Goal: Transaction & Acquisition: Purchase product/service

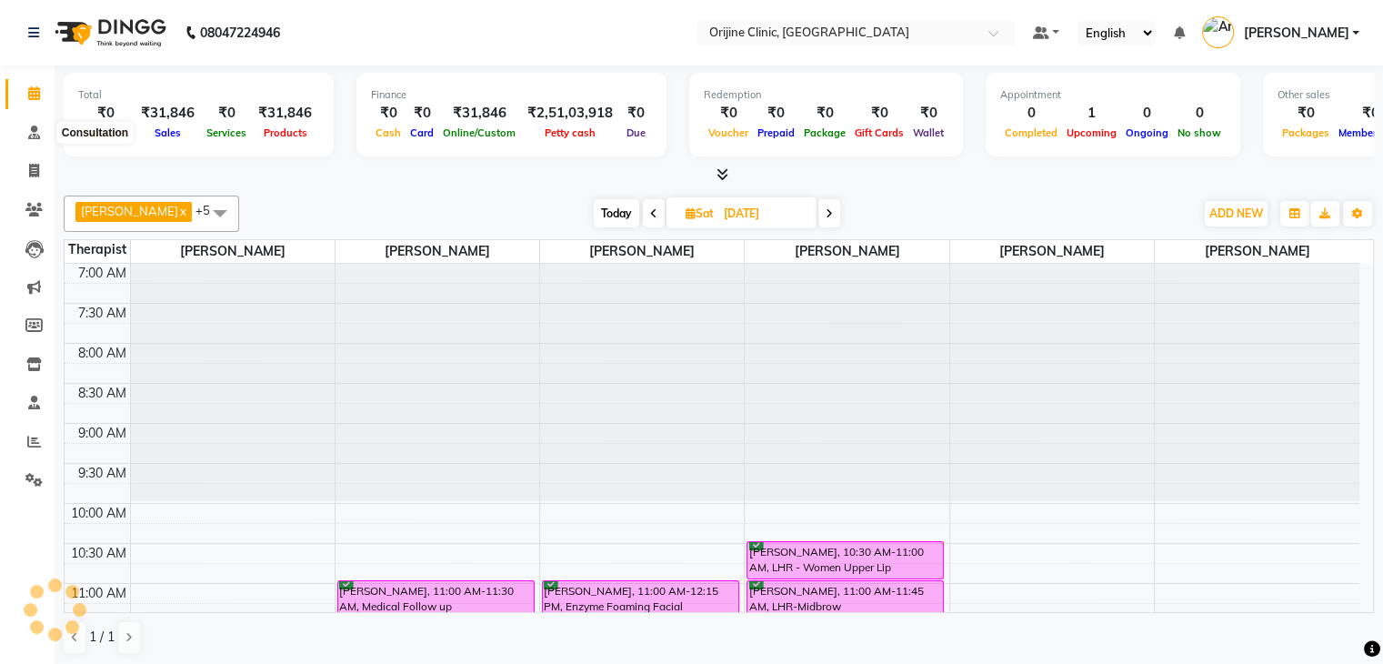
scroll to position [477, 0]
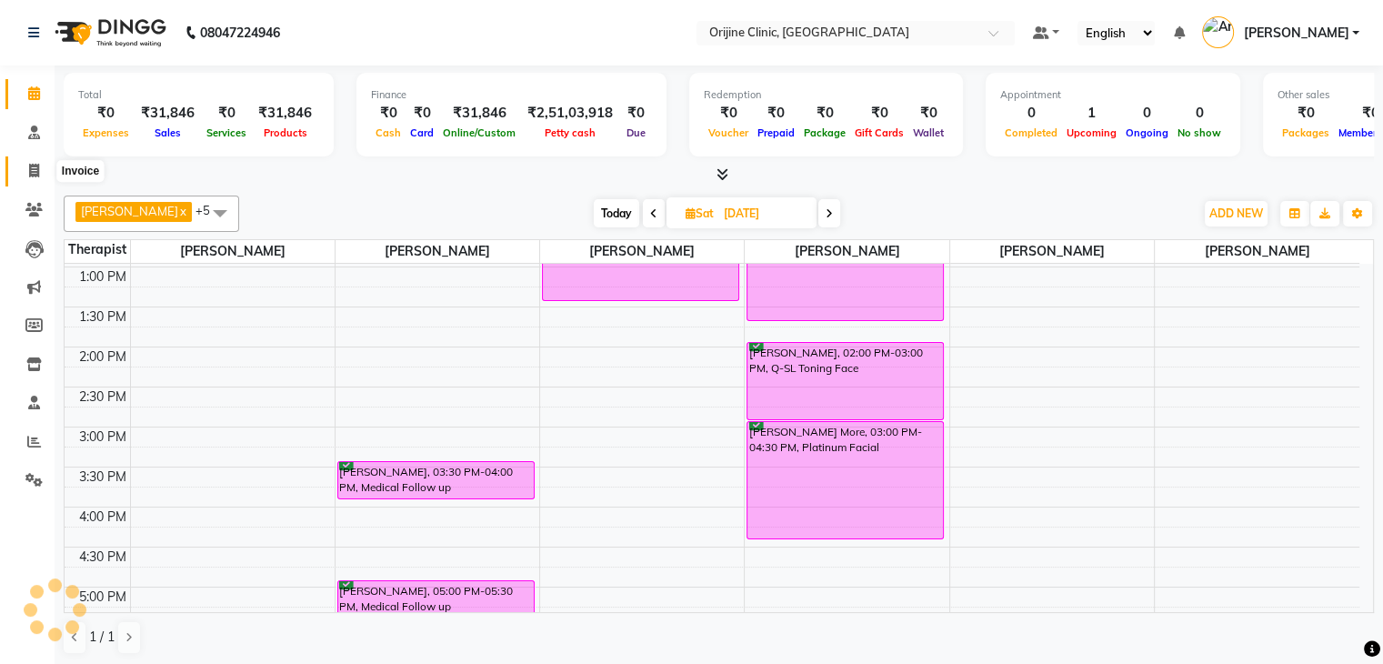
click at [32, 175] on icon at bounding box center [34, 171] width 10 height 14
select select "service"
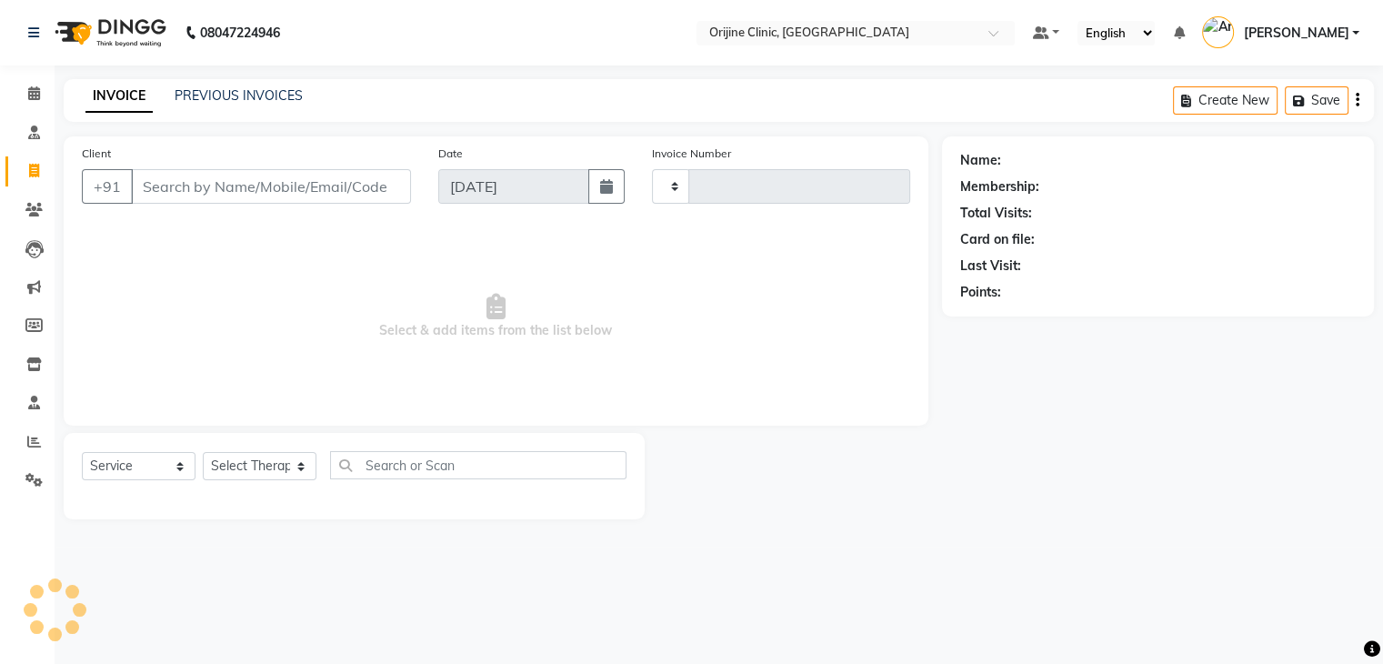
type input "0966"
select select "702"
click at [274, 189] on input "Client" at bounding box center [273, 186] width 284 height 35
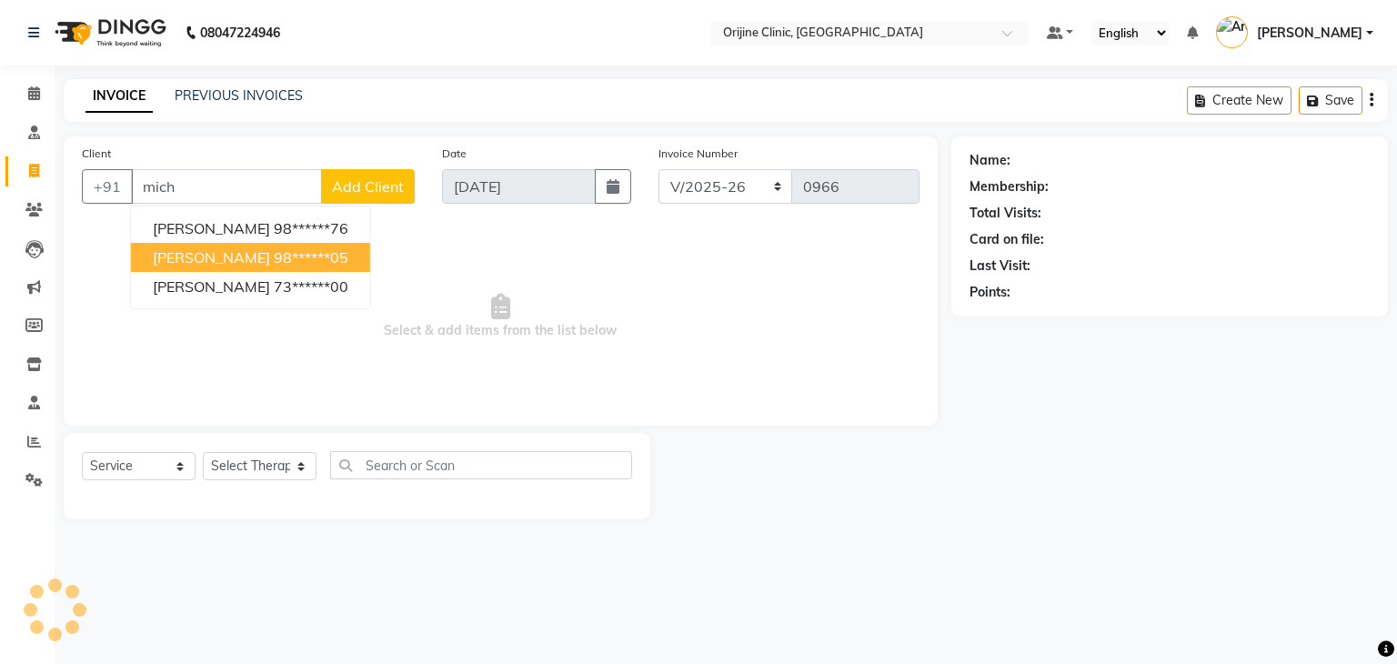
click at [270, 261] on span "Michelle Poonawalla" at bounding box center [211, 257] width 117 height 18
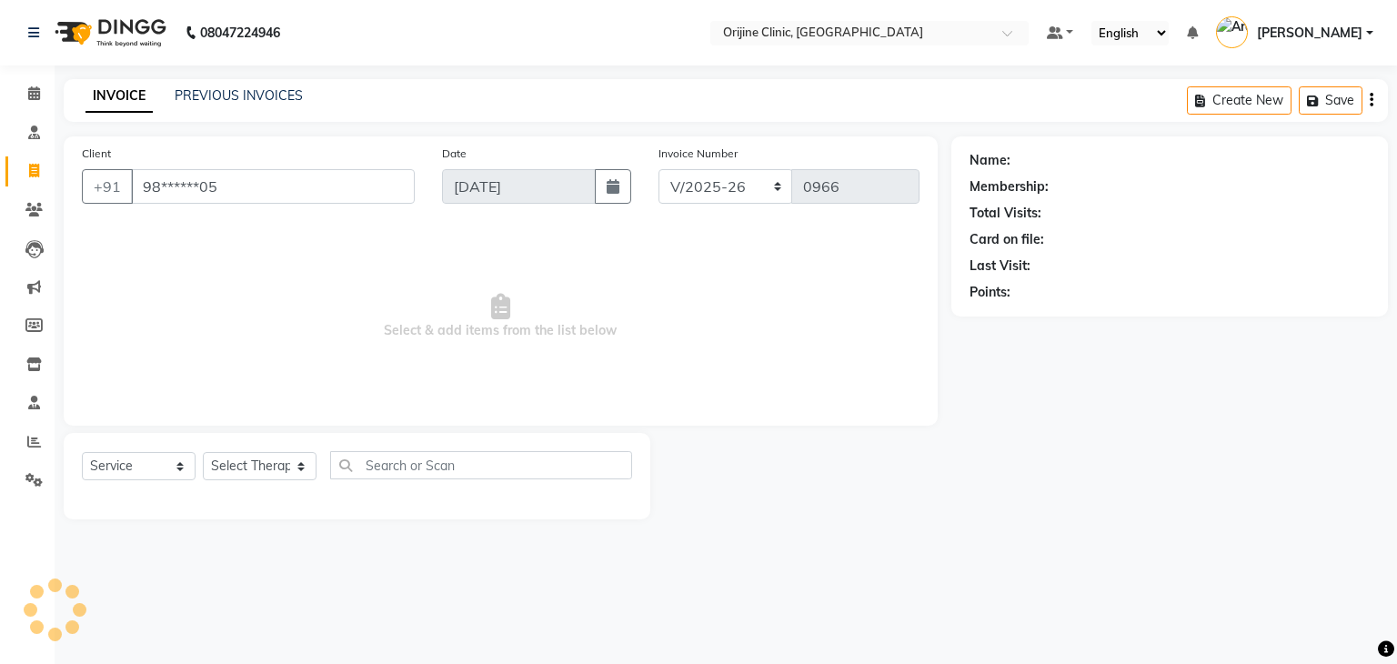
type input "98******05"
click at [1041, 157] on link "Michelle Poonawalla" at bounding box center [1065, 160] width 102 height 19
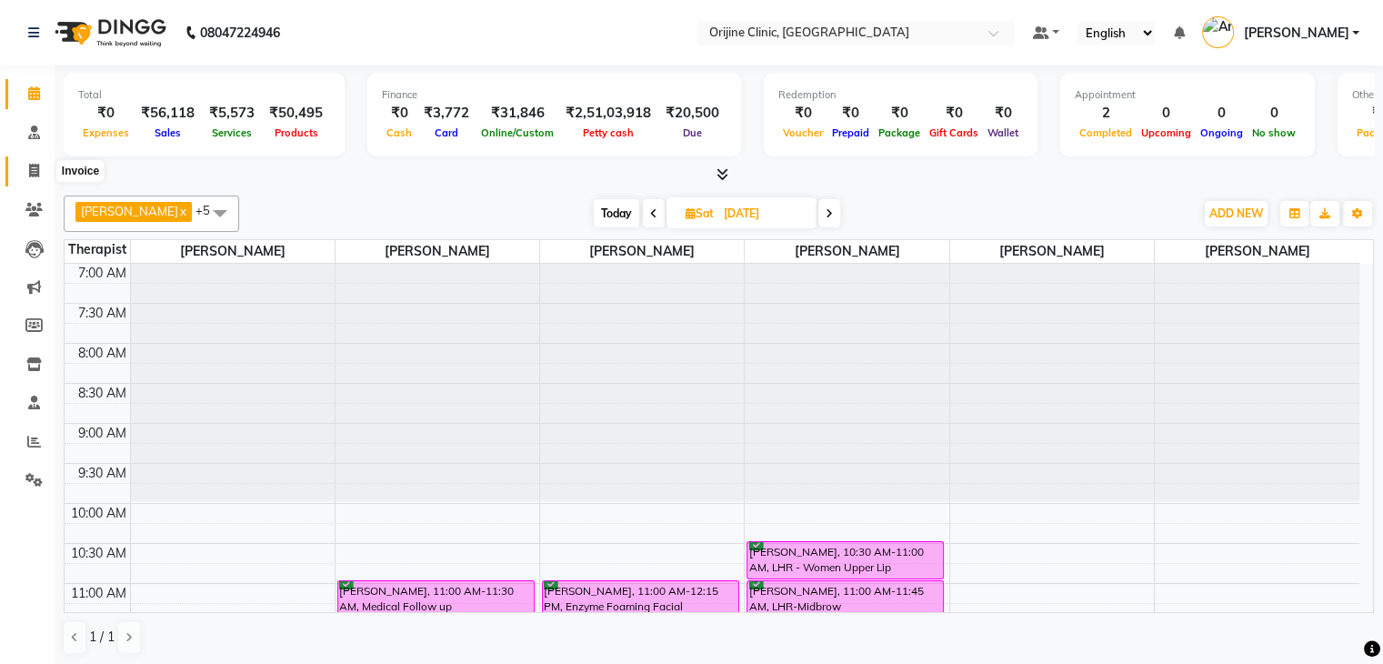
click at [45, 172] on span at bounding box center [34, 171] width 32 height 21
select select "service"
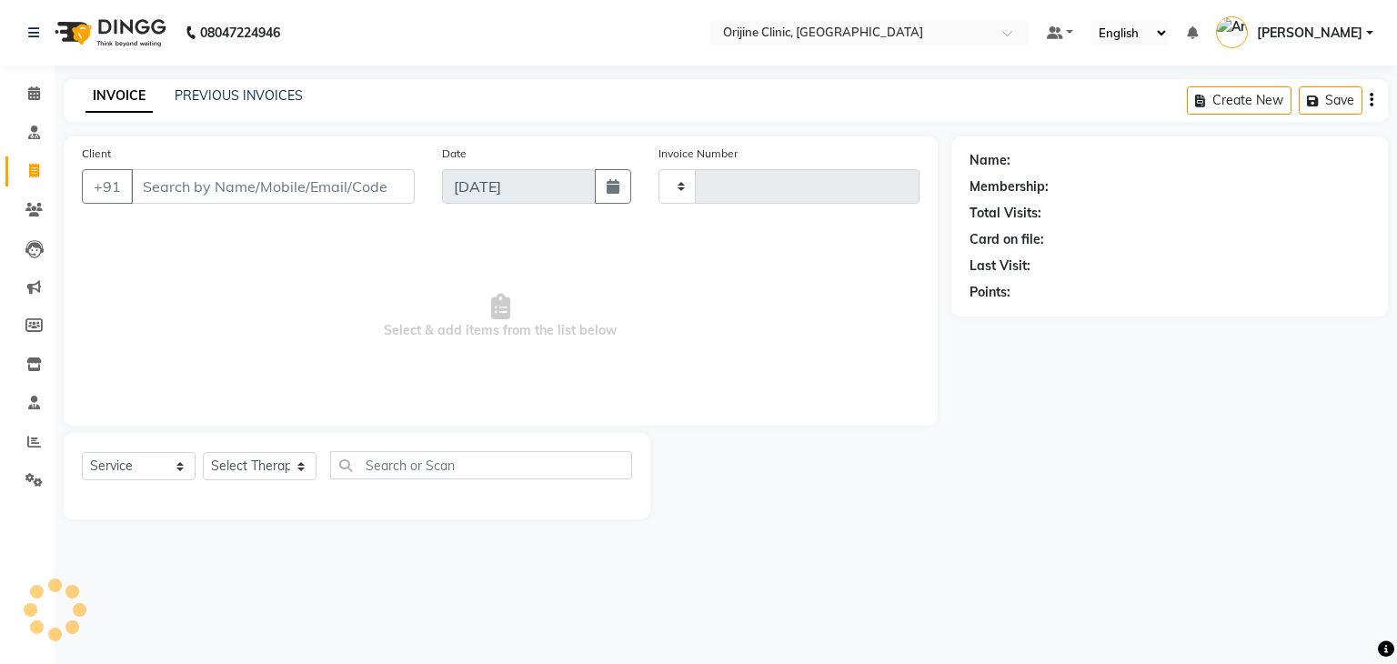
type input "0966"
select select "702"
click at [330, 196] on input "Client" at bounding box center [273, 186] width 284 height 35
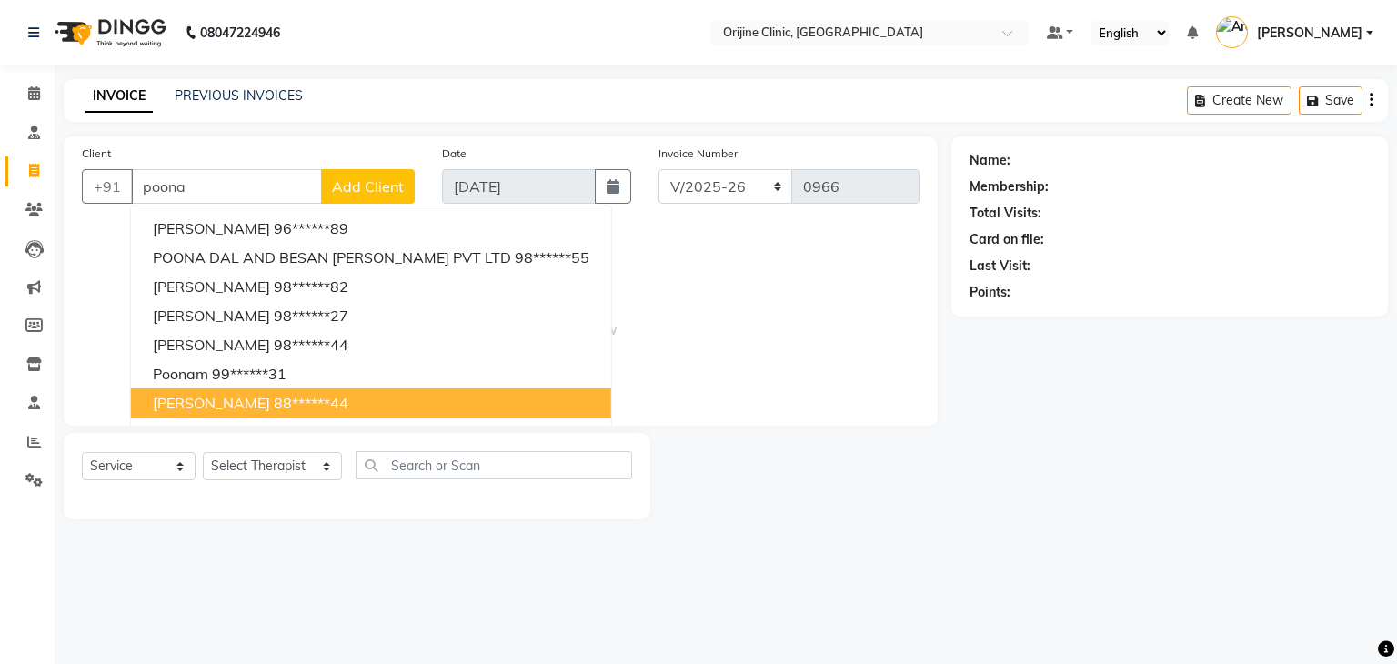
click at [204, 399] on span "Tania Poonawalla" at bounding box center [211, 403] width 117 height 18
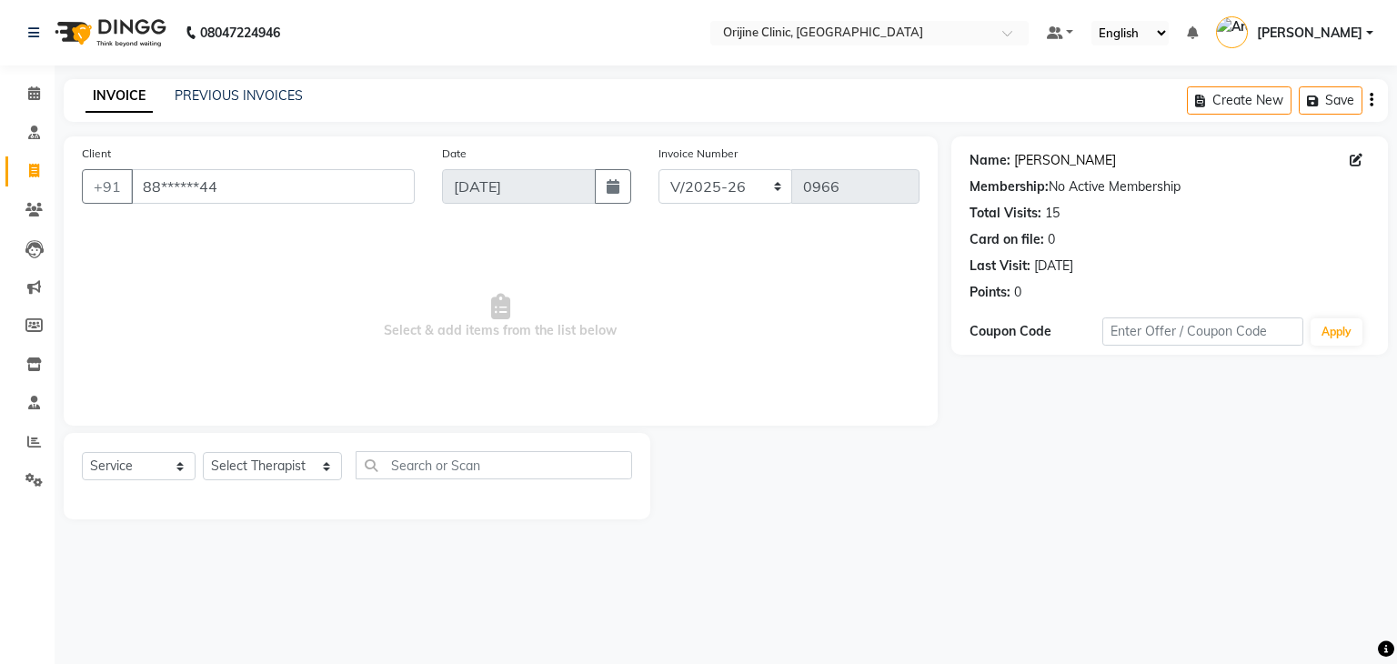
click at [1019, 165] on link "Tania Poonawalla" at bounding box center [1065, 160] width 102 height 19
click at [262, 182] on input "88******44" at bounding box center [273, 186] width 284 height 35
type input "8"
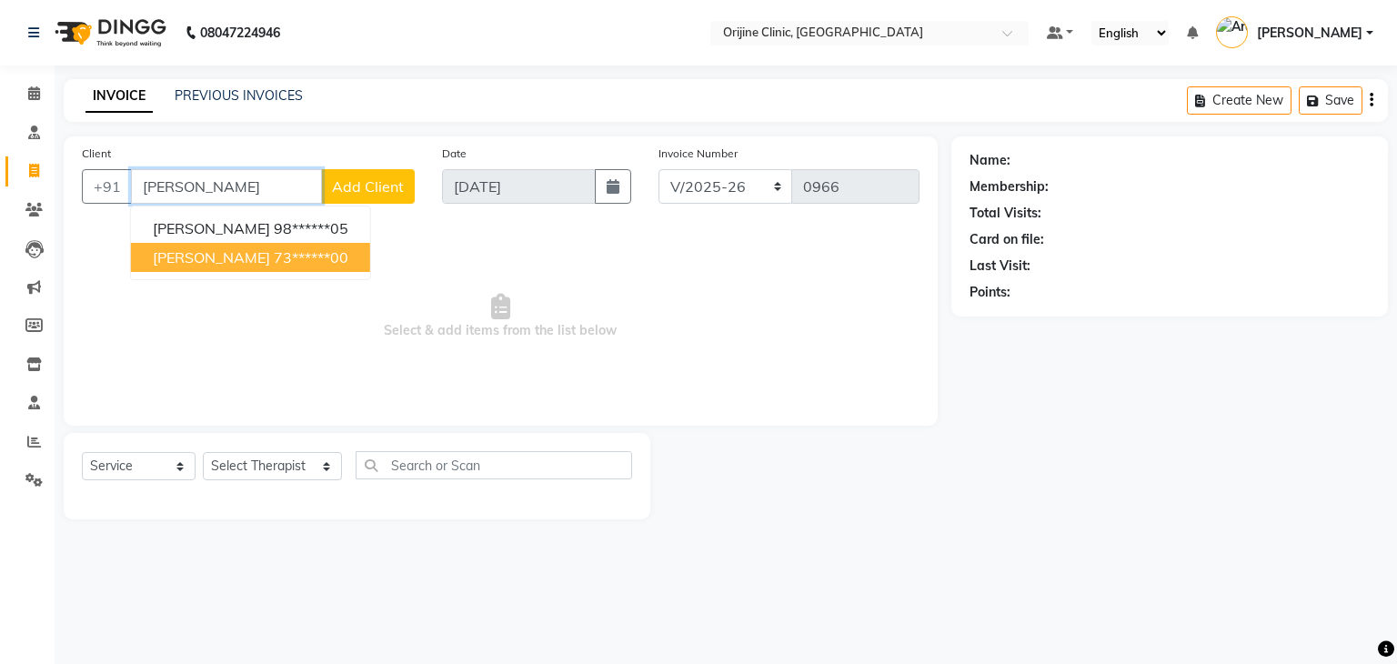
click at [193, 261] on span "Michelle Tan" at bounding box center [211, 257] width 117 height 18
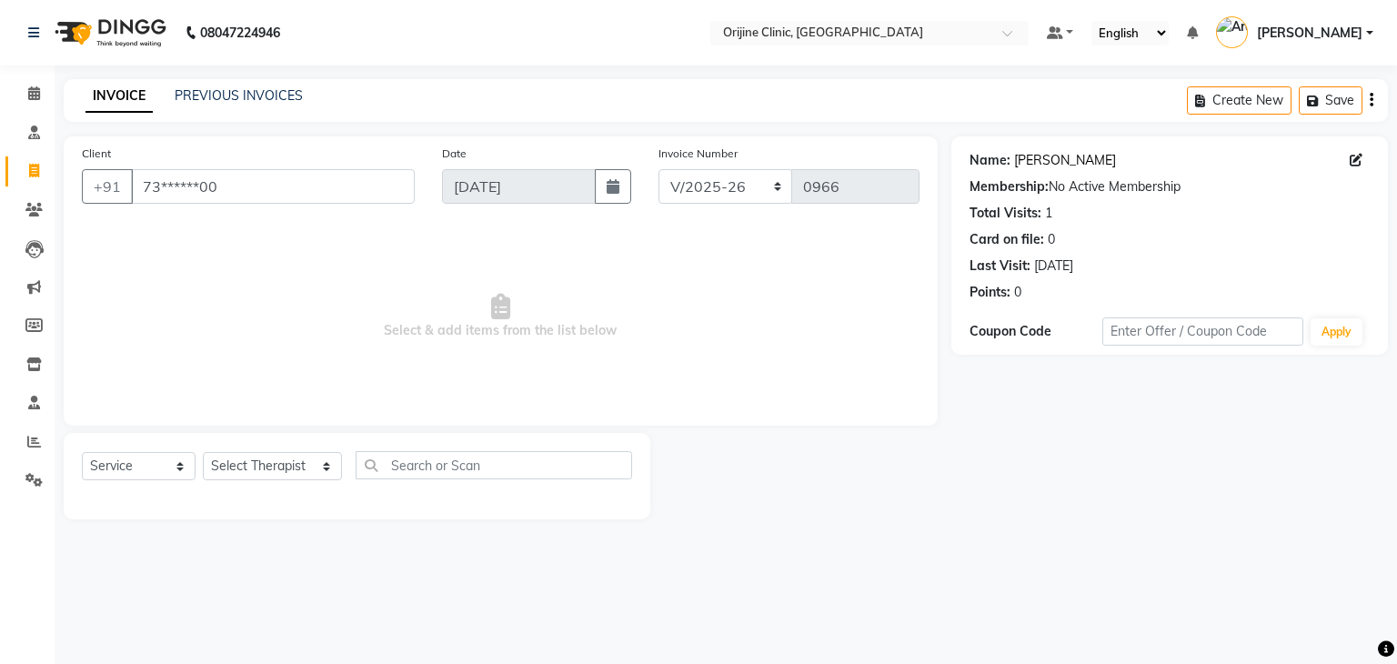
click at [1062, 156] on link "Michelle Tan" at bounding box center [1065, 160] width 102 height 19
click at [342, 190] on input "73******00" at bounding box center [273, 186] width 284 height 35
type input "7"
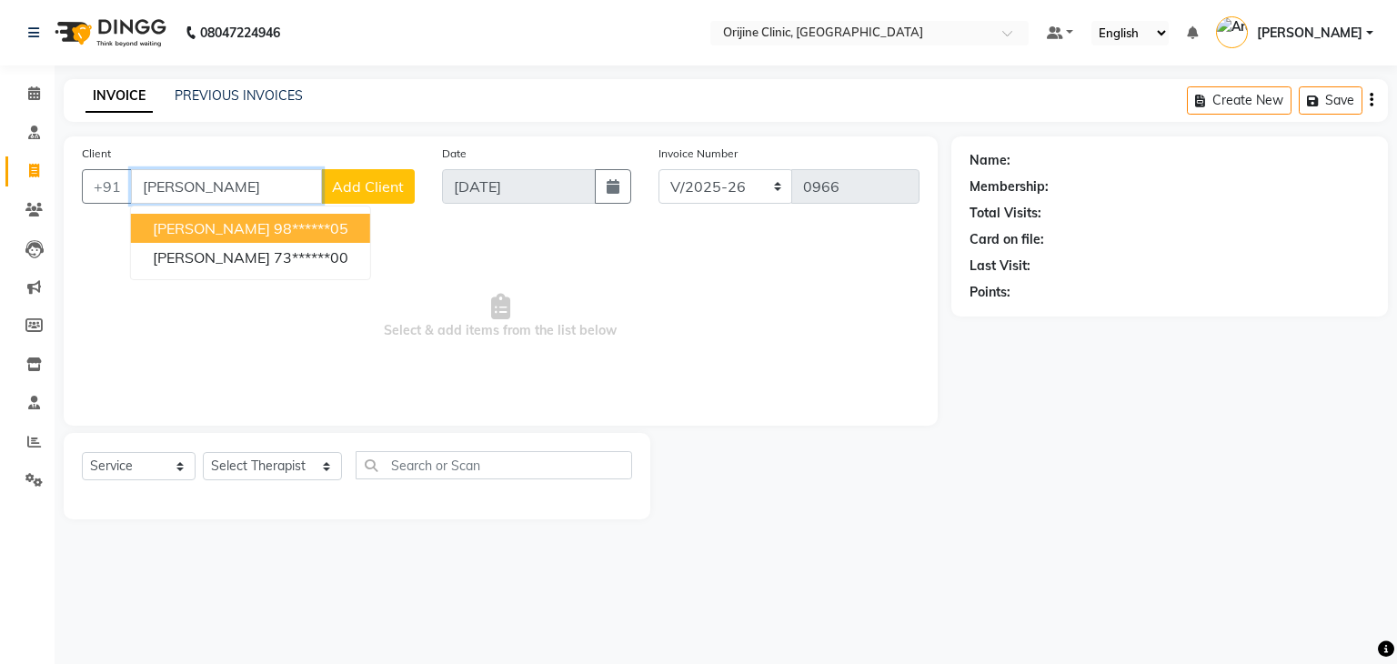
click at [323, 233] on ngb-highlight "98******05" at bounding box center [311, 228] width 75 height 18
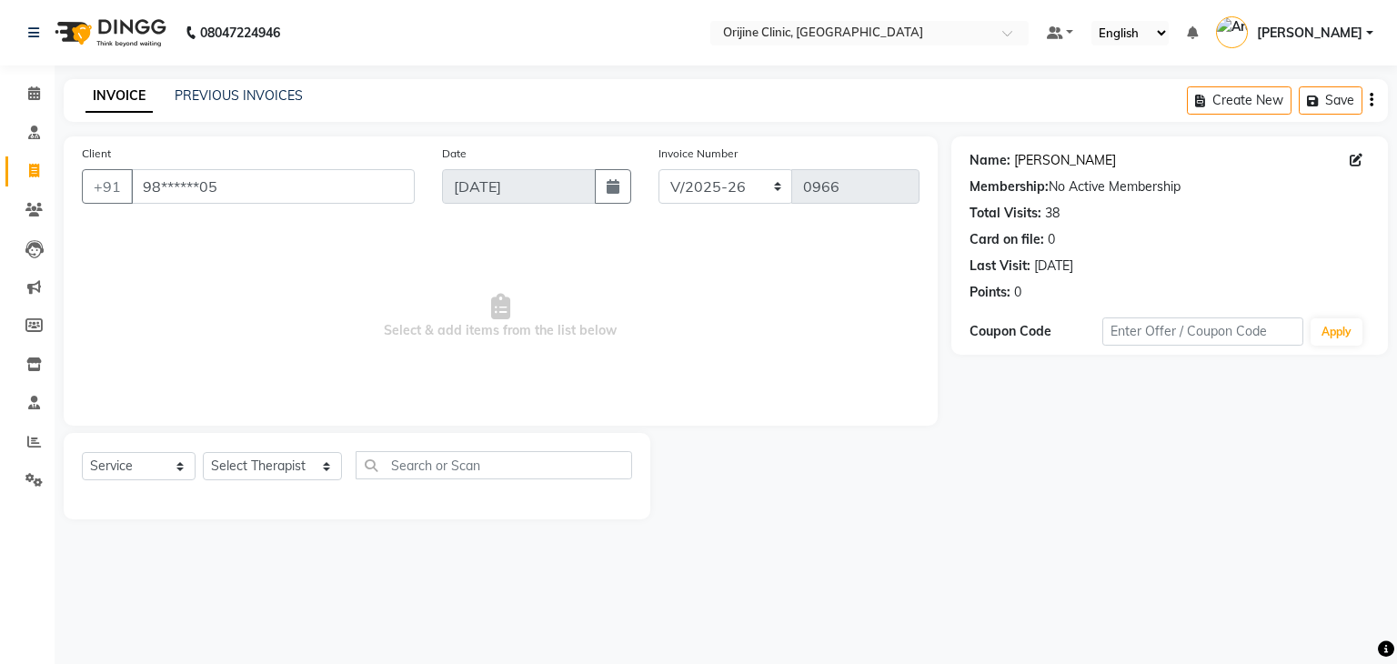
click at [1072, 161] on link "Michelle Poonawalla" at bounding box center [1065, 160] width 102 height 19
click at [273, 192] on input "98******05" at bounding box center [273, 186] width 284 height 35
click at [1028, 161] on link "Michelle Poonawalla" at bounding box center [1065, 160] width 102 height 19
click at [232, 185] on input "98******05" at bounding box center [273, 186] width 284 height 35
type input "9"
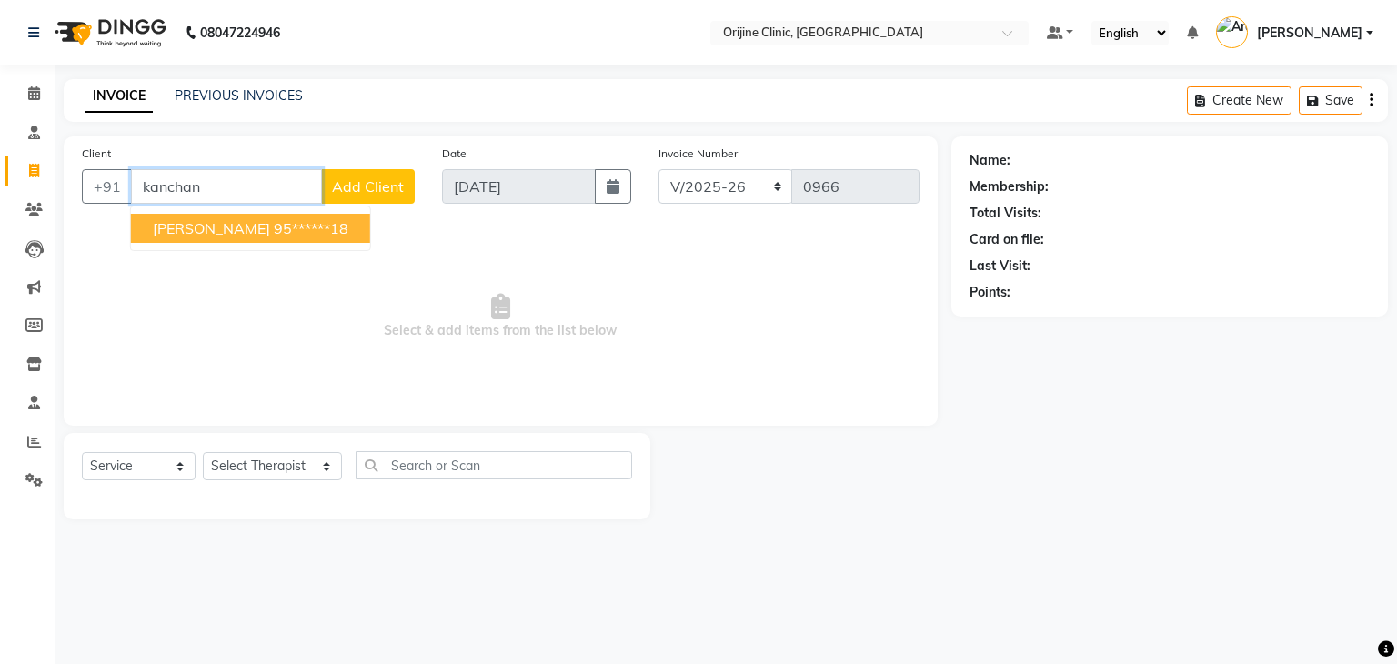
click at [232, 226] on span "kanchan palve" at bounding box center [211, 228] width 117 height 18
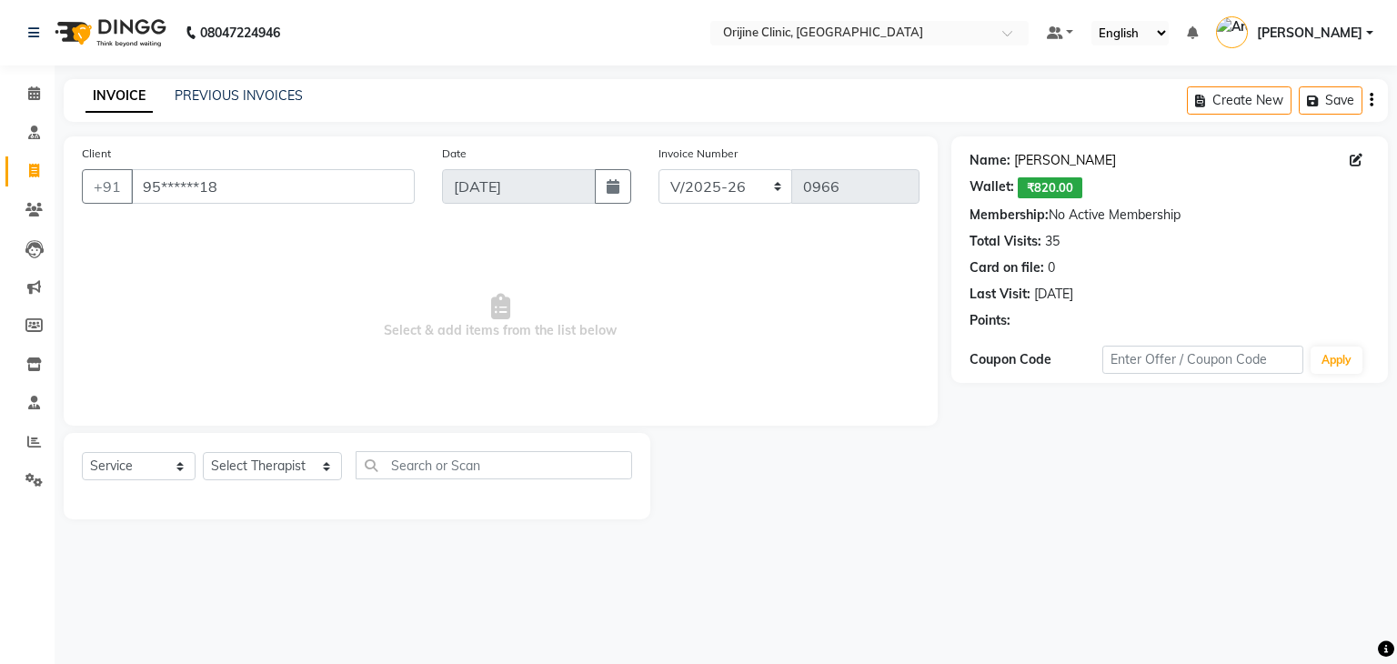
click at [1070, 168] on link "Kanchan Palve" at bounding box center [1065, 160] width 102 height 19
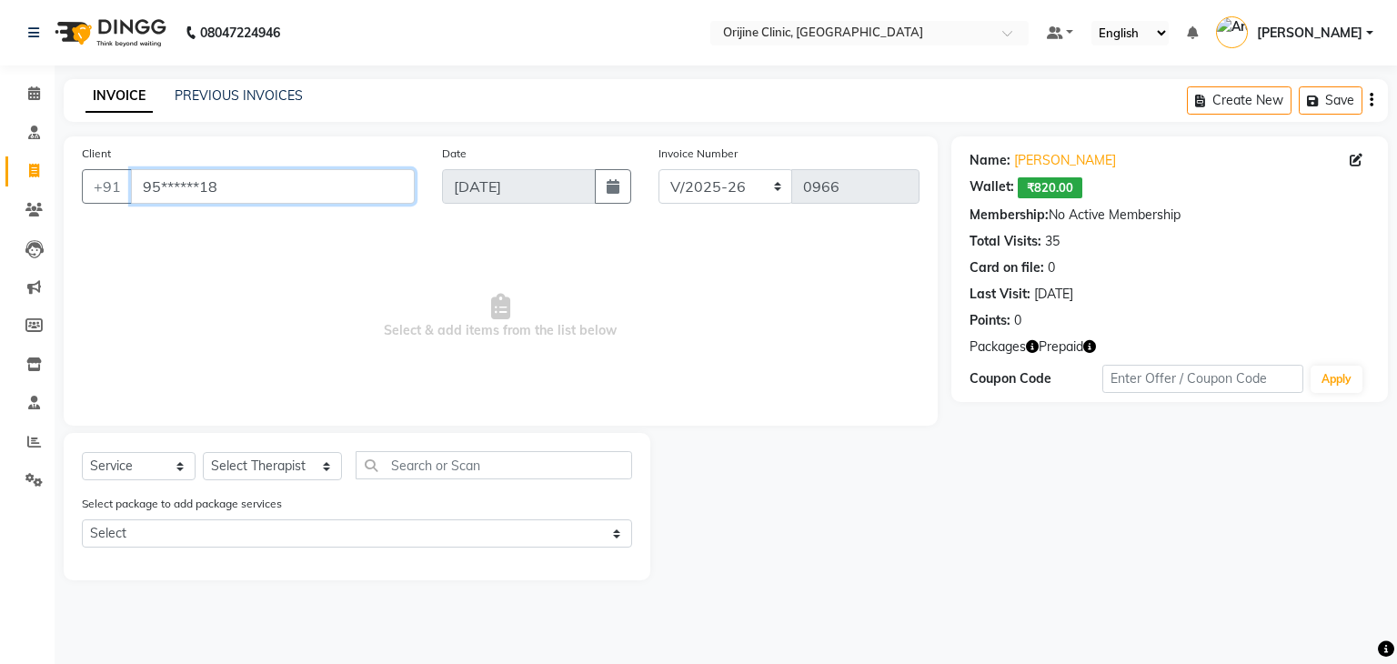
click at [245, 190] on input "95******18" at bounding box center [273, 186] width 284 height 35
type input "9"
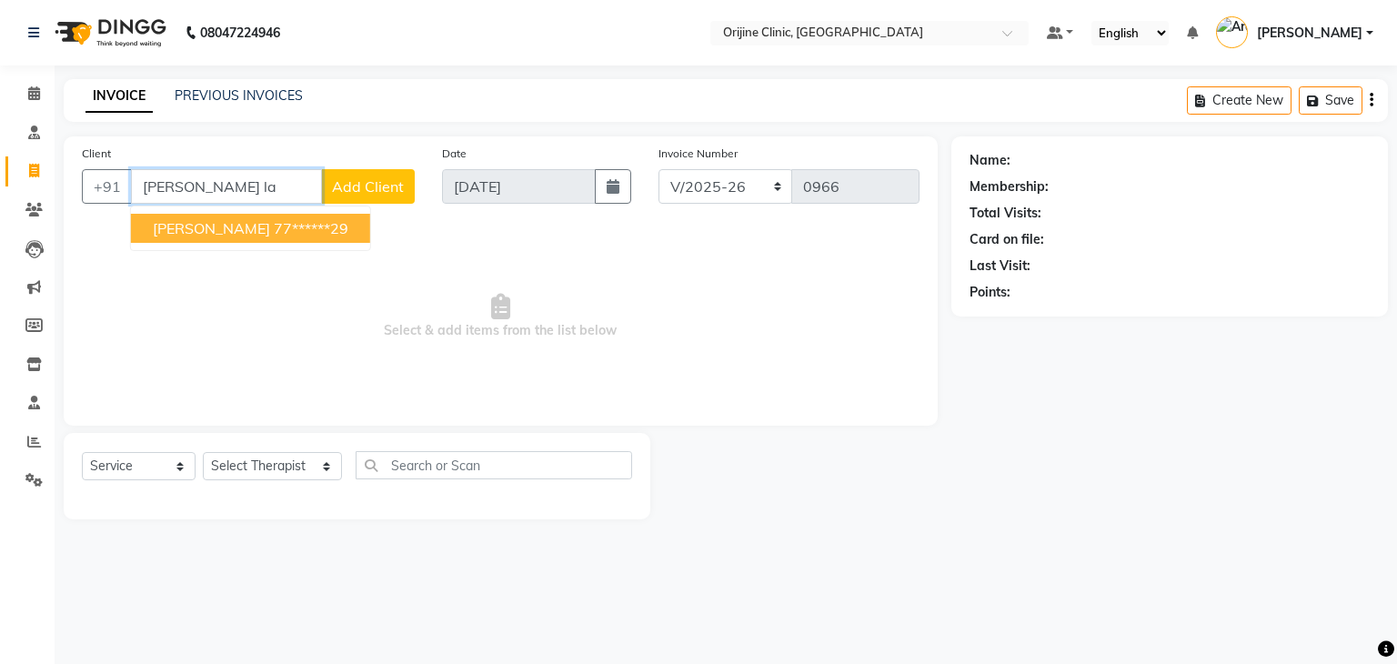
click at [187, 227] on span "Esha Lakhani" at bounding box center [211, 228] width 117 height 18
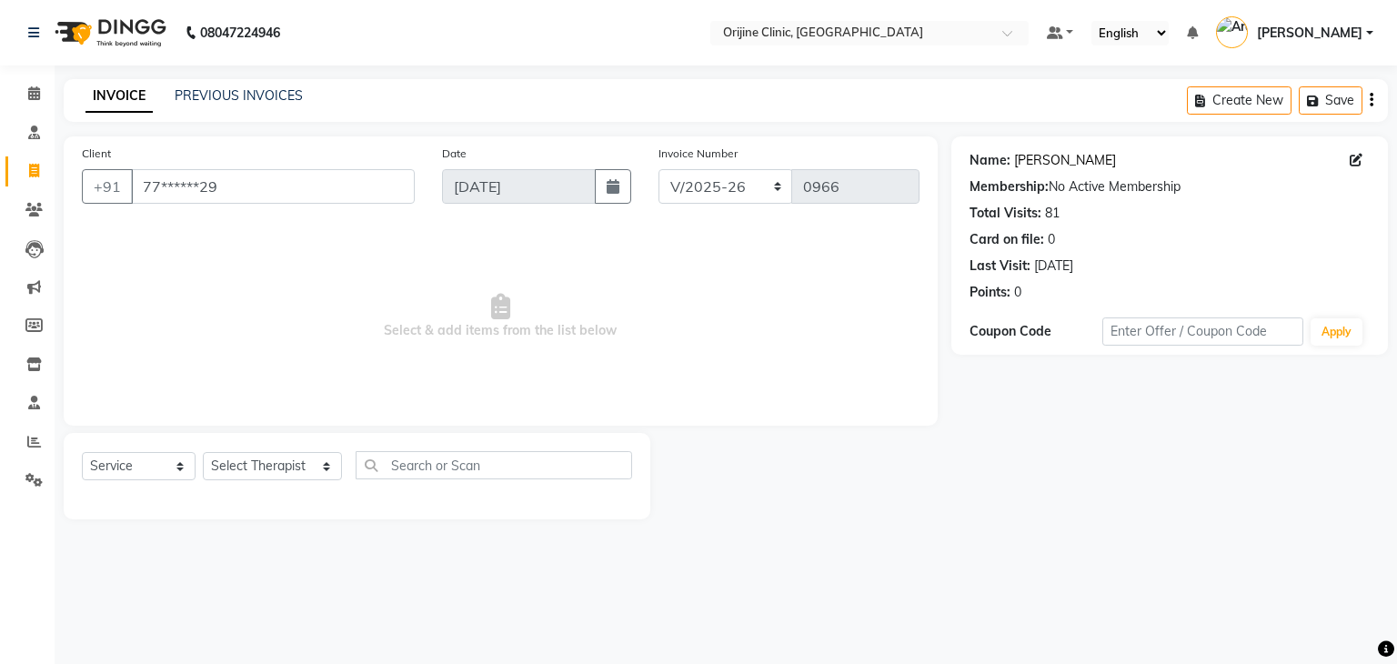
click at [1065, 155] on link "Esha Lakhani" at bounding box center [1065, 160] width 102 height 19
click at [246, 186] on input "77******29" at bounding box center [273, 186] width 284 height 35
type input "7"
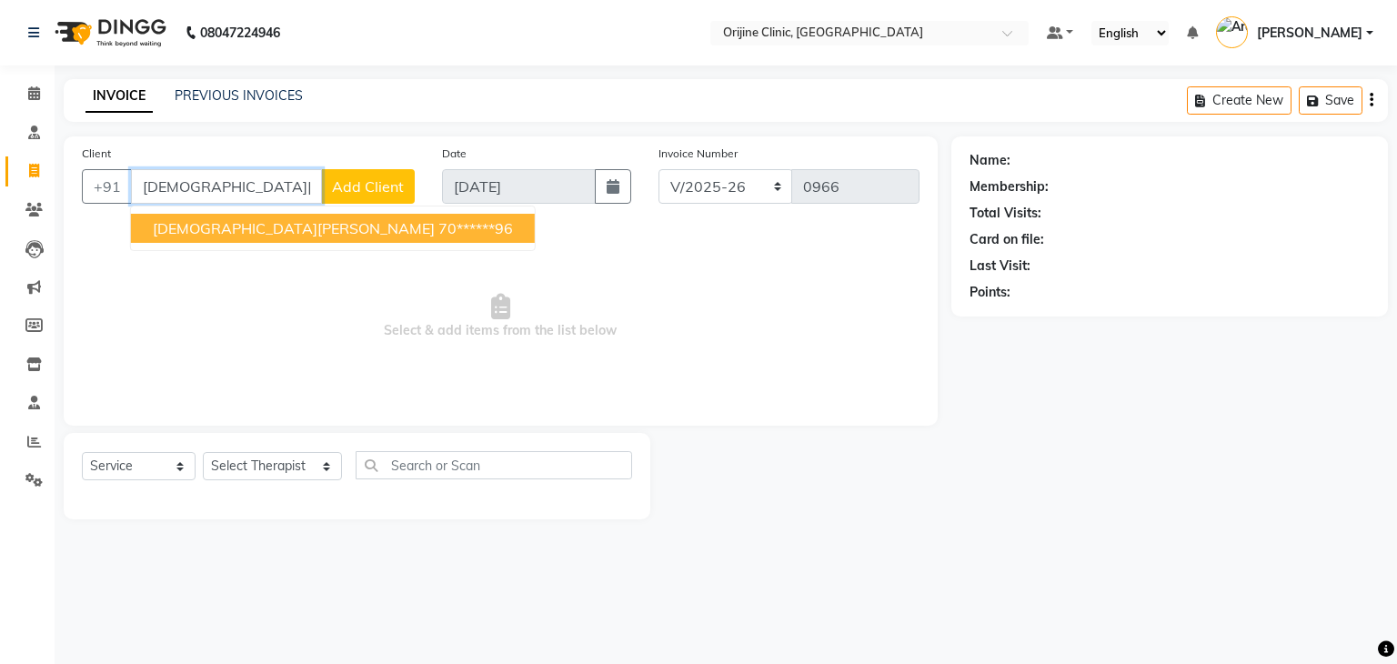
click at [261, 225] on span "Vaishnavi Pawar" at bounding box center [294, 228] width 282 height 18
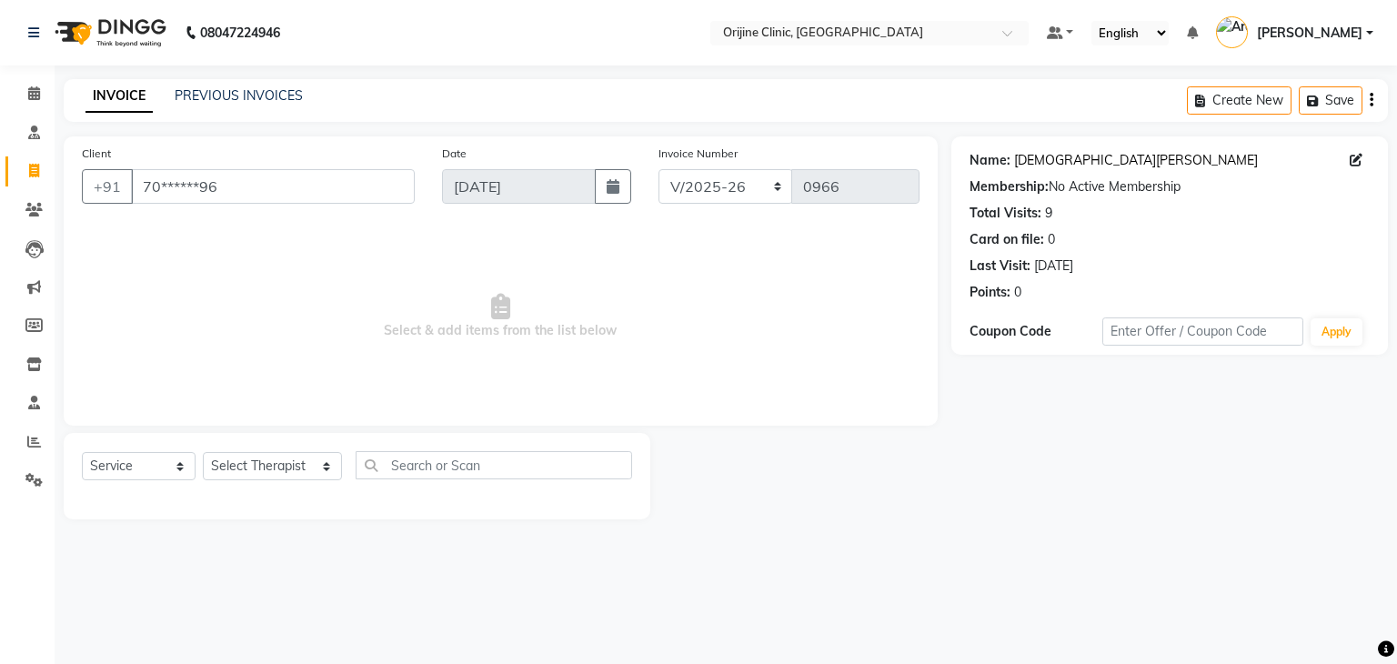
click at [1022, 164] on link "Vaishnavi Pawar" at bounding box center [1136, 160] width 244 height 19
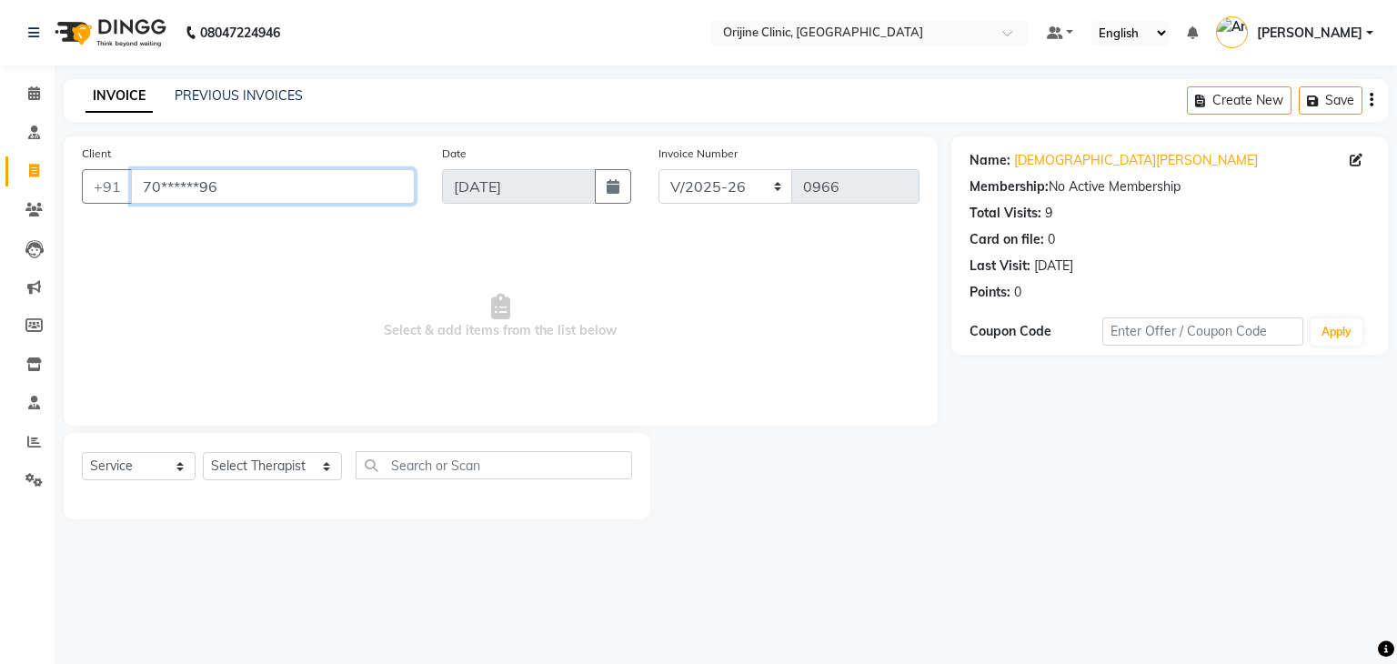
click at [287, 176] on input "70******96" at bounding box center [273, 186] width 284 height 35
type input "7"
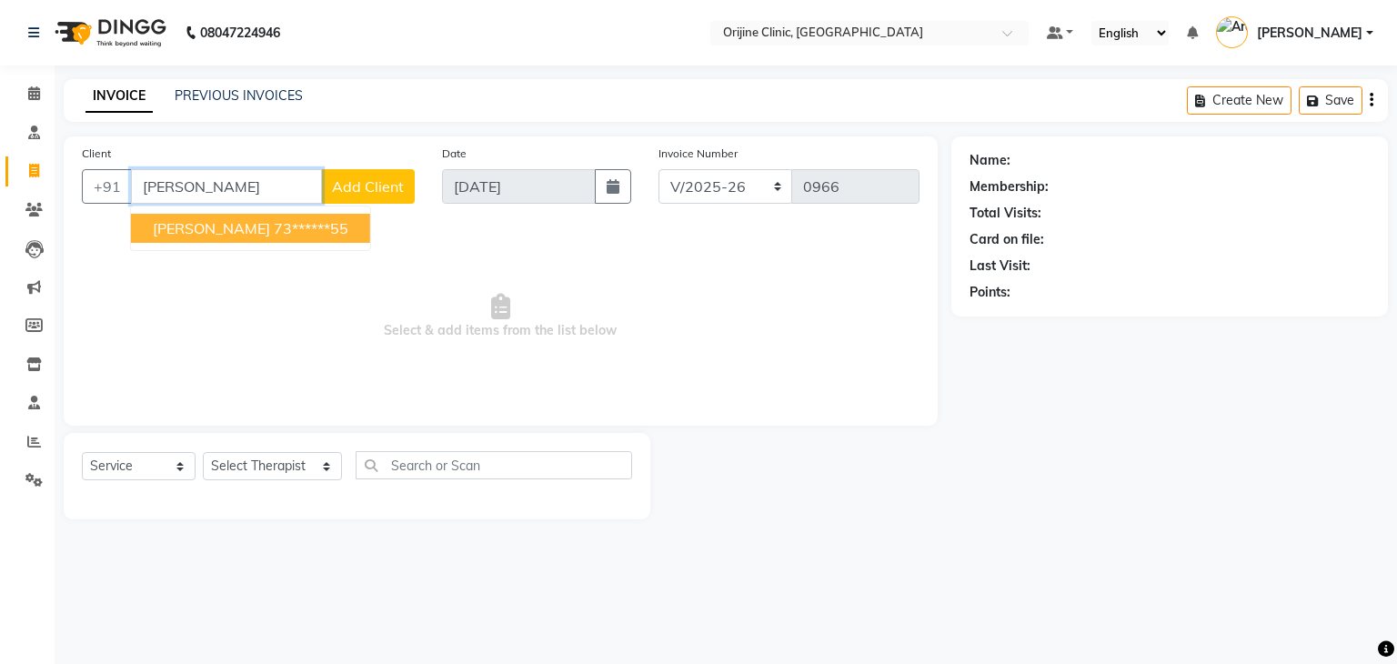
click at [274, 223] on ngb-highlight "73******55" at bounding box center [311, 228] width 75 height 18
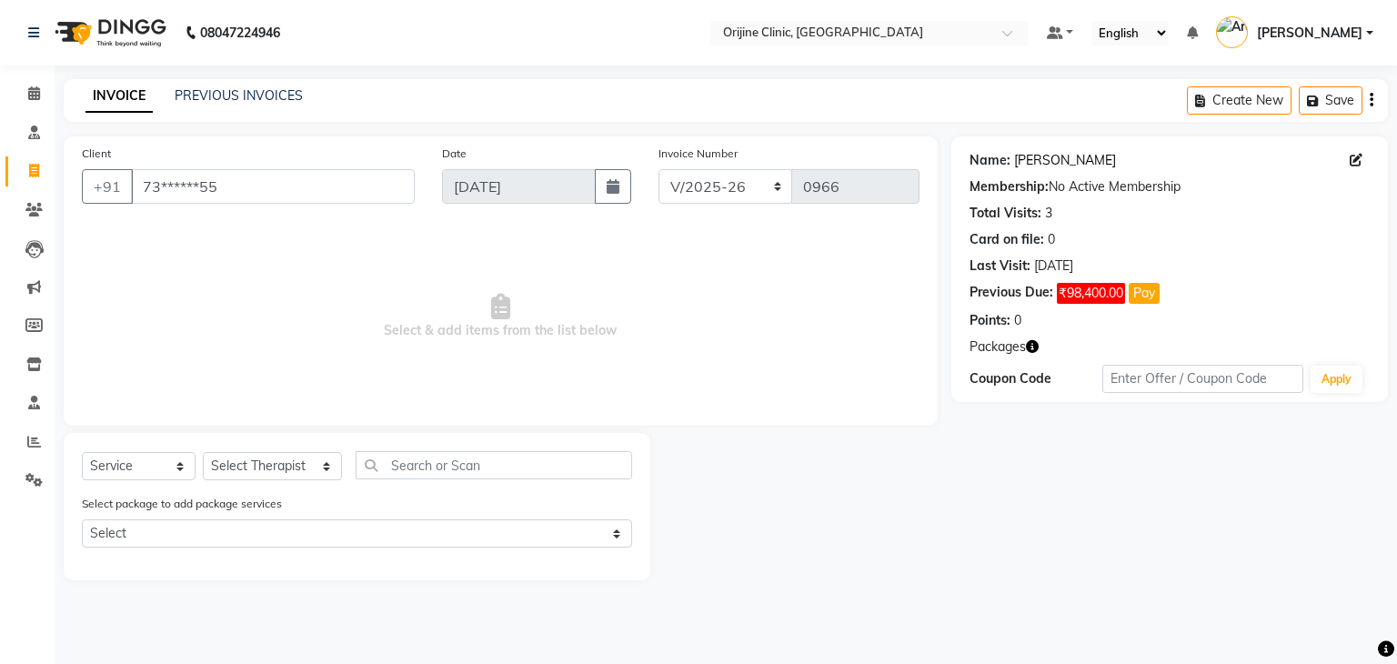
click at [1042, 156] on link "Tanisha Jain" at bounding box center [1065, 160] width 102 height 19
drag, startPoint x: 36, startPoint y: 81, endPoint x: 835, endPoint y: 130, distance: 800.0
click at [36, 81] on link "Calendar" at bounding box center [27, 94] width 44 height 30
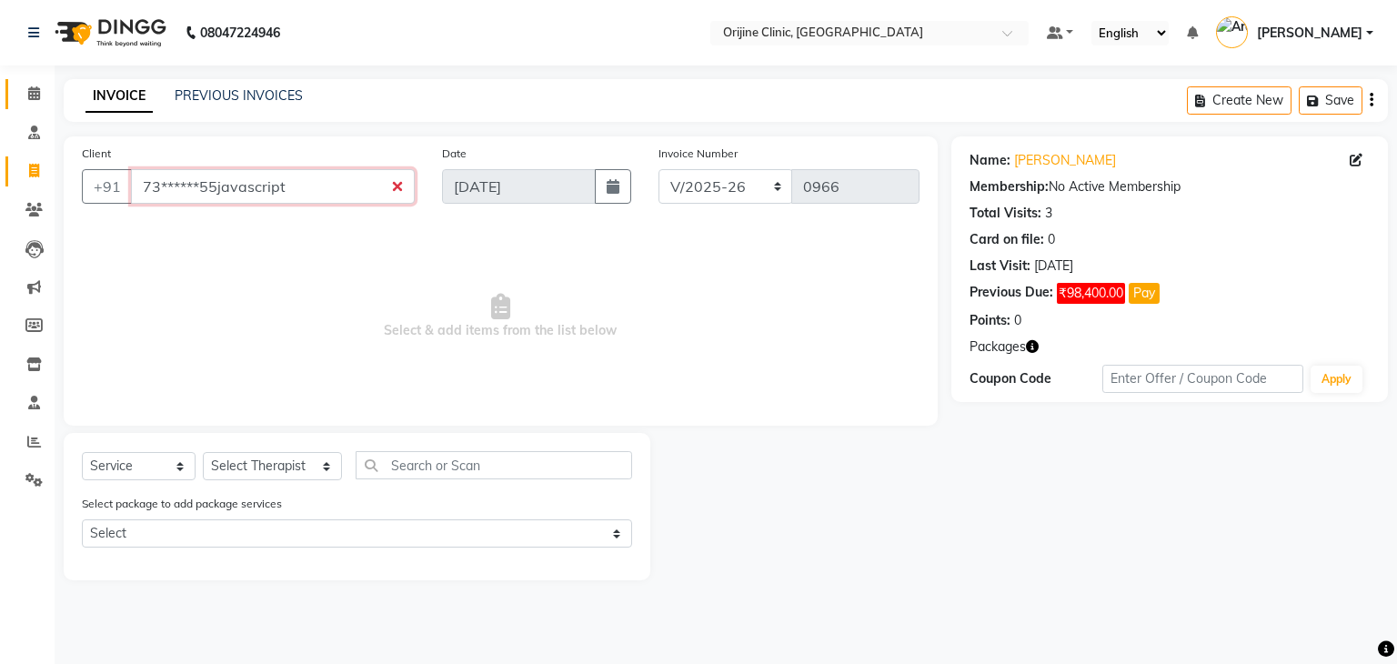
type input "73******55javascript"
click at [34, 99] on icon at bounding box center [34, 93] width 12 height 14
click at [36, 91] on icon at bounding box center [34, 93] width 12 height 14
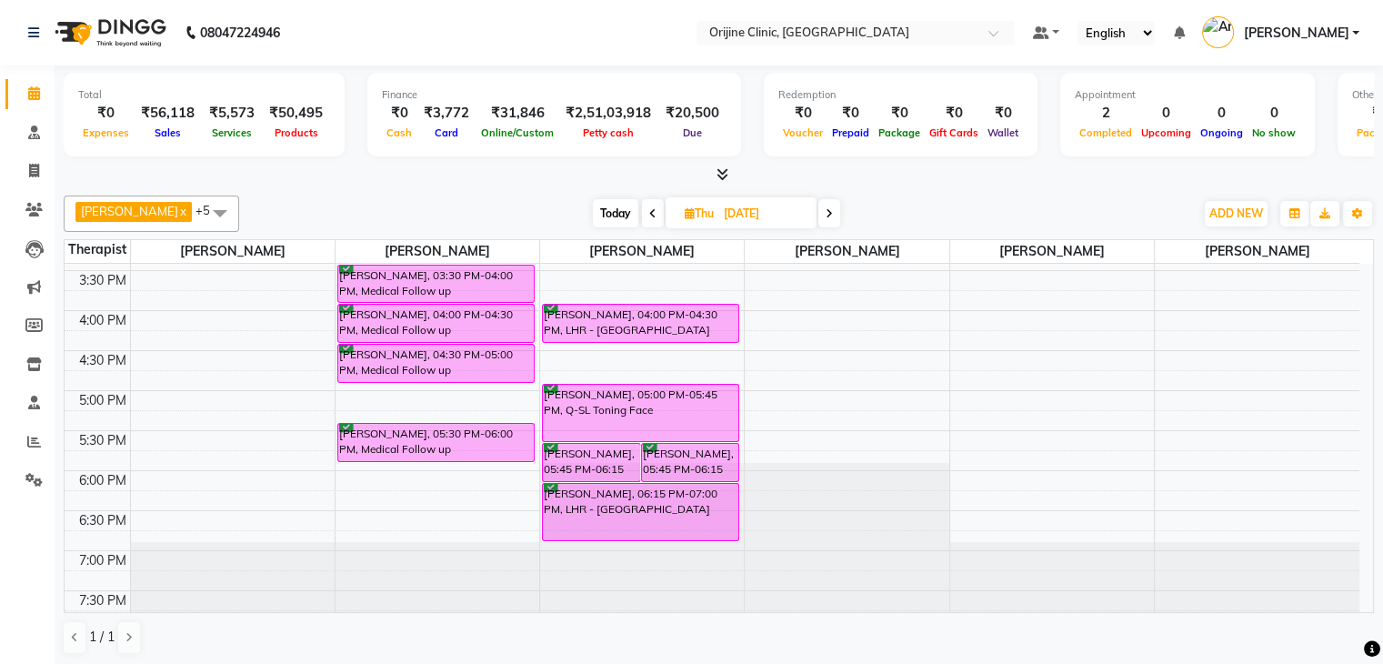
scroll to position [384, 0]
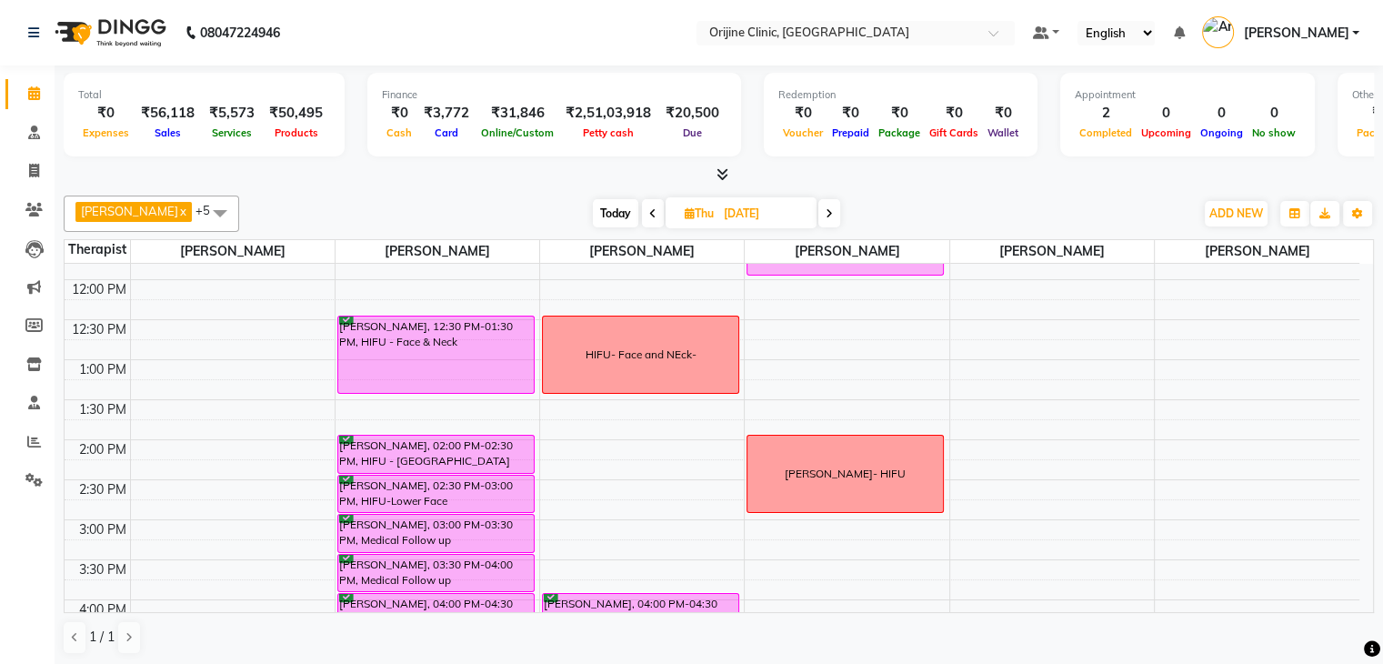
click at [826, 217] on span at bounding box center [829, 213] width 22 height 28
type input "05-09-2025"
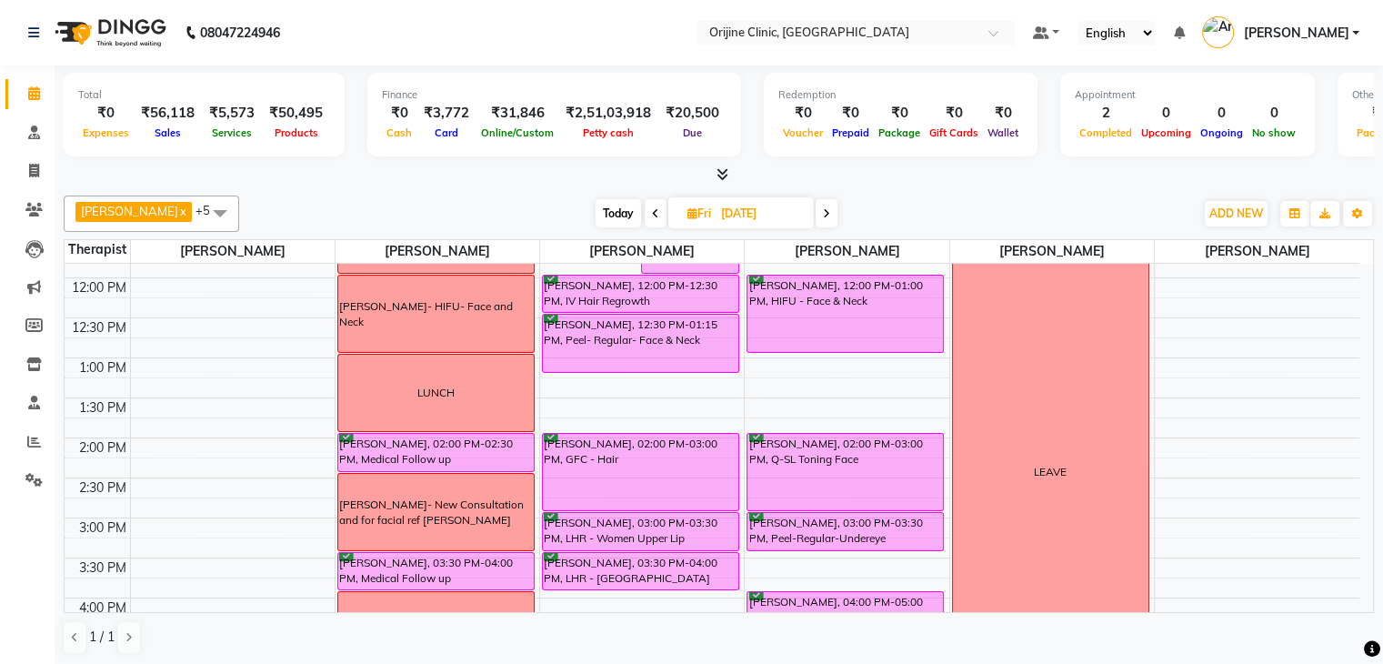
scroll to position [377, 0]
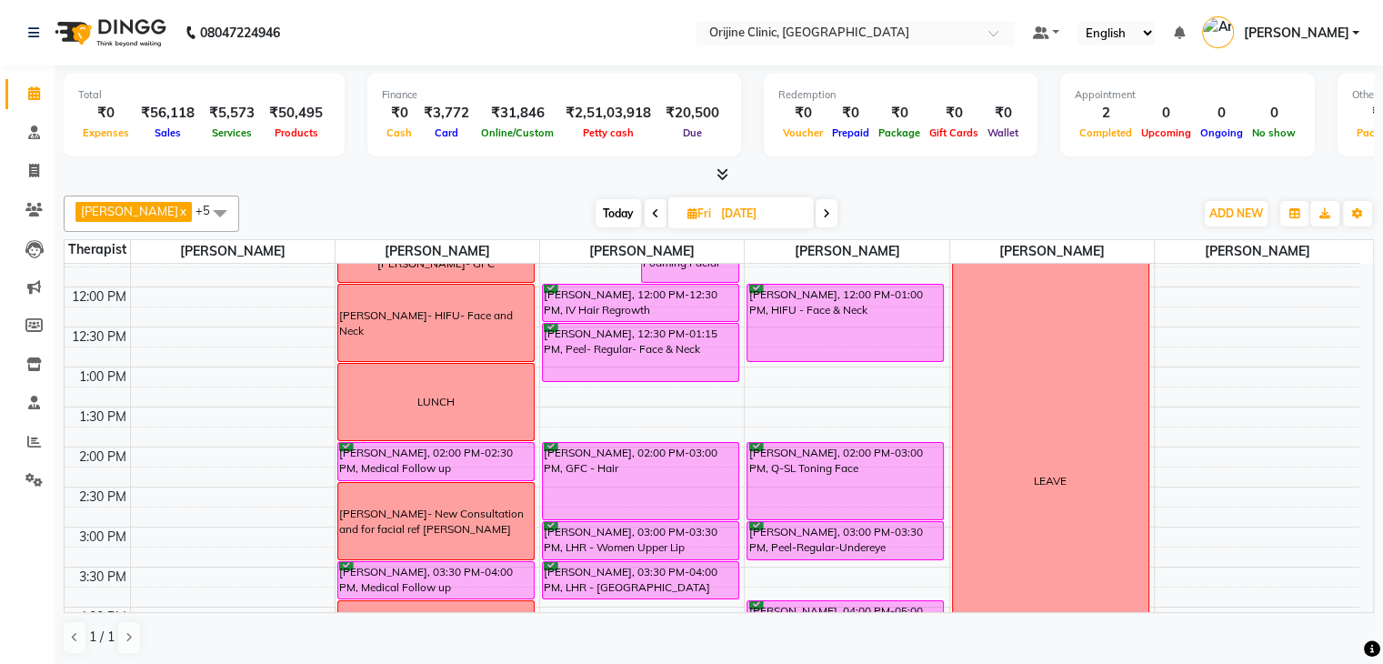
click at [688, 207] on icon at bounding box center [693, 213] width 10 height 12
select select "9"
select select "2025"
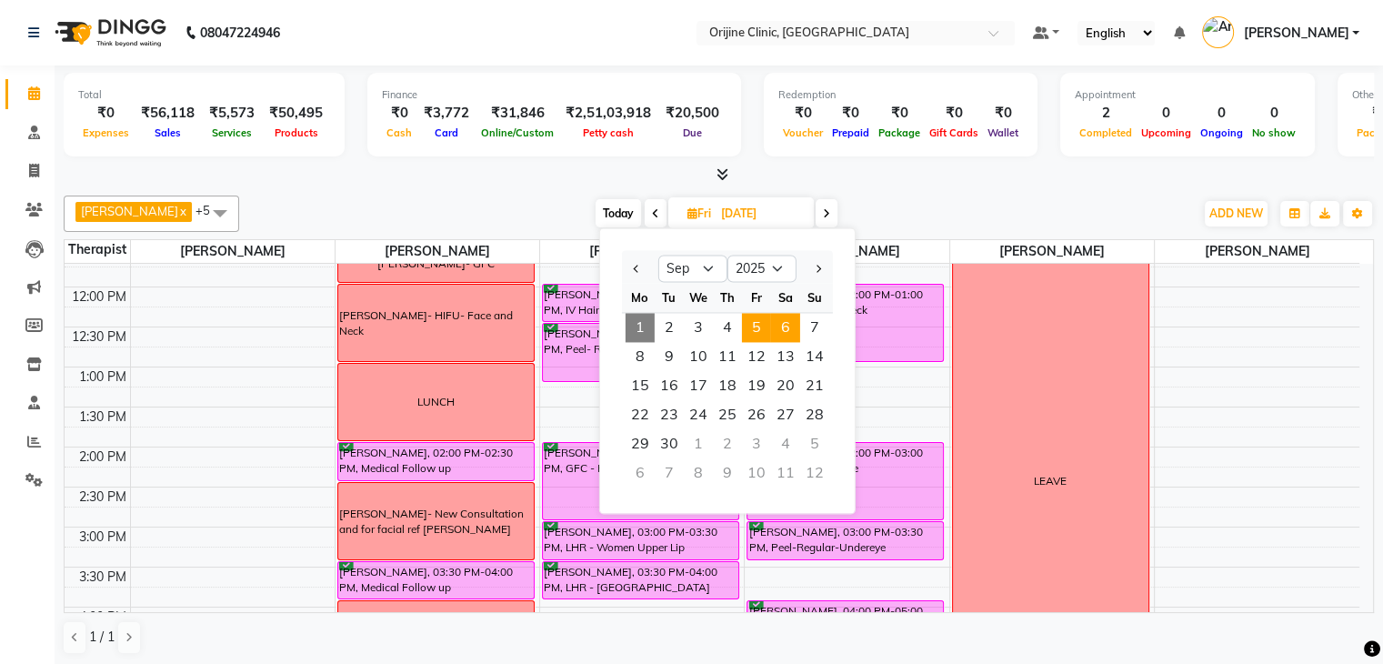
click at [786, 325] on span "6" at bounding box center [785, 327] width 29 height 29
type input "06-09-2025"
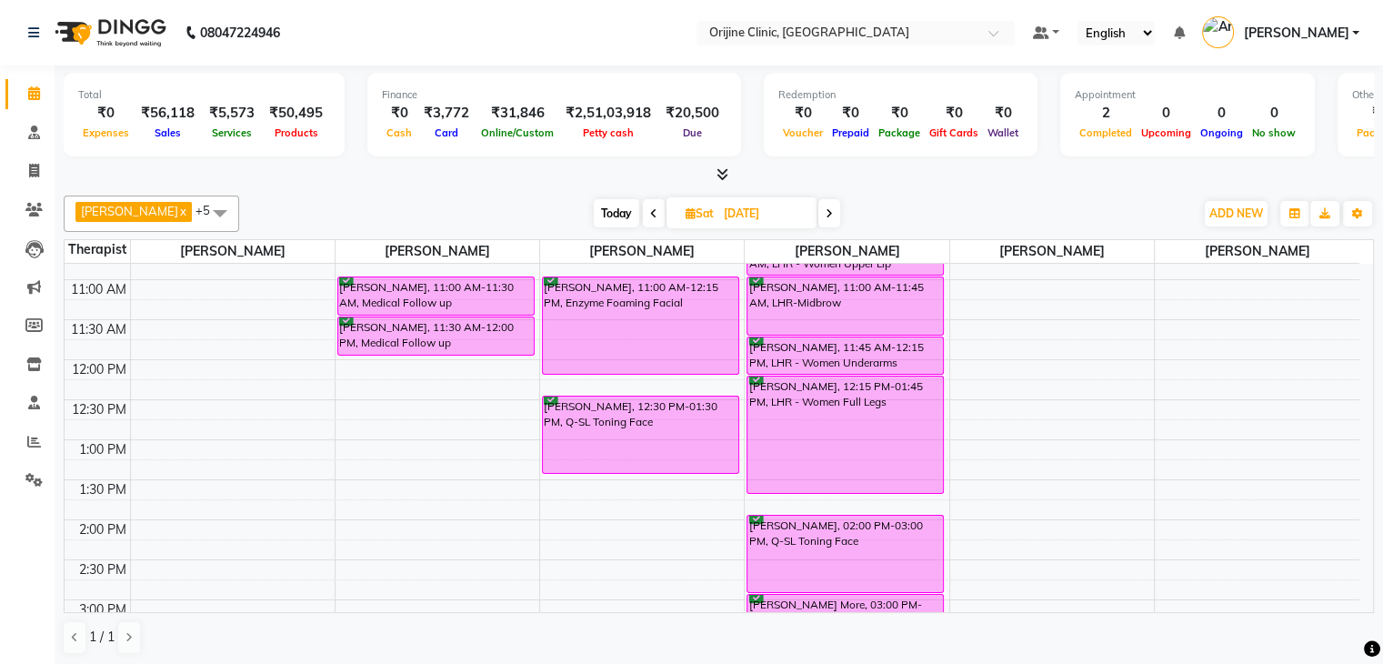
scroll to position [309, 0]
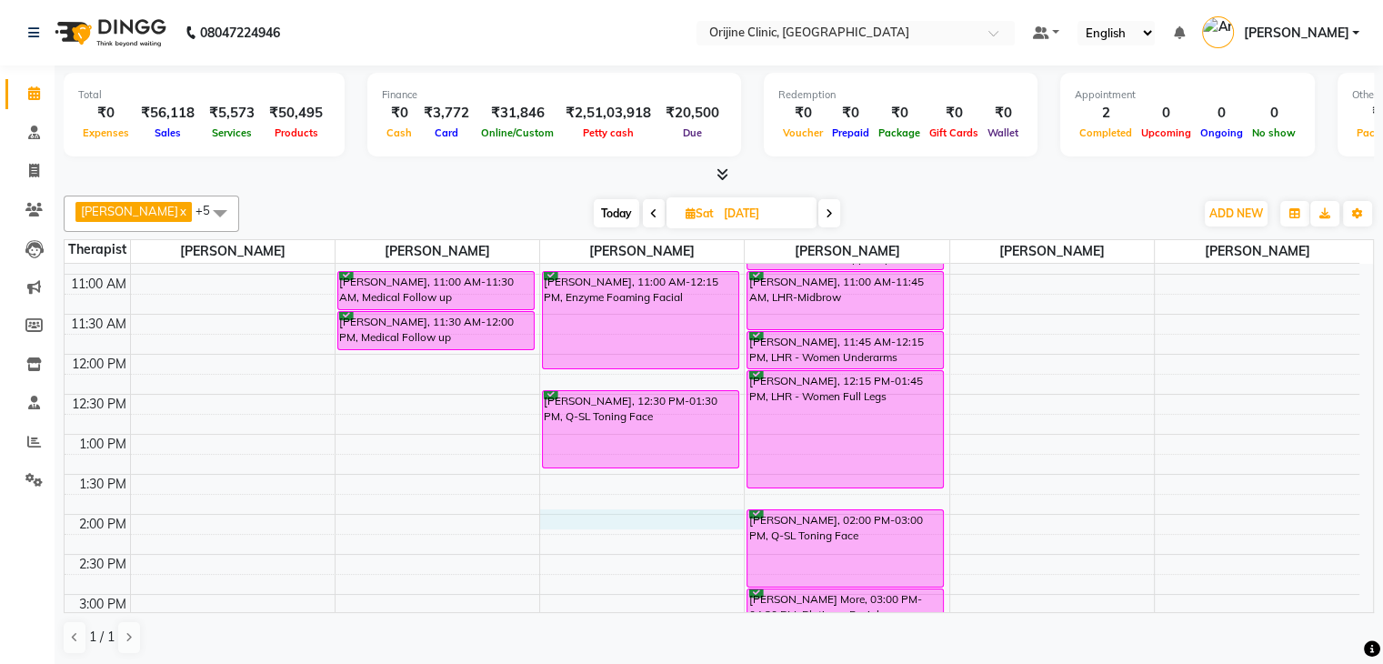
click at [600, 514] on div "7:00 AM 7:30 AM 8:00 AM 8:30 AM 9:00 AM 9:30 AM 10:00 AM 10:30 AM 11:00 AM 11:3…" at bounding box center [712, 474] width 1295 height 1039
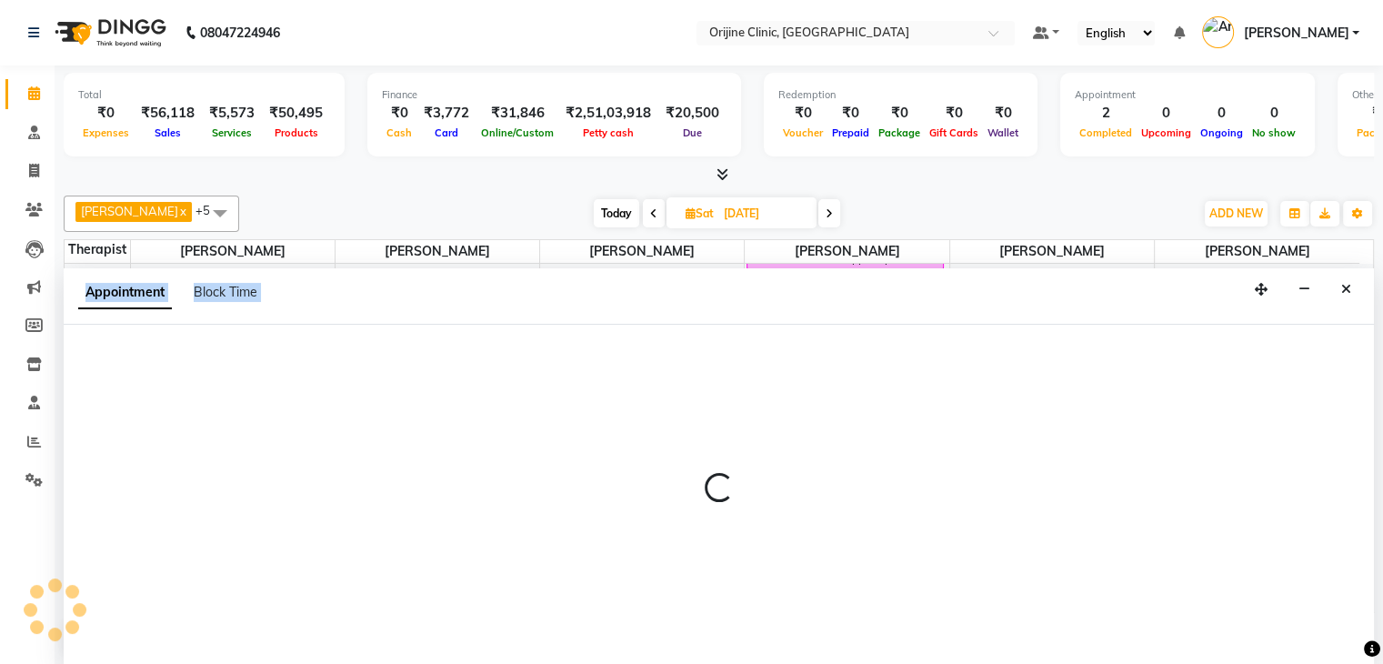
scroll to position [1, 0]
click at [600, 514] on div at bounding box center [719, 495] width 1311 height 342
select select "10776"
select select "tentative"
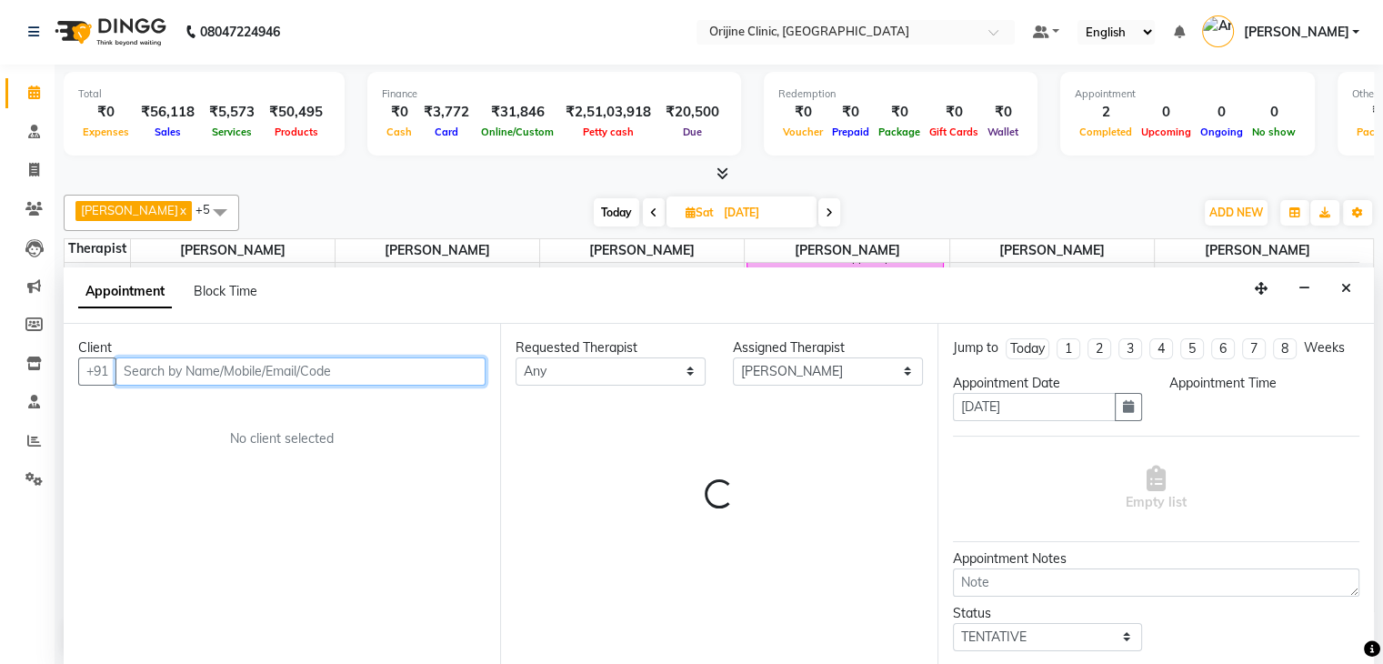
select select "840"
click at [226, 376] on input "text" at bounding box center [300, 371] width 370 height 28
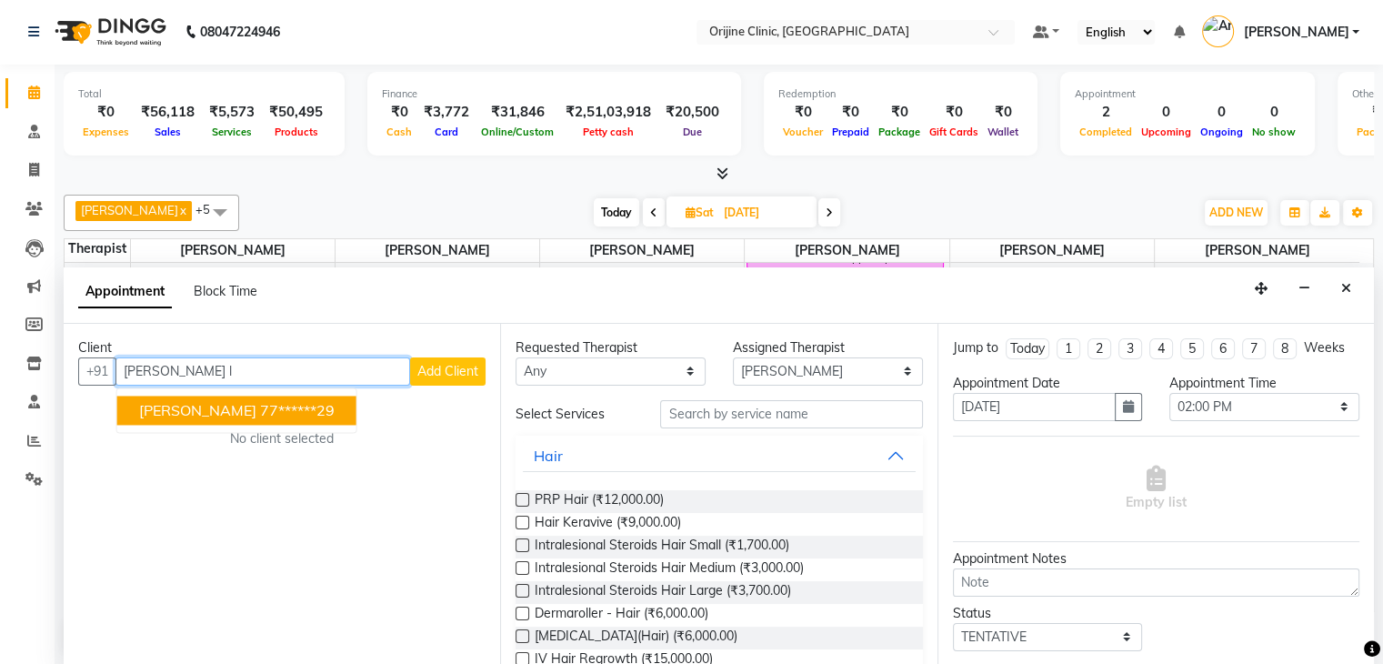
click at [189, 401] on span "Esha Lakhani" at bounding box center [197, 410] width 117 height 18
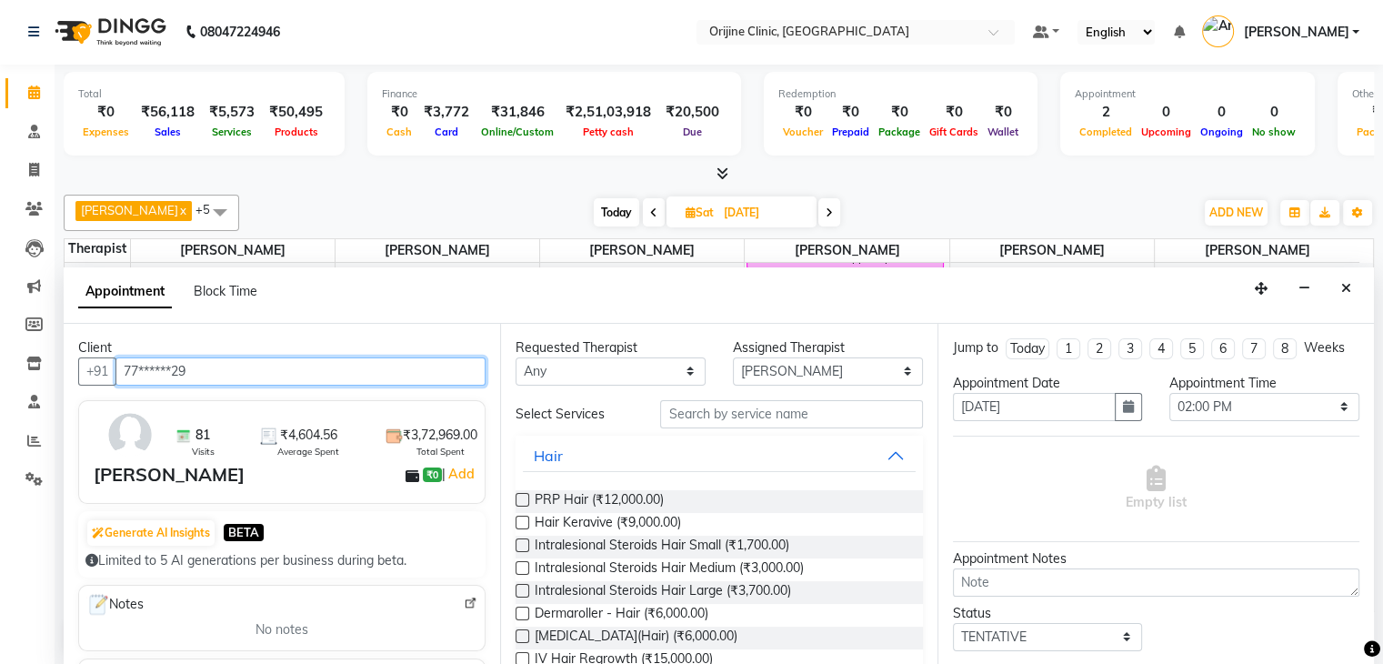
type input "77******29"
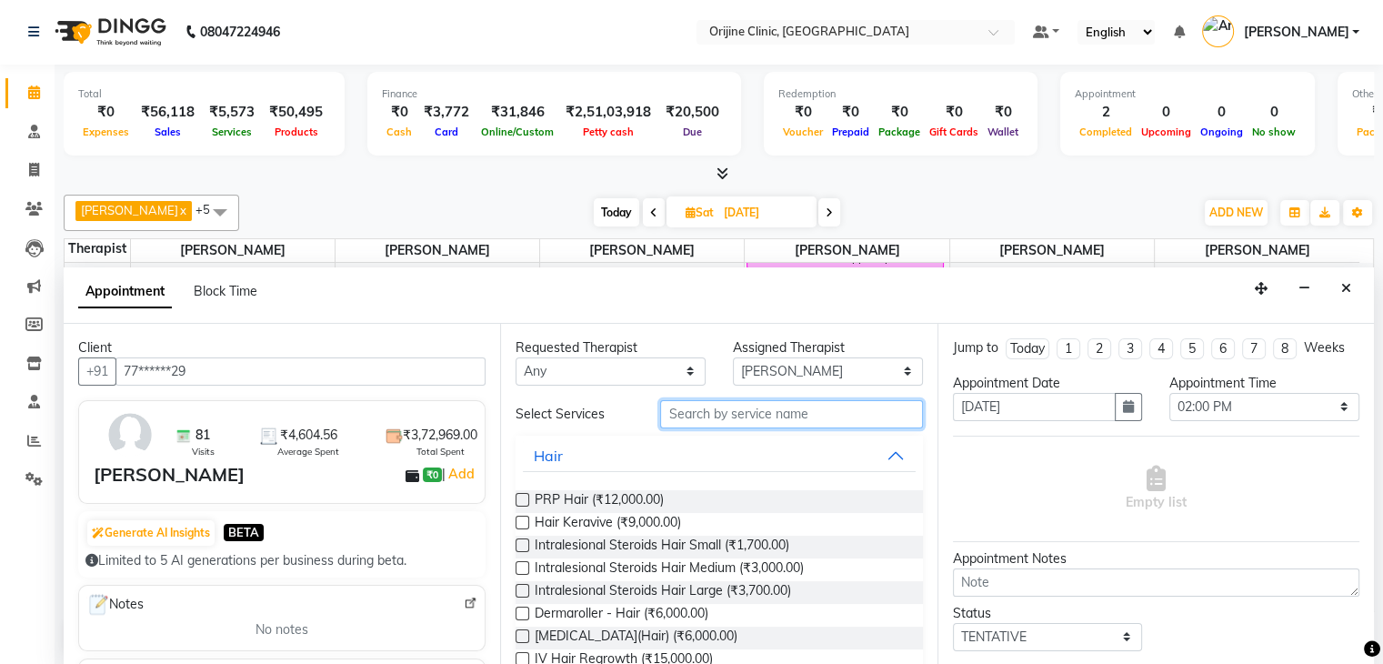
click at [764, 416] on input "text" at bounding box center [791, 414] width 262 height 28
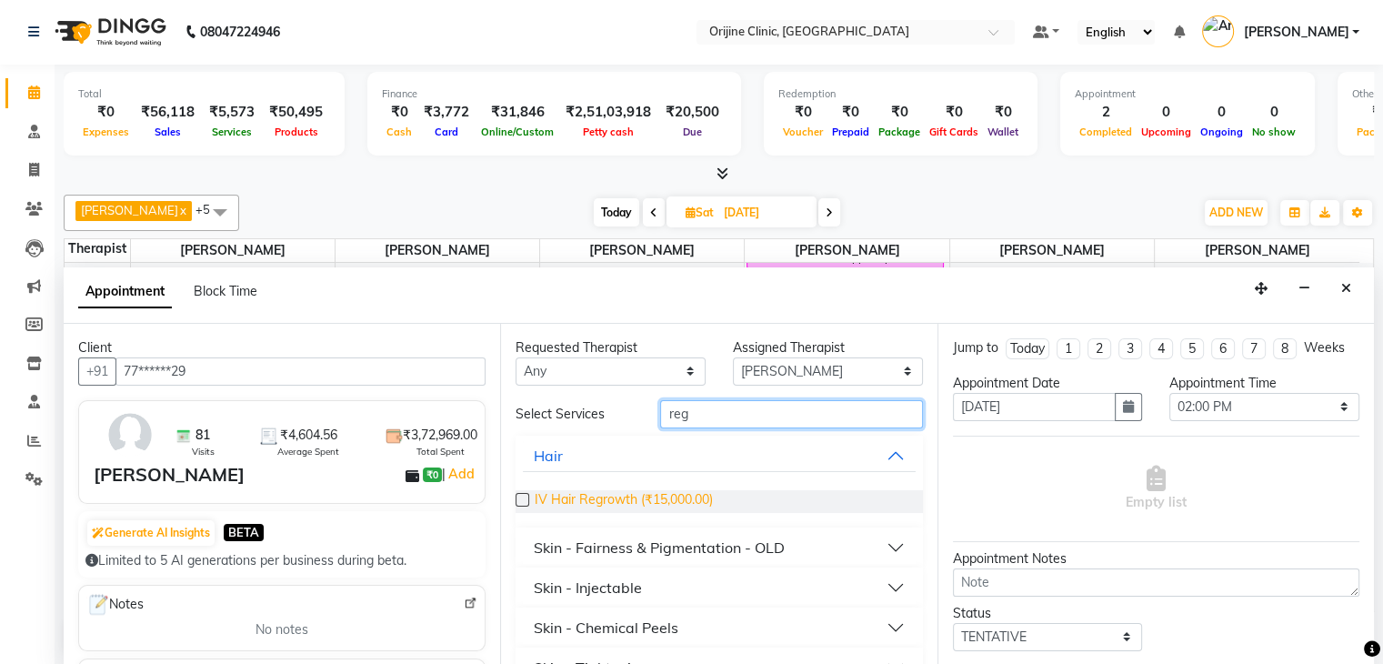
type input "reg"
click at [697, 497] on span "IV Hair Regrowth (₹15,000.00)" at bounding box center [624, 501] width 178 height 23
checkbox input "false"
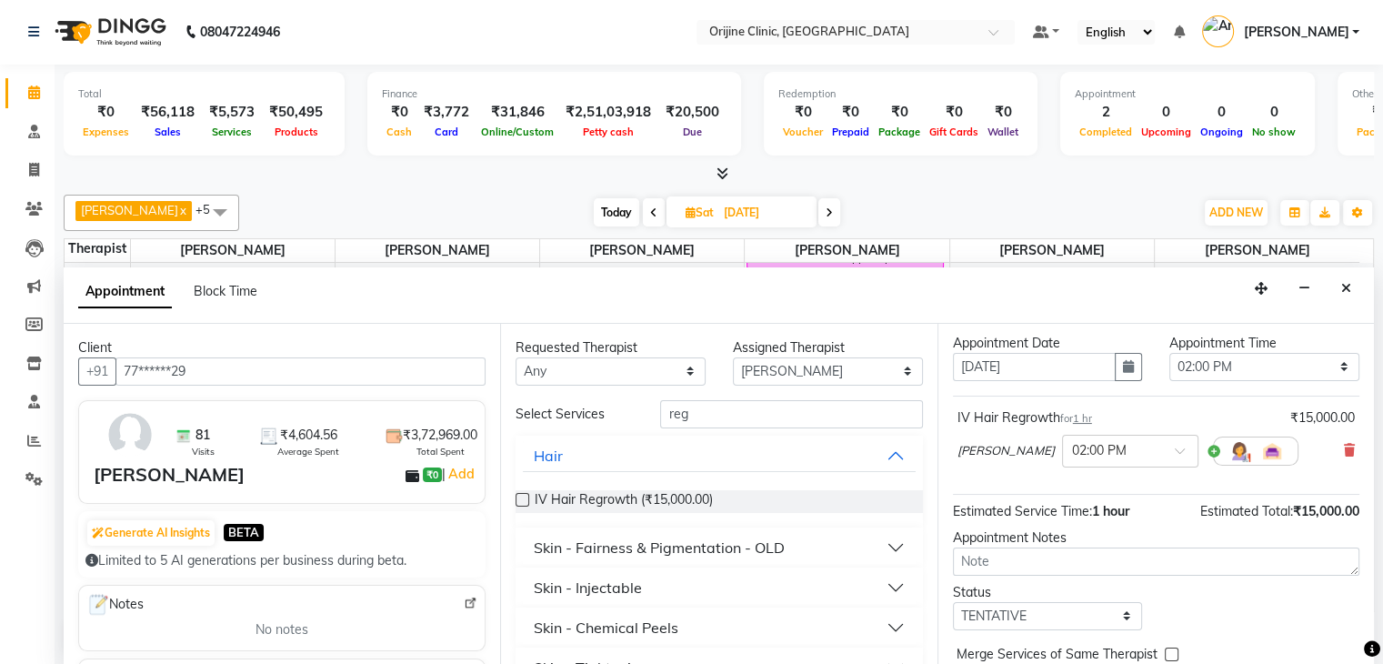
scroll to position [118, 0]
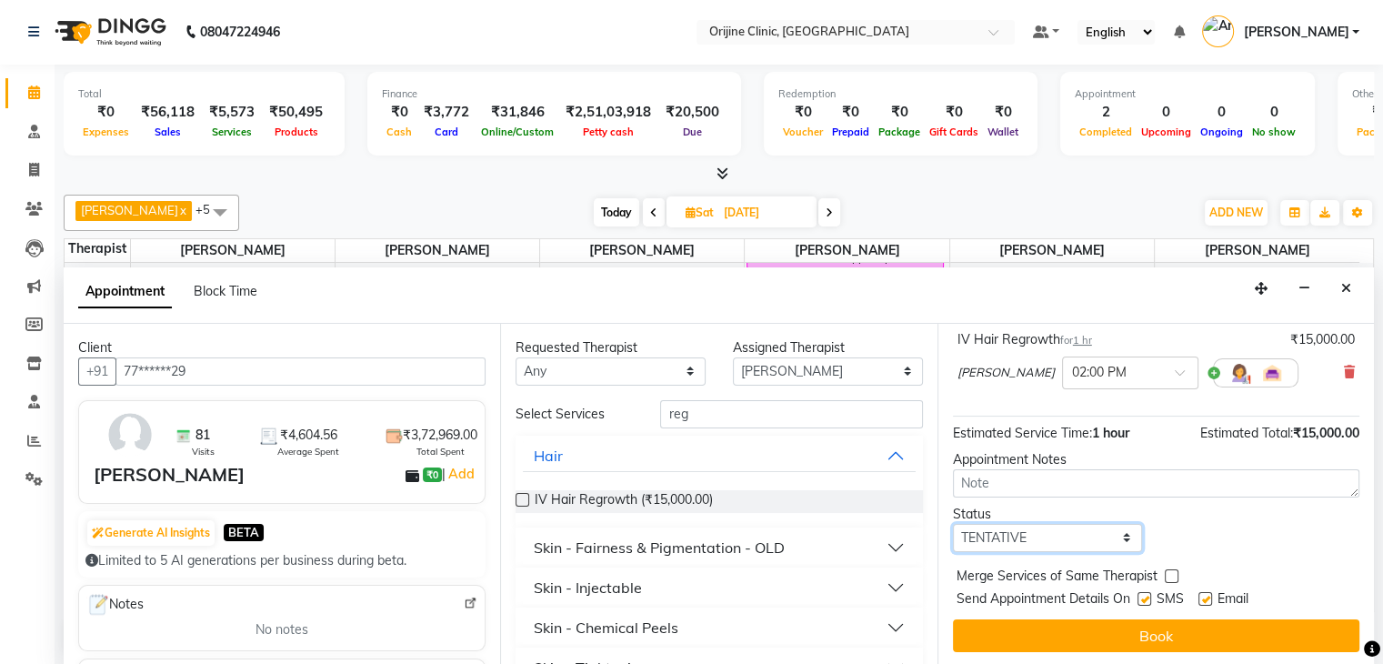
click at [1085, 527] on select "Select TENTATIVE CONFIRM UPCOMING" at bounding box center [1048, 538] width 190 height 28
select select "confirm booking"
click at [953, 524] on select "Select TENTATIVE CONFIRM UPCOMING" at bounding box center [1048, 538] width 190 height 28
click at [1146, 599] on label at bounding box center [1145, 599] width 14 height 14
click at [1146, 599] on input "checkbox" at bounding box center [1144, 601] width 12 height 12
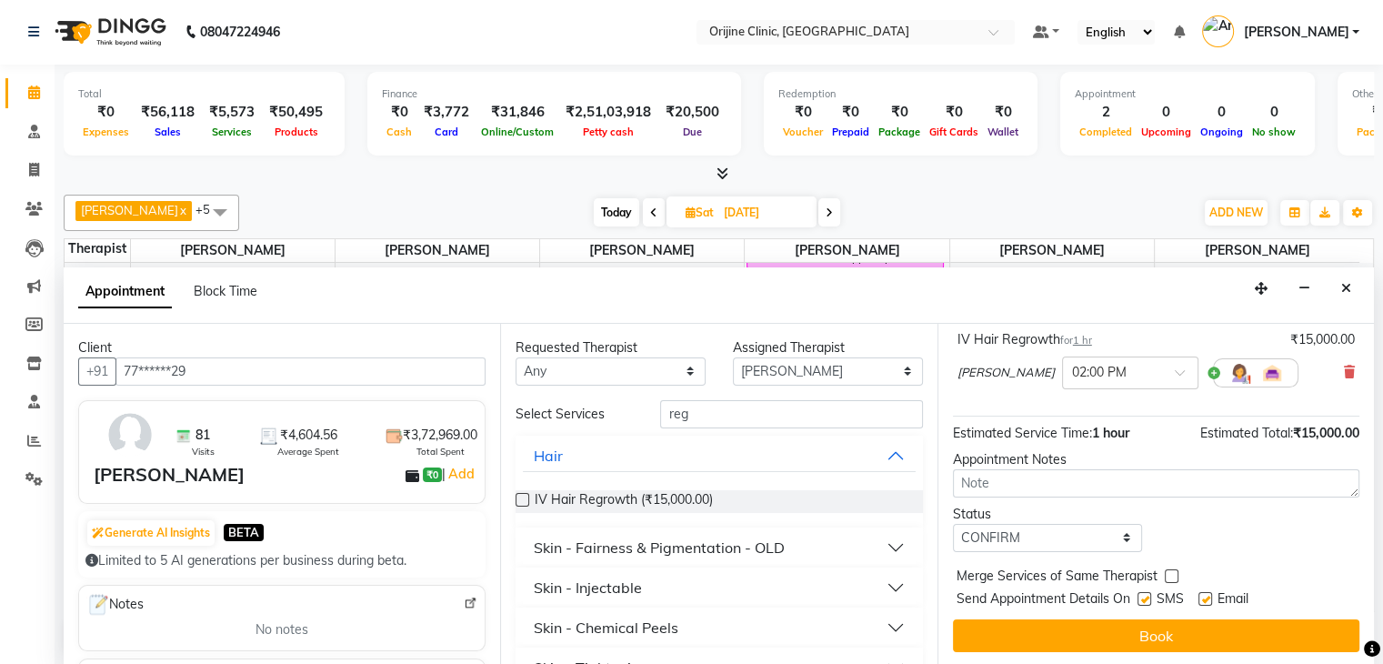
checkbox input "false"
click at [1208, 598] on label at bounding box center [1206, 599] width 14 height 14
click at [1208, 598] on input "checkbox" at bounding box center [1205, 601] width 12 height 12
checkbox input "false"
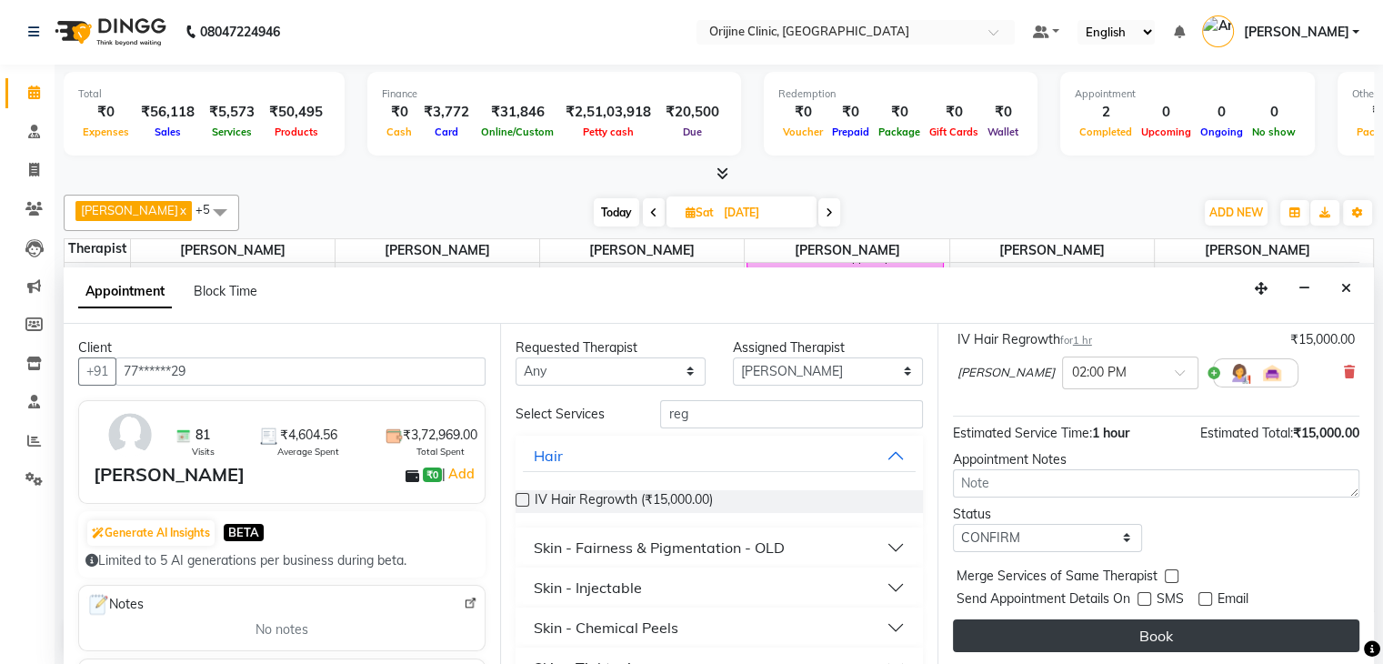
click at [1194, 629] on button "Book" at bounding box center [1156, 635] width 407 height 33
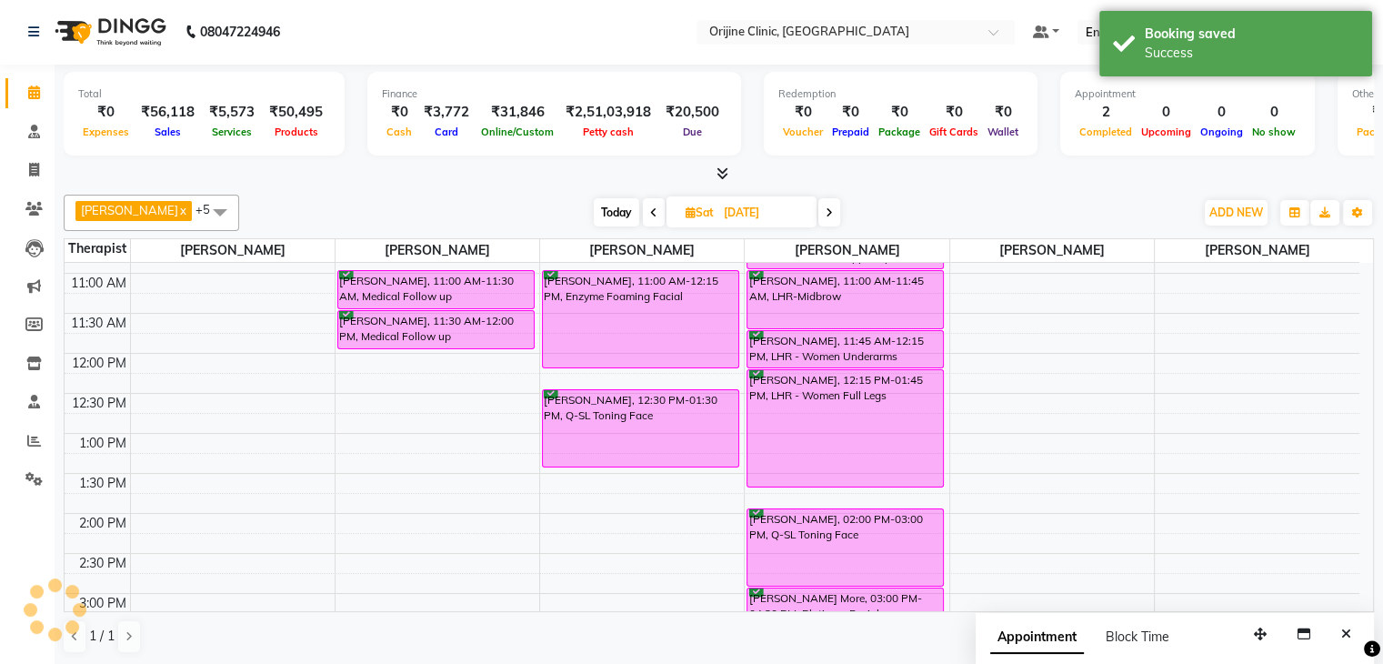
scroll to position [0, 0]
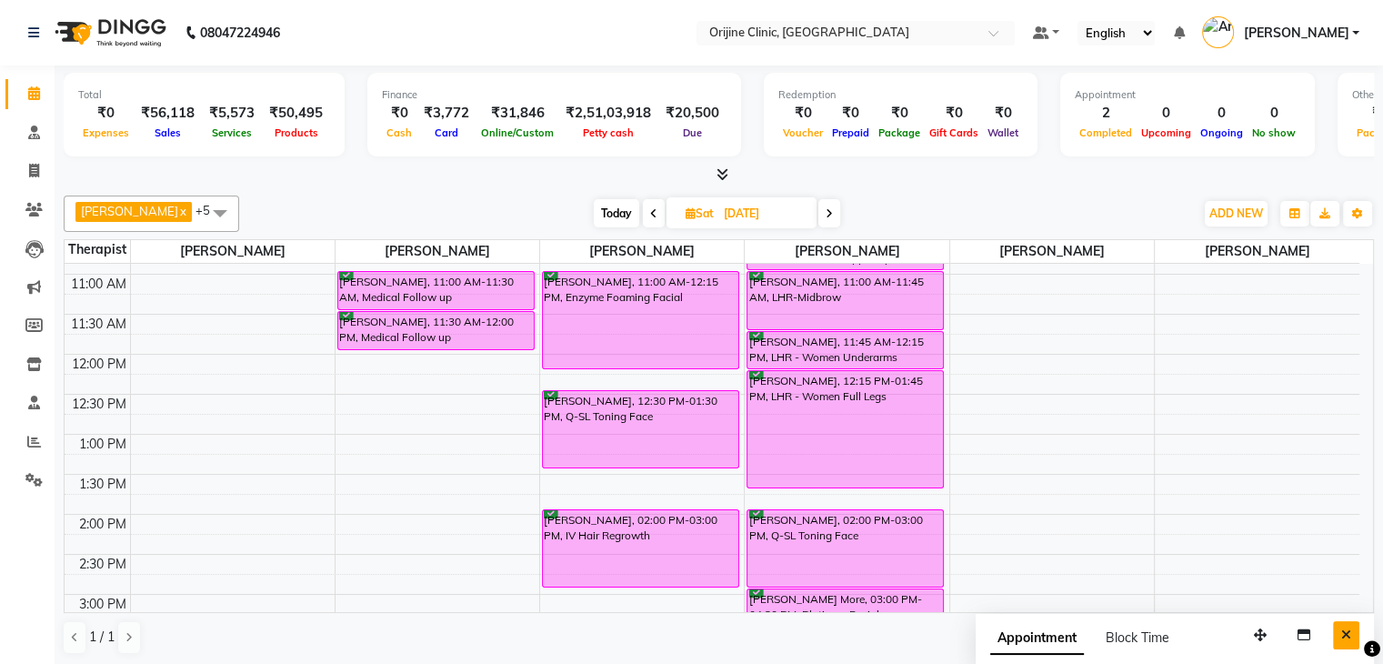
click at [1342, 630] on icon "Close" at bounding box center [1346, 634] width 10 height 13
click at [626, 208] on span "Today" at bounding box center [616, 213] width 45 height 28
type input "[DATE]"
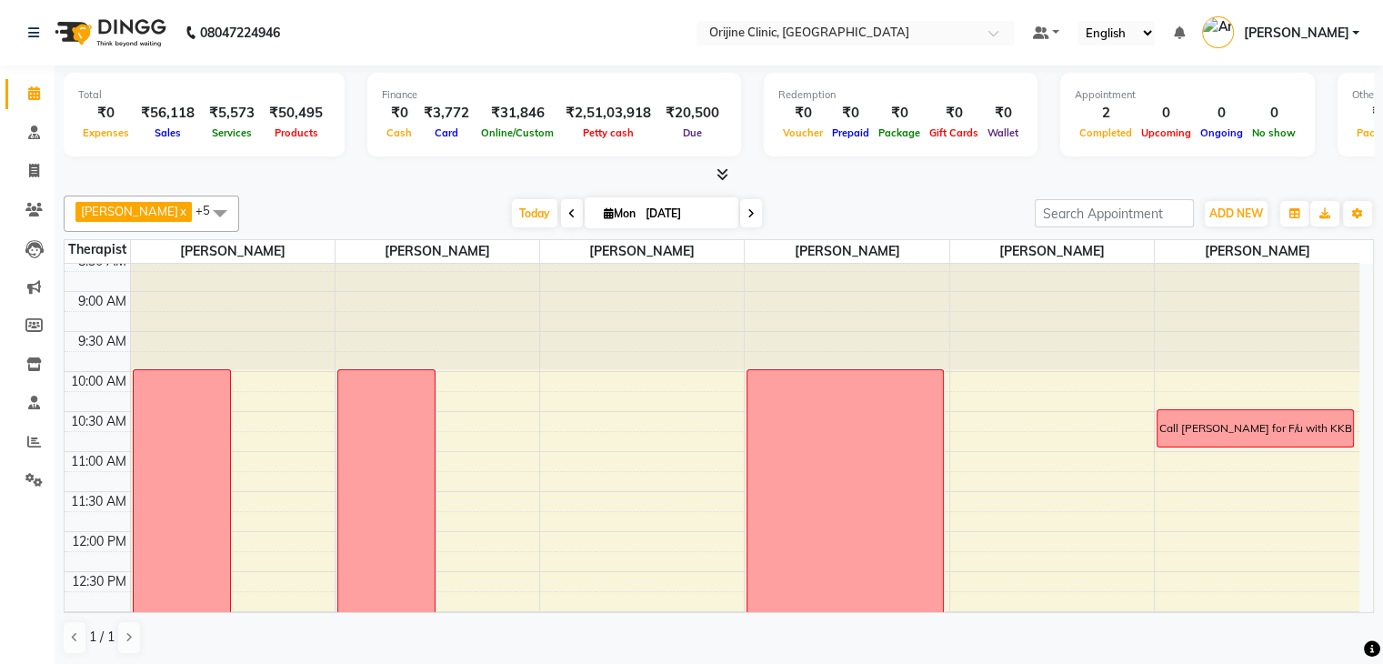
scroll to position [127, 0]
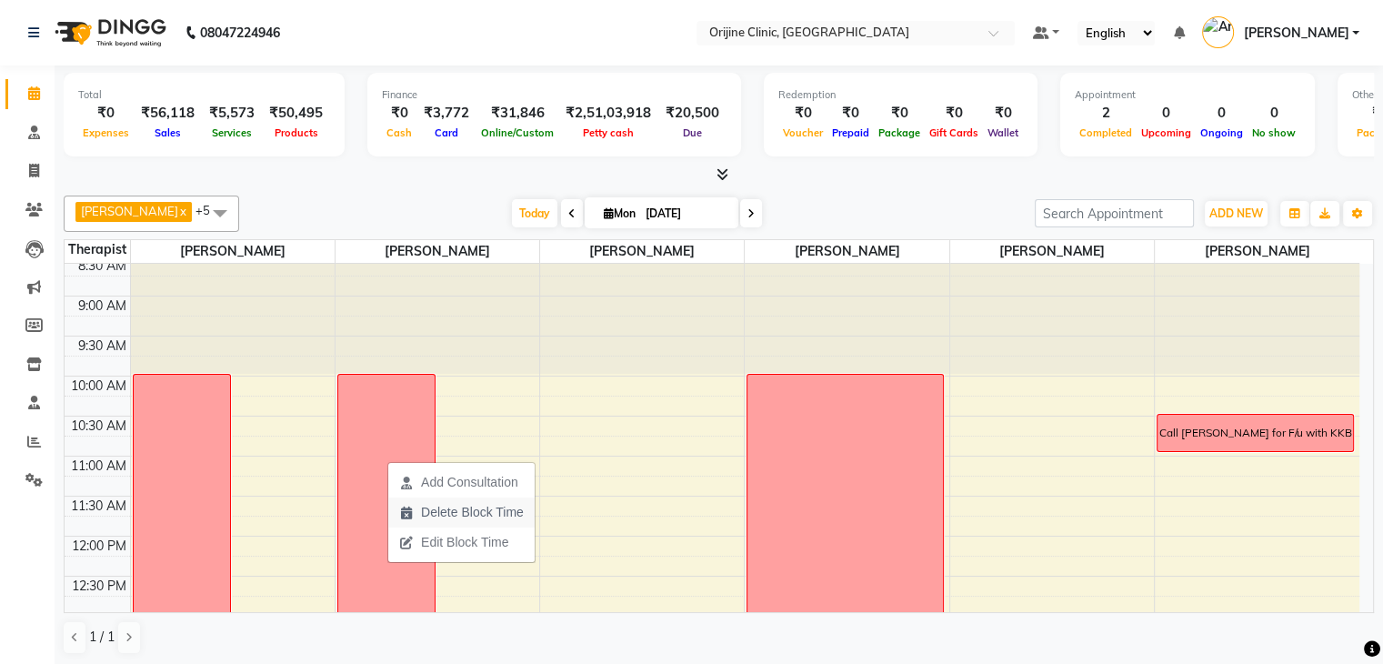
click at [469, 516] on span "Delete Block Time" at bounding box center [472, 512] width 103 height 19
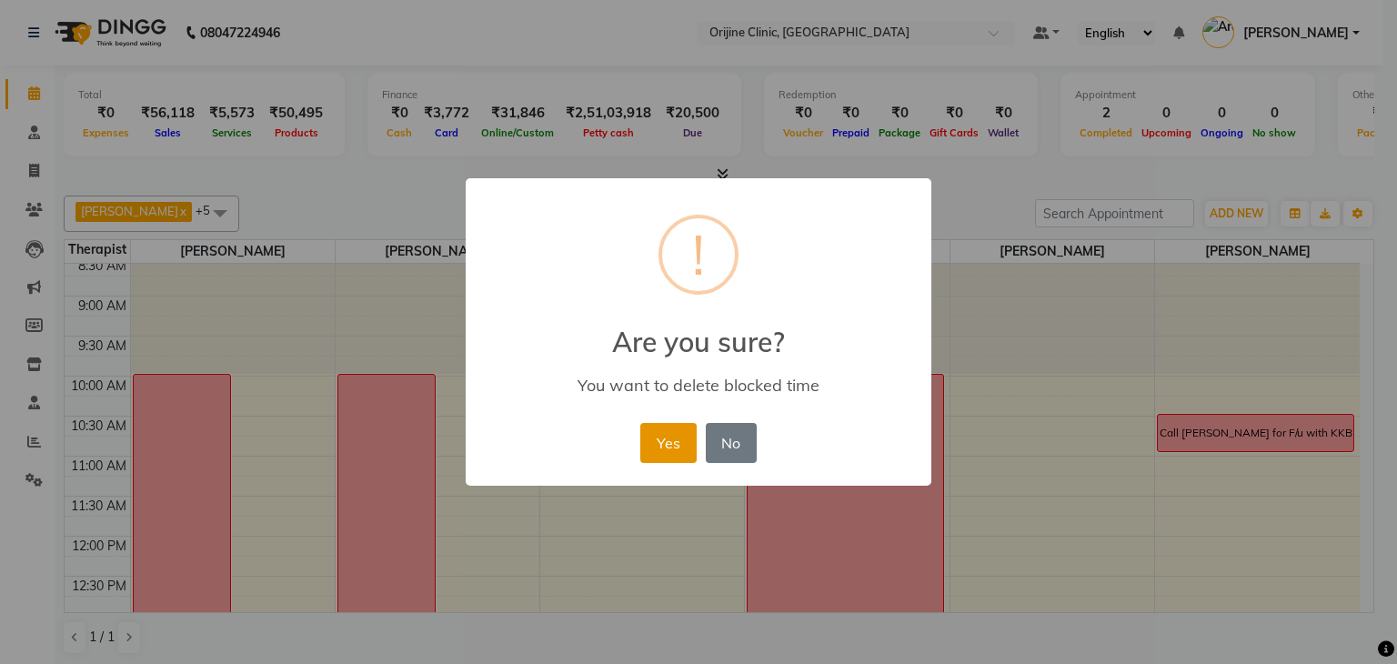
click at [673, 434] on button "Yes" at bounding box center [667, 443] width 55 height 40
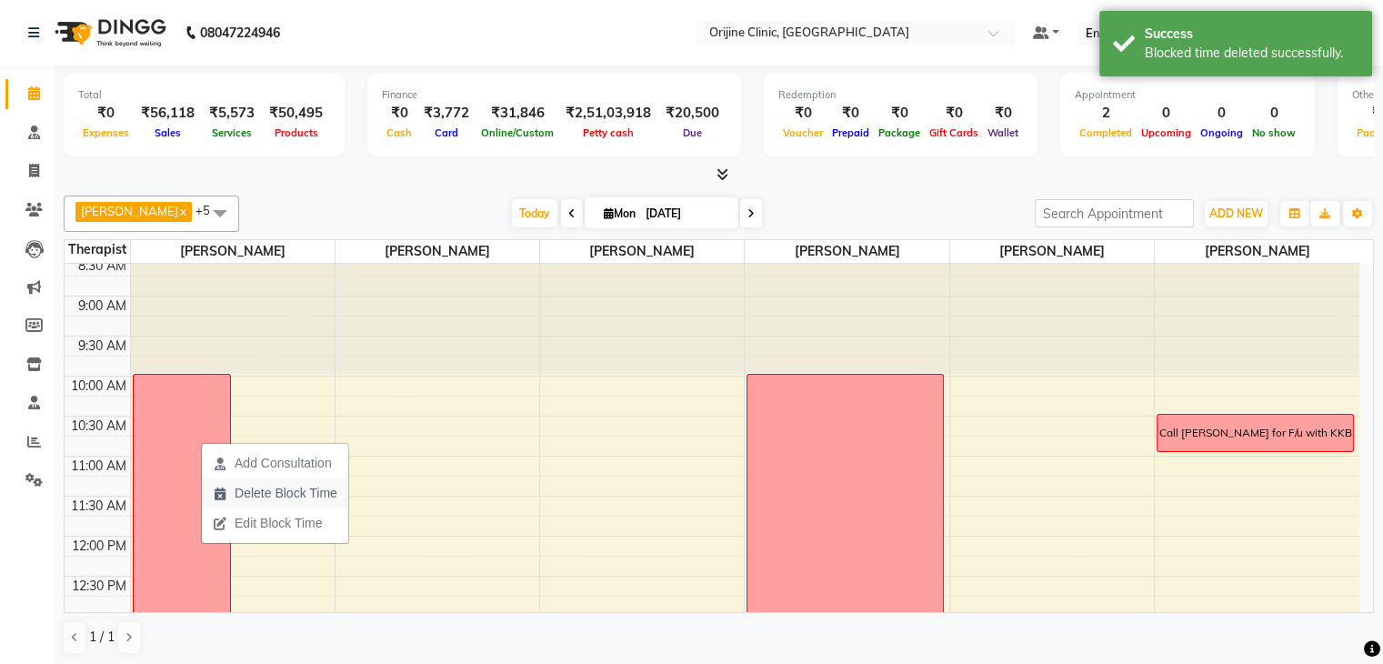
click at [256, 490] on span "Delete Block Time" at bounding box center [286, 493] width 103 height 19
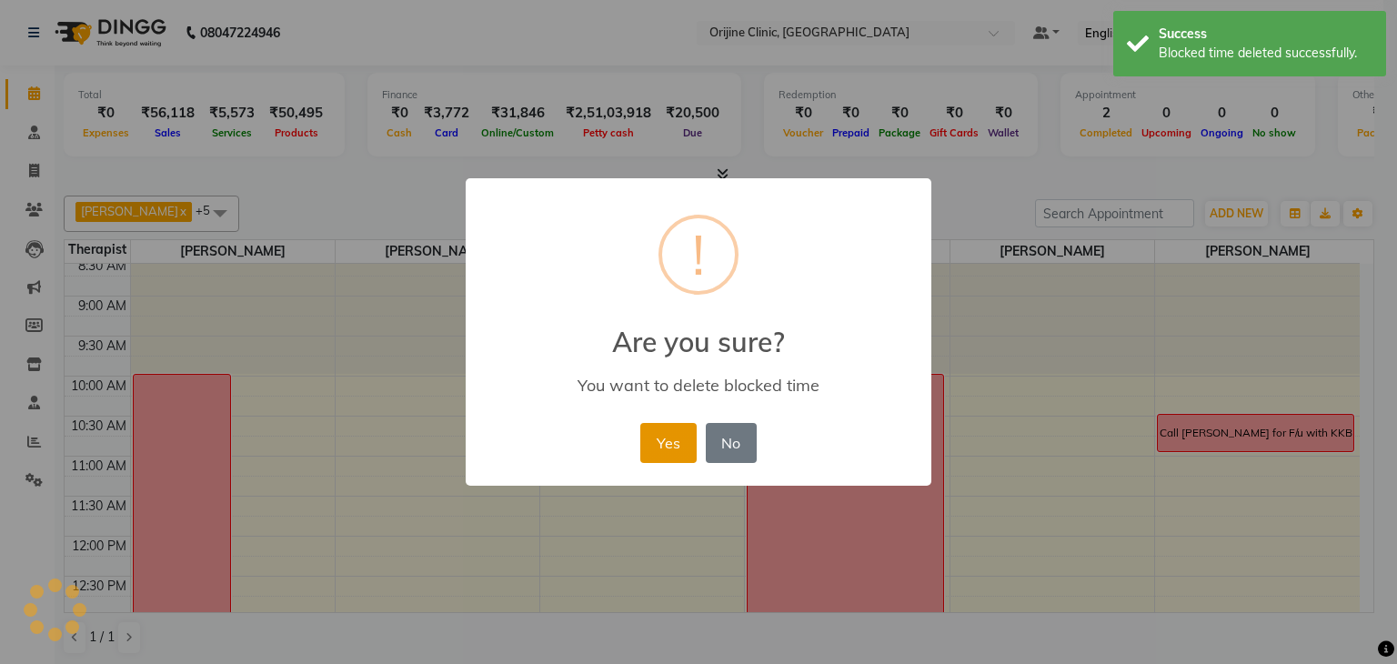
click at [678, 445] on button "Yes" at bounding box center [667, 443] width 55 height 40
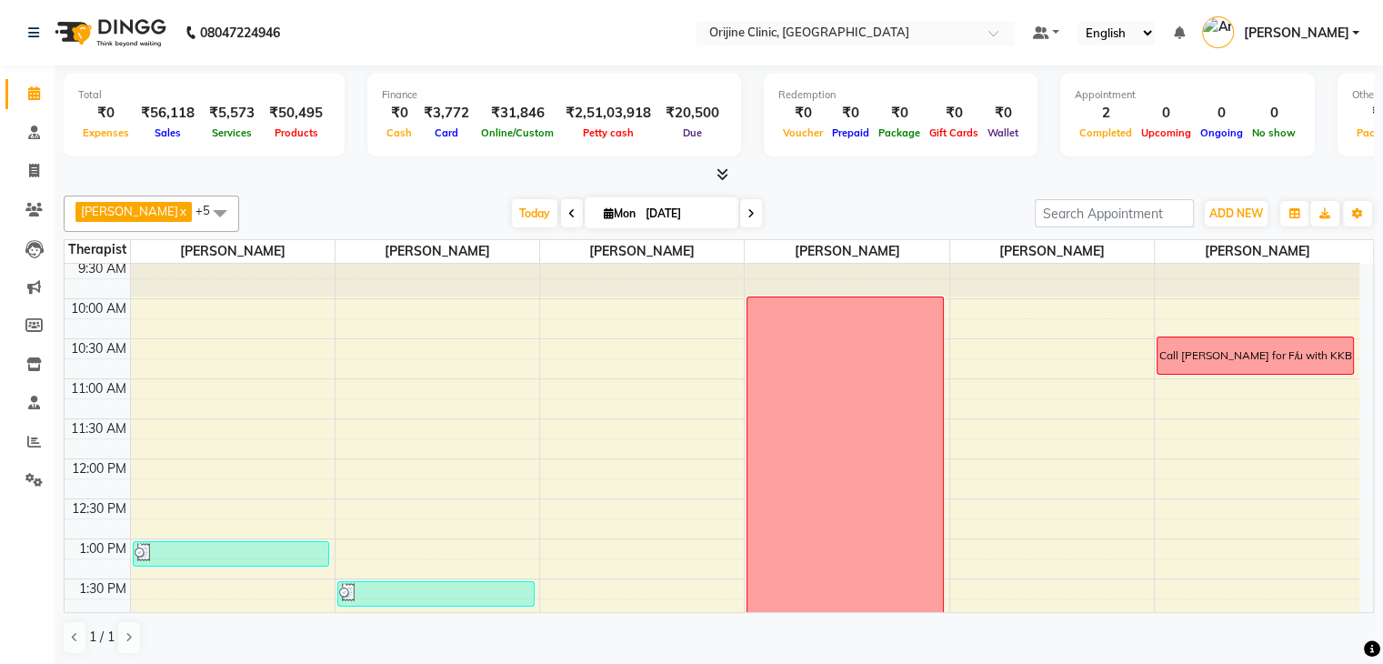
scroll to position [193, 0]
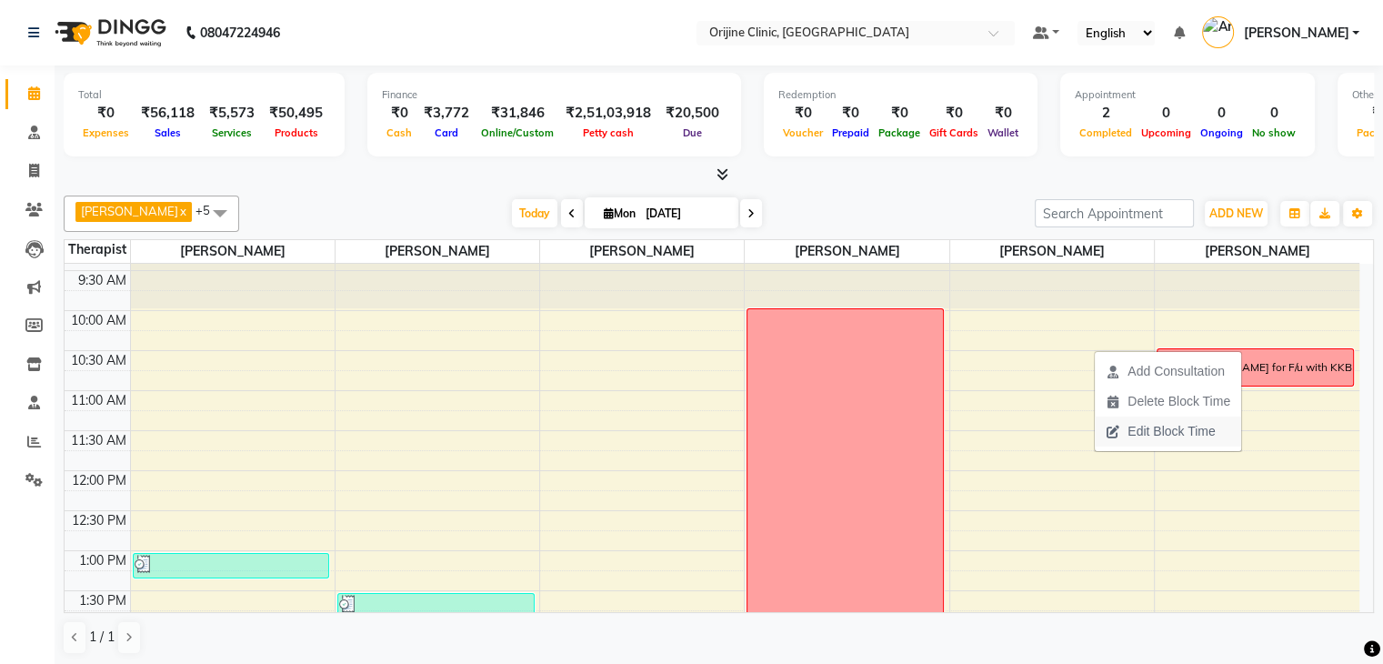
click at [1197, 436] on span "Edit Block Time" at bounding box center [1171, 431] width 87 height 19
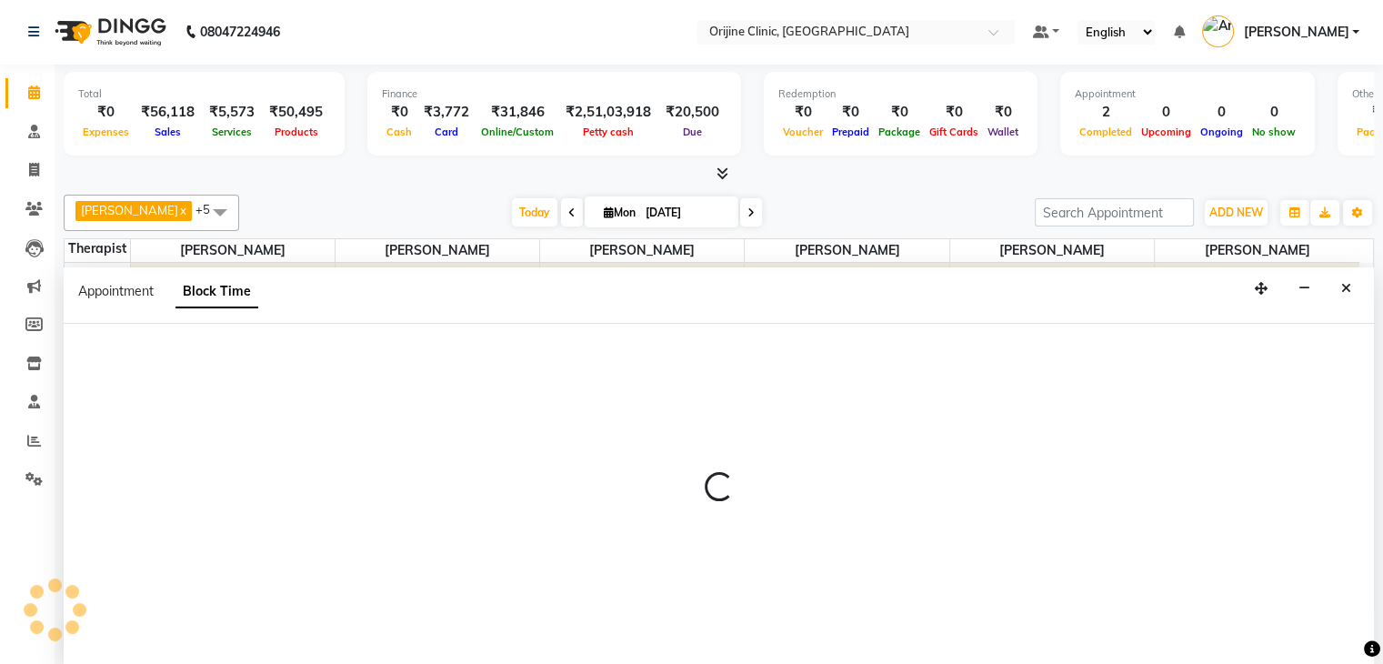
scroll to position [681, 0]
select select "37130"
select select "630"
select select "660"
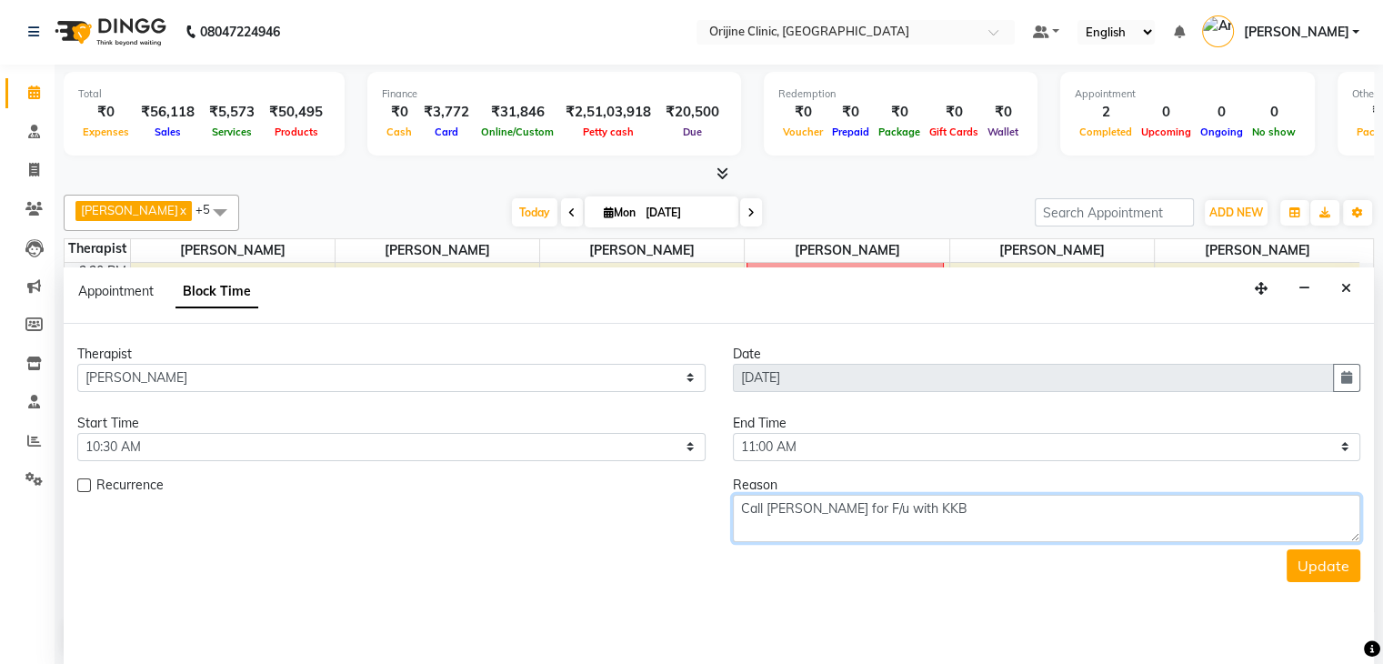
drag, startPoint x: 1033, startPoint y: 495, endPoint x: 691, endPoint y: 509, distance: 342.3
click at [691, 509] on div "Recurrence Reason Call Deepti Sharma for F/u with KKB" at bounding box center [719, 509] width 1311 height 66
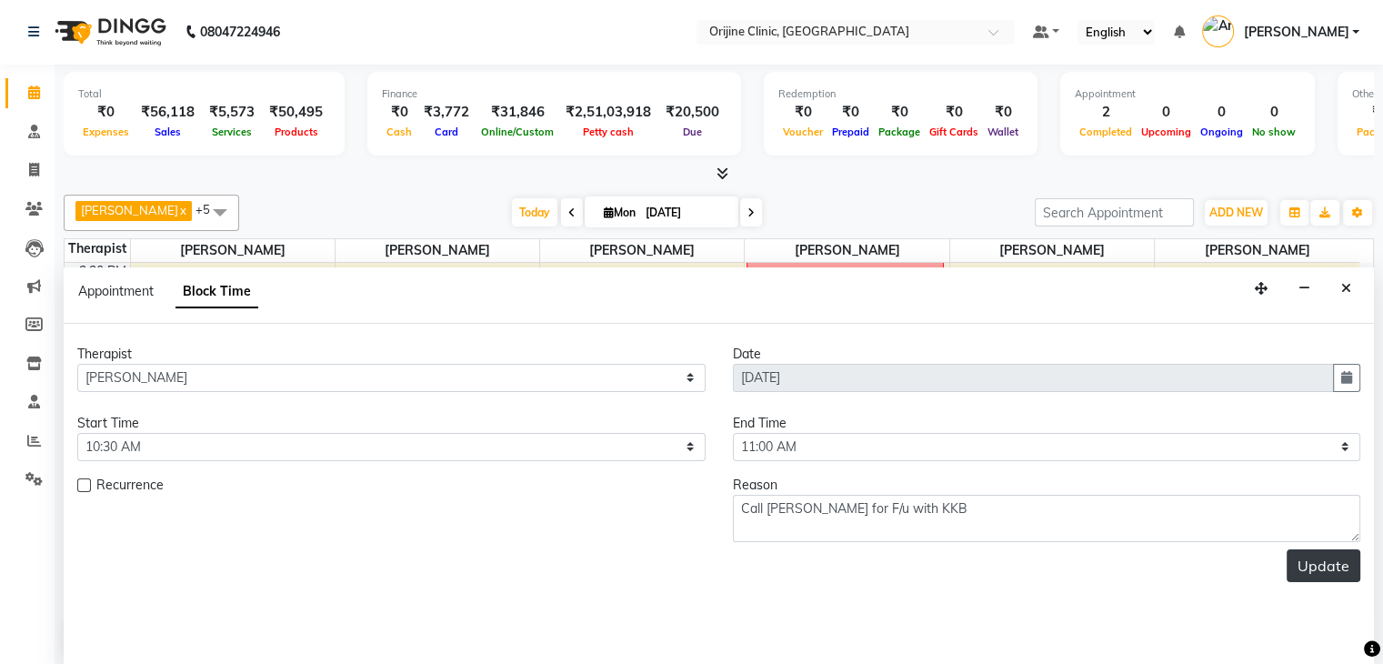
click at [1315, 570] on button "Update" at bounding box center [1324, 565] width 74 height 33
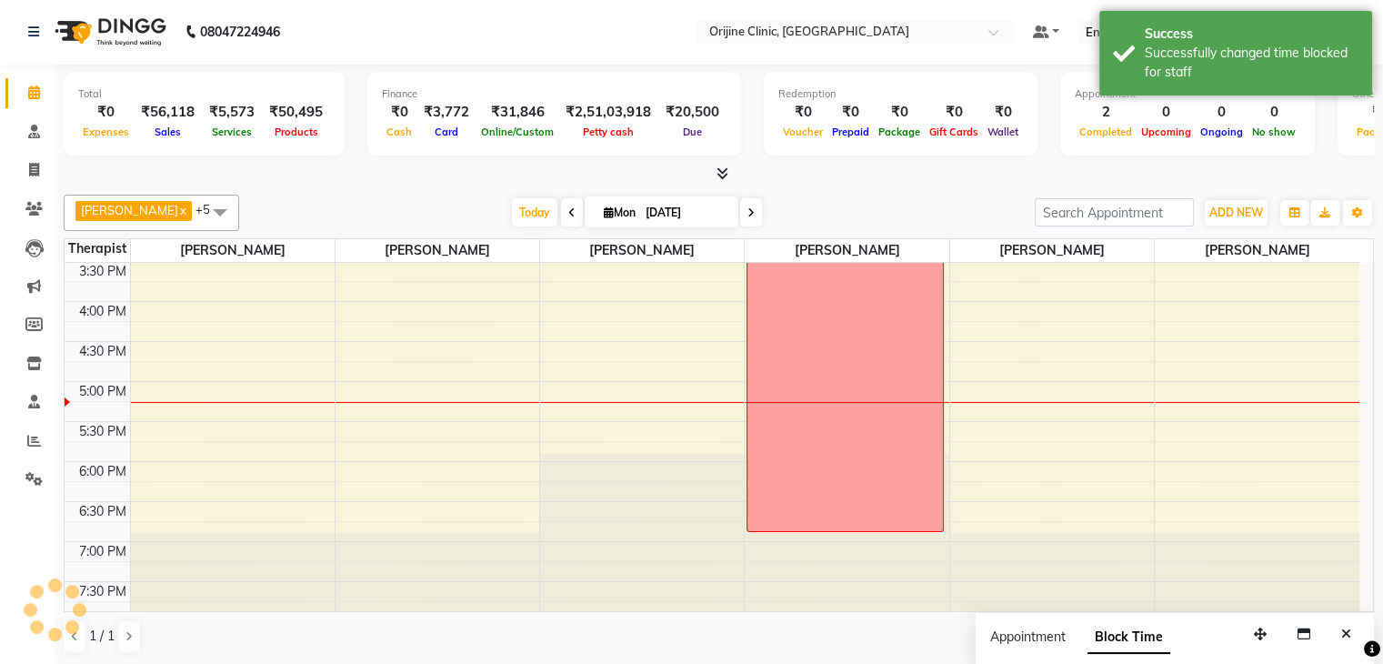
scroll to position [0, 0]
click at [749, 208] on icon at bounding box center [751, 213] width 7 height 11
type input "02-09-2025"
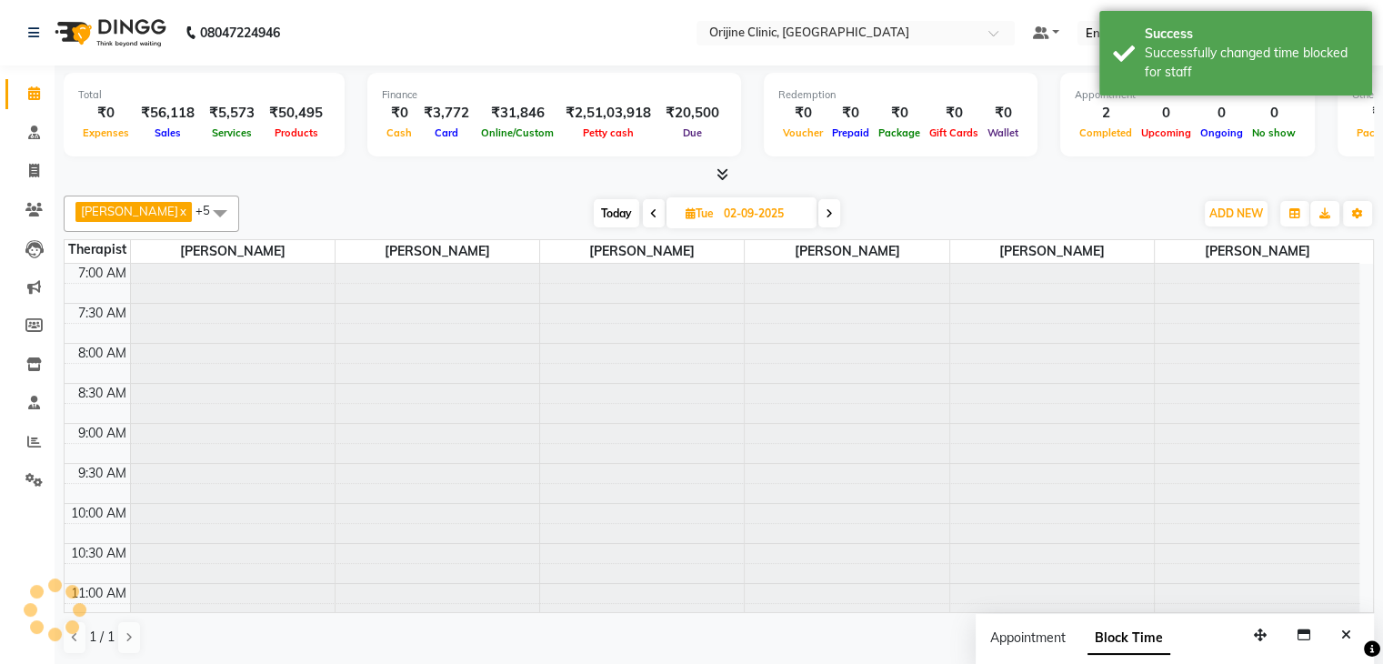
scroll to position [681, 0]
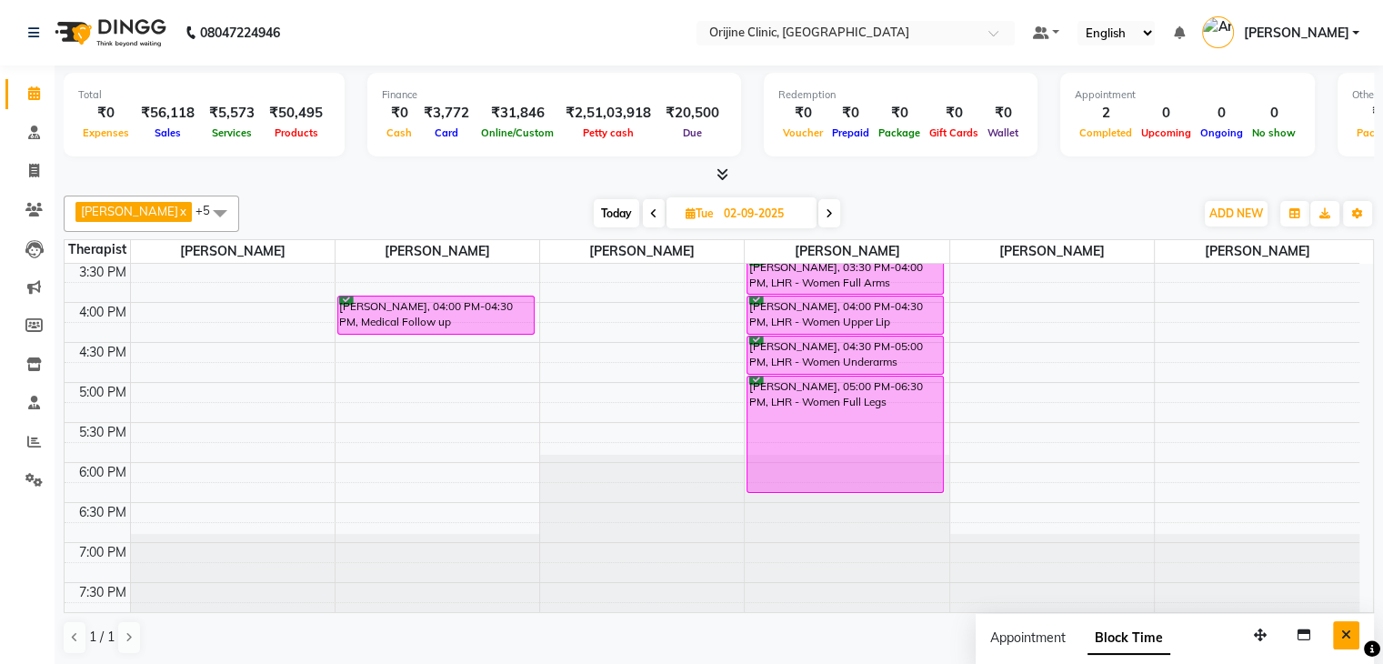
click at [1345, 630] on icon "Close" at bounding box center [1346, 634] width 10 height 13
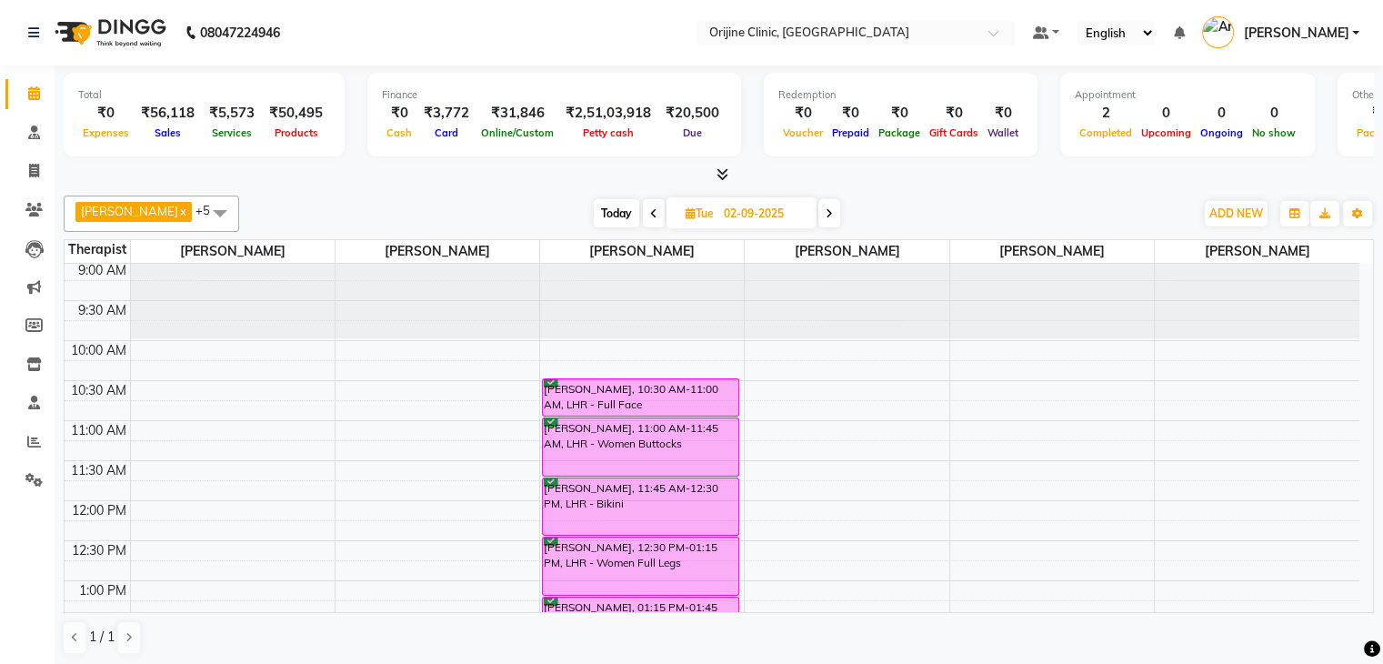
scroll to position [166, 0]
click at [1266, 422] on div "7:00 AM 7:30 AM 8:00 AM 8:30 AM 9:00 AM 9:30 AM 10:00 AM 10:30 AM 11:00 AM 11:3…" at bounding box center [712, 617] width 1295 height 1039
select select "37130"
select select "tentative"
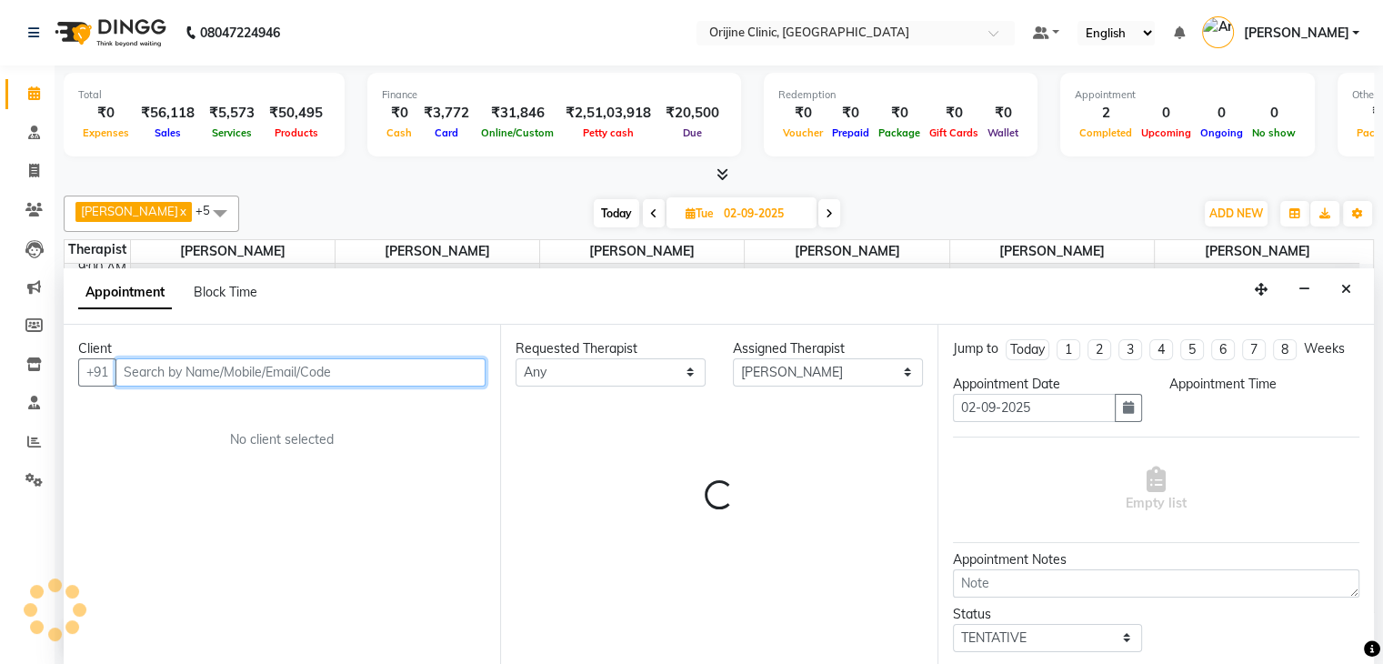
scroll to position [1, 0]
select select "660"
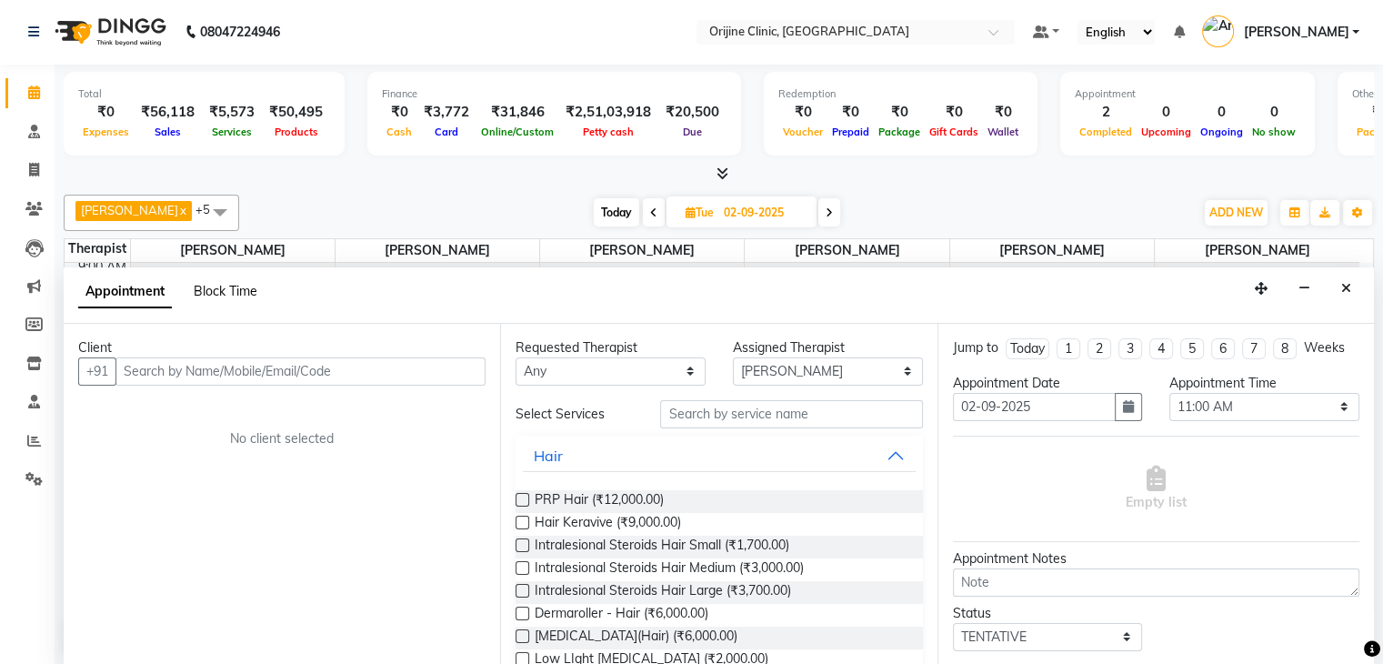
click at [226, 287] on span "Block Time" at bounding box center [226, 291] width 64 height 16
select select "37130"
select select "660"
select select "675"
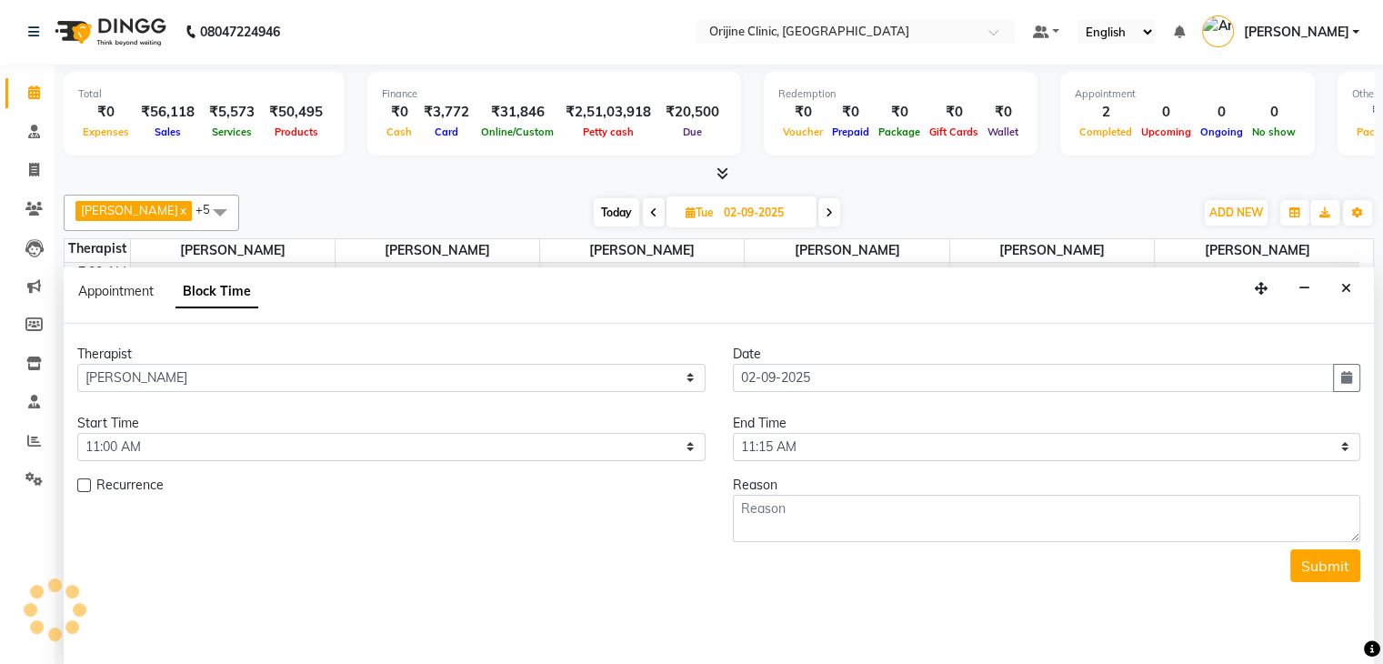
scroll to position [681, 0]
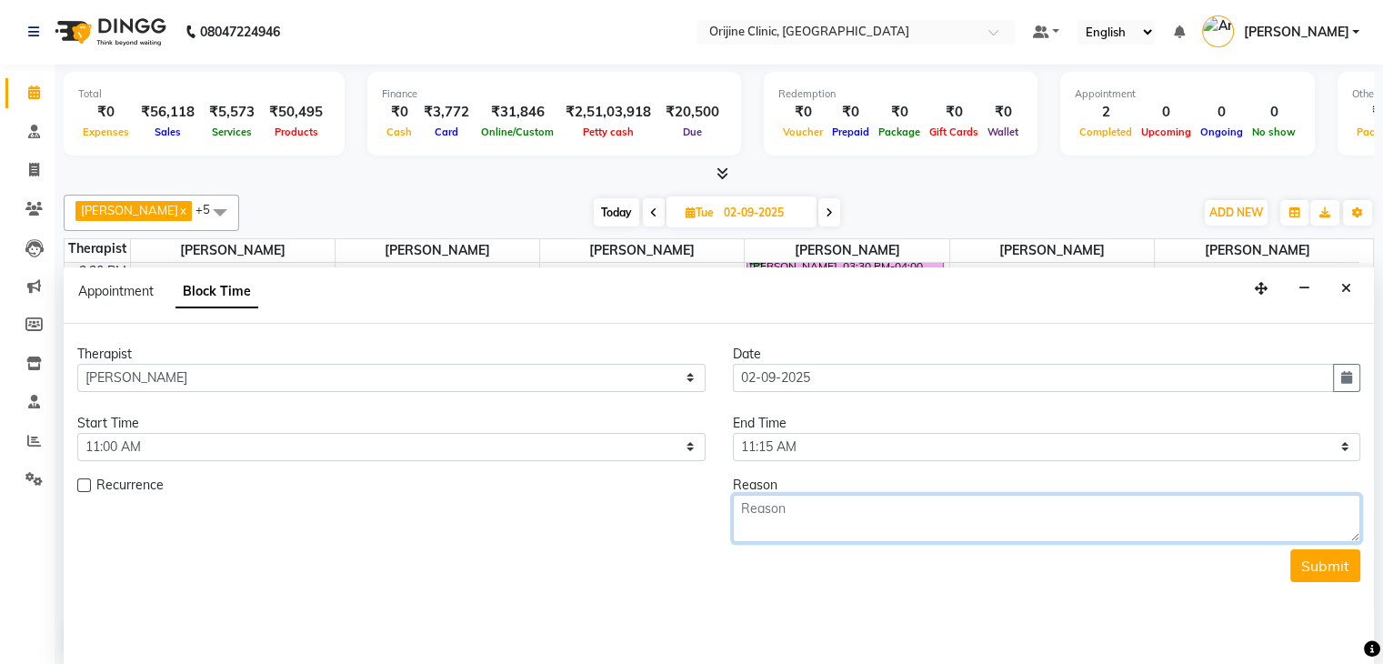
click at [817, 518] on textarea at bounding box center [1047, 518] width 628 height 47
paste textarea "Call Deepti Sharma for F/u with KKB"
type textarea "Call Deepti Sharma for F/u with KKB"
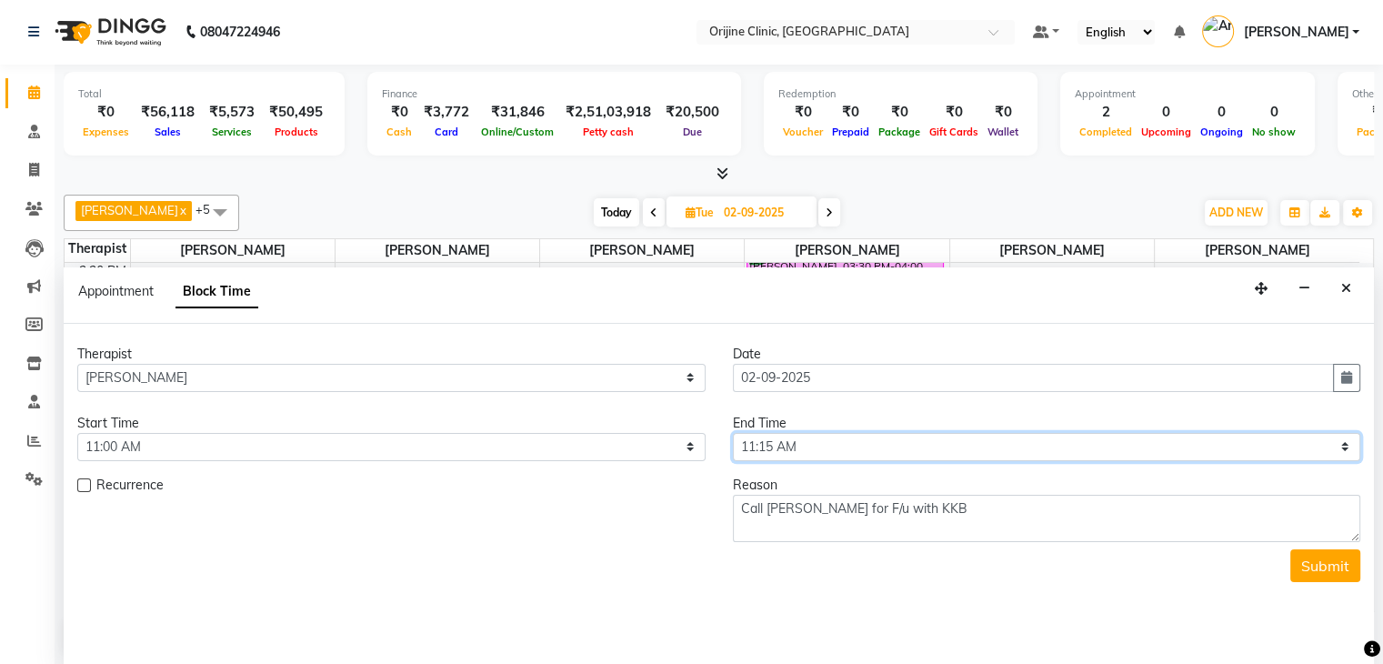
click at [828, 443] on select "Select 08:00 AM 08:15 AM 08:30 AM 08:45 AM 09:00 AM 09:15 AM 09:30 AM 09:45 AM …" at bounding box center [1047, 447] width 628 height 28
select select "690"
click at [733, 433] on select "Select 08:00 AM 08:15 AM 08:30 AM 08:45 AM 09:00 AM 09:15 AM 09:30 AM 09:45 AM …" at bounding box center [1047, 447] width 628 height 28
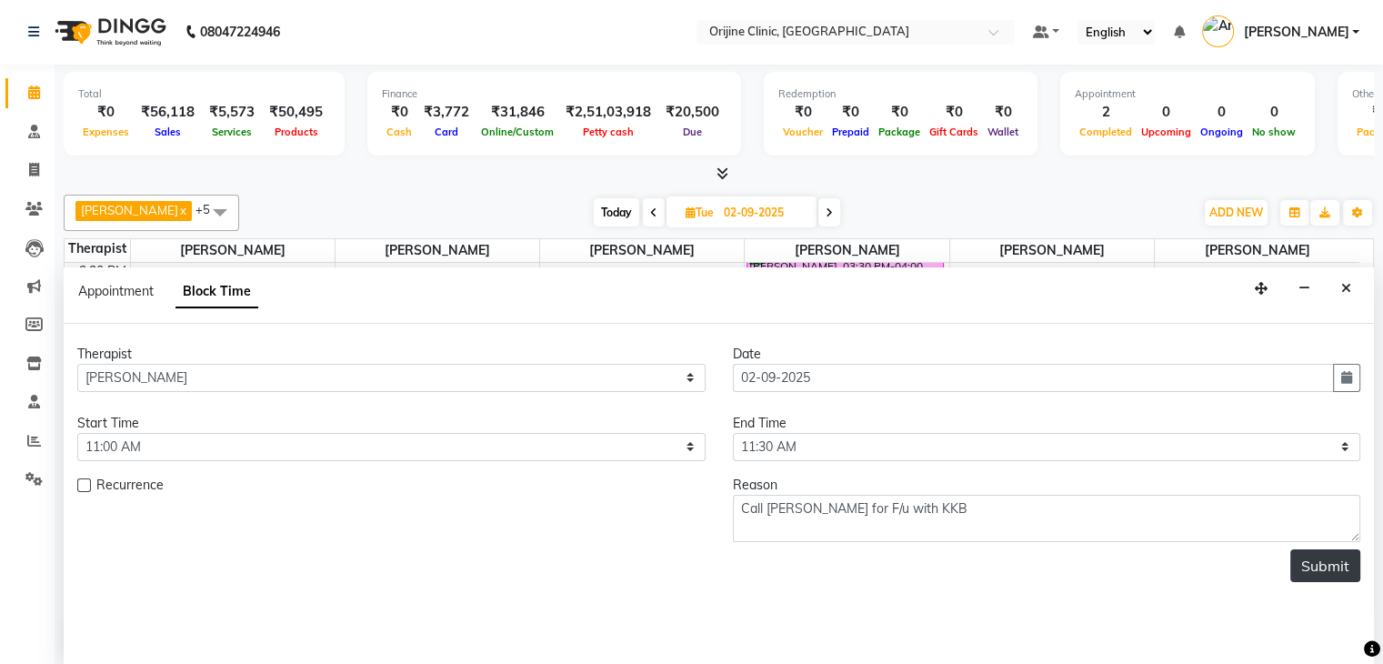
click at [1296, 557] on button "Submit" at bounding box center [1325, 565] width 70 height 33
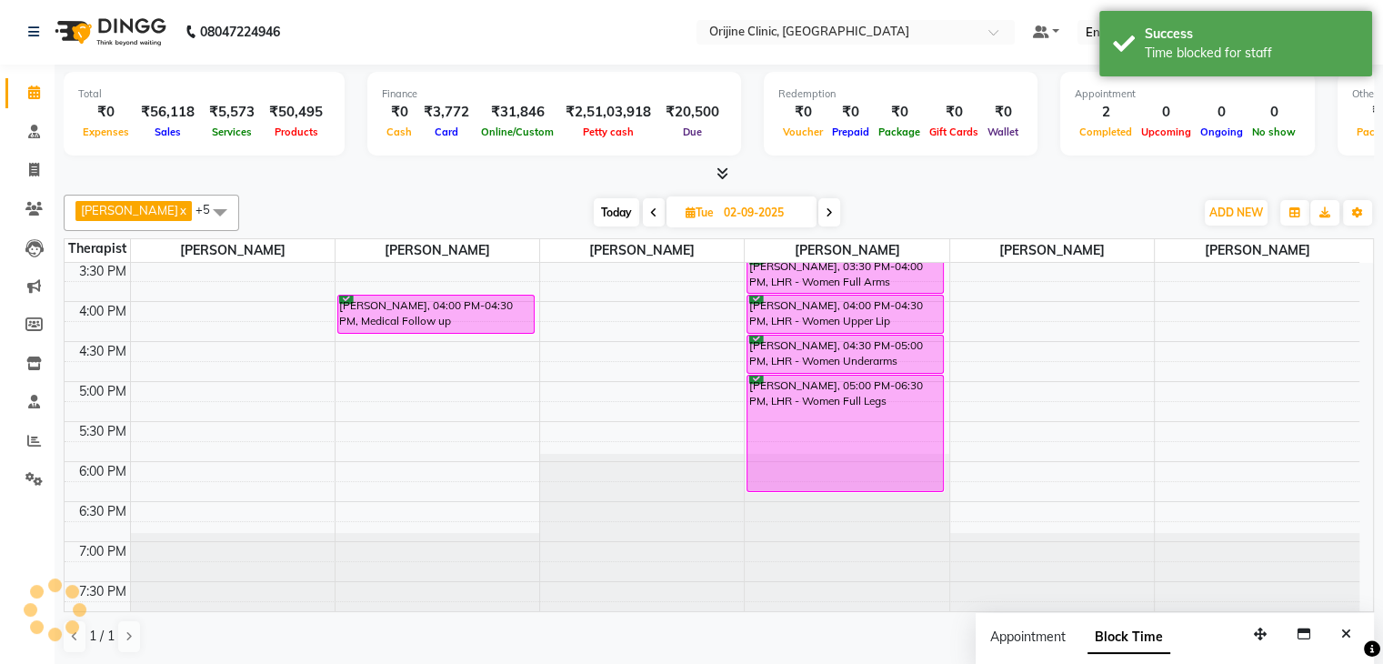
scroll to position [0, 0]
click at [1342, 634] on icon "Close" at bounding box center [1346, 634] width 10 height 13
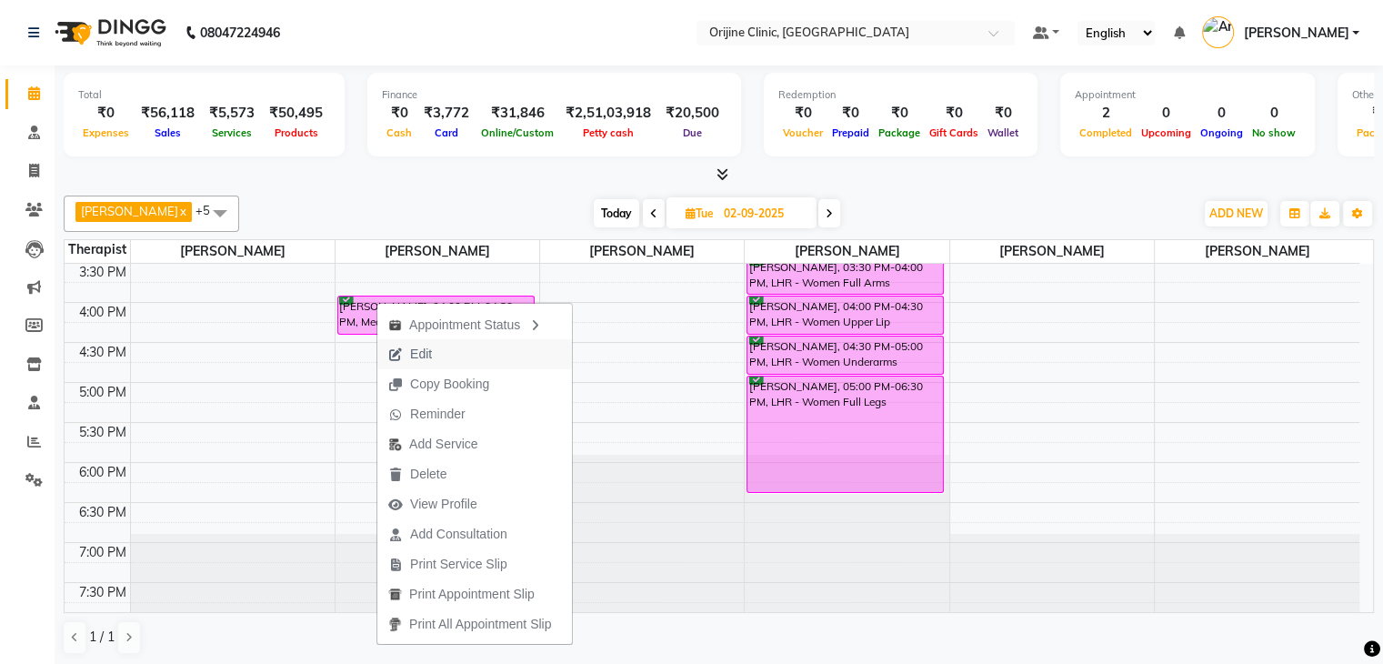
click at [427, 355] on span "Edit" at bounding box center [421, 354] width 22 height 19
select select "confirm booking"
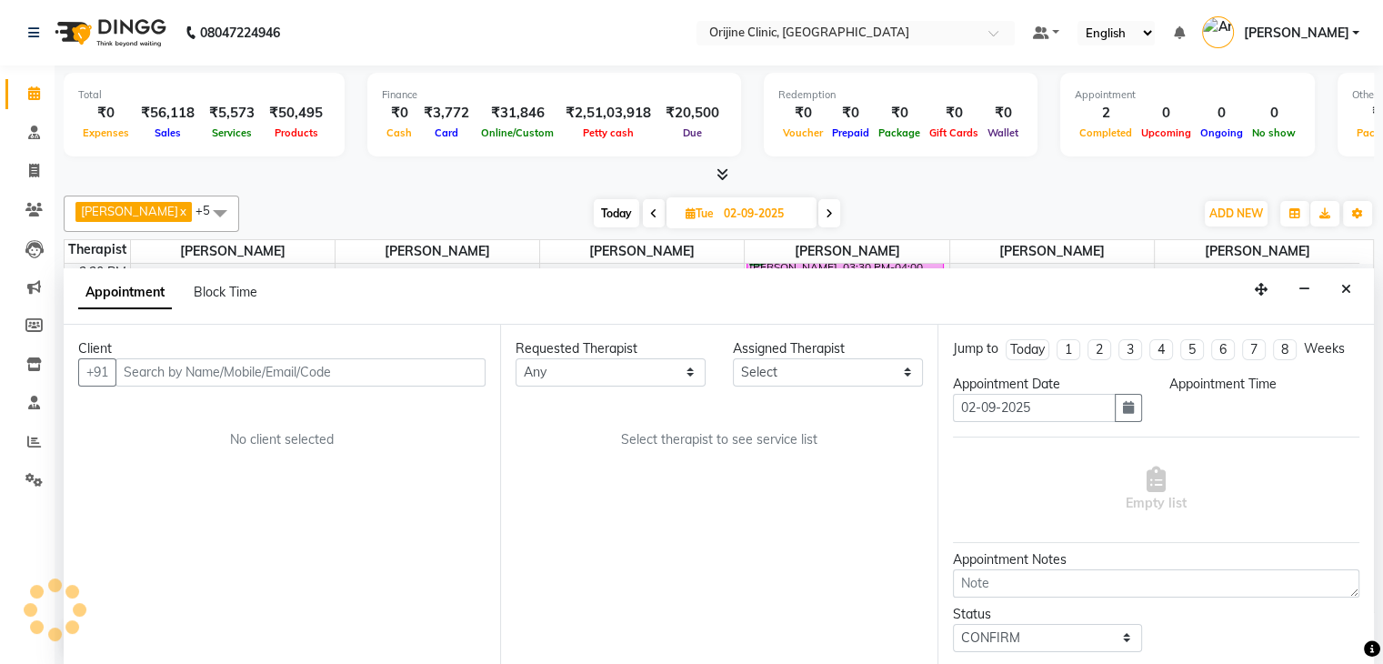
scroll to position [1, 0]
select select "10775"
select select "960"
select select "1133"
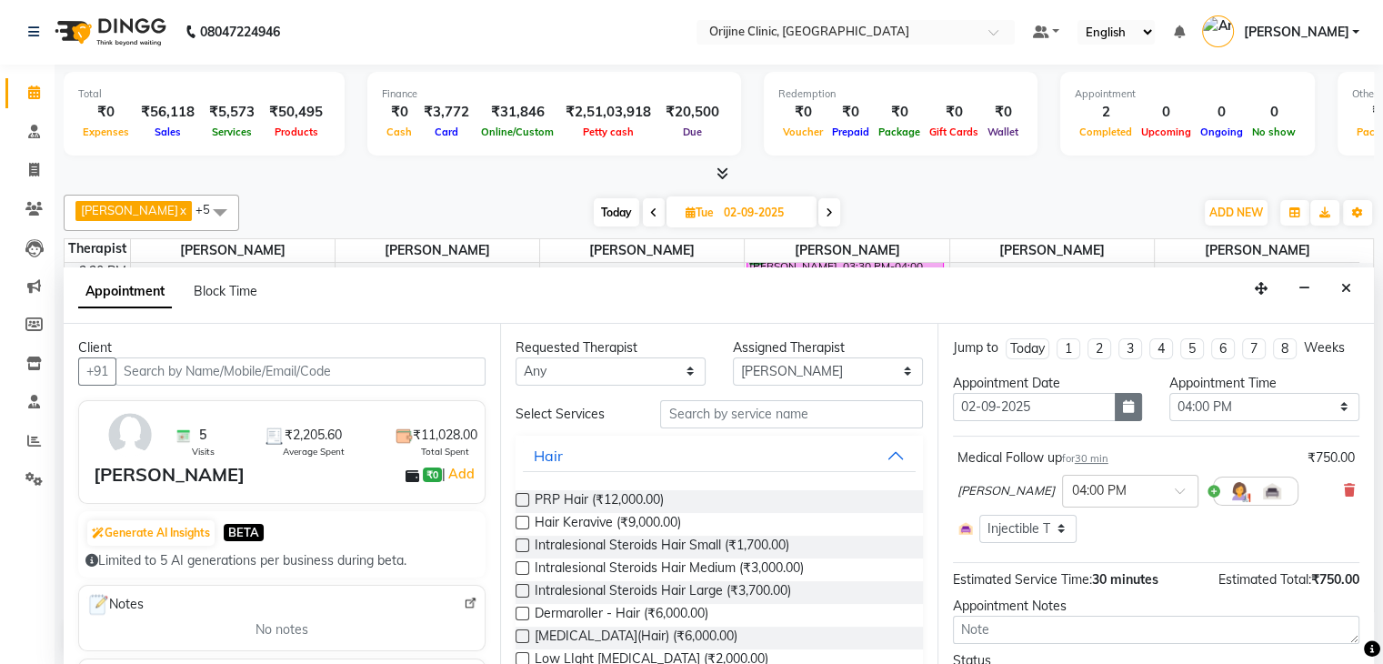
click at [1123, 410] on icon "button" at bounding box center [1128, 406] width 11 height 13
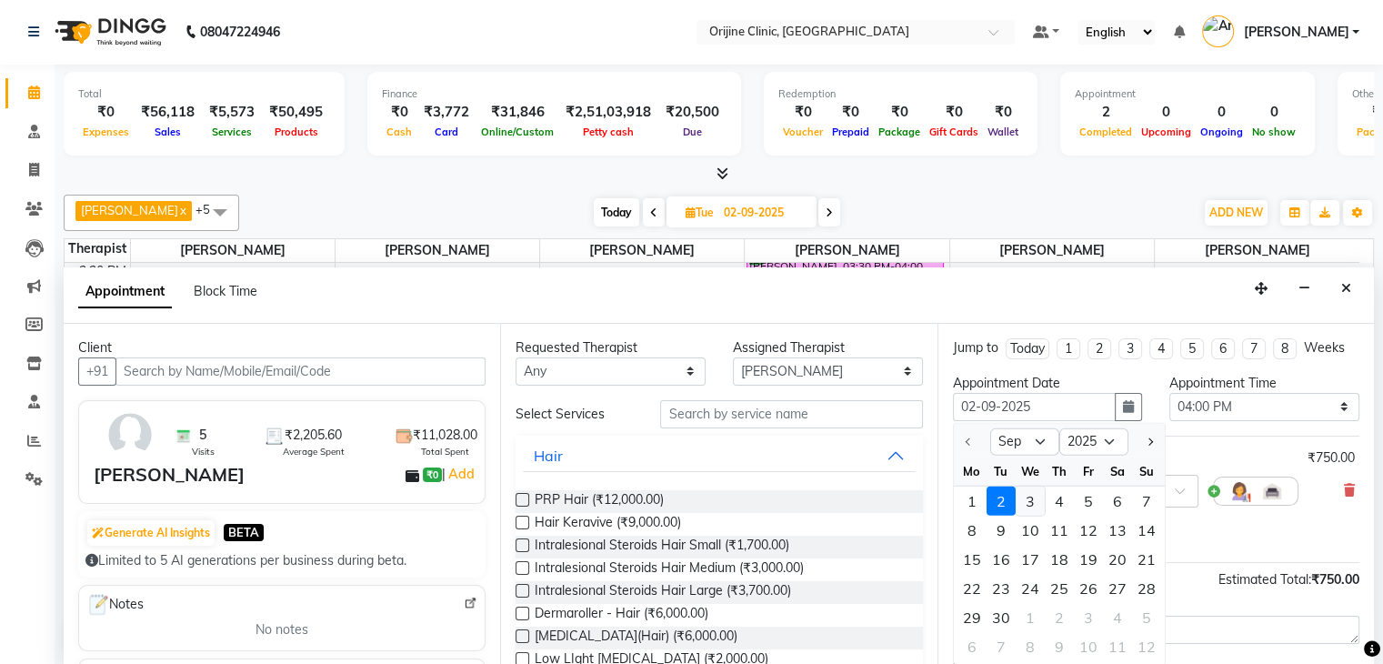
click at [1026, 499] on div "3" at bounding box center [1030, 501] width 29 height 29
type input "03-09-2025"
select select "960"
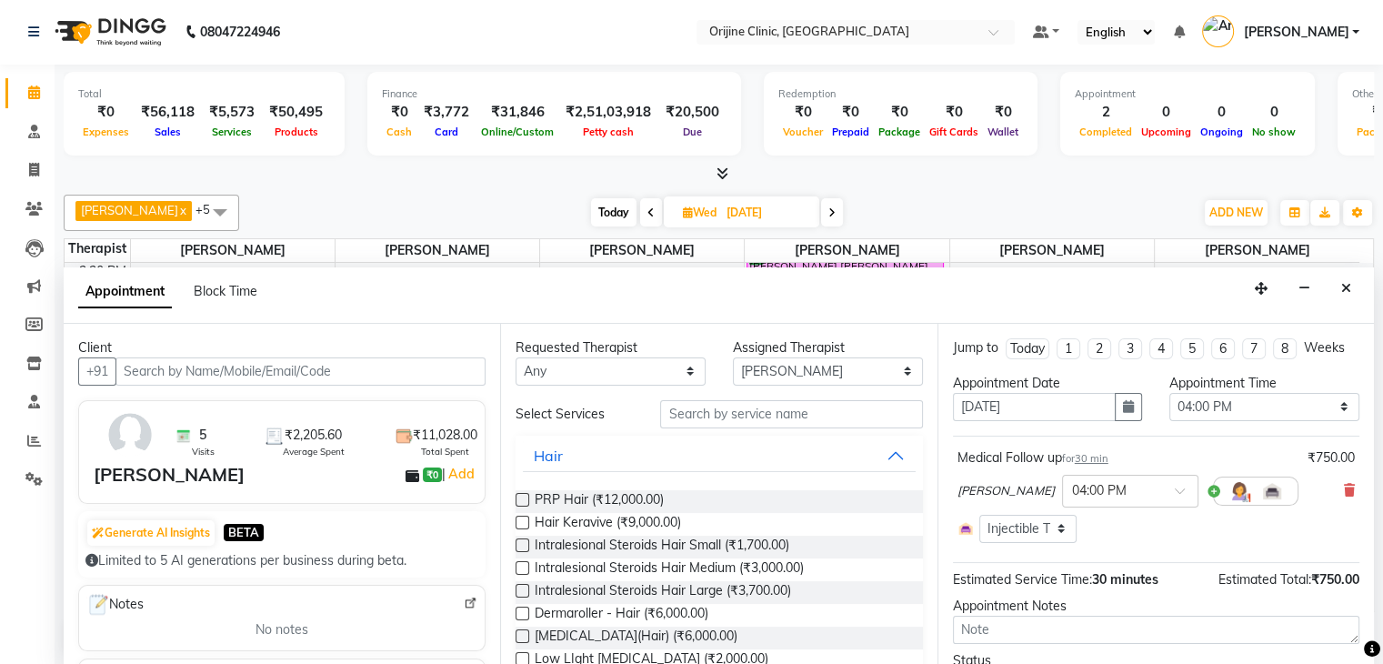
scroll to position [94, 0]
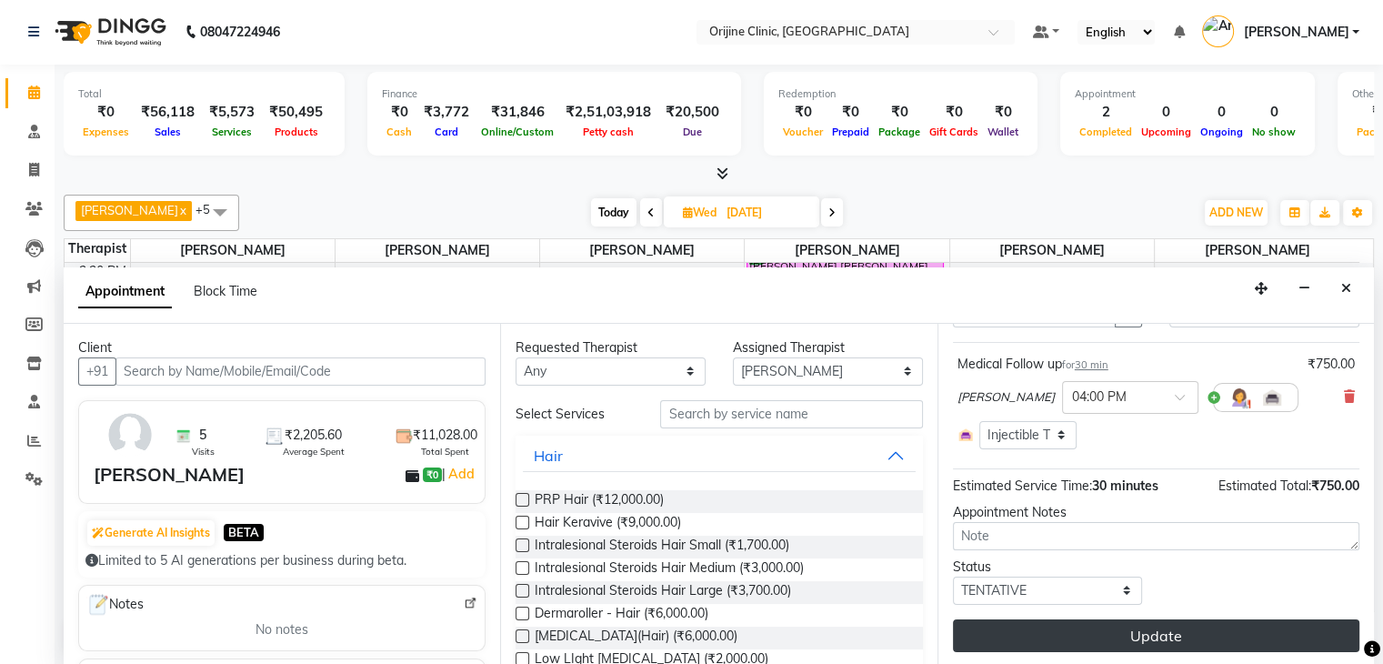
click at [1248, 637] on button "Update" at bounding box center [1156, 635] width 407 height 33
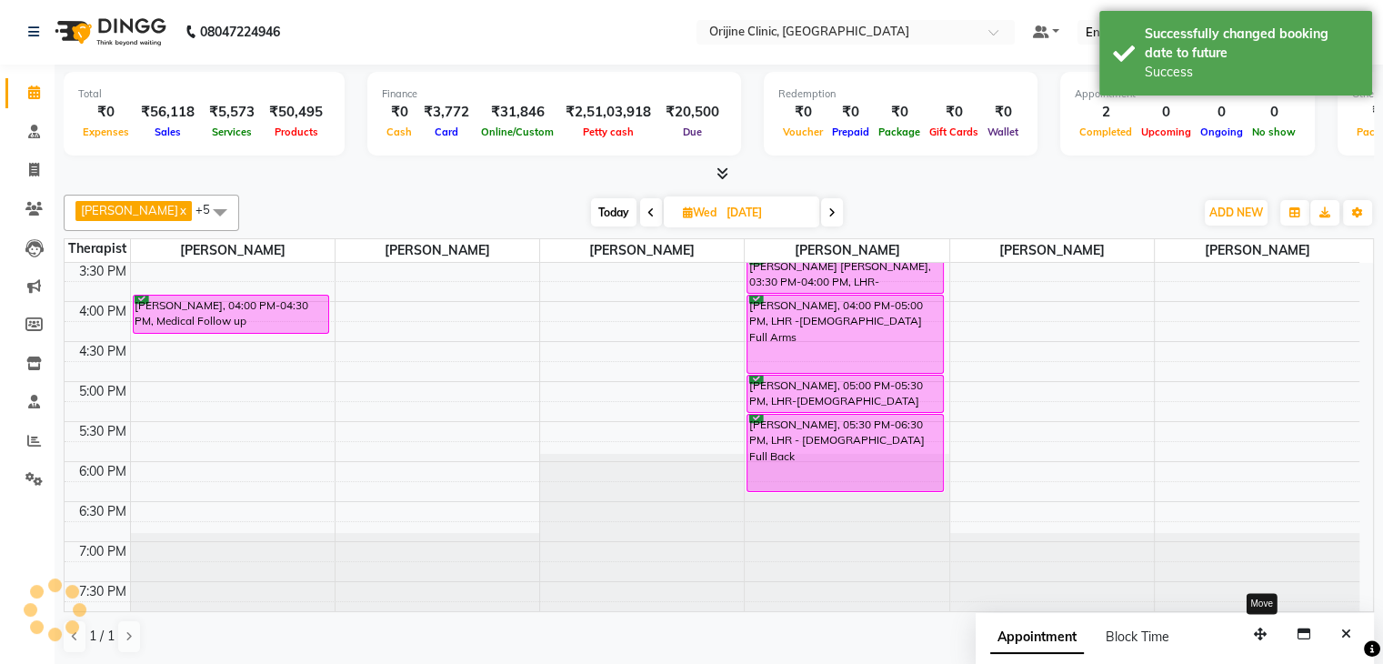
scroll to position [0, 0]
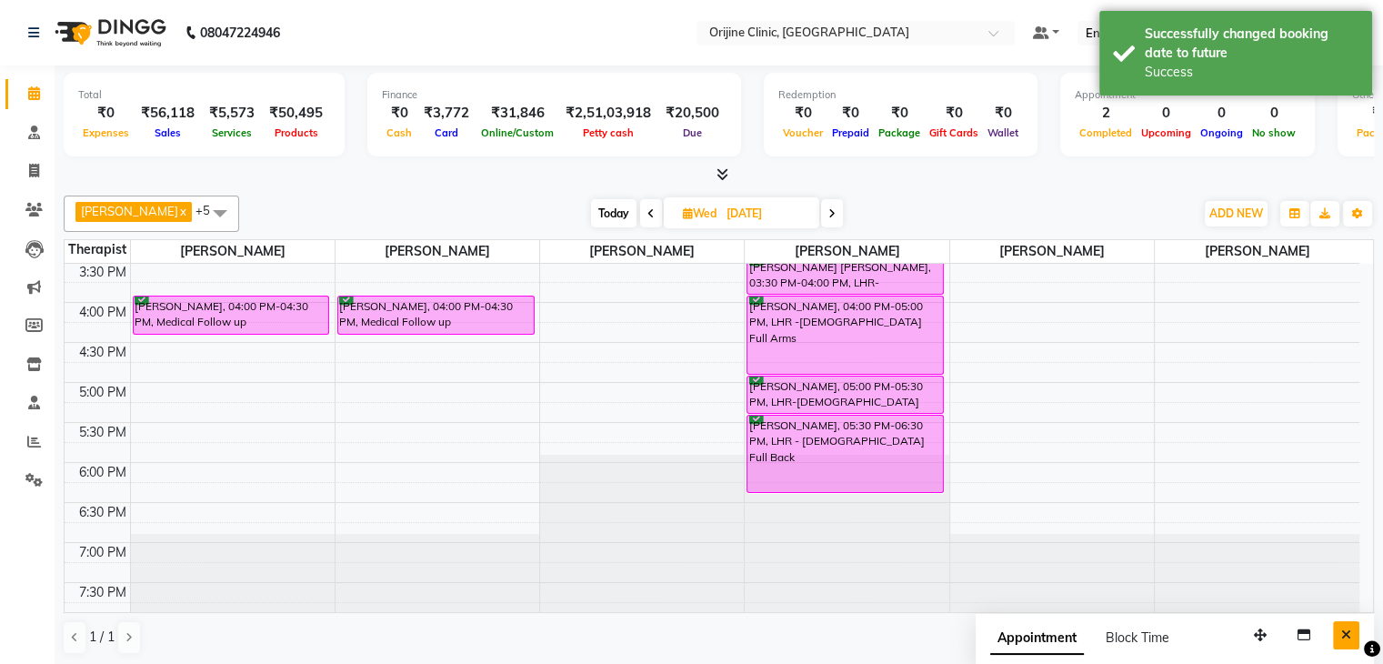
click at [1352, 634] on button "Close" at bounding box center [1346, 635] width 26 height 28
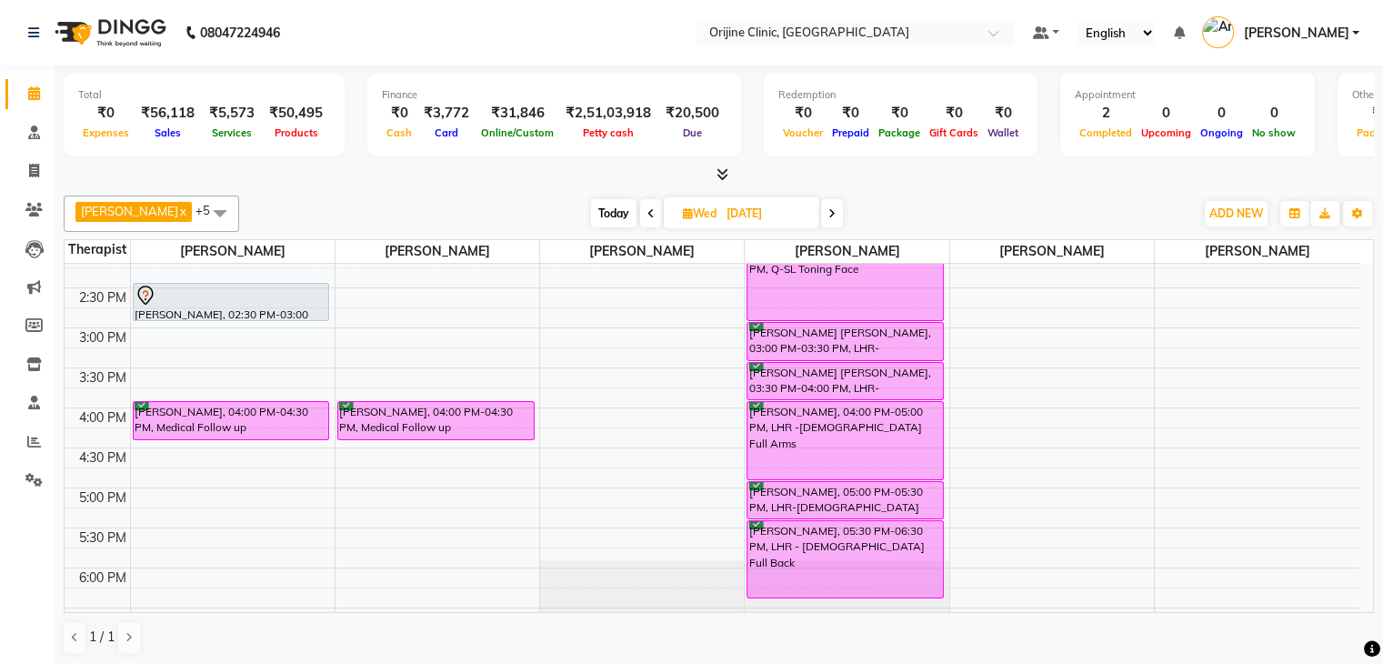
scroll to position [581, 0]
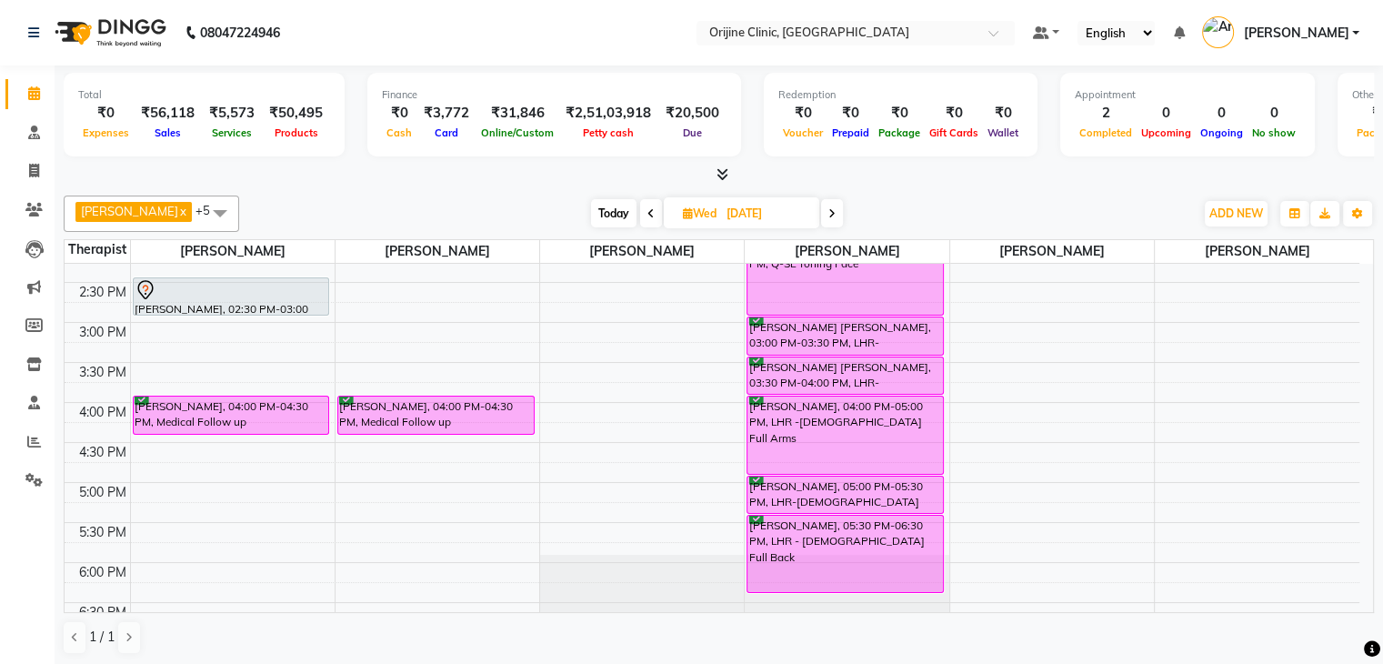
click at [690, 209] on icon at bounding box center [688, 213] width 10 height 12
select select "9"
select select "2025"
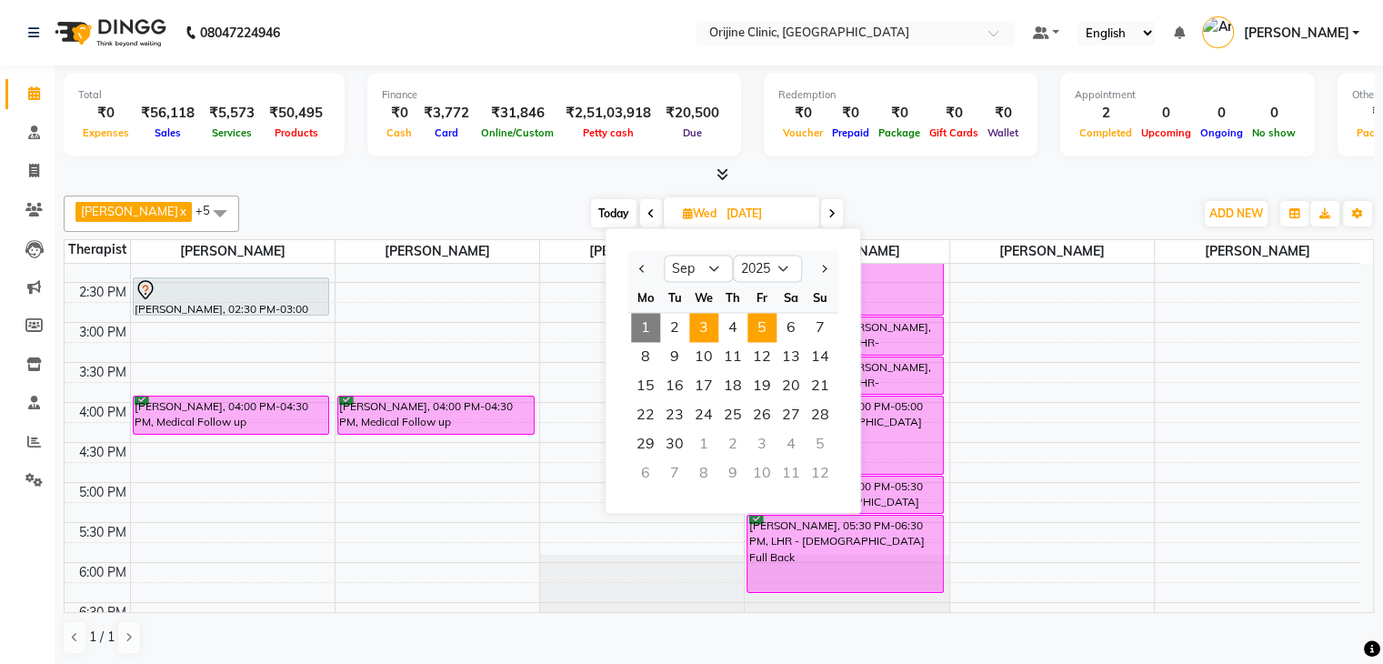
click at [762, 325] on span "5" at bounding box center [762, 327] width 29 height 29
type input "05-09-2025"
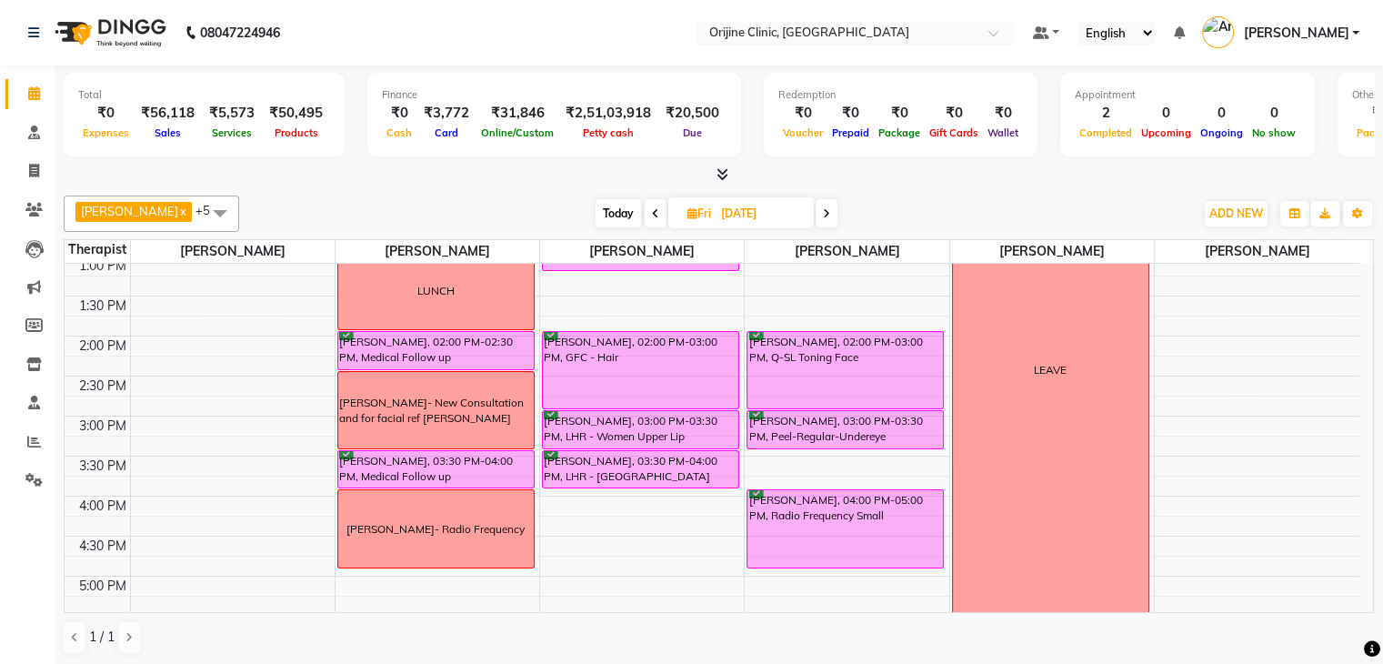
scroll to position [681, 0]
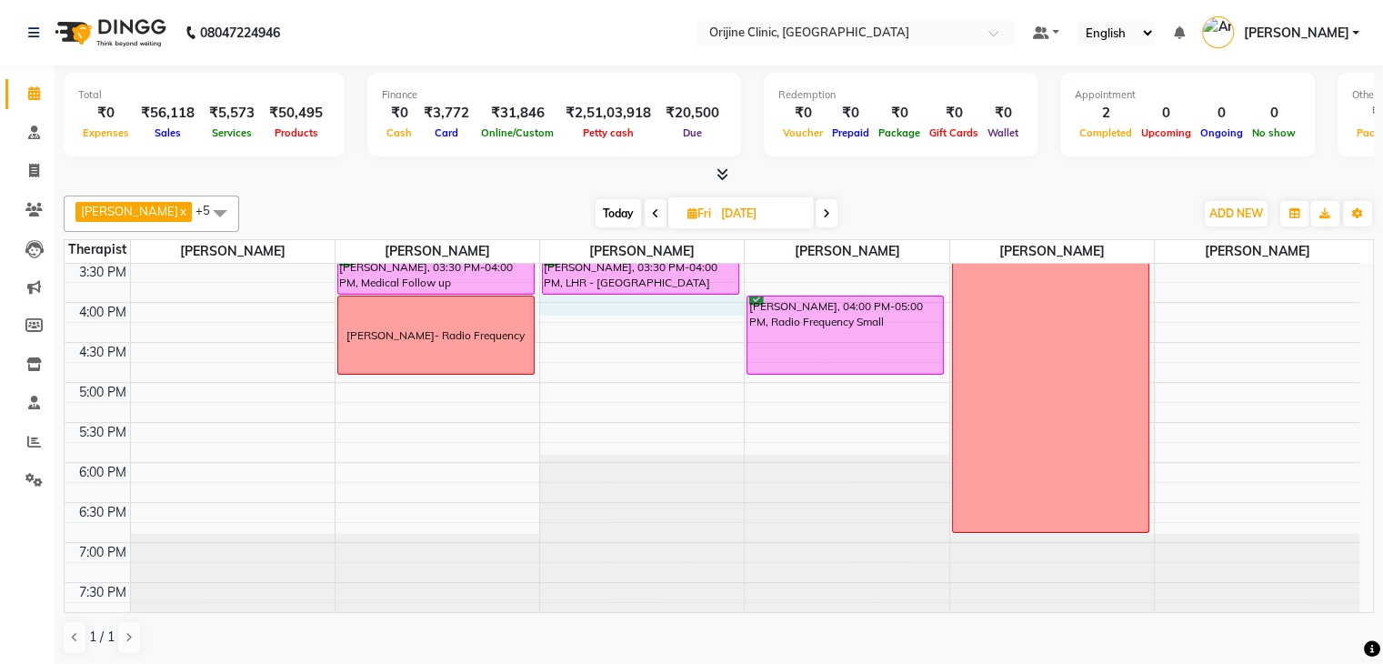
click at [686, 300] on div "7:00 AM 7:30 AM 8:00 AM 8:30 AM 9:00 AM 9:30 AM 10:00 AM 10:30 AM 11:00 AM 11:3…" at bounding box center [712, 102] width 1295 height 1039
select select "10776"
select select "960"
select select "tentative"
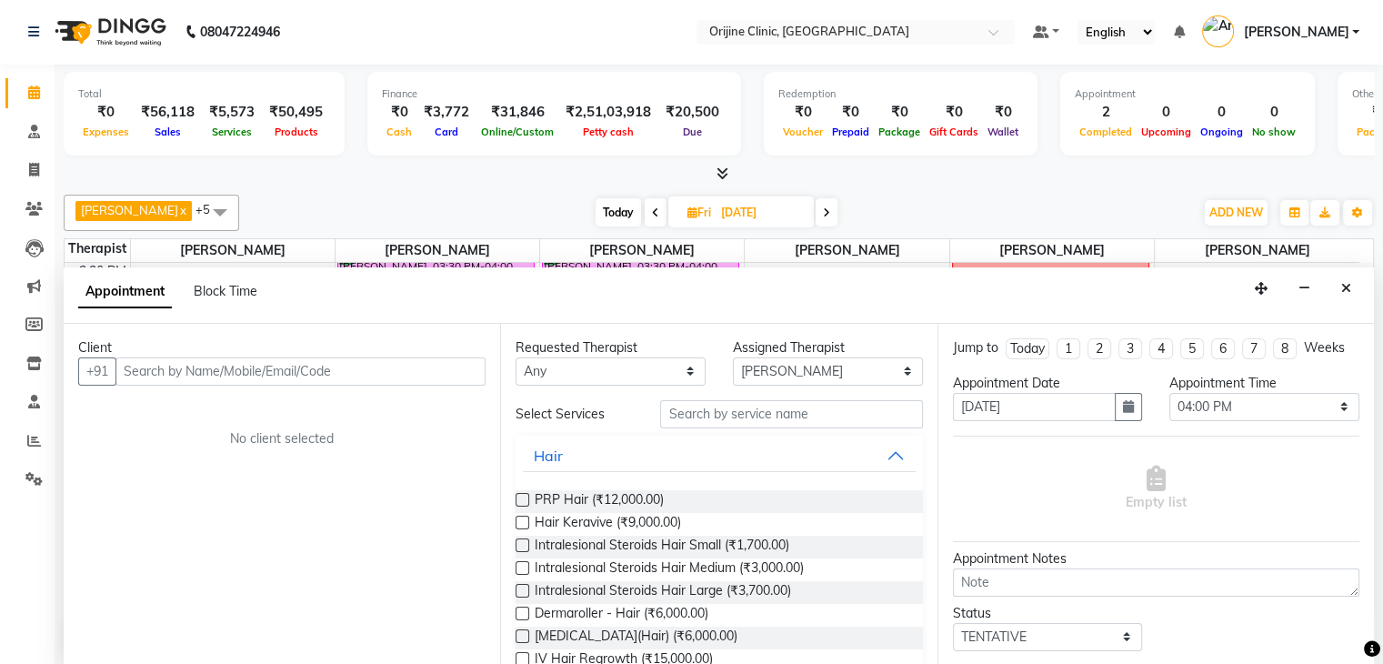
click at [285, 367] on input "text" at bounding box center [300, 371] width 370 height 28
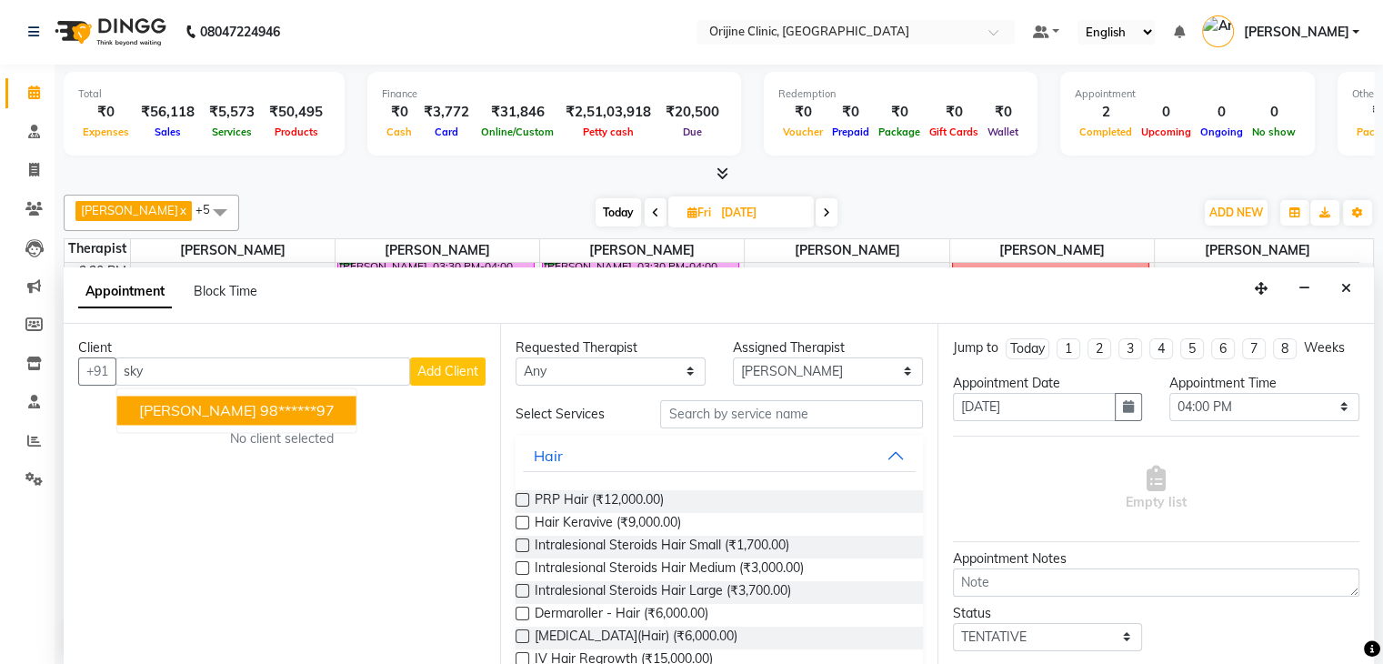
click at [221, 413] on button "Sky Thomas 98******97" at bounding box center [236, 410] width 239 height 29
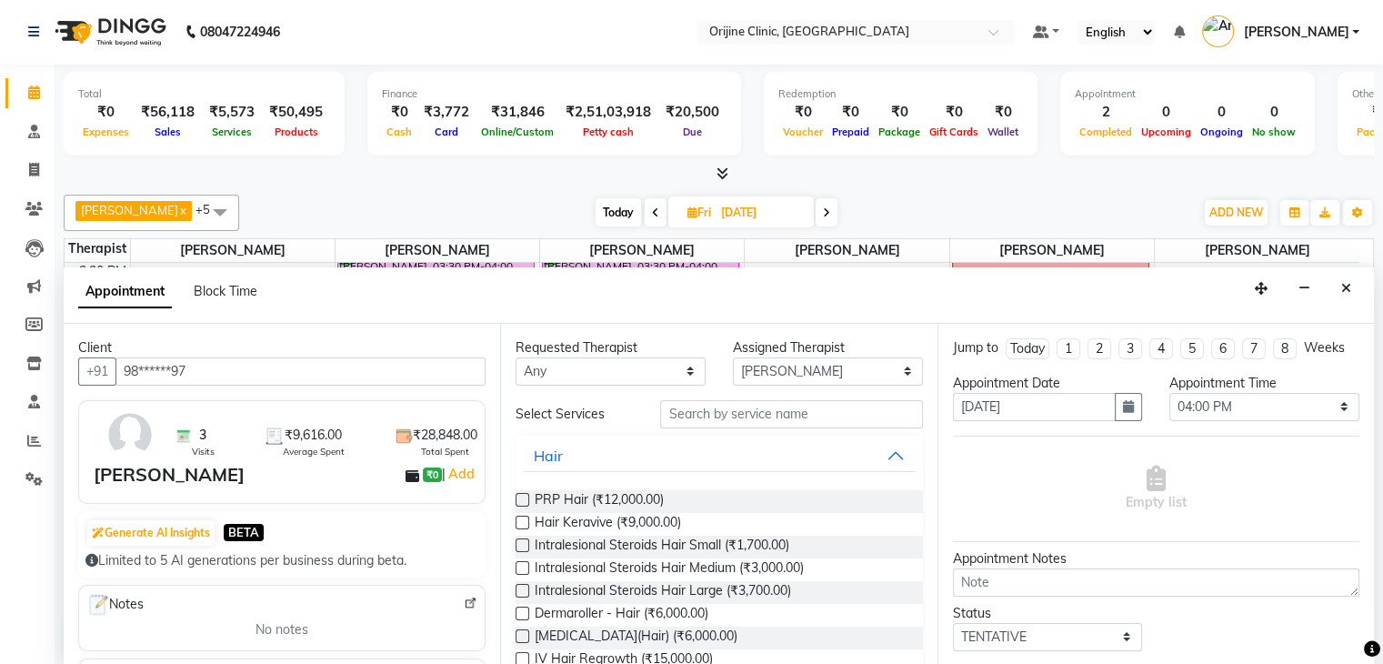
type input "98******97"
click at [756, 424] on input "text" at bounding box center [791, 414] width 262 height 28
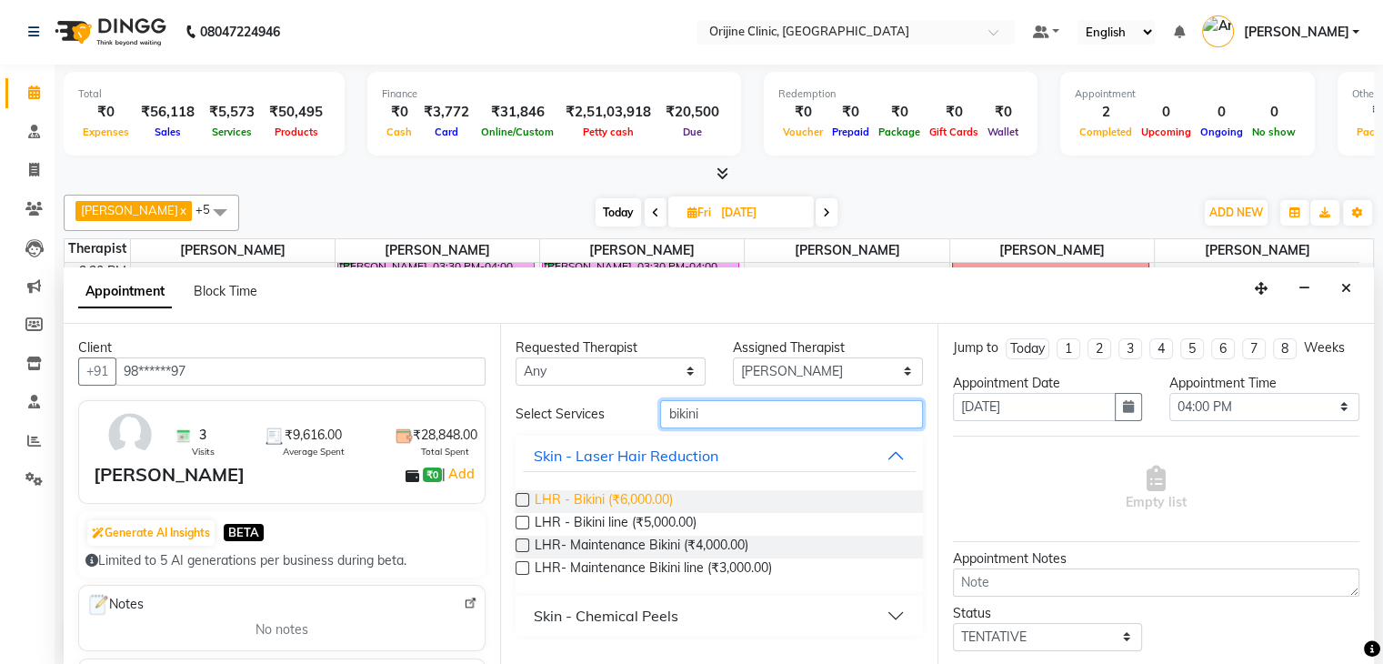
type input "bikini"
click at [662, 497] on span "LHR - Bikini (₹6,000.00)" at bounding box center [604, 501] width 138 height 23
checkbox input "false"
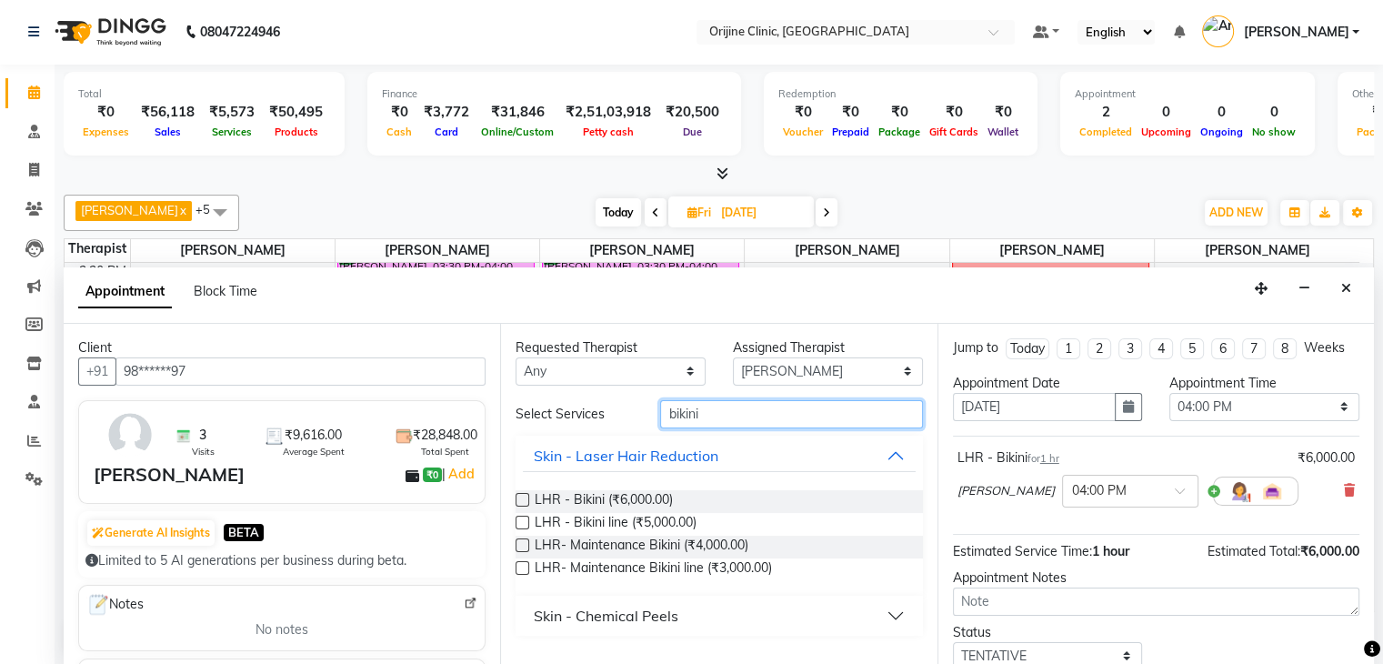
click at [721, 414] on input "bikini" at bounding box center [791, 414] width 262 height 28
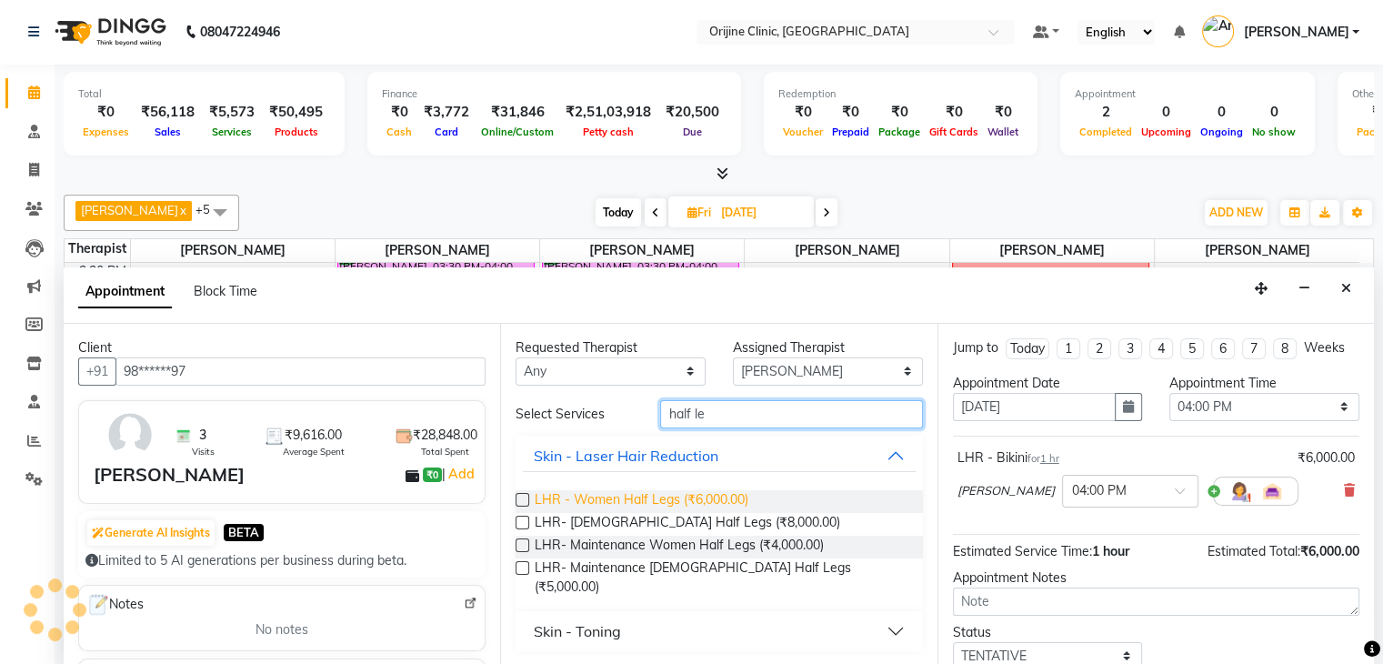
type input "half le"
click at [623, 503] on span "LHR - Women Half Legs (₹6,000.00)" at bounding box center [642, 501] width 214 height 23
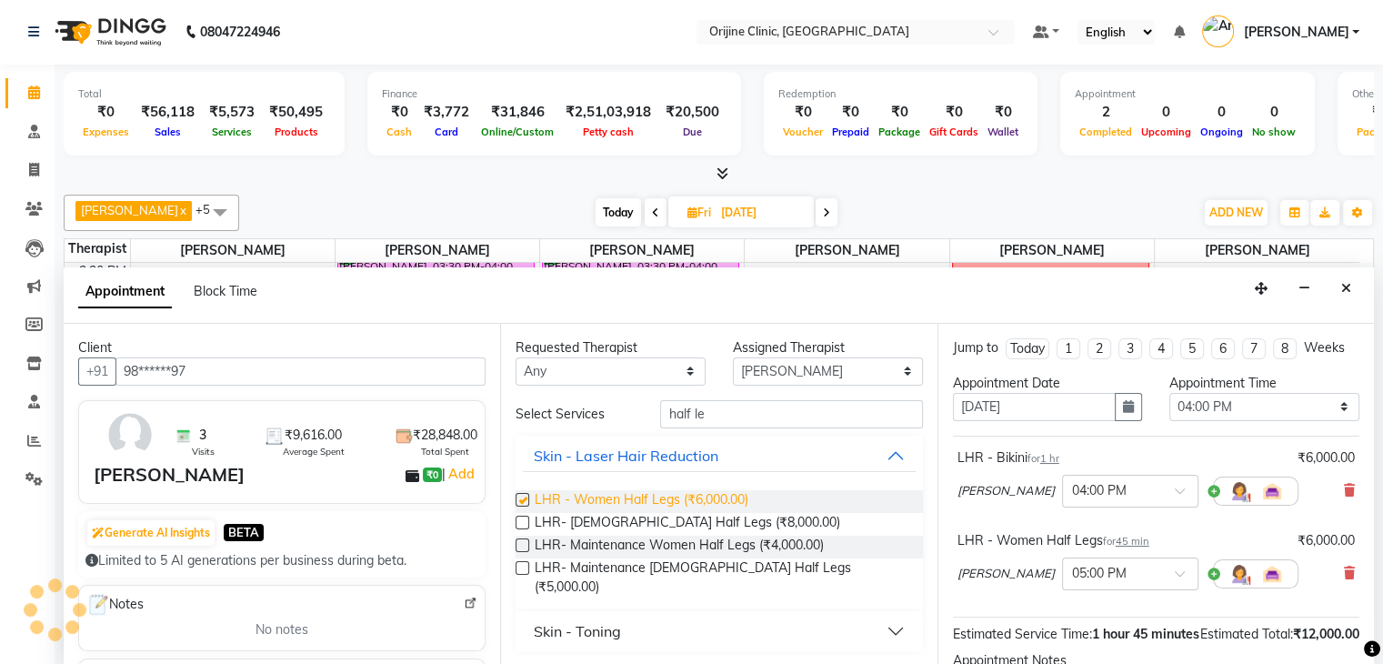
checkbox input "false"
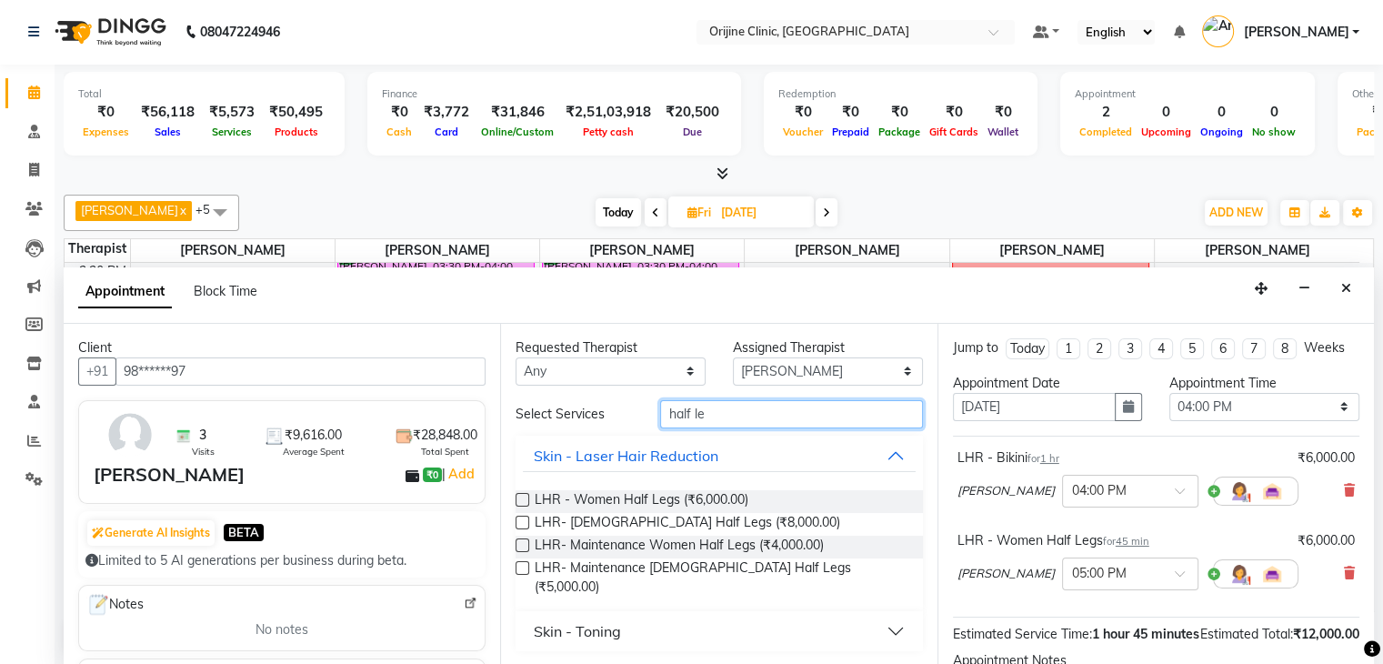
click at [719, 408] on input "half le" at bounding box center [791, 414] width 262 height 28
drag, startPoint x: 719, startPoint y: 408, endPoint x: 614, endPoint y: 427, distance: 107.2
click at [614, 427] on div "Select Services half le Skin - Laser Hair Reduction LHR - Women Half Legs (₹6,0…" at bounding box center [719, 525] width 407 height 251
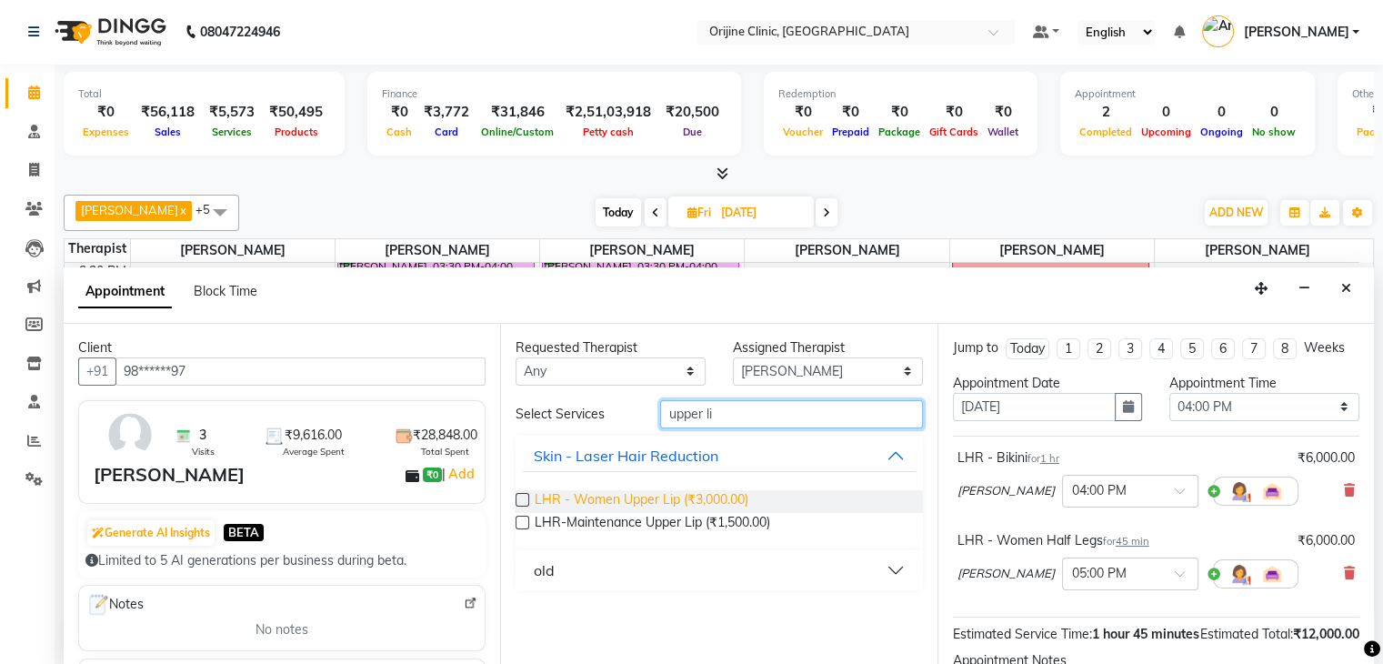
type input "upper li"
click at [607, 508] on span "LHR - Women Upper Lip (₹3,000.00)" at bounding box center [642, 501] width 214 height 23
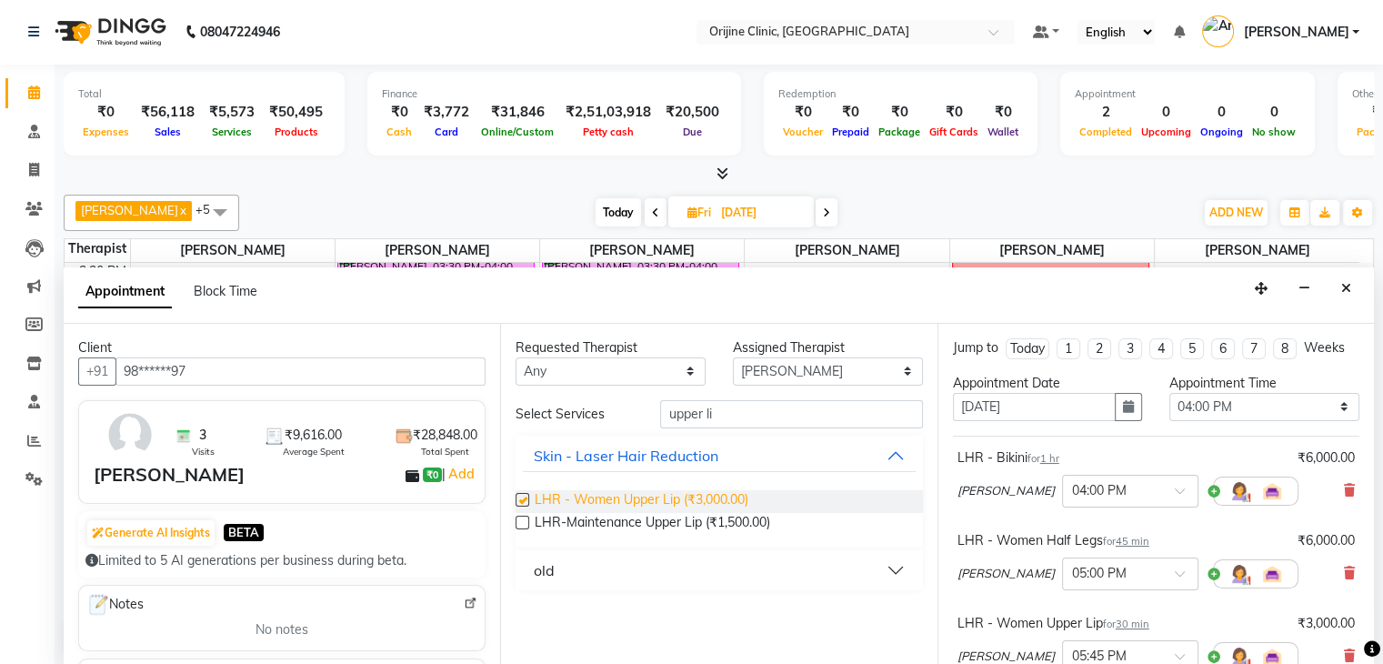
checkbox input "false"
drag, startPoint x: 738, startPoint y: 404, endPoint x: 600, endPoint y: 421, distance: 139.3
click at [600, 421] on div "Select Services upper li" at bounding box center [719, 414] width 434 height 28
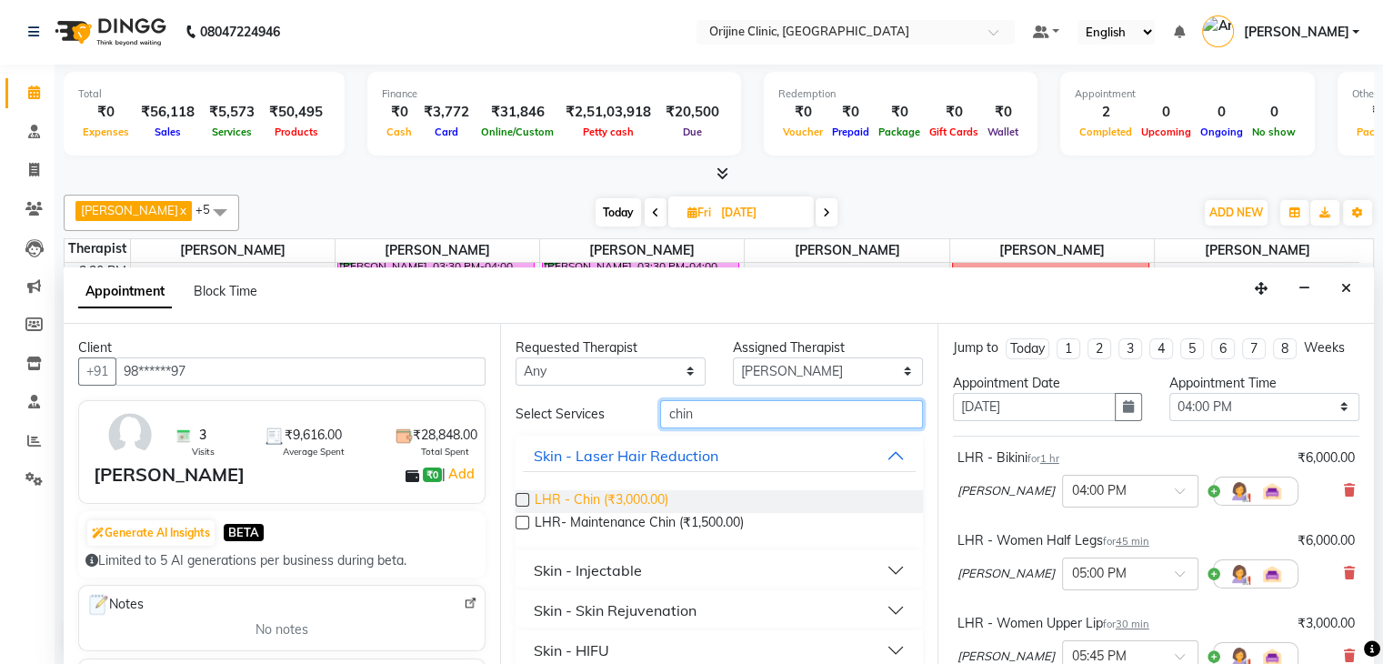
type input "chin"
click at [590, 497] on span "LHR - Chin (₹3,000.00)" at bounding box center [602, 501] width 134 height 23
checkbox input "false"
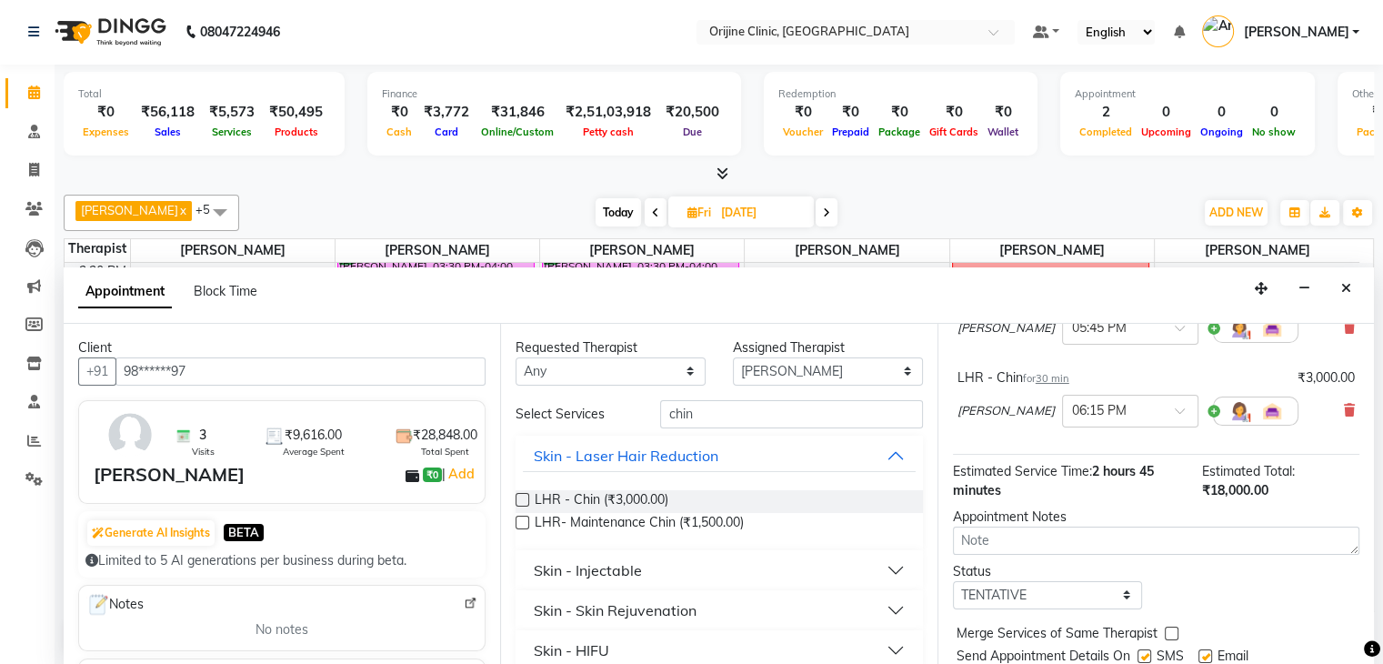
scroll to position [386, 0]
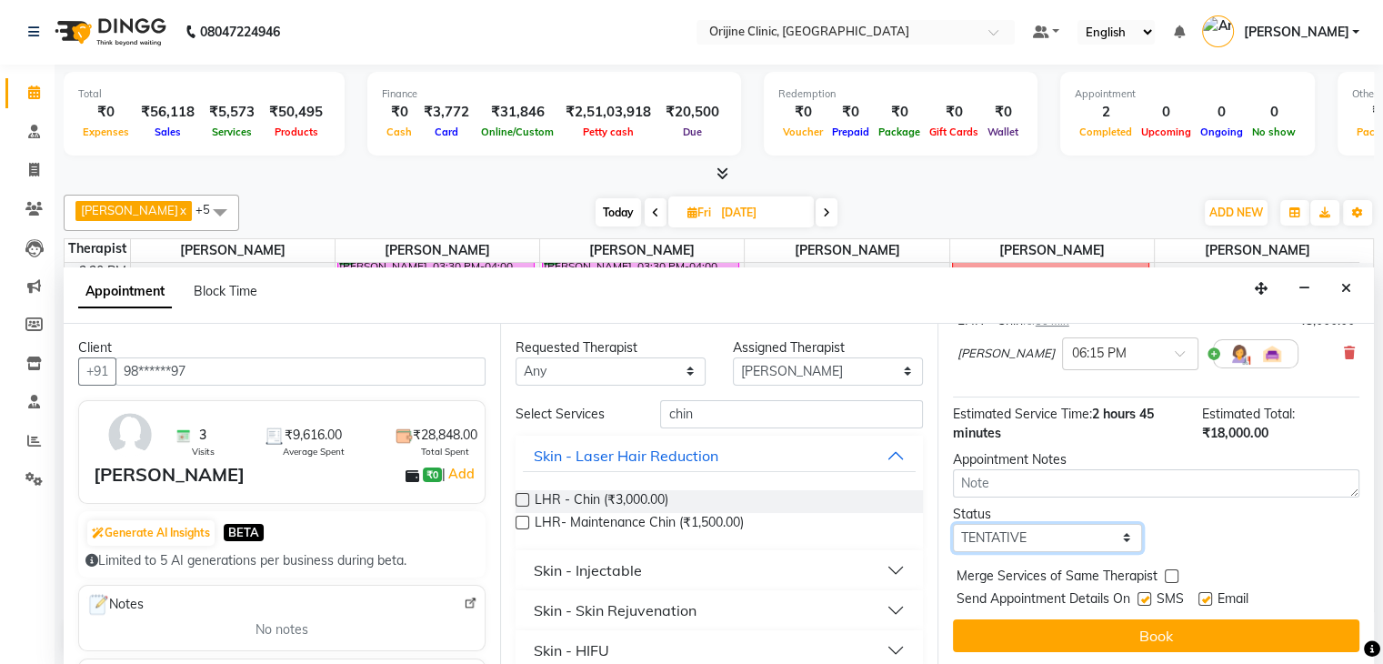
click at [1104, 536] on select "Select TENTATIVE CONFIRM UPCOMING" at bounding box center [1048, 538] width 190 height 28
select select "confirm booking"
click at [953, 524] on select "Select TENTATIVE CONFIRM UPCOMING" at bounding box center [1048, 538] width 190 height 28
click at [1209, 551] on div "Jump to Today 1 2 3 4 5 6 7 8 Weeks Appointment Date 05-09-2025 Appointment Tim…" at bounding box center [1156, 495] width 437 height 342
click at [1206, 601] on label at bounding box center [1206, 599] width 14 height 14
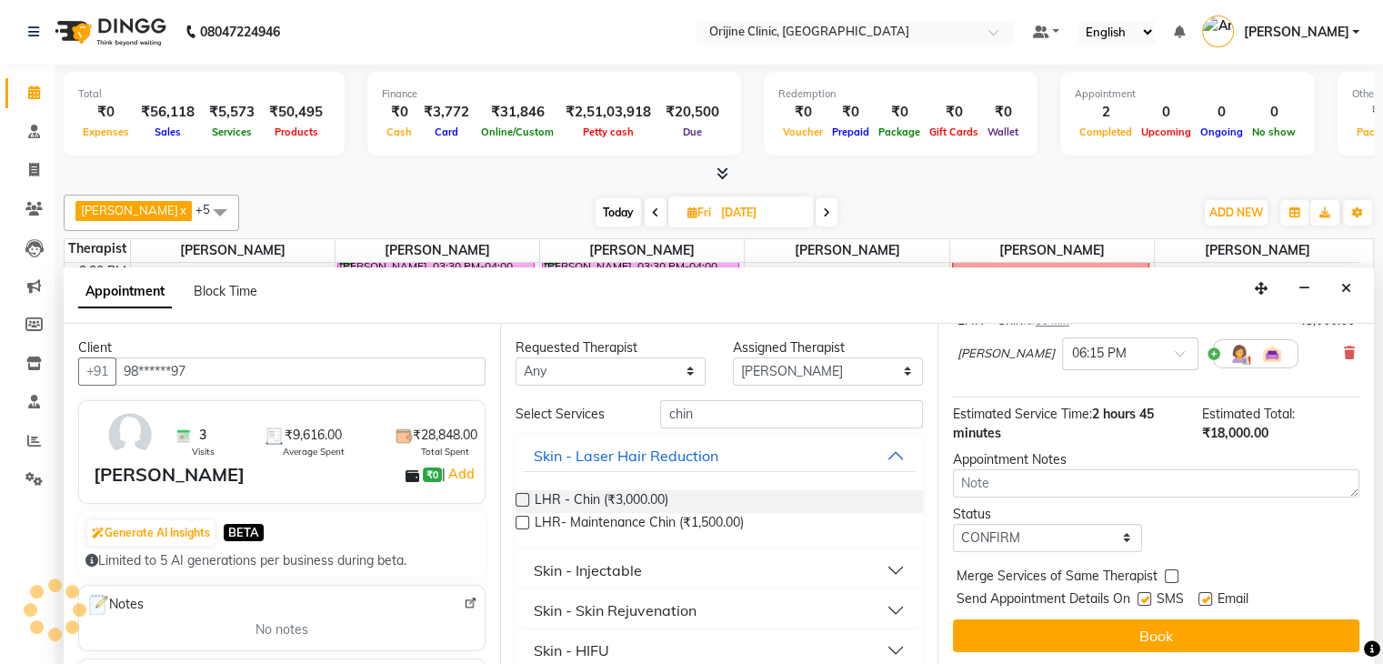
click at [1206, 601] on input "checkbox" at bounding box center [1205, 601] width 12 height 12
checkbox input "false"
click at [1146, 600] on label at bounding box center [1145, 599] width 14 height 14
click at [1146, 600] on input "checkbox" at bounding box center [1144, 601] width 12 height 12
checkbox input "false"
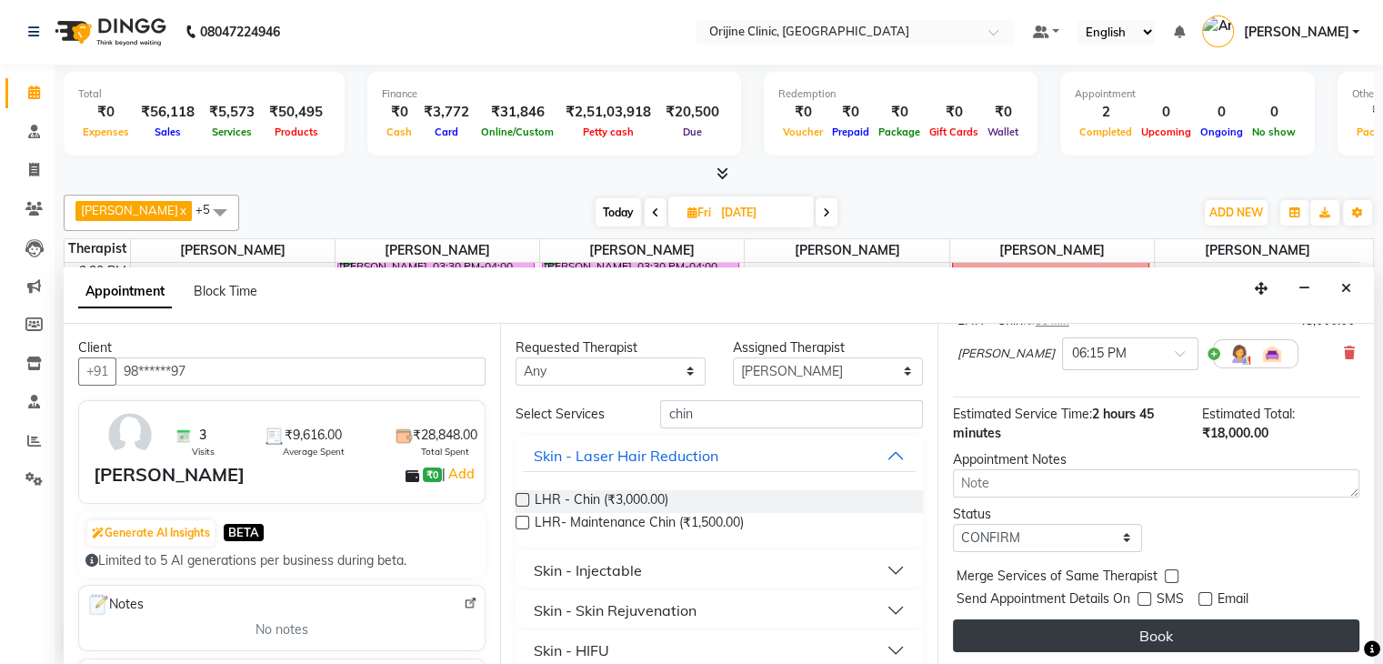
click at [1168, 626] on button "Book" at bounding box center [1156, 635] width 407 height 33
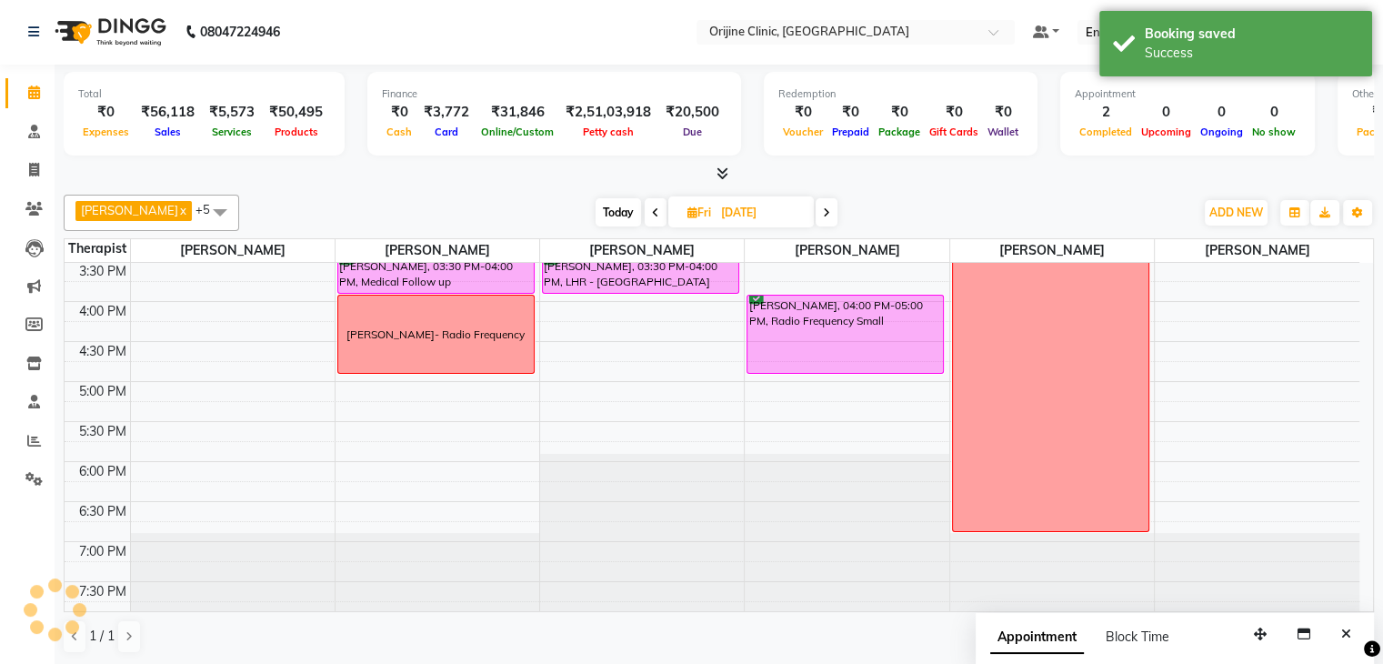
scroll to position [0, 0]
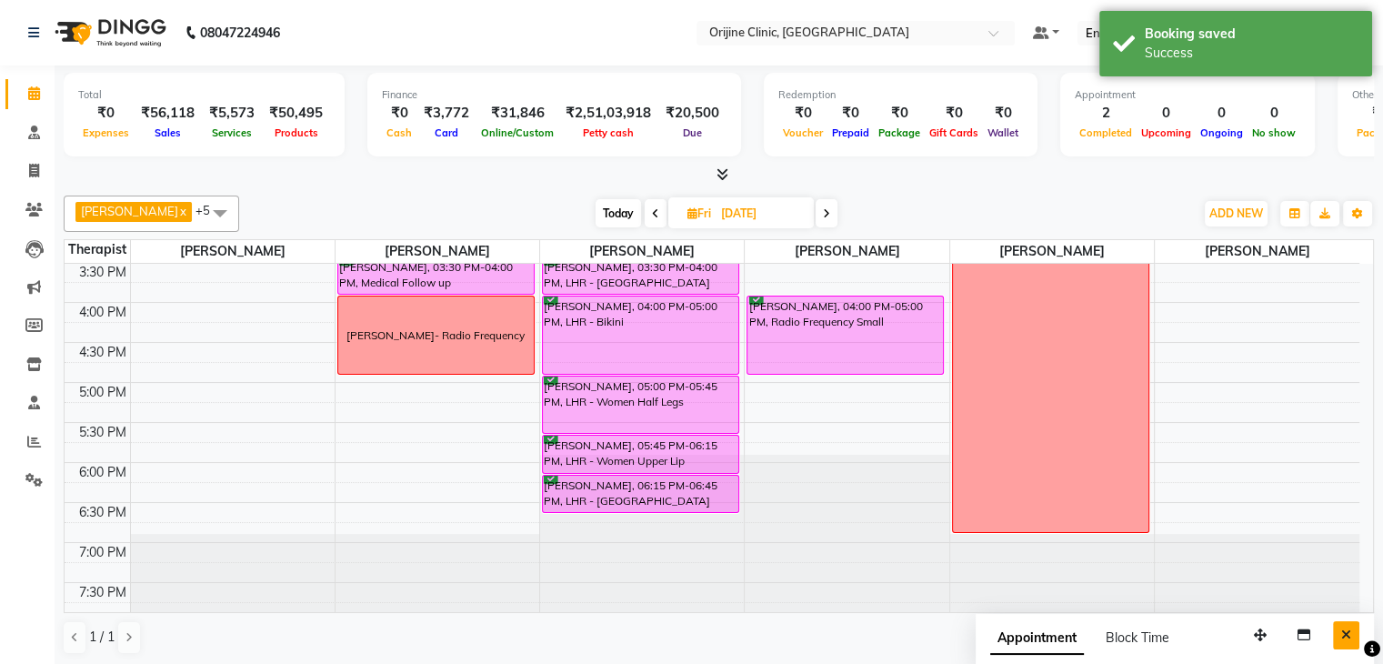
click at [1341, 628] on button "Close" at bounding box center [1346, 635] width 26 height 28
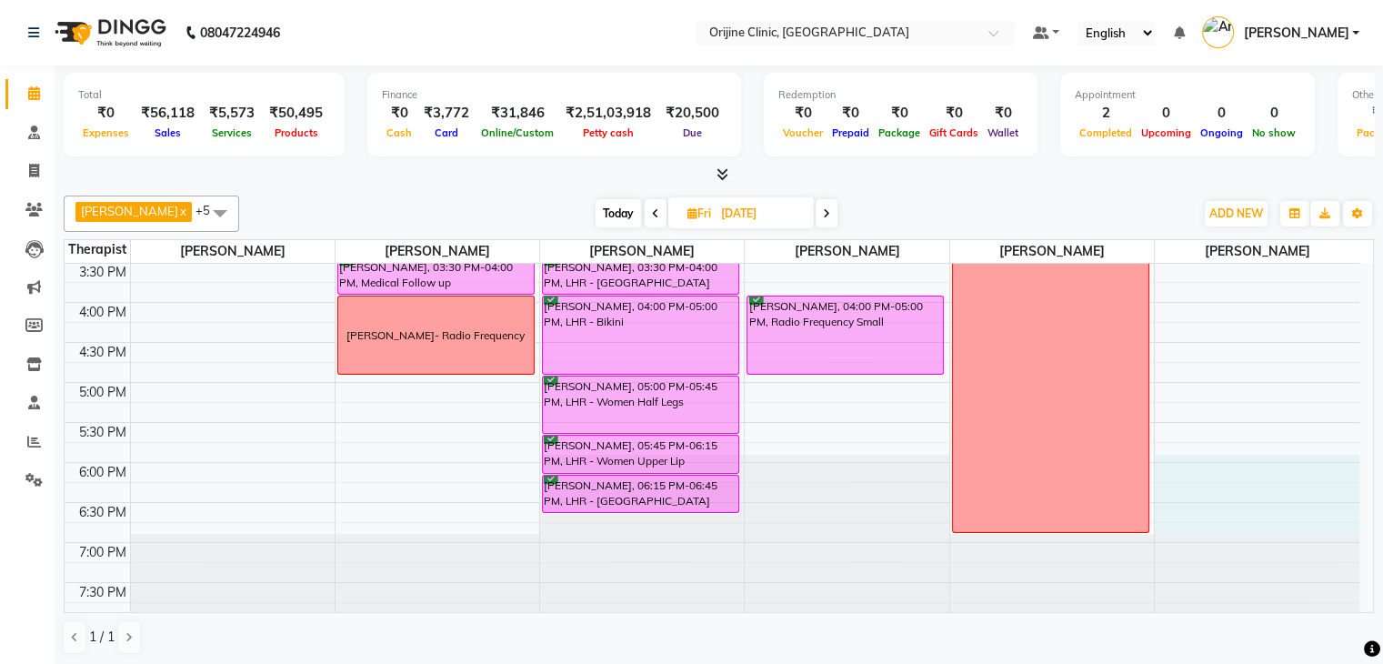
click at [1332, 450] on div "7:00 AM 7:30 AM 8:00 AM 8:30 AM 9:00 AM 9:30 AM 10:00 AM 10:30 AM 11:00 AM 11:3…" at bounding box center [712, 102] width 1295 height 1039
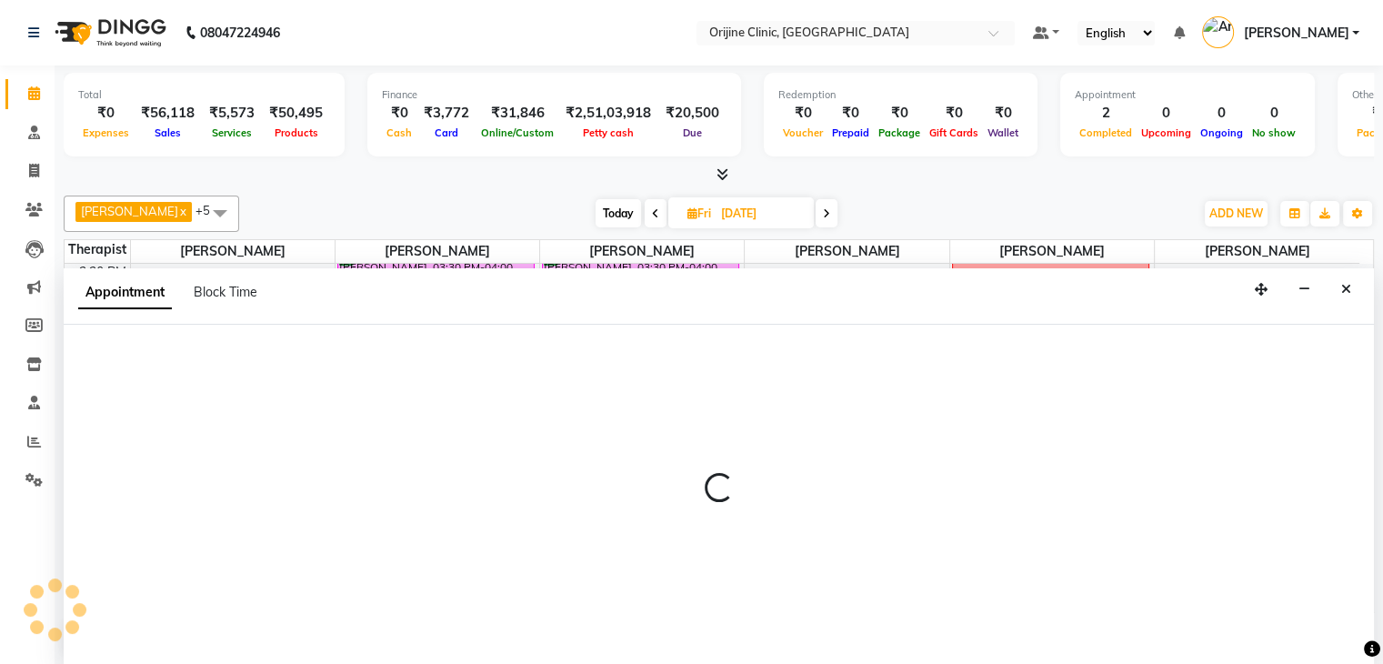
scroll to position [1, 0]
select select "37130"
select select "1065"
select select "tentative"
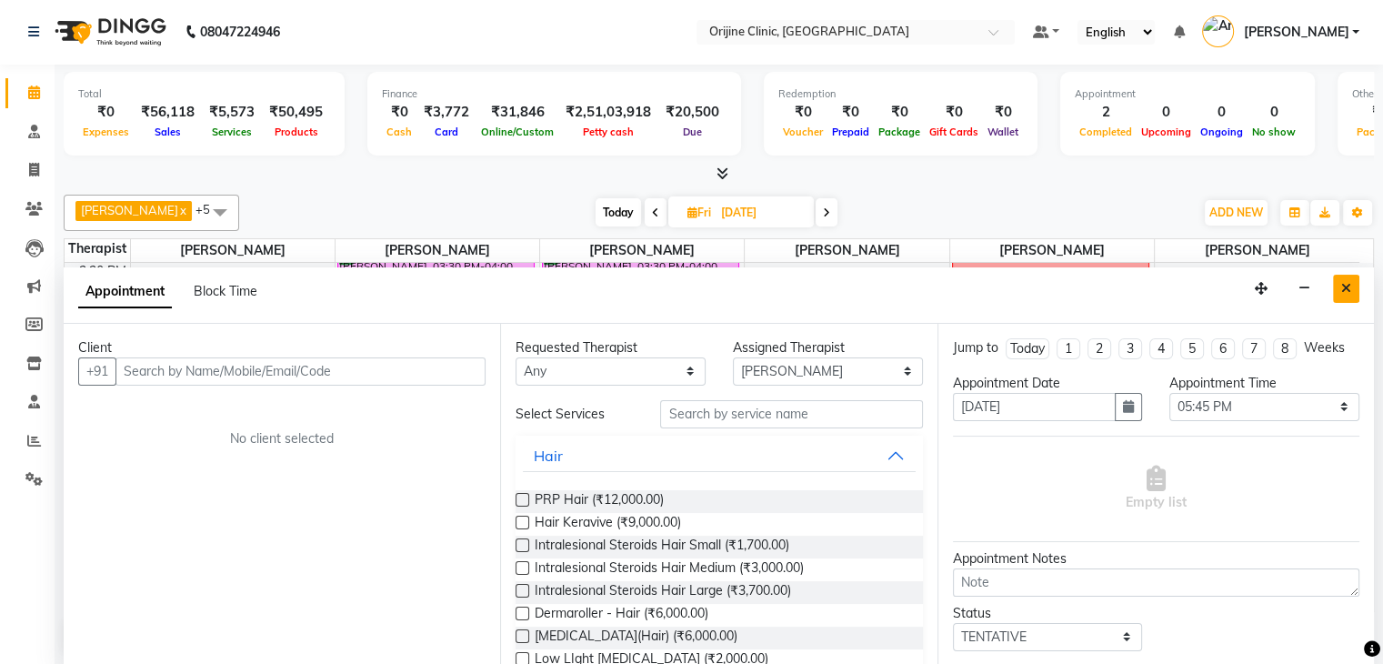
click at [1347, 282] on icon "Close" at bounding box center [1346, 288] width 10 height 13
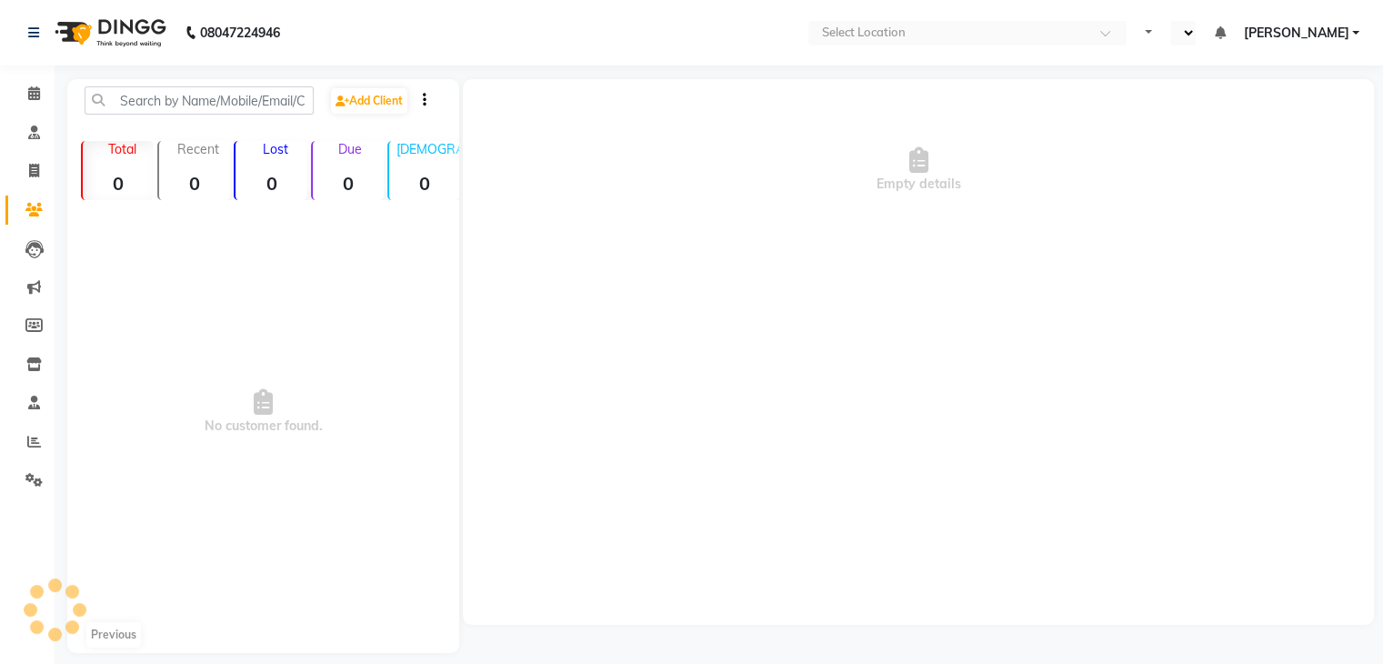
select select "en"
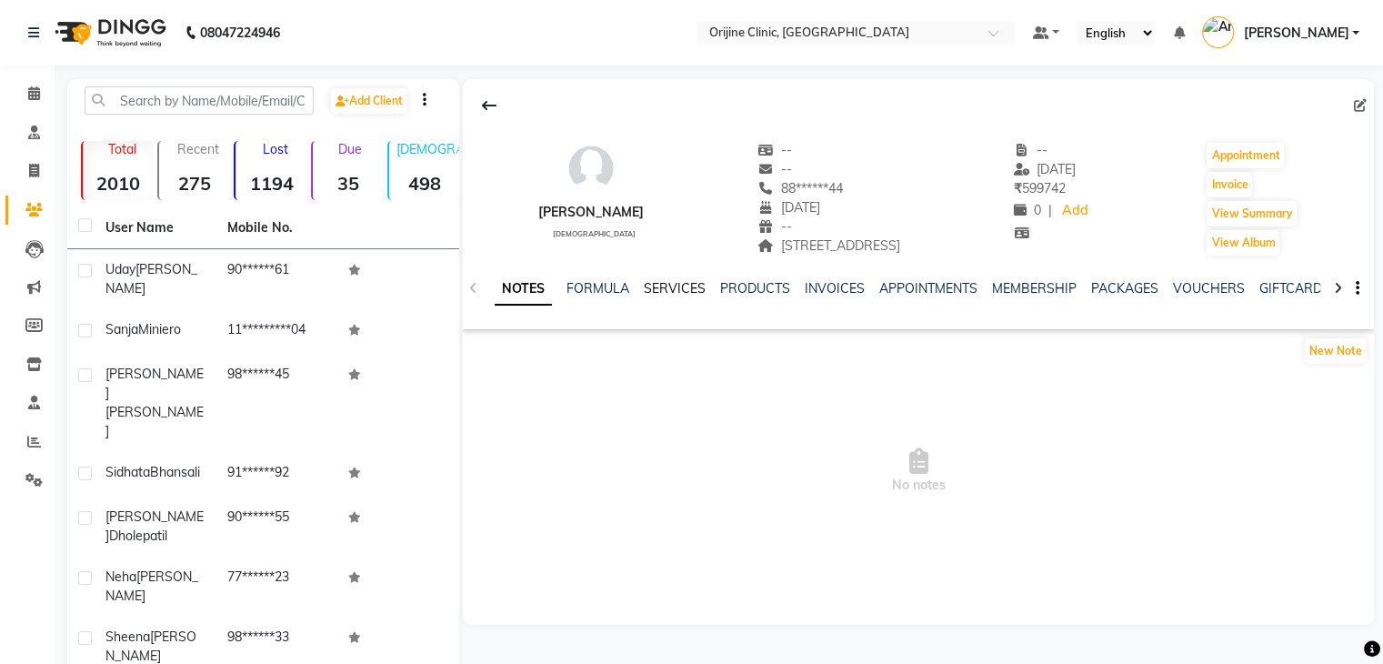
click at [678, 286] on link "SERVICES" at bounding box center [675, 288] width 62 height 16
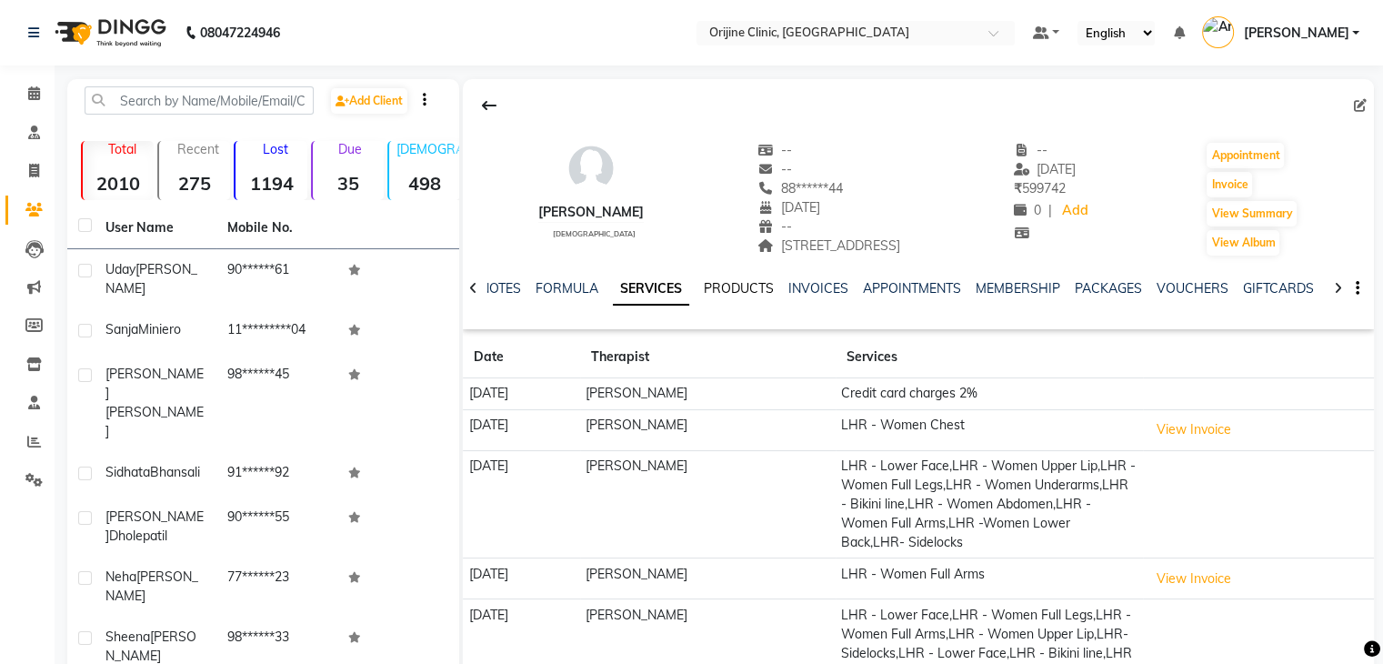
click at [740, 292] on link "PRODUCTS" at bounding box center [739, 288] width 70 height 16
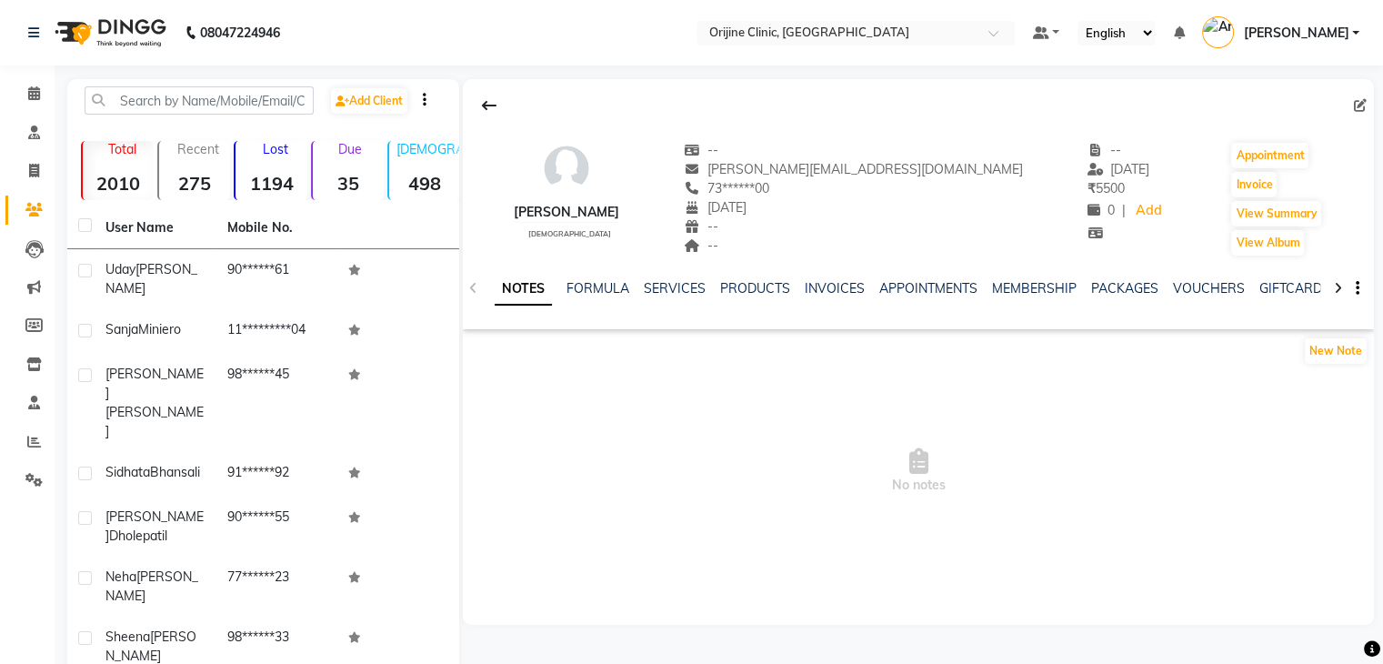
click at [564, 288] on ul "NOTES FORMULA SERVICES PRODUCTS INVOICES APPOINTMENTS MEMBERSHIP PACKAGES VOUCH…" at bounding box center [1072, 288] width 1155 height 19
click at [655, 295] on link "SERVICES" at bounding box center [675, 288] width 62 height 16
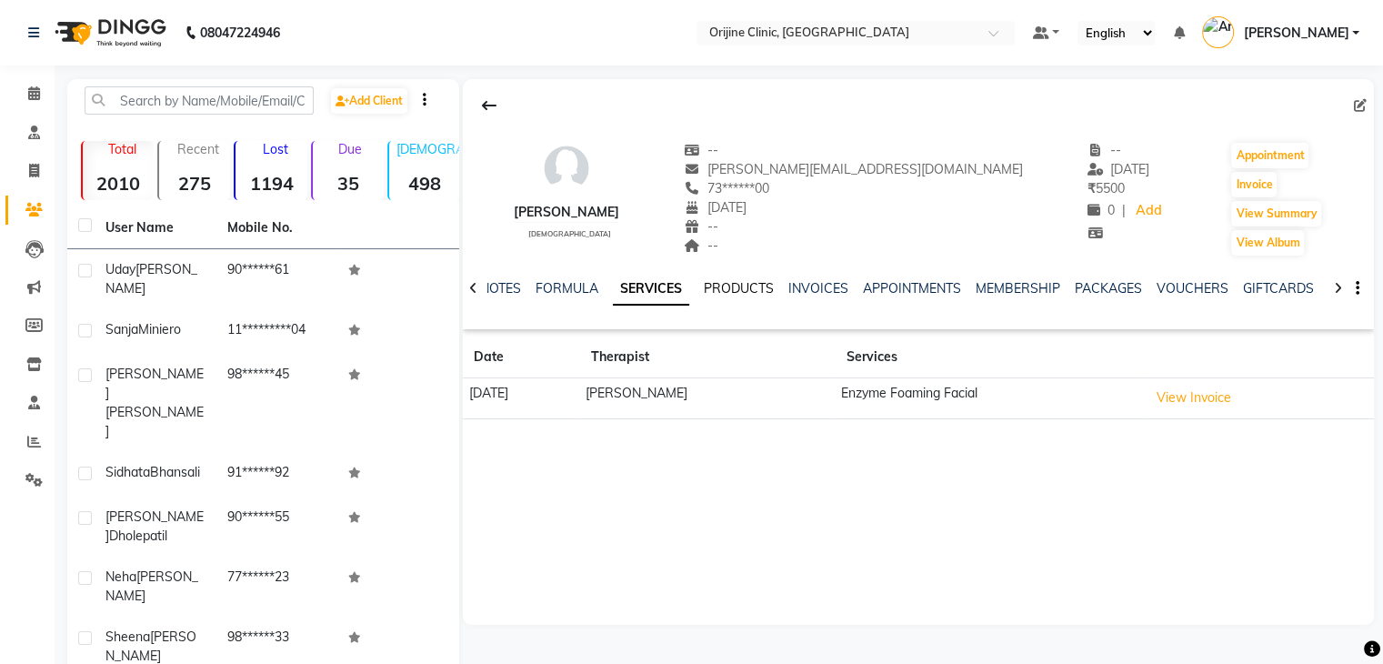
click at [724, 284] on link "PRODUCTS" at bounding box center [739, 288] width 70 height 16
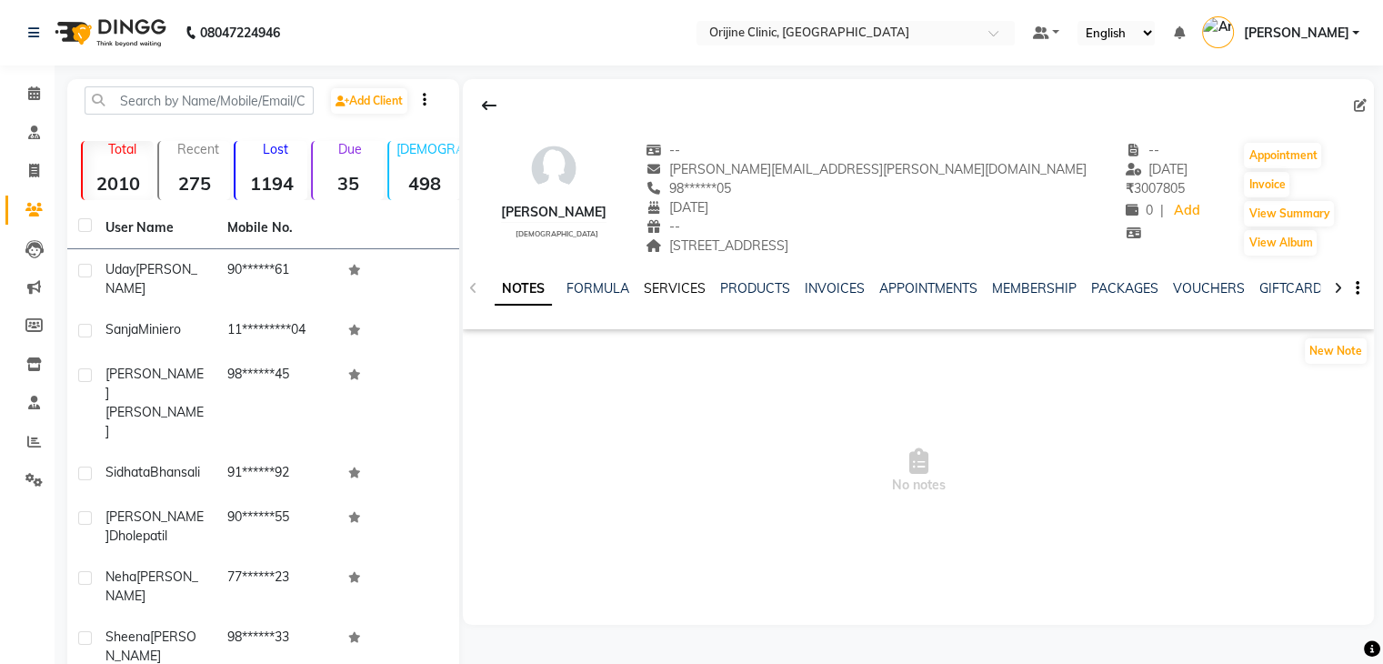
click at [672, 286] on link "SERVICES" at bounding box center [675, 288] width 62 height 16
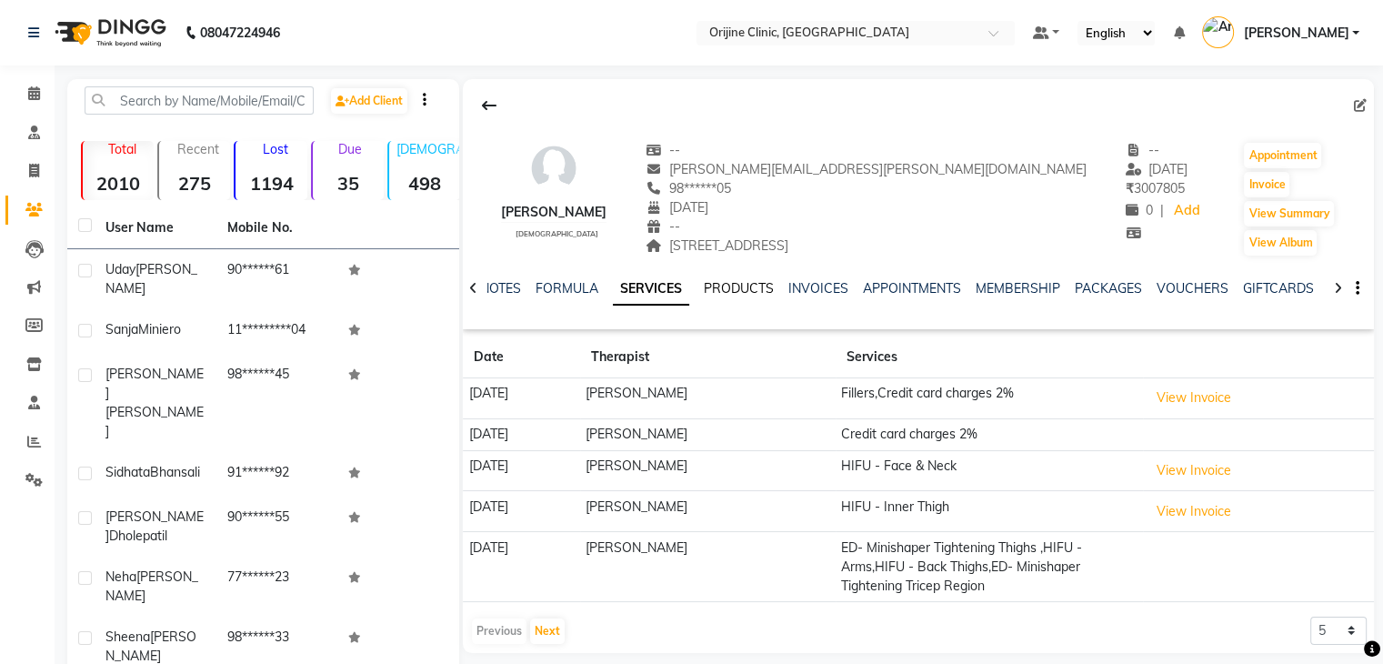
click at [746, 284] on link "PRODUCTS" at bounding box center [739, 288] width 70 height 16
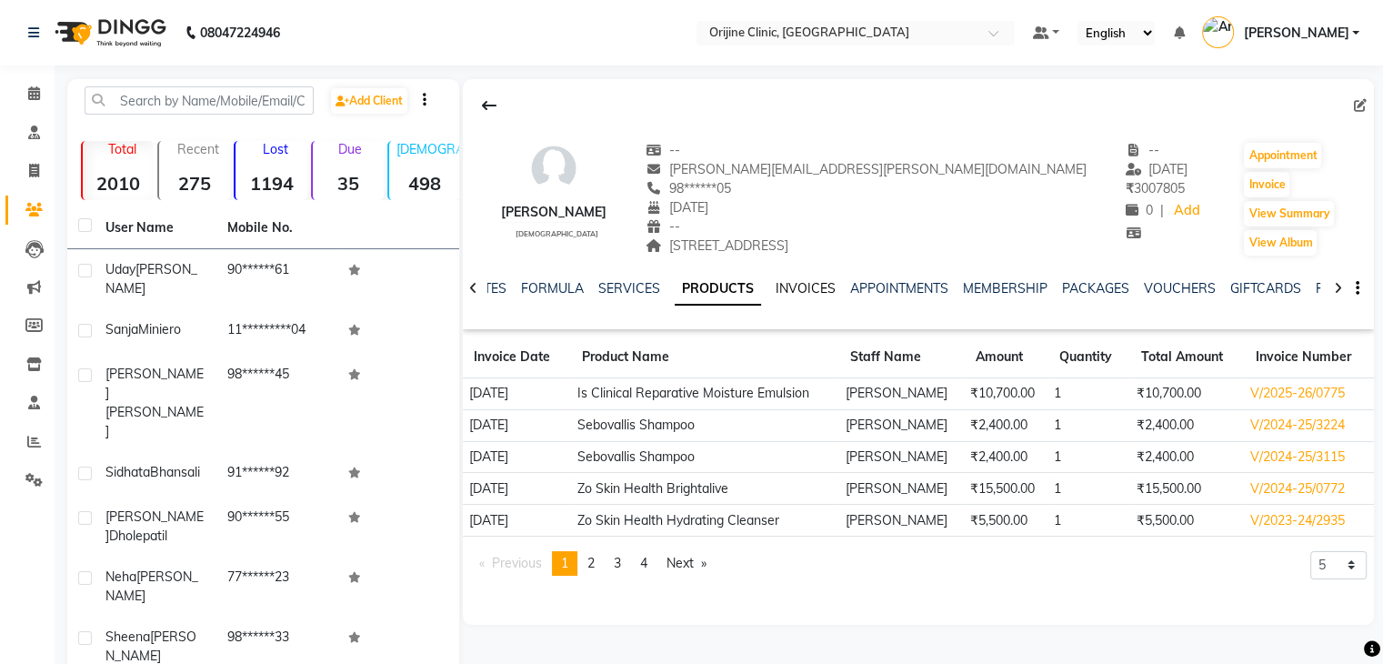
click at [791, 290] on link "INVOICES" at bounding box center [806, 288] width 60 height 16
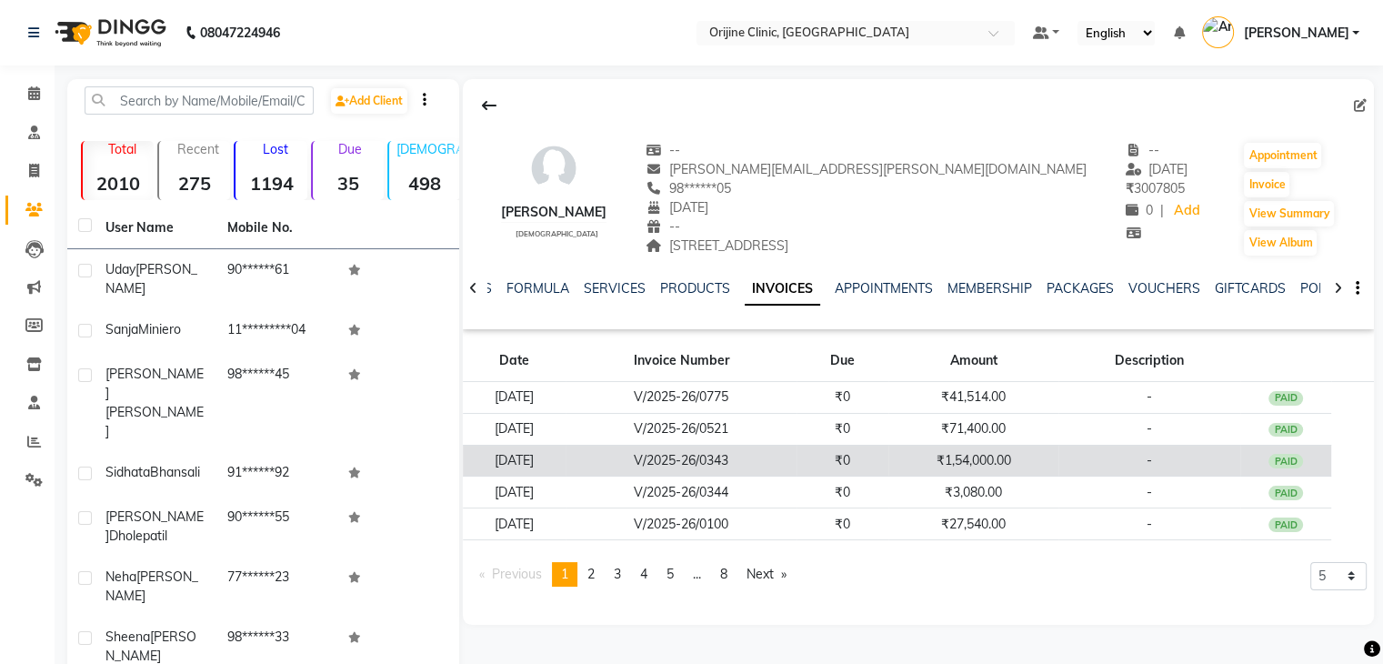
click at [889, 458] on td "₹0" at bounding box center [843, 461] width 92 height 32
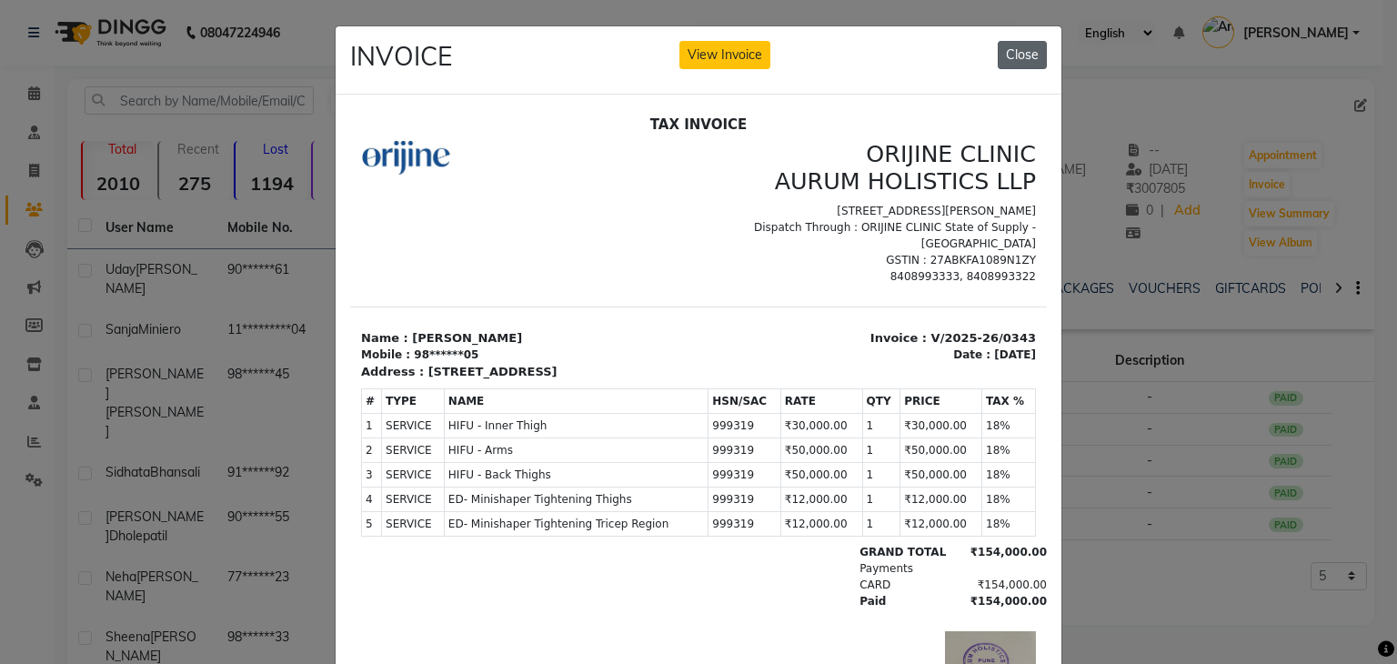
click at [1022, 53] on button "Close" at bounding box center [1022, 55] width 49 height 28
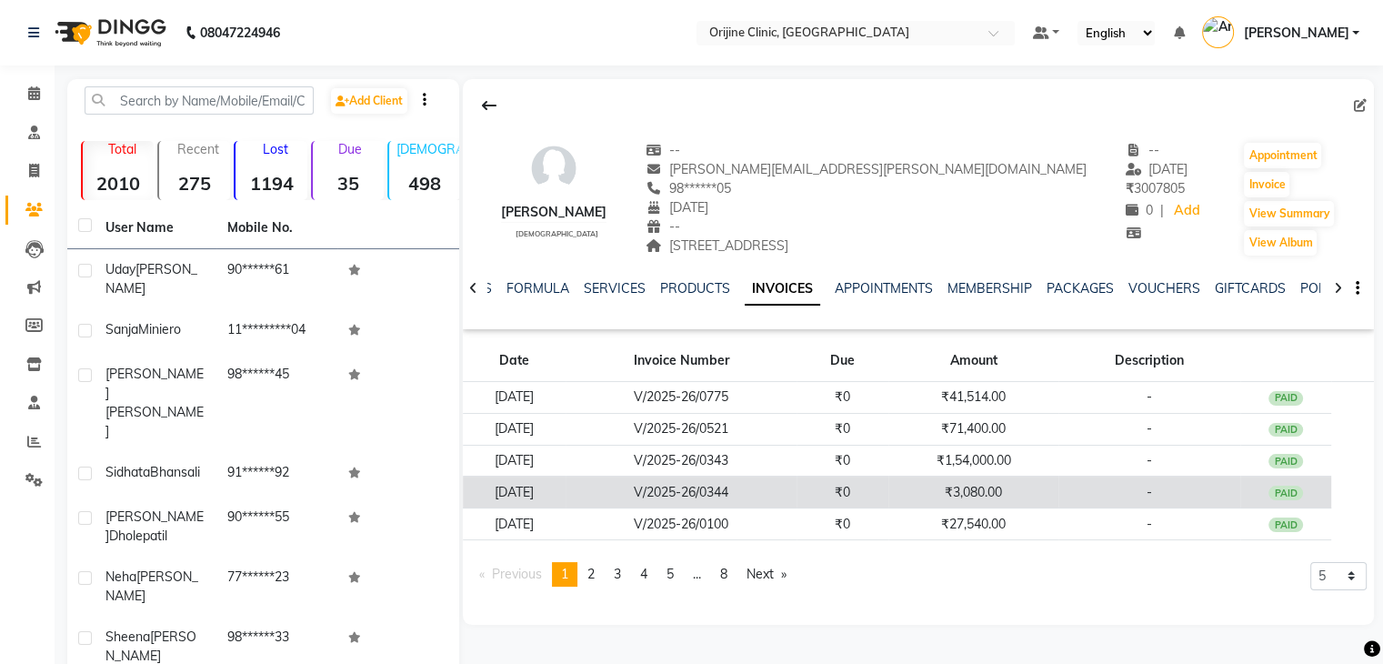
click at [778, 483] on td "V/2025-26/0344" at bounding box center [682, 493] width 232 height 32
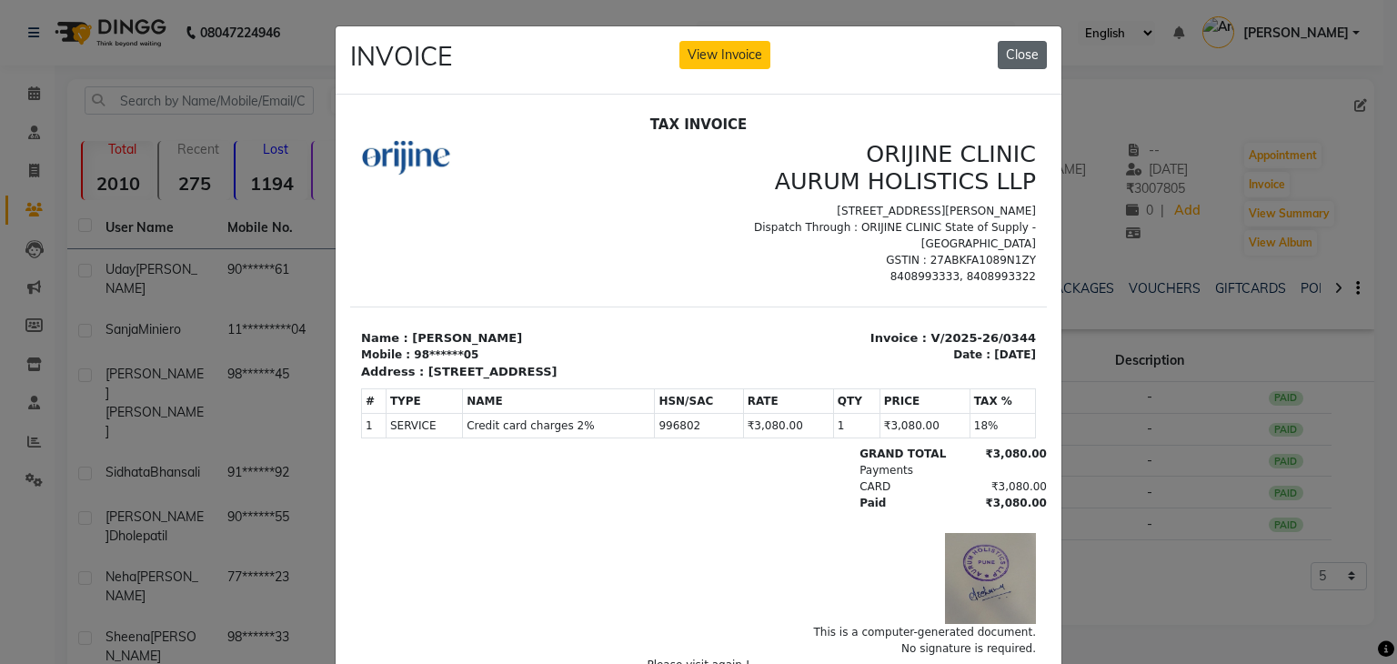
click at [1015, 51] on button "Close" at bounding box center [1022, 55] width 49 height 28
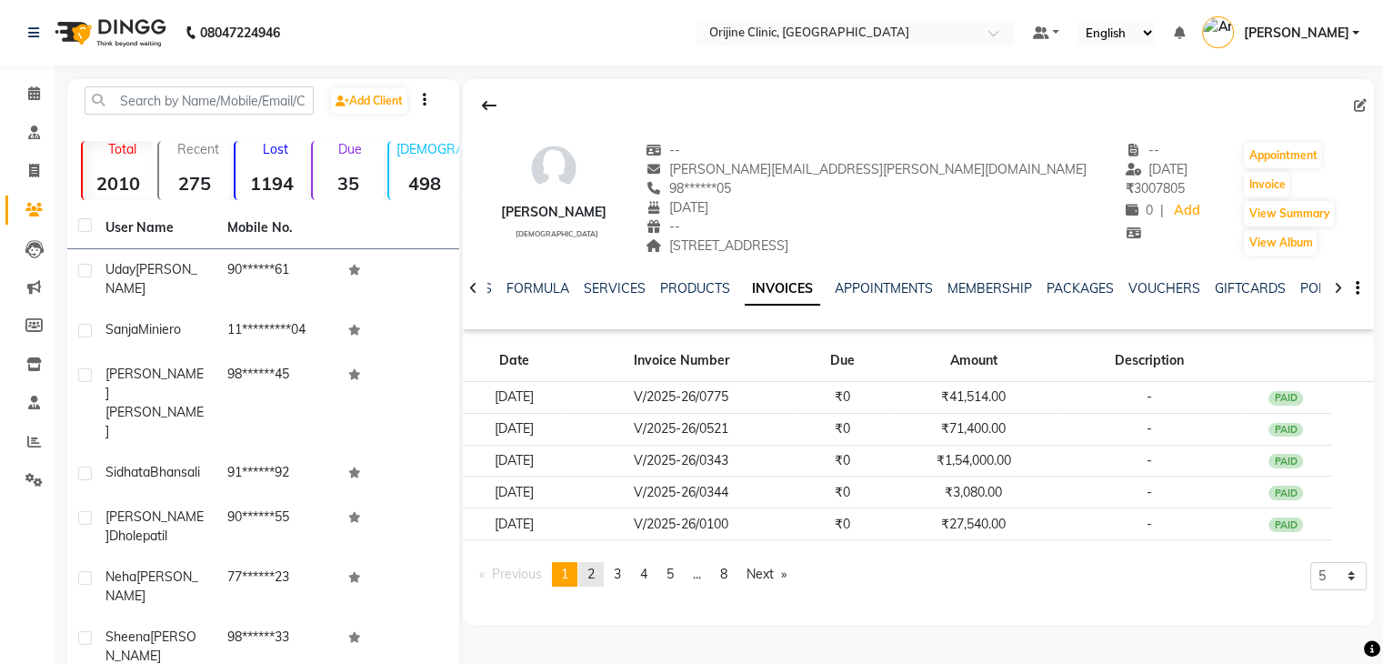
click at [595, 573] on span "2" at bounding box center [590, 574] width 7 height 16
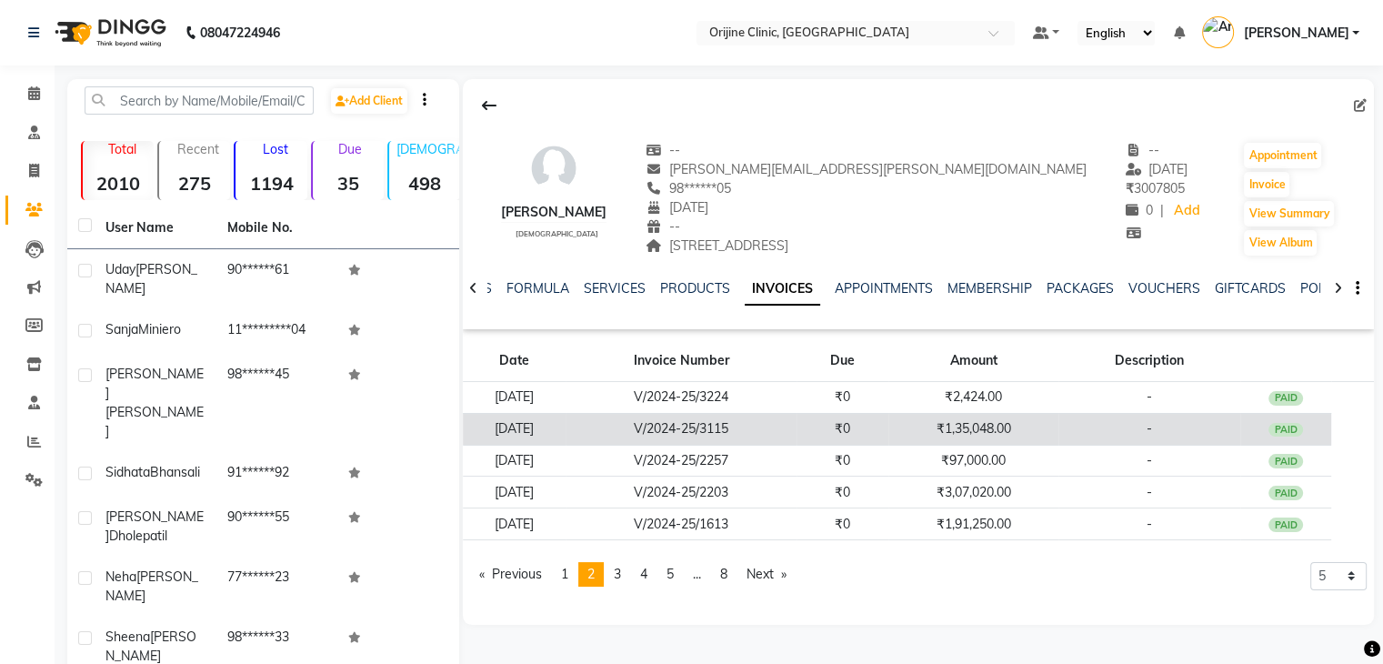
click at [775, 427] on td "V/2024-25/3115" at bounding box center [682, 429] width 232 height 32
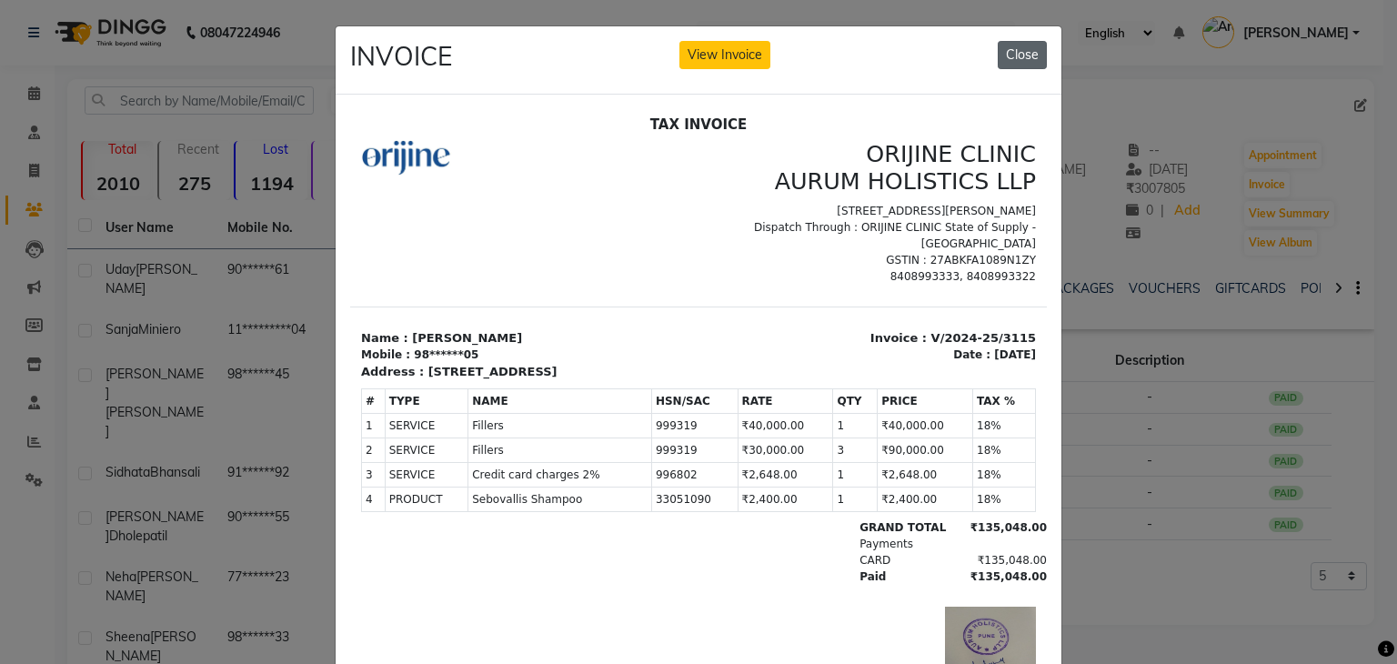
click at [1006, 51] on button "Close" at bounding box center [1022, 55] width 49 height 28
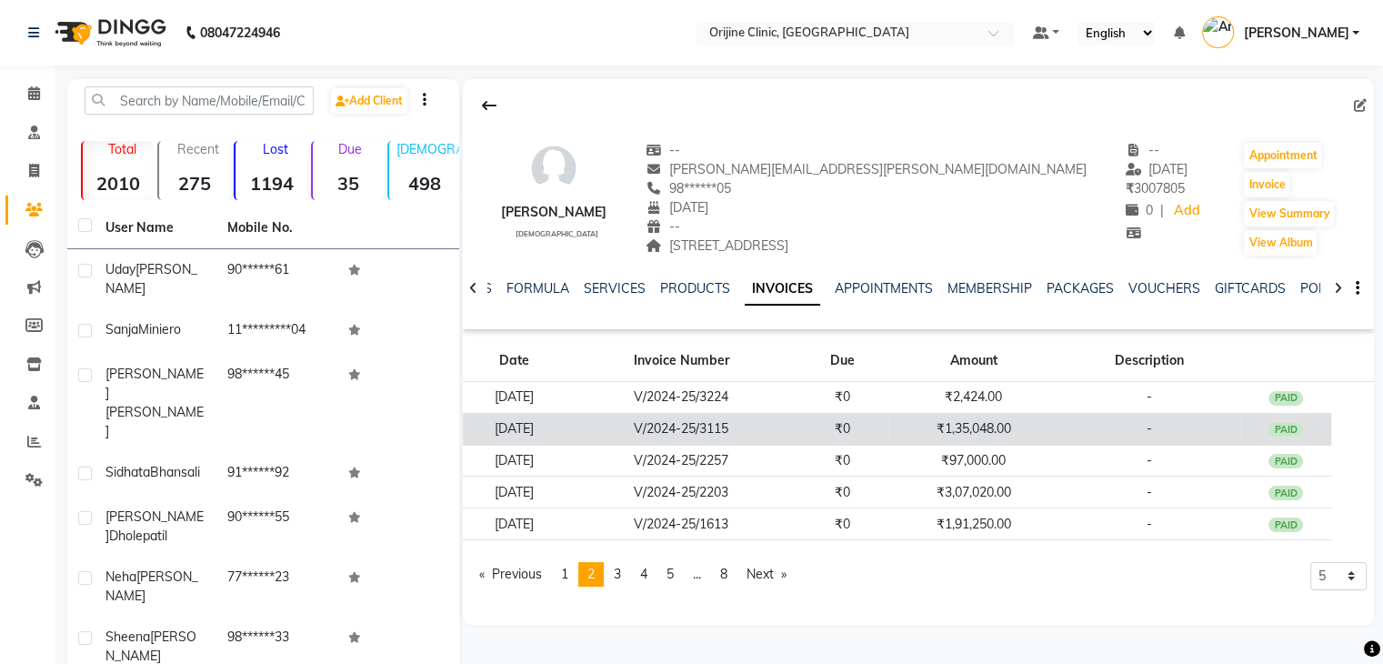
click at [798, 428] on td "V/2024-25/3115" at bounding box center [682, 429] width 232 height 32
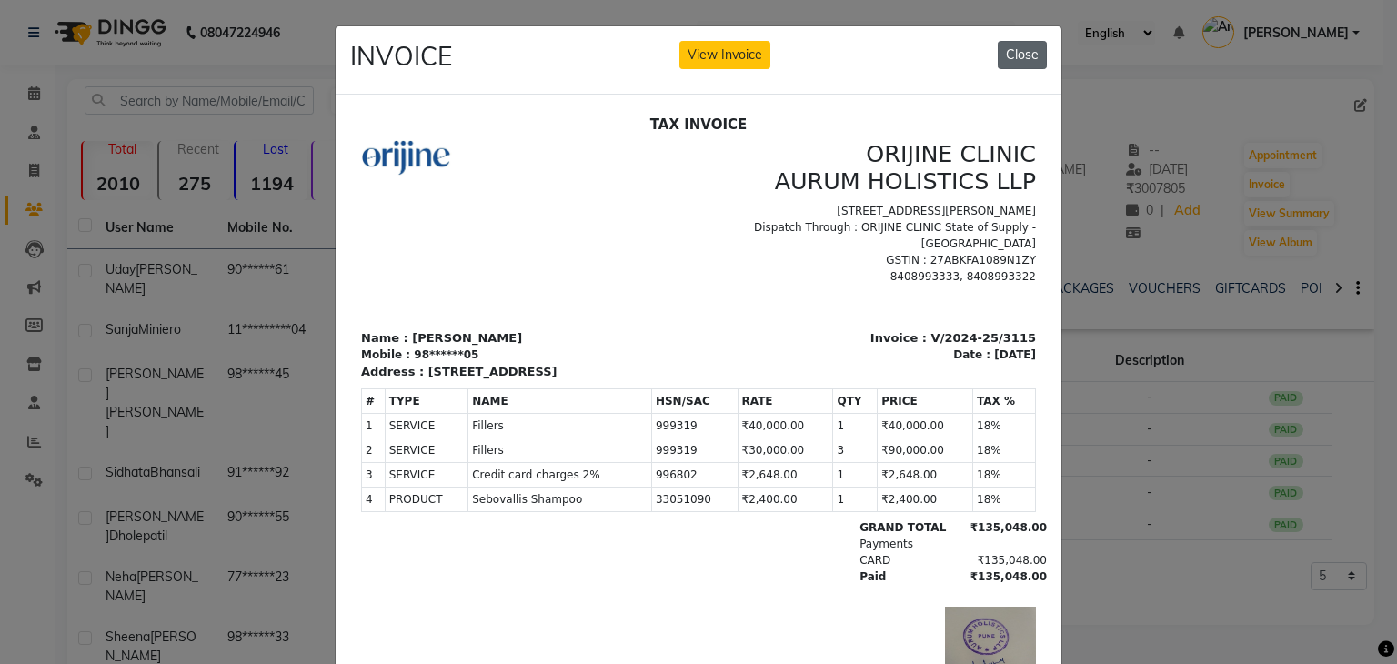
click at [1002, 61] on button "Close" at bounding box center [1022, 55] width 49 height 28
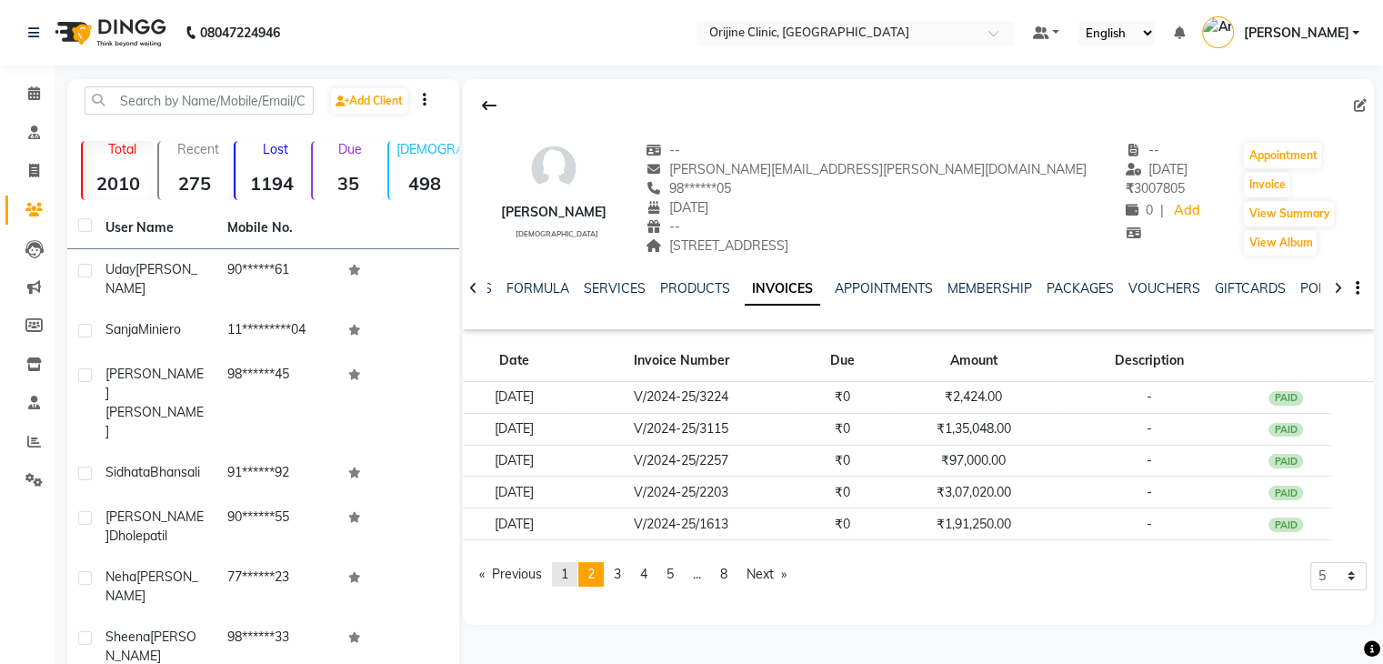
click at [568, 572] on span "1" at bounding box center [564, 574] width 7 height 16
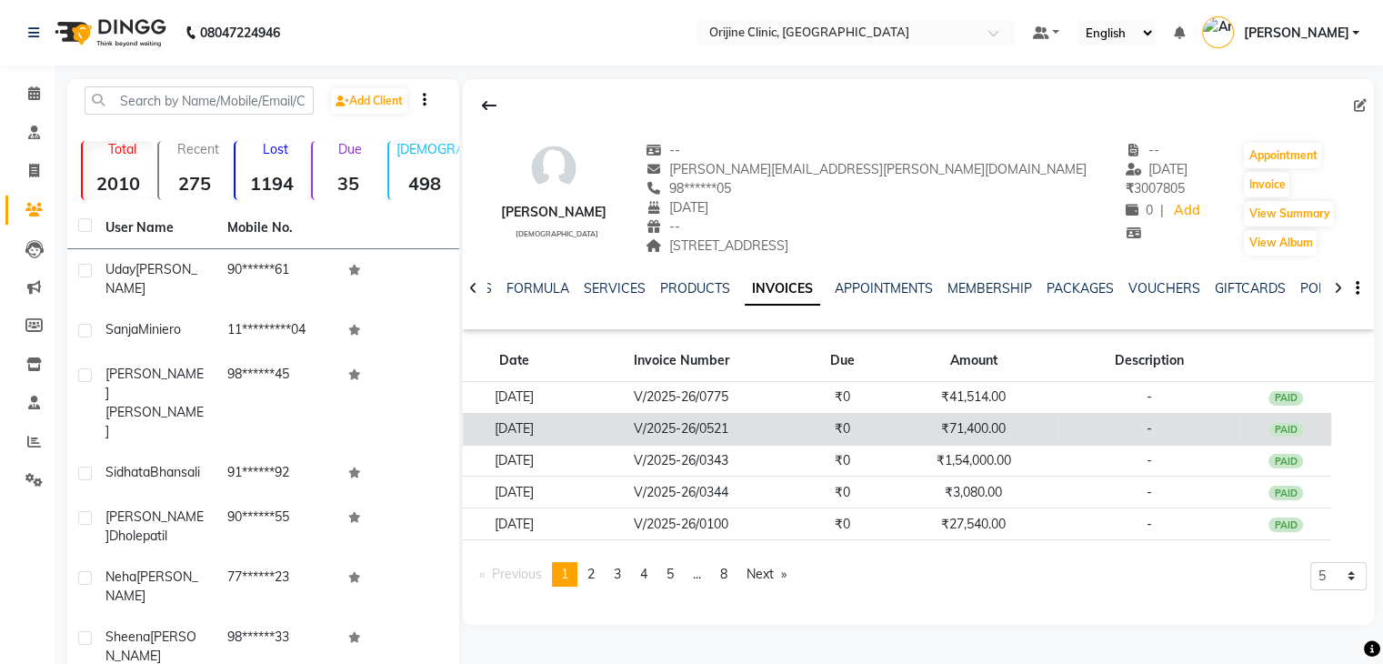
click at [714, 428] on td "V/2025-26/0521" at bounding box center [682, 429] width 232 height 32
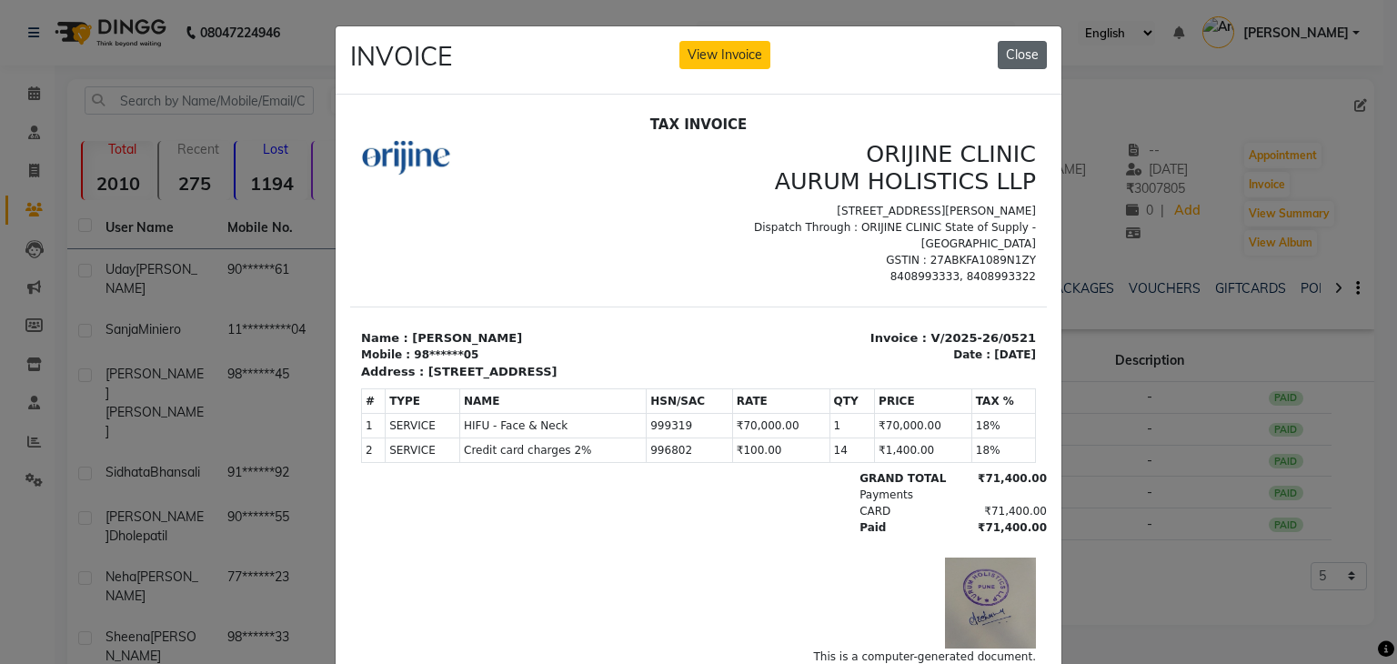
click at [1002, 51] on button "Close" at bounding box center [1022, 55] width 49 height 28
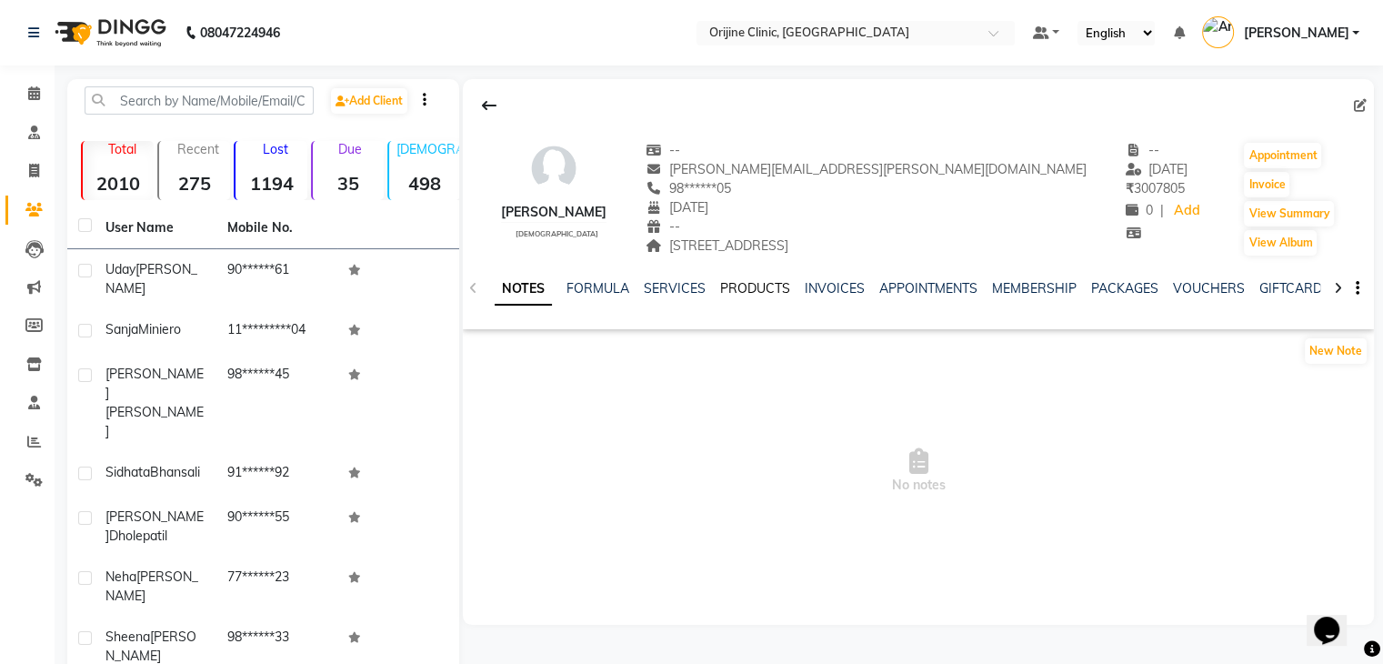
click at [759, 287] on link "PRODUCTS" at bounding box center [755, 288] width 70 height 16
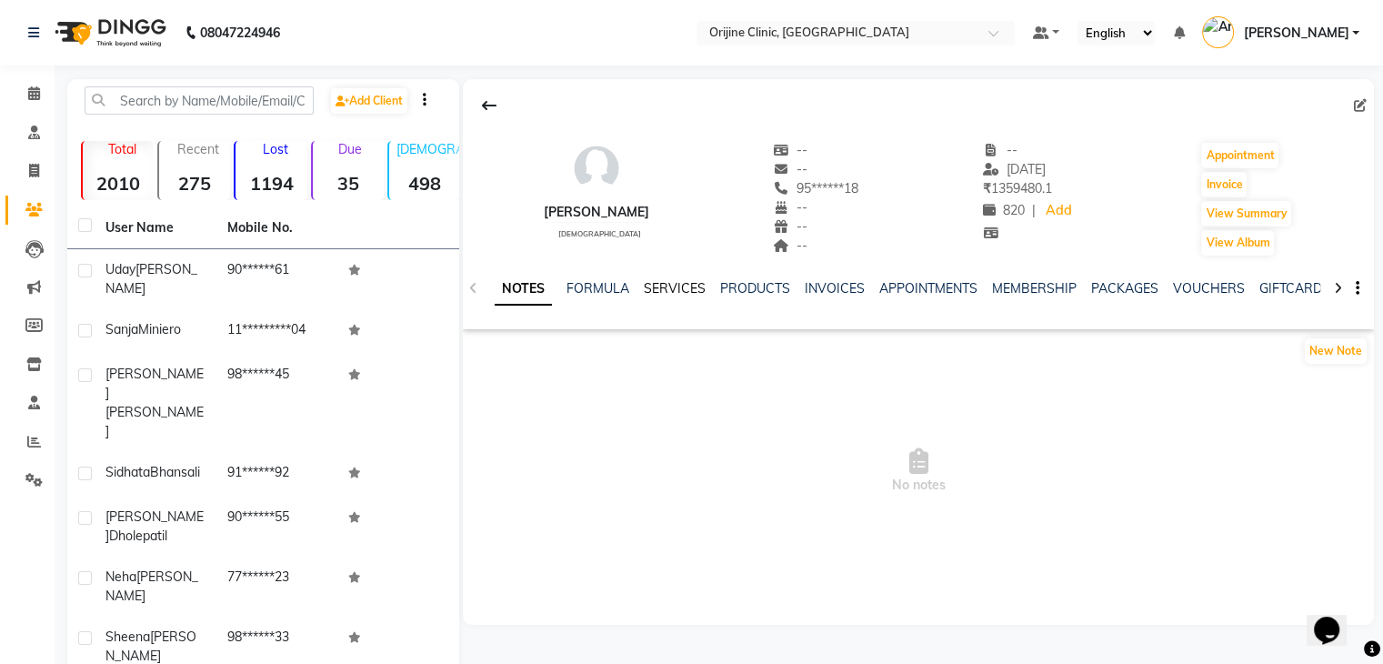
click at [668, 284] on link "SERVICES" at bounding box center [675, 288] width 62 height 16
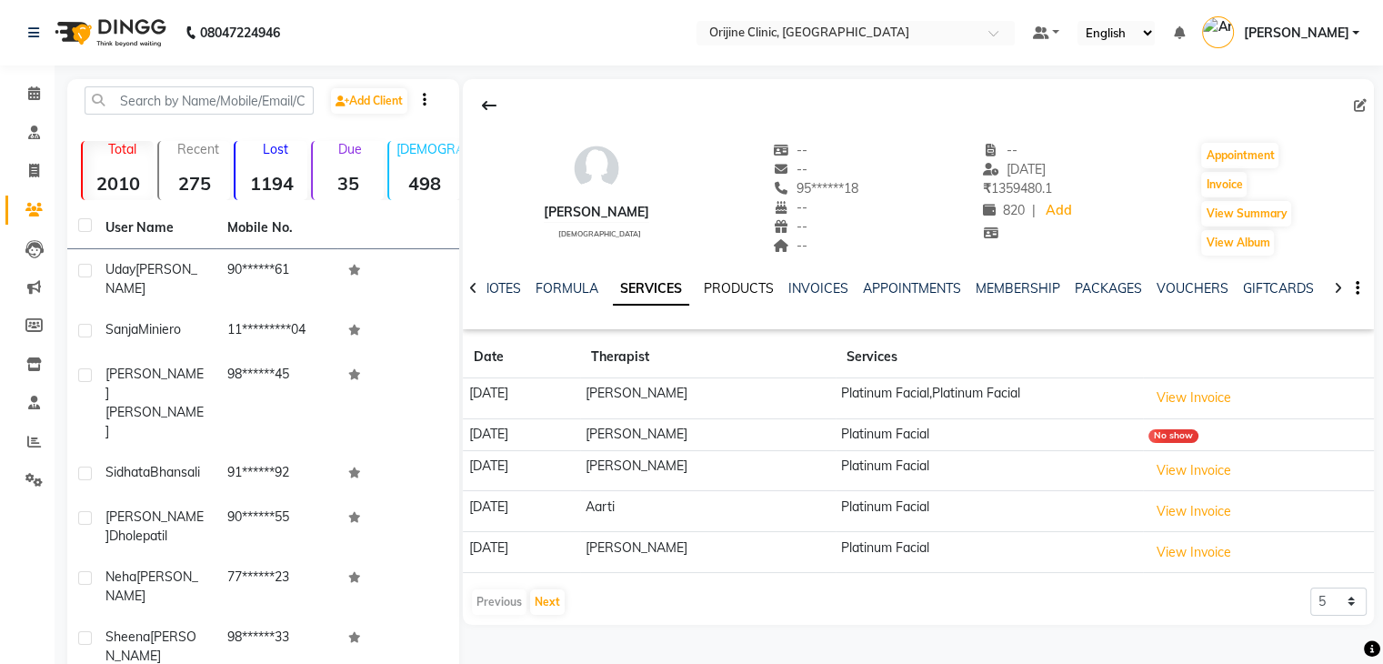
click at [731, 286] on link "PRODUCTS" at bounding box center [739, 288] width 70 height 16
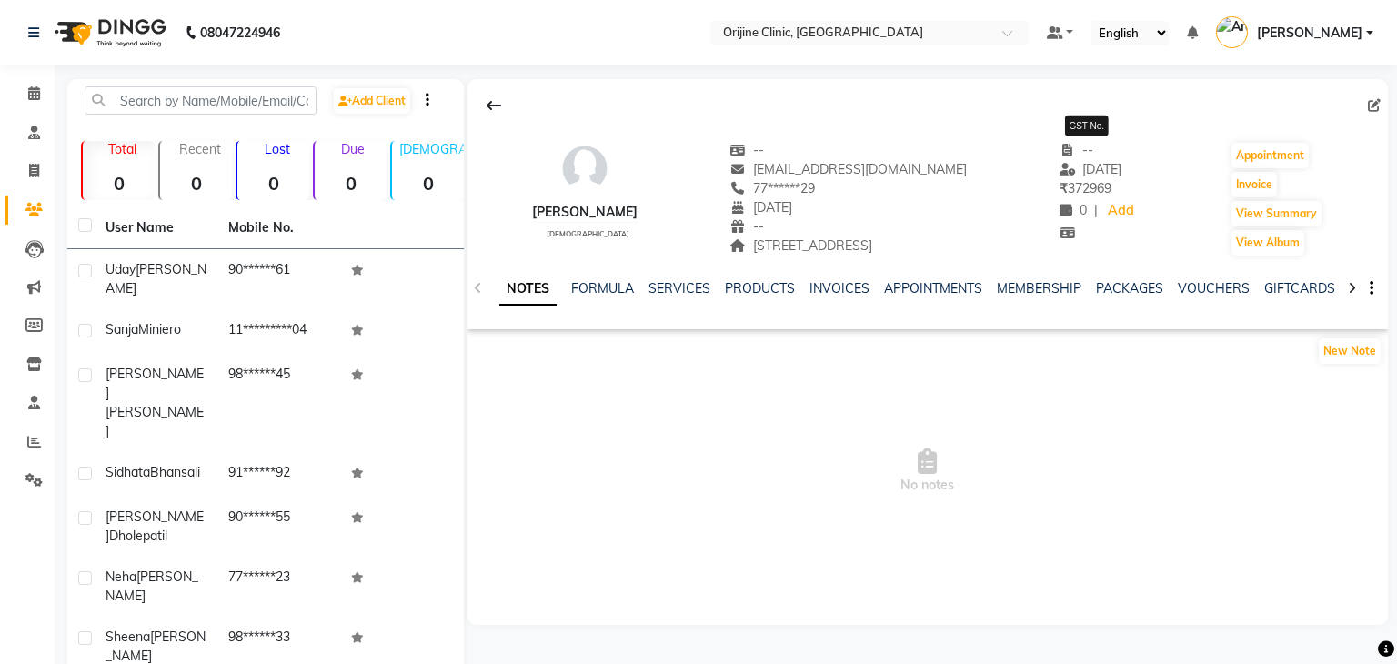
select select "en"
click at [742, 290] on link "PRODUCTS" at bounding box center [755, 288] width 70 height 16
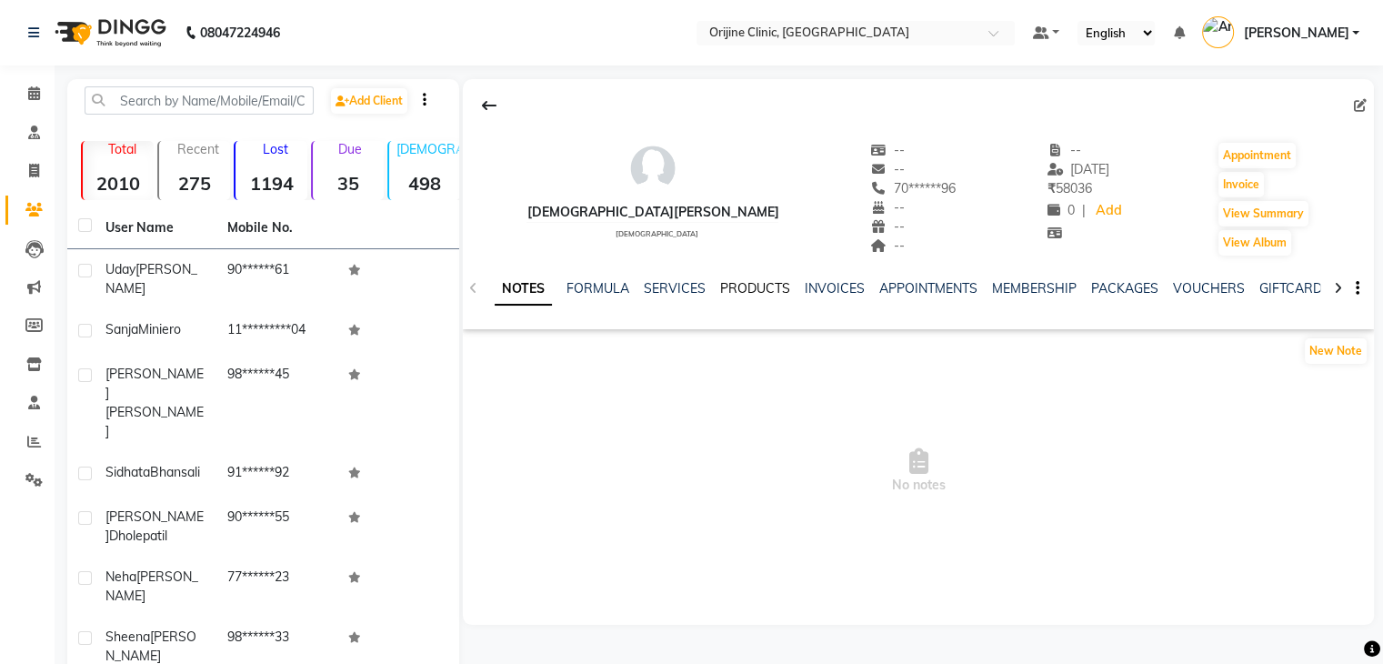
click at [741, 280] on link "PRODUCTS" at bounding box center [755, 288] width 70 height 16
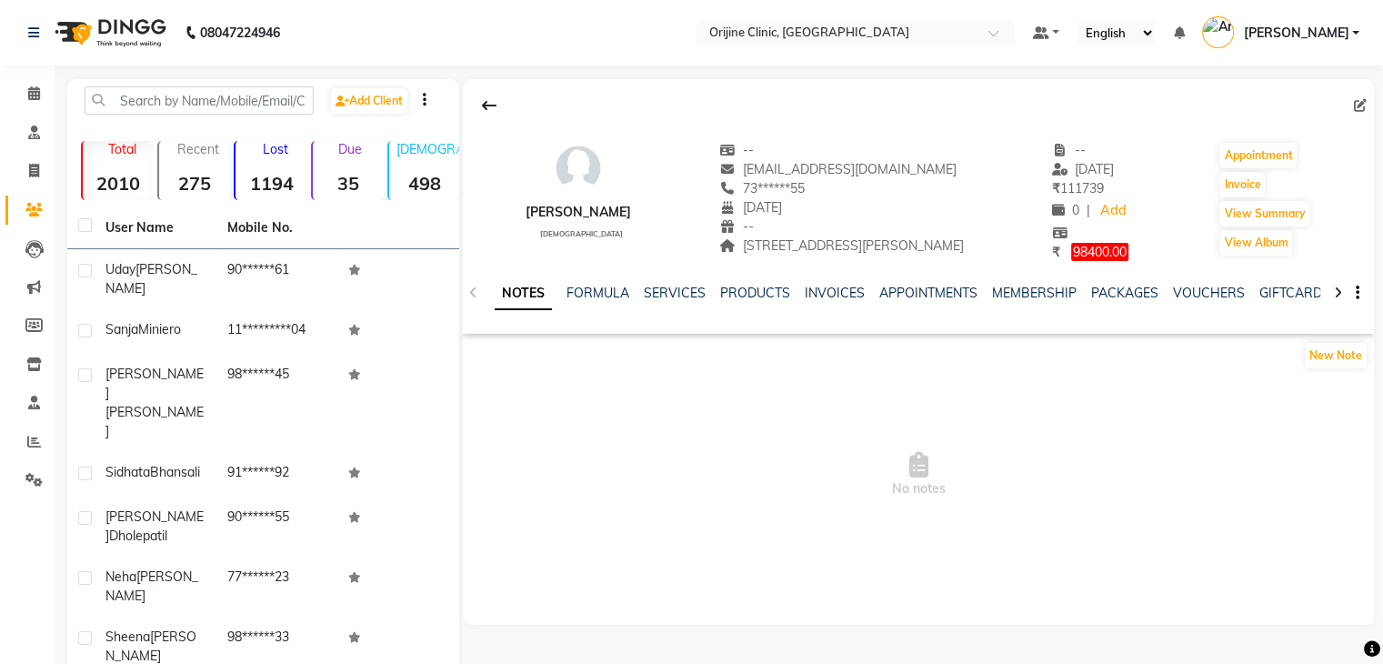
click at [714, 296] on ul "NOTES FORMULA SERVICES PRODUCTS INVOICES APPOINTMENTS MEMBERSHIP PACKAGES VOUCH…" at bounding box center [1072, 293] width 1155 height 19
click at [721, 296] on link "PRODUCTS" at bounding box center [755, 293] width 70 height 16
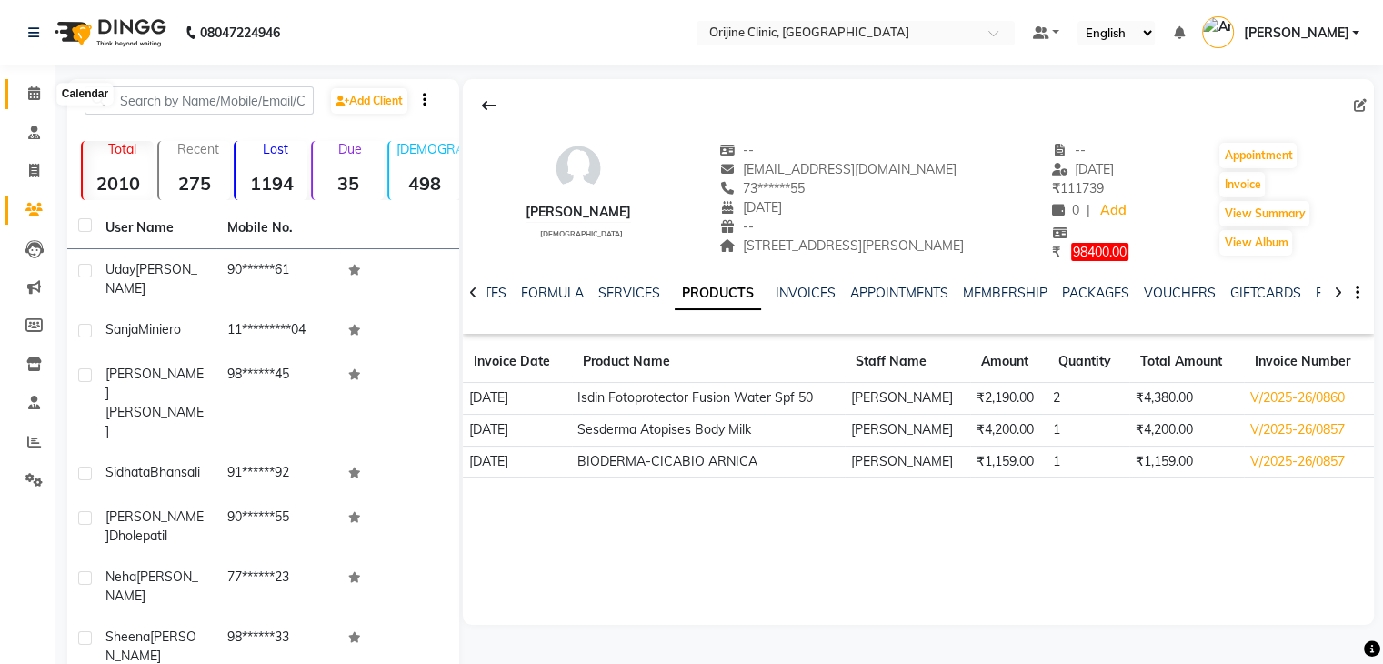
click at [25, 100] on span at bounding box center [34, 94] width 32 height 21
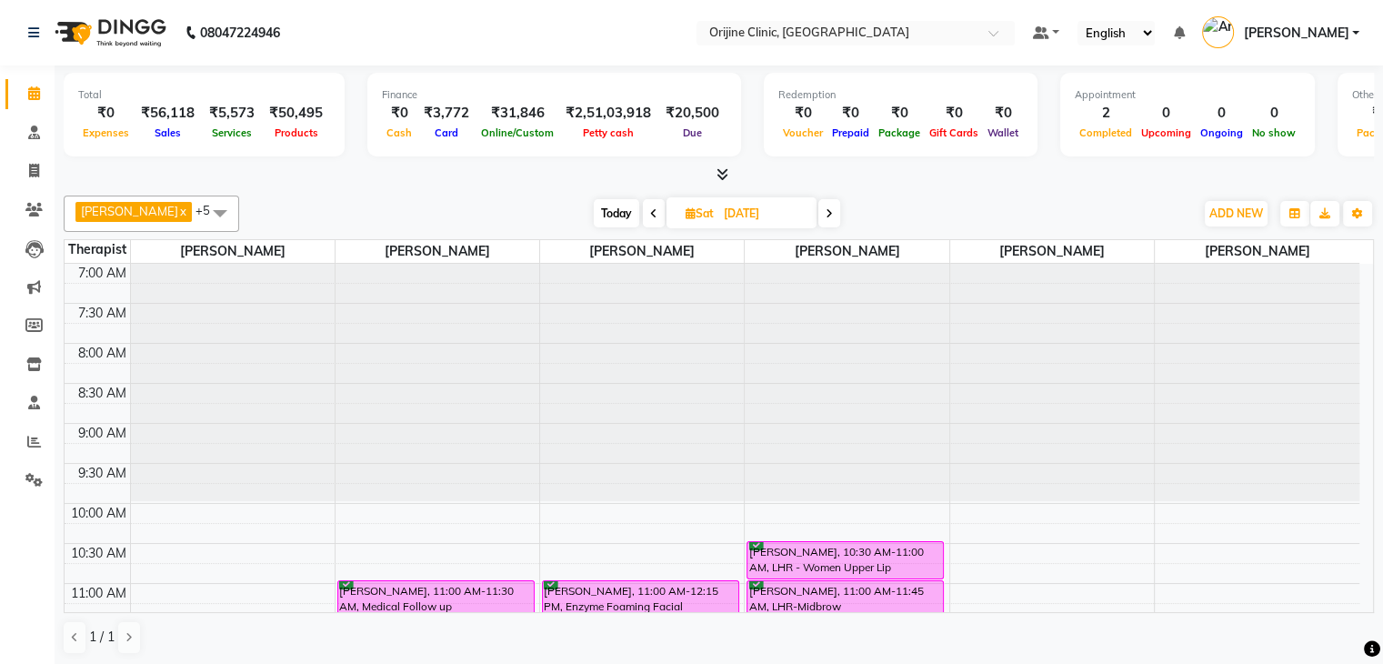
click at [686, 214] on icon at bounding box center [691, 213] width 10 height 12
select select "9"
select select "2025"
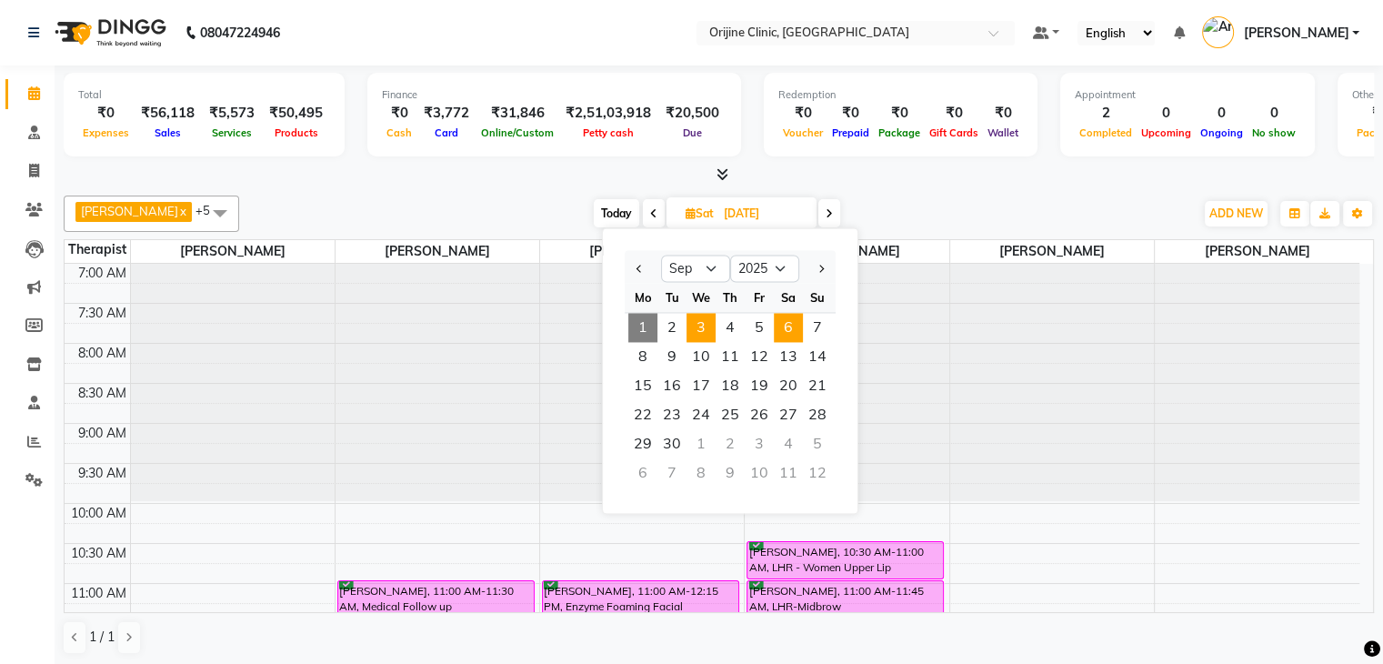
click at [709, 325] on span "3" at bounding box center [701, 327] width 29 height 29
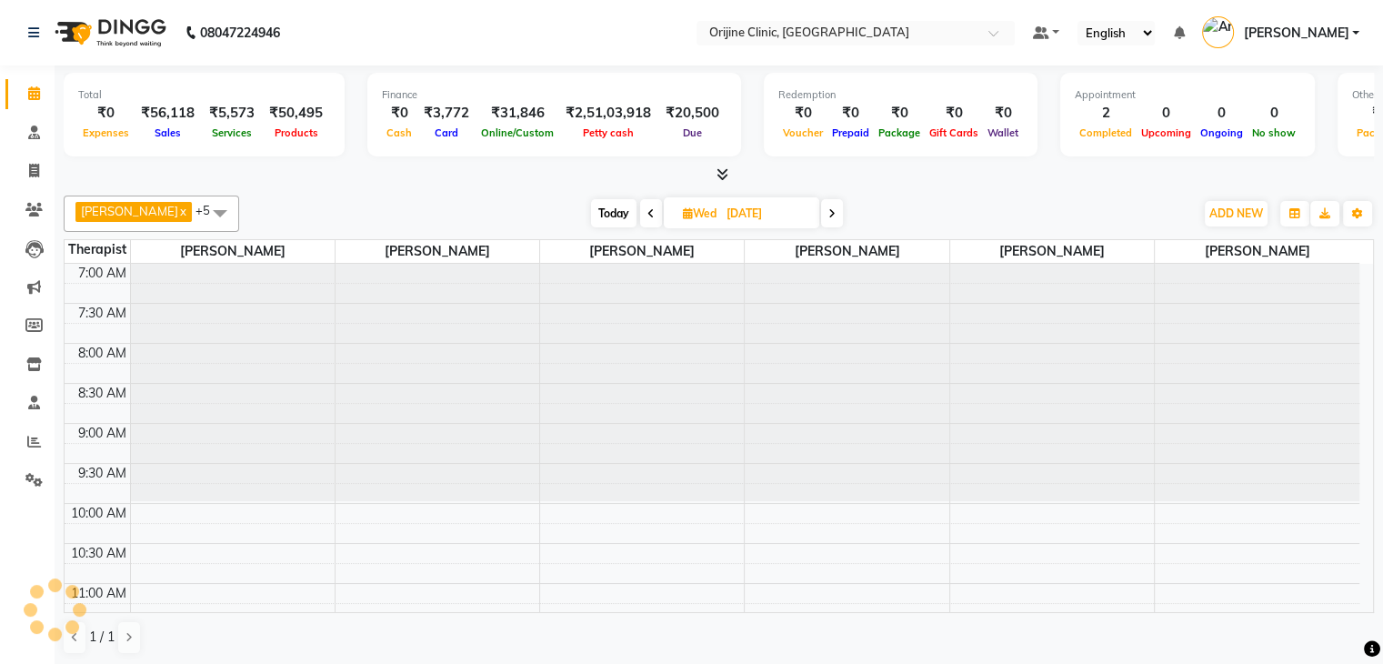
scroll to position [681, 0]
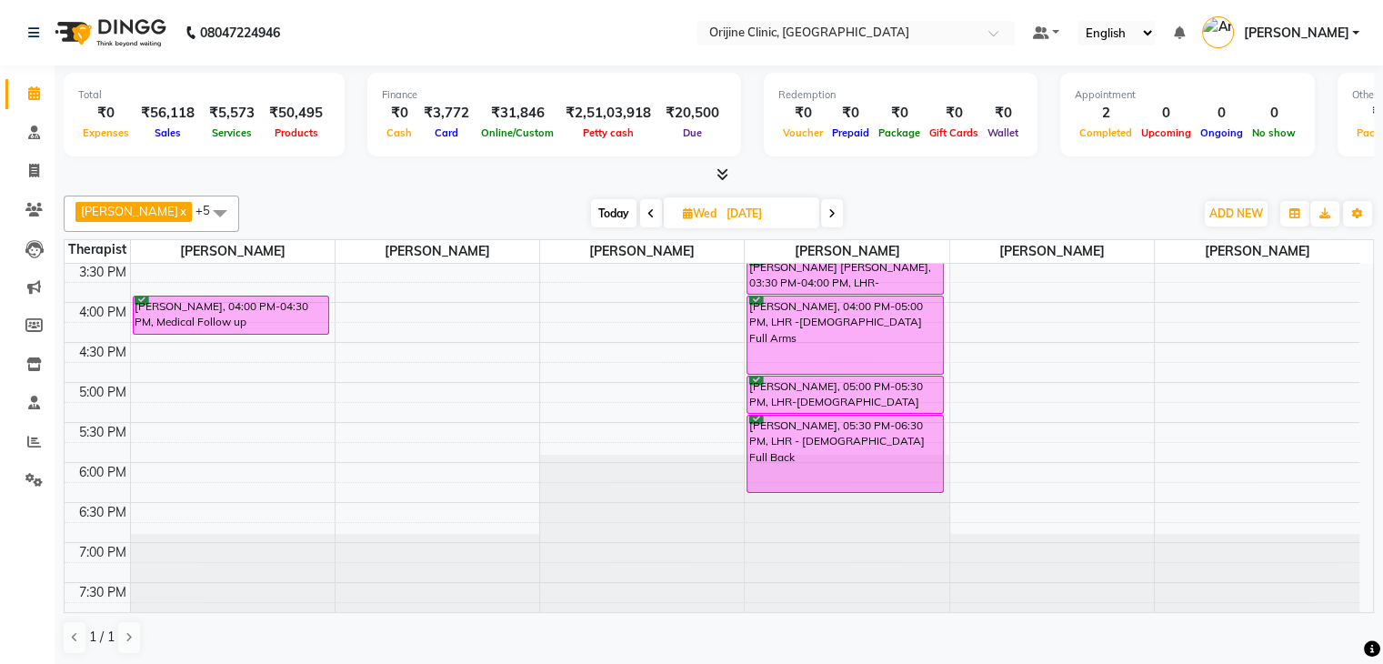
click at [840, 213] on span at bounding box center [832, 213] width 22 height 28
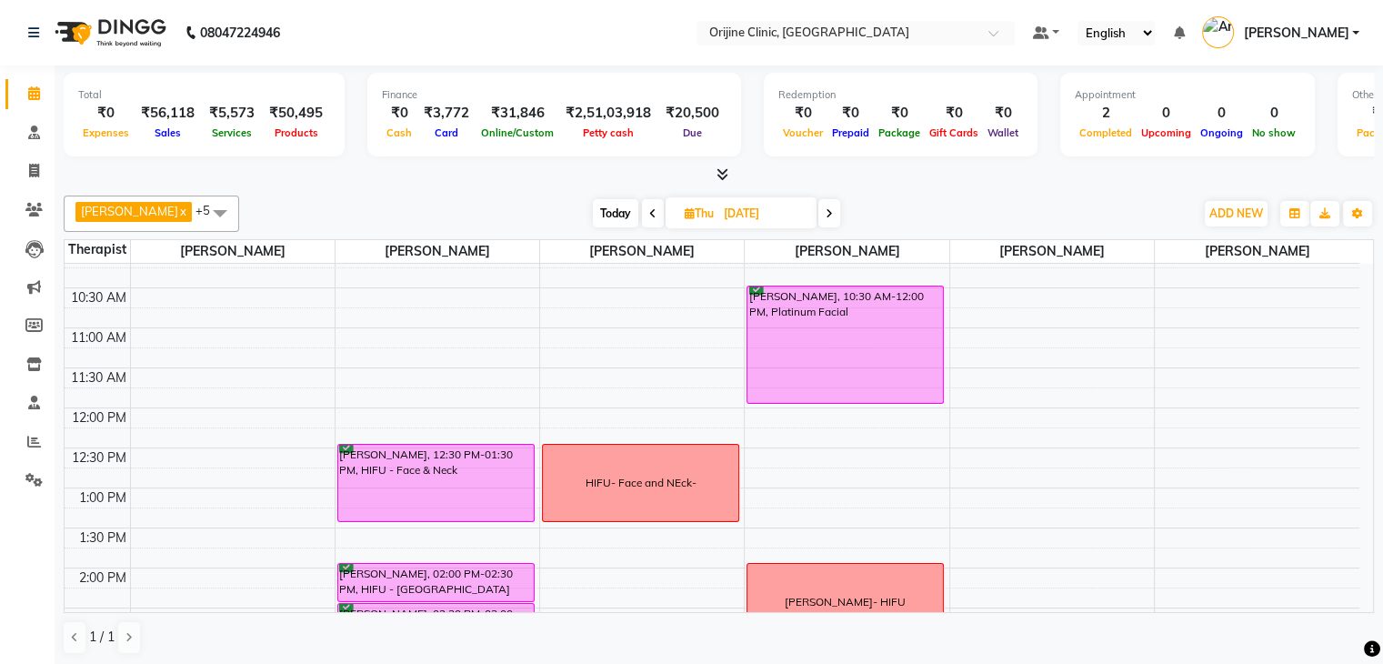
scroll to position [232, 0]
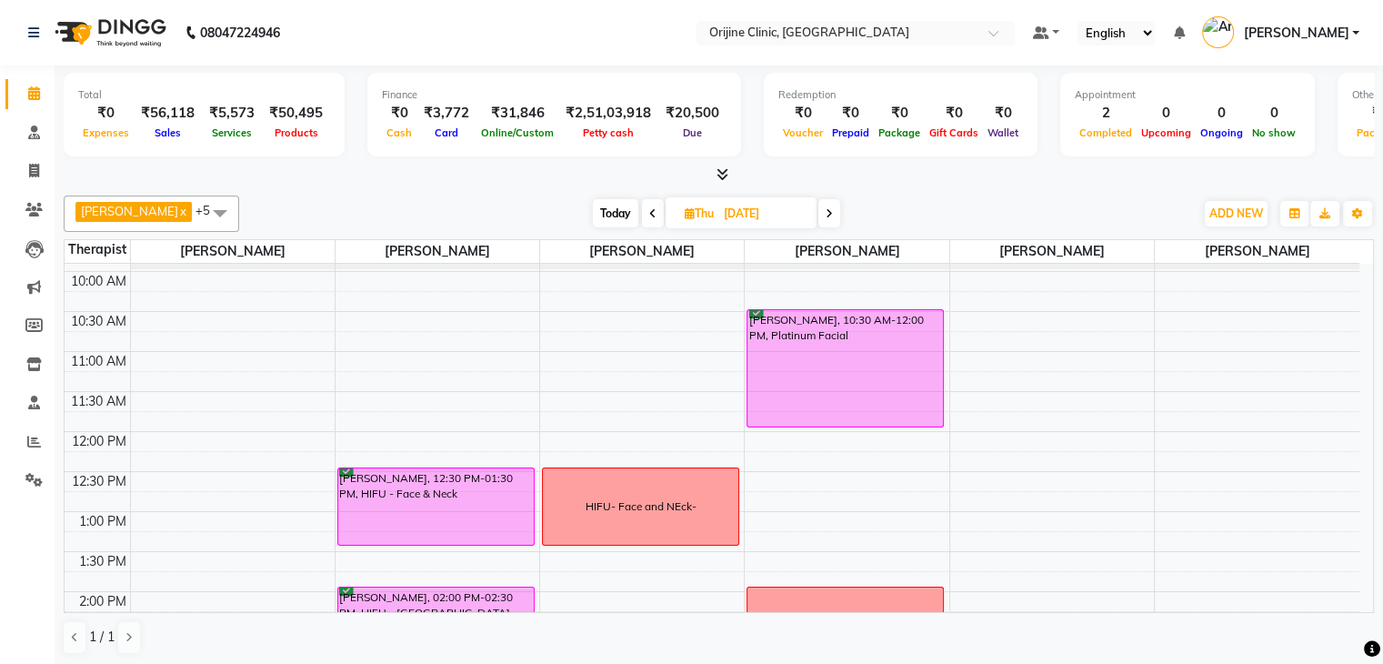
click at [833, 208] on icon at bounding box center [829, 213] width 7 height 11
type input "[DATE]"
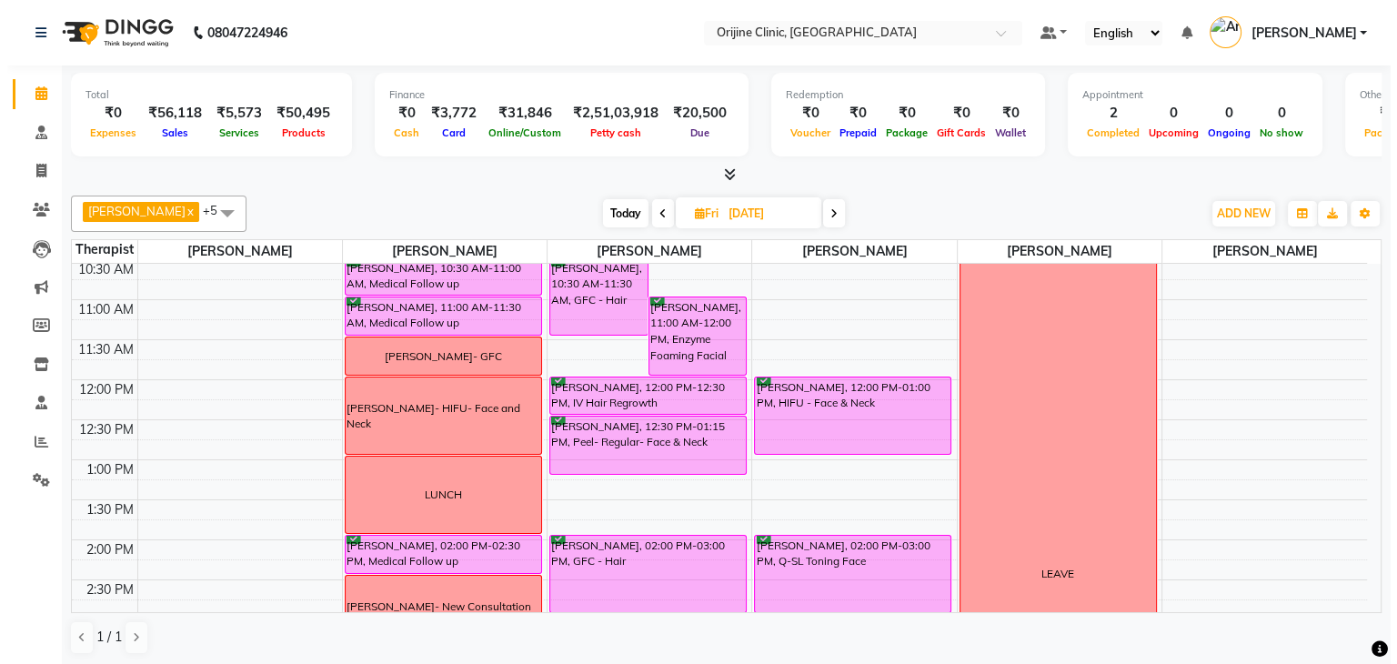
scroll to position [298, 0]
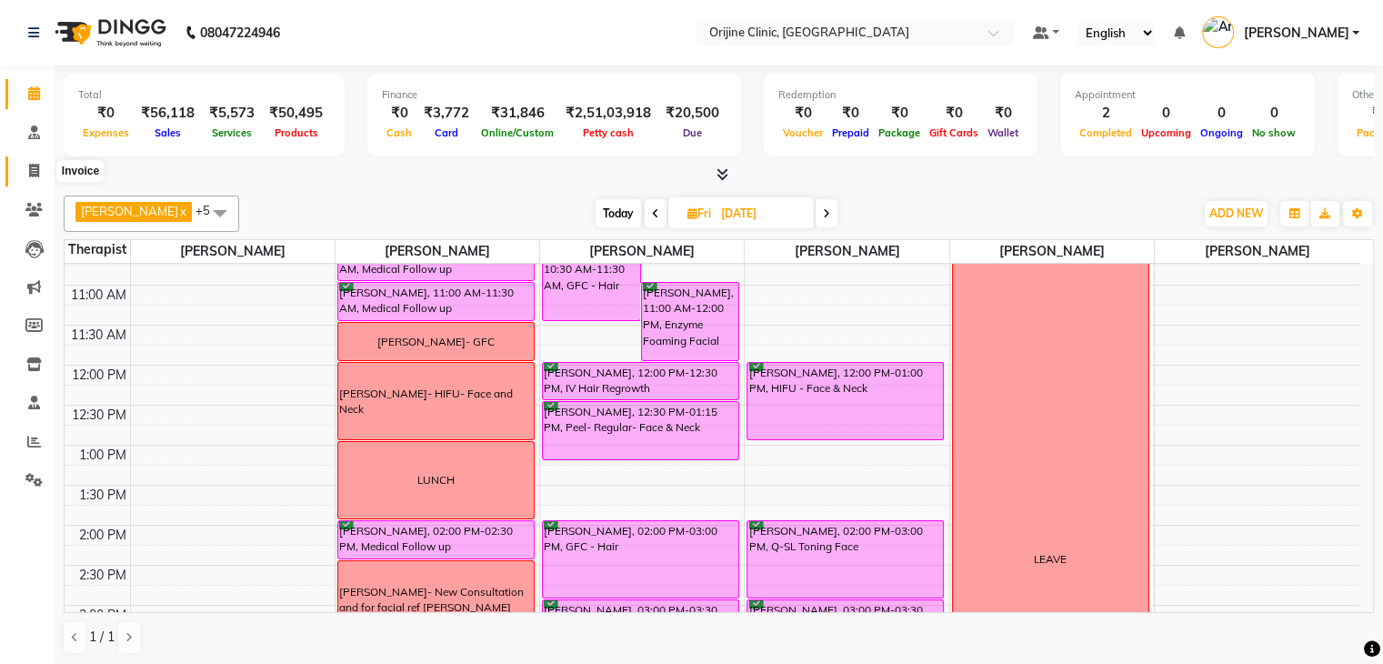
click at [34, 164] on icon at bounding box center [34, 171] width 10 height 14
select select "service"
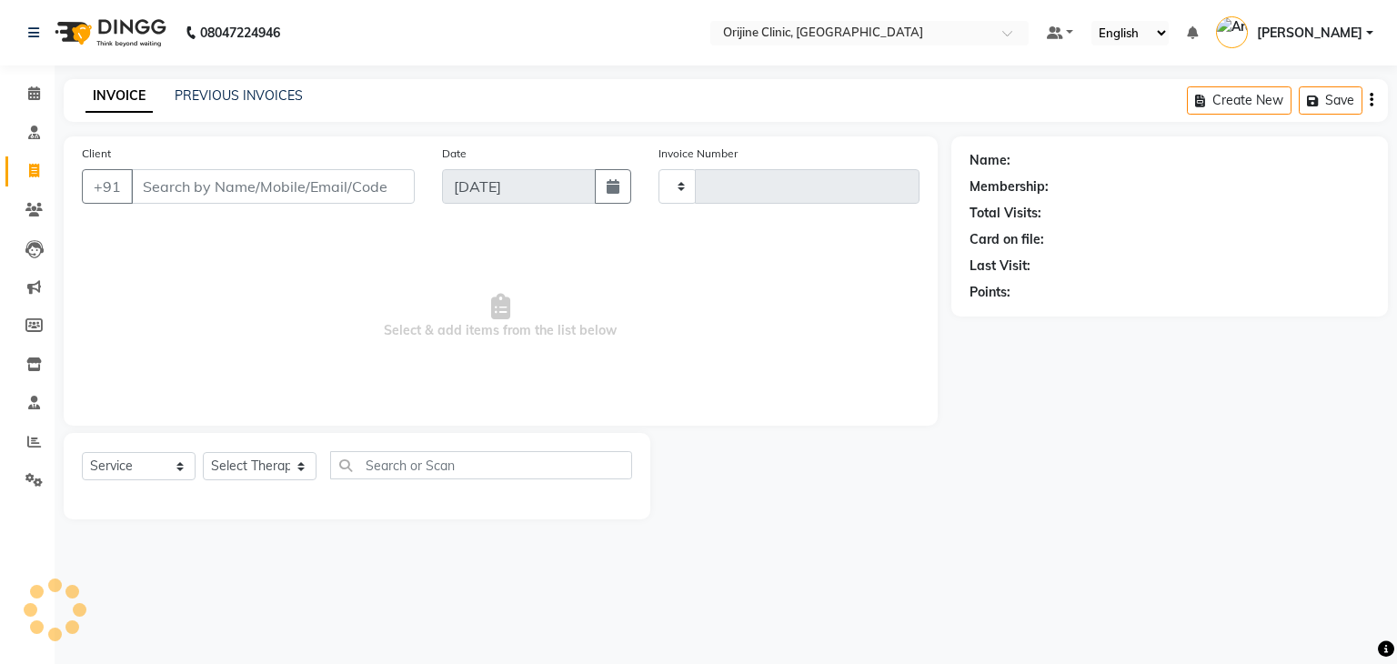
type input "0966"
select select "702"
click at [244, 182] on input "Client" at bounding box center [273, 186] width 284 height 35
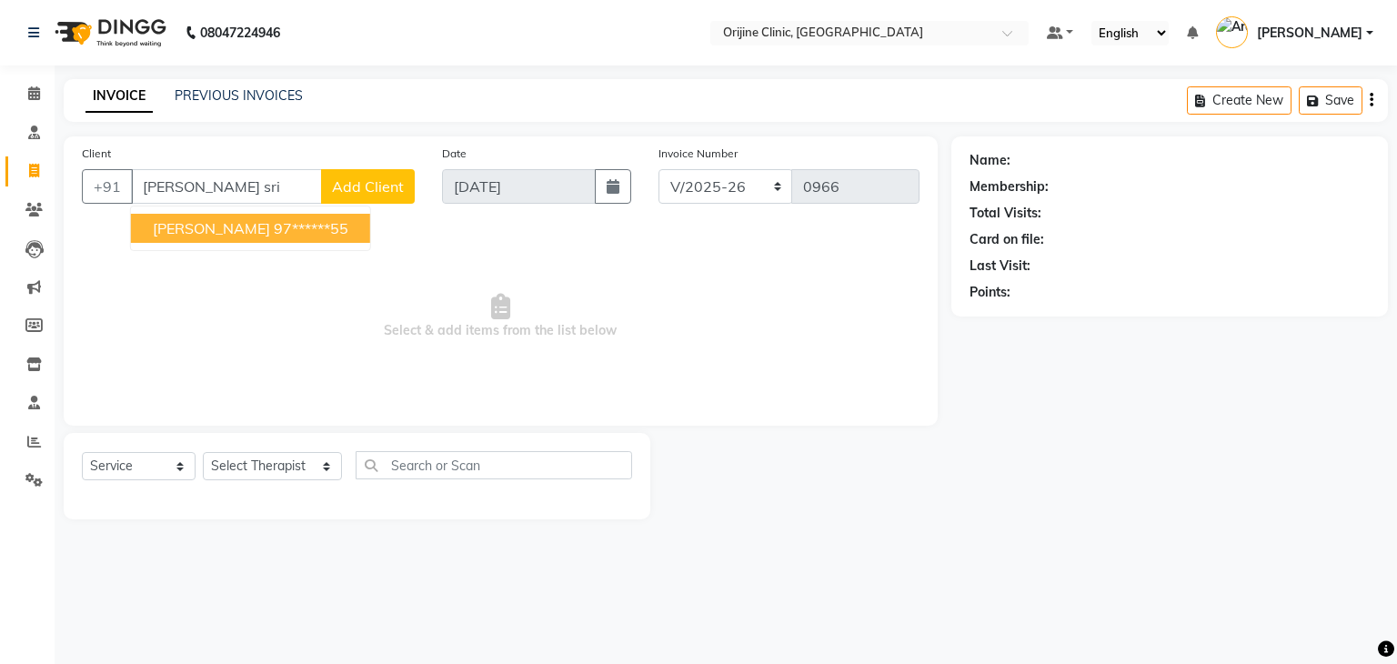
click at [233, 219] on span "[PERSON_NAME]" at bounding box center [211, 228] width 117 height 18
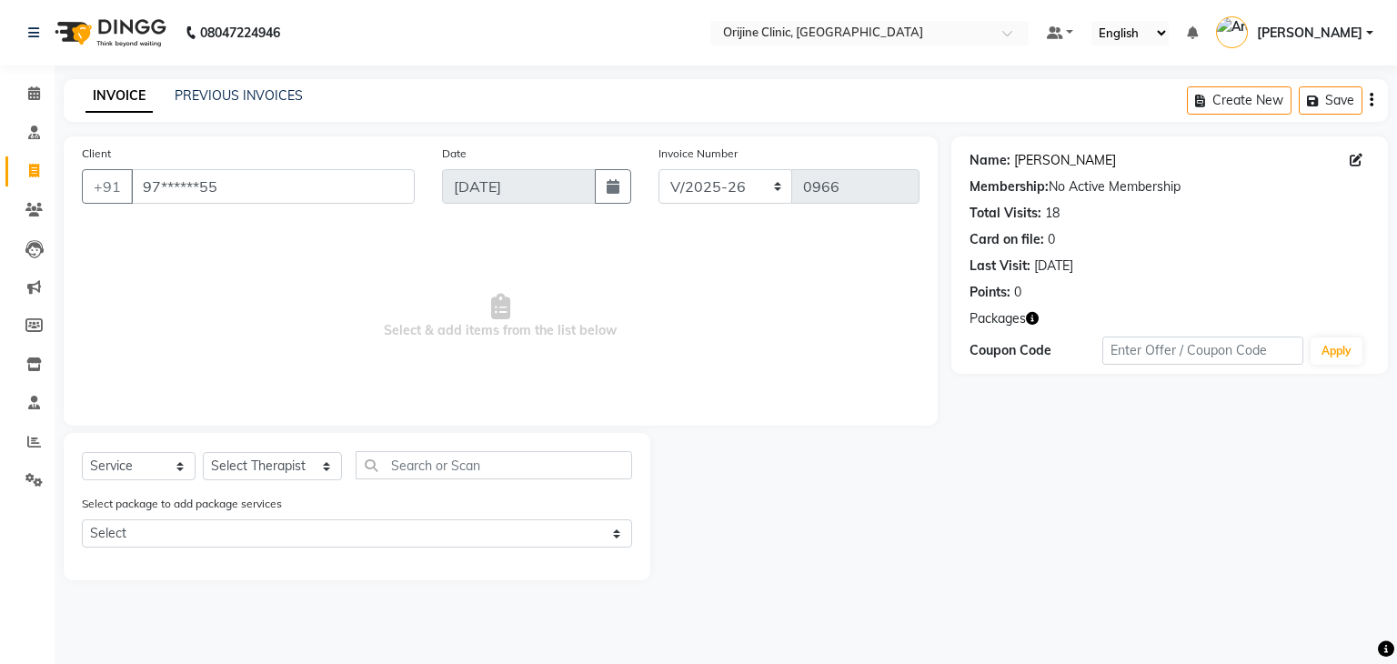
click at [1025, 156] on link "[PERSON_NAME]" at bounding box center [1065, 160] width 102 height 19
click at [261, 186] on input "97******55" at bounding box center [273, 186] width 284 height 35
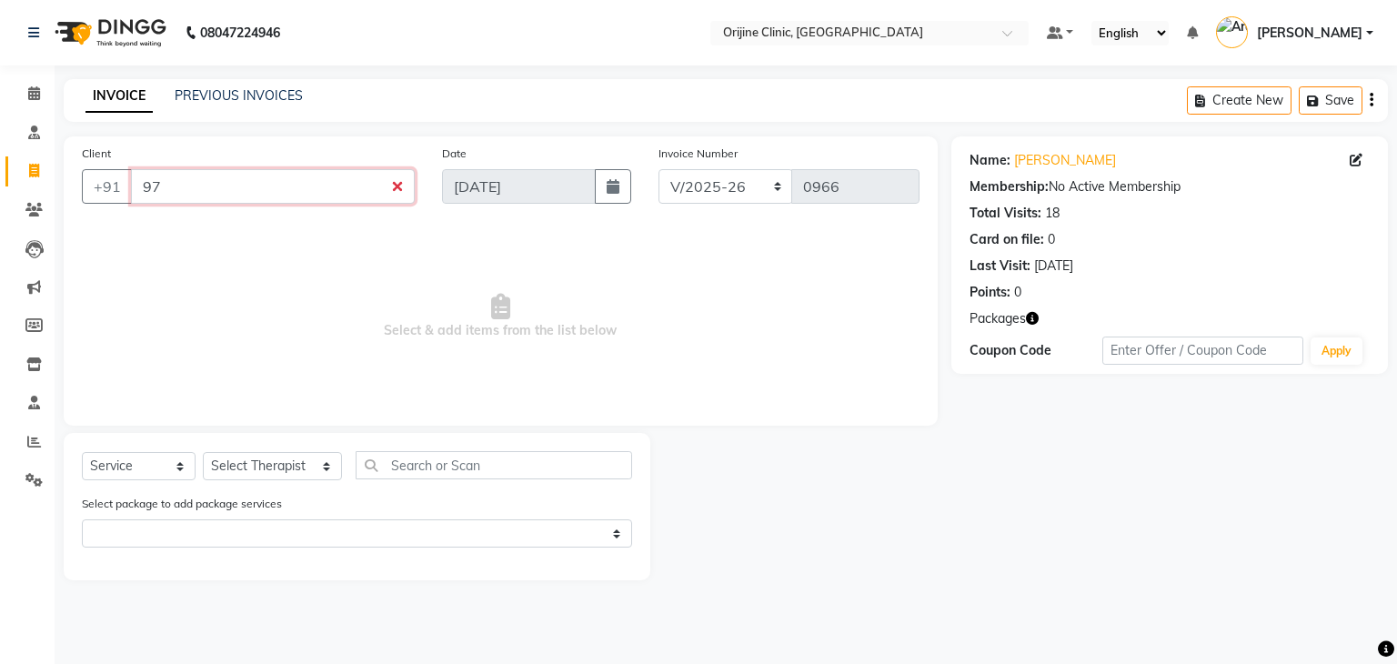
type input "9"
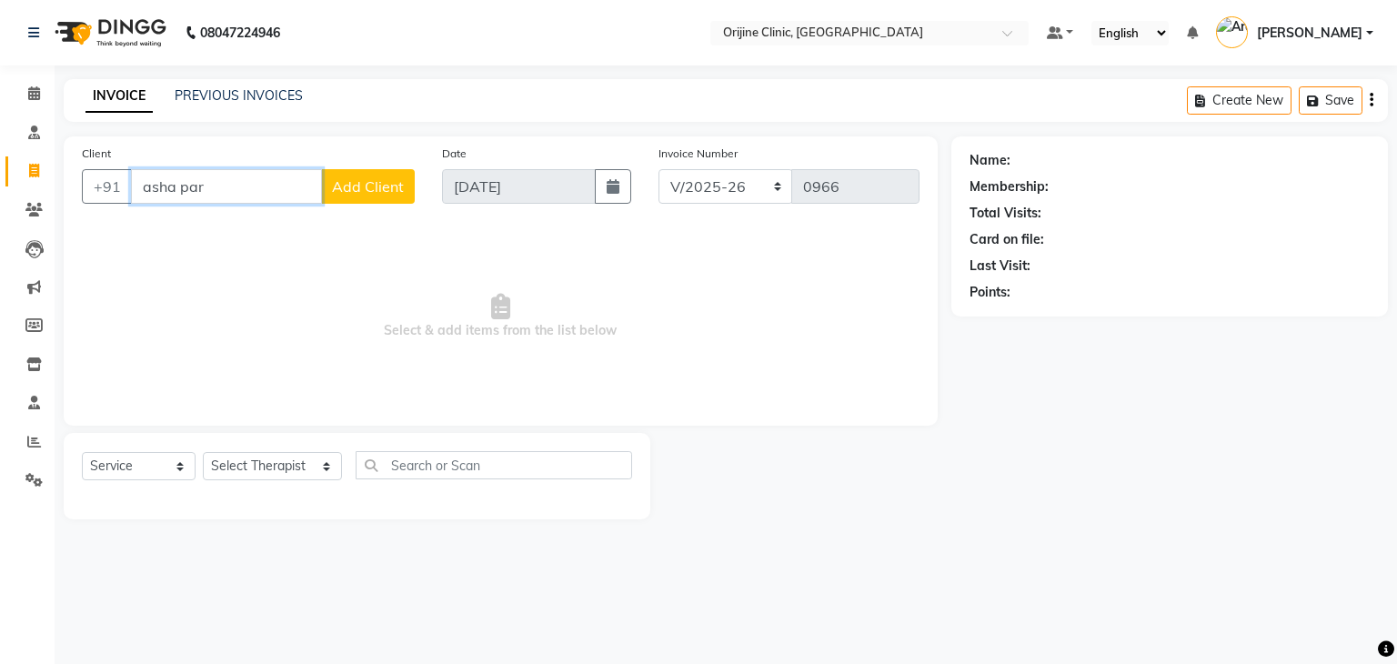
click at [233, 172] on input "asha par" at bounding box center [226, 186] width 191 height 35
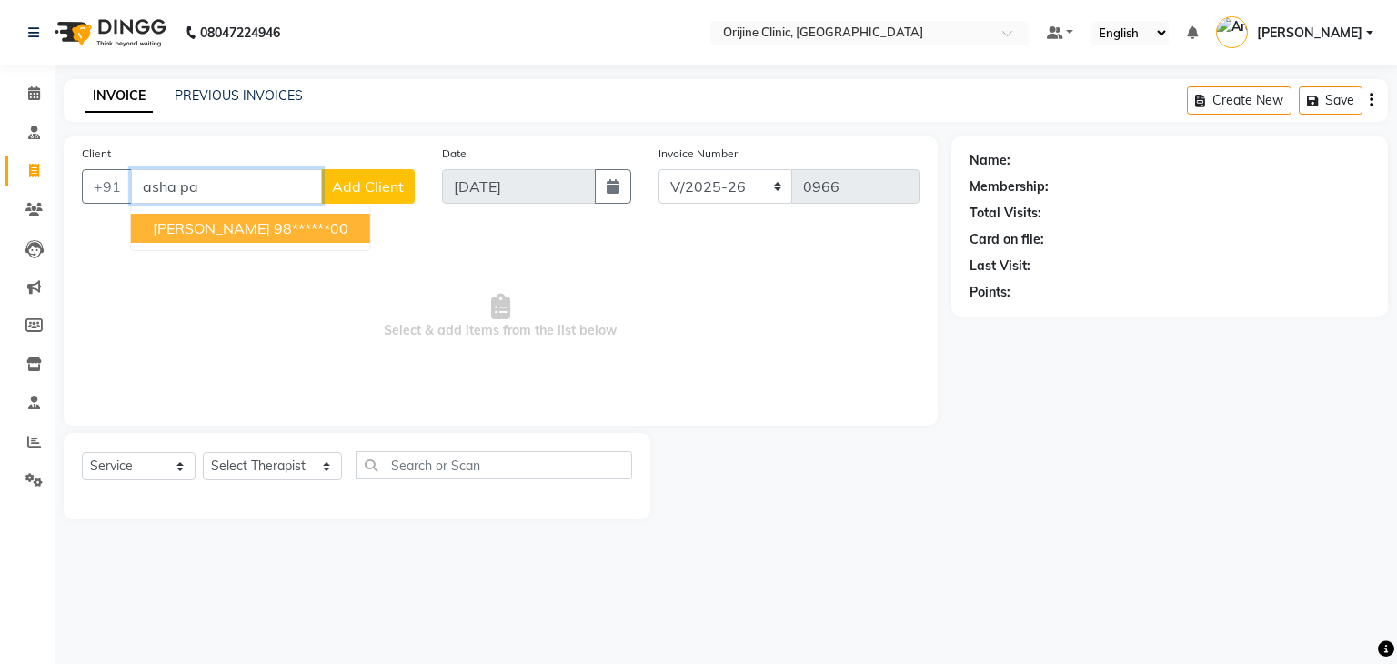
click at [215, 234] on span "Asha Parakh" at bounding box center [211, 228] width 117 height 18
type input "98******00"
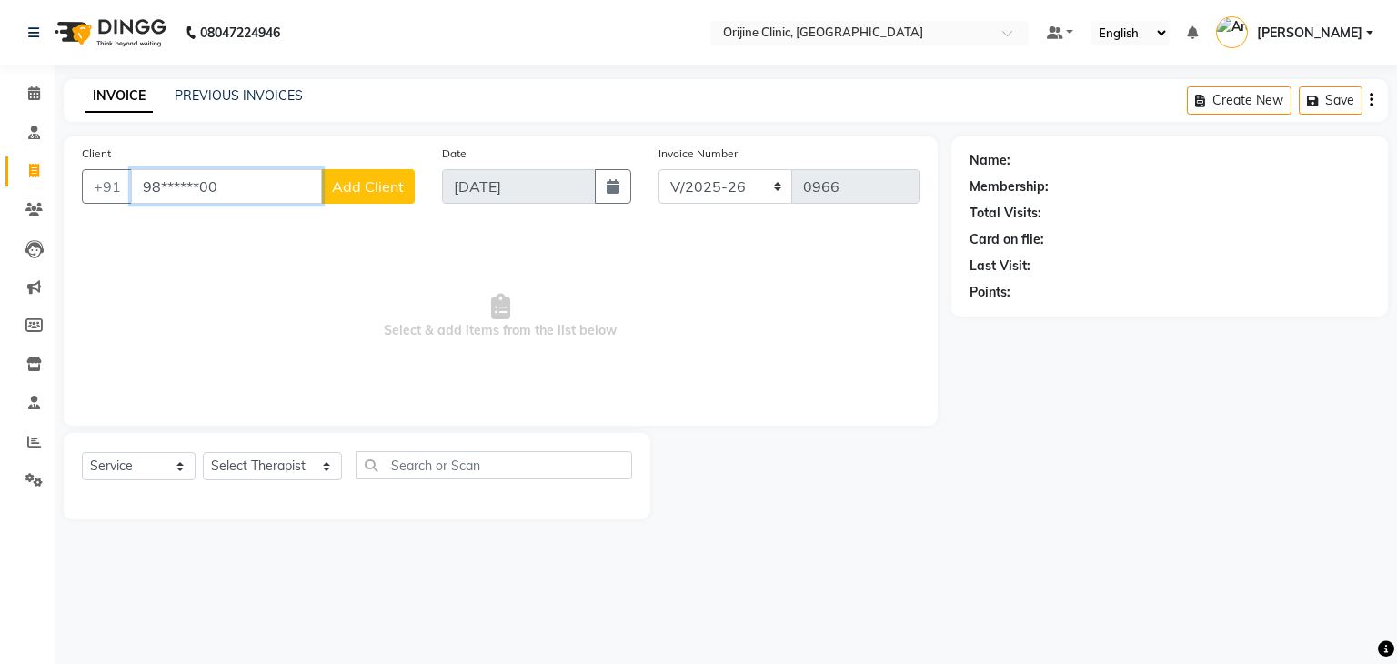
click at [246, 189] on input "98******00" at bounding box center [226, 186] width 191 height 35
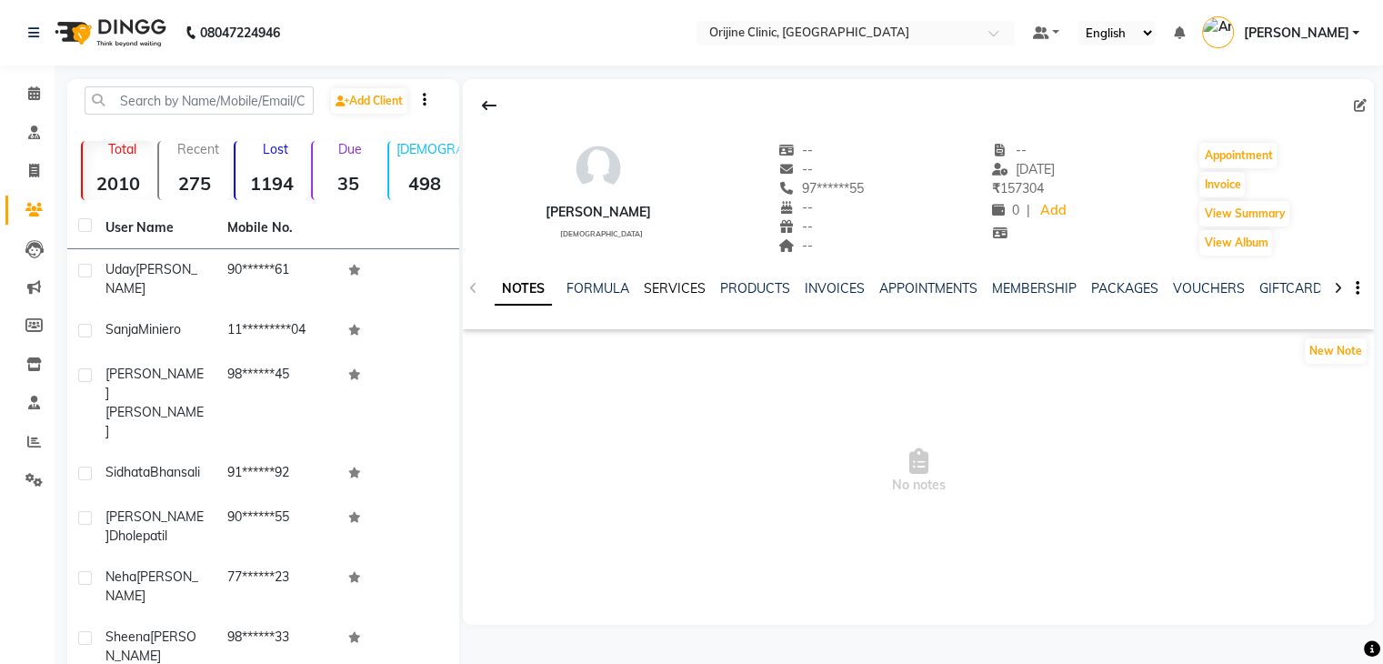
click at [686, 287] on link "SERVICES" at bounding box center [675, 288] width 62 height 16
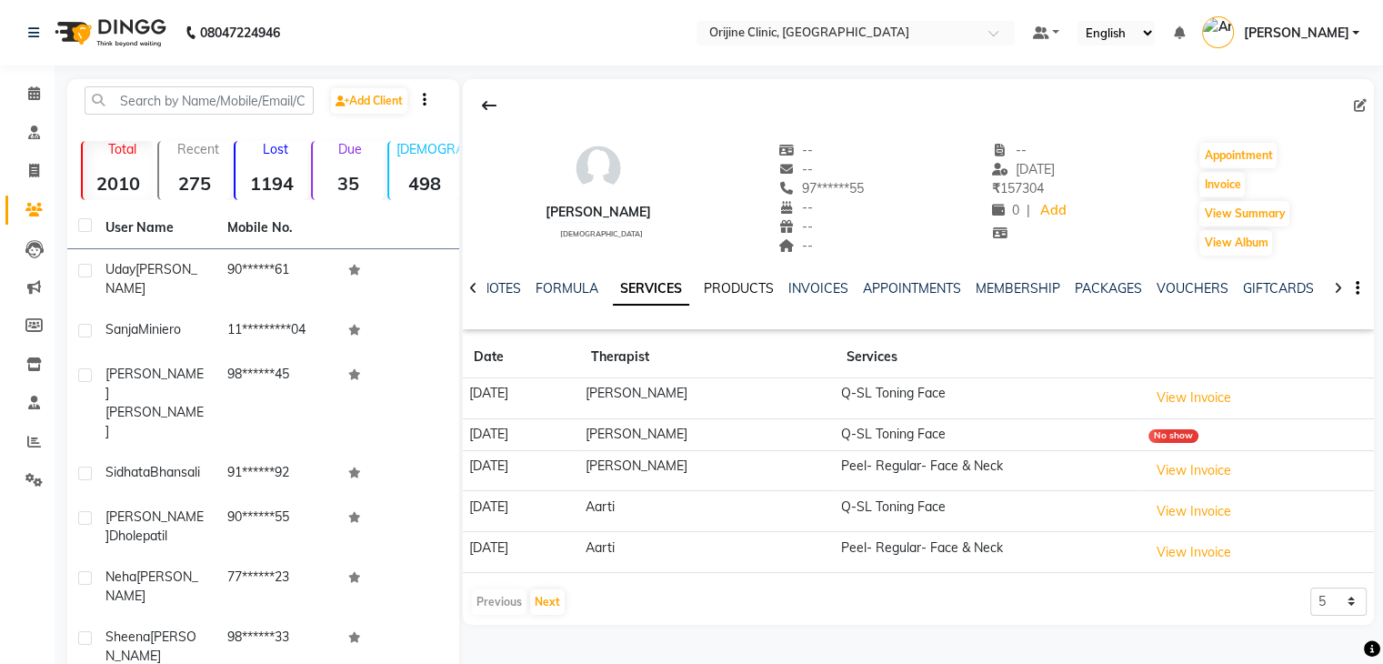
click at [731, 289] on link "PRODUCTS" at bounding box center [739, 288] width 70 height 16
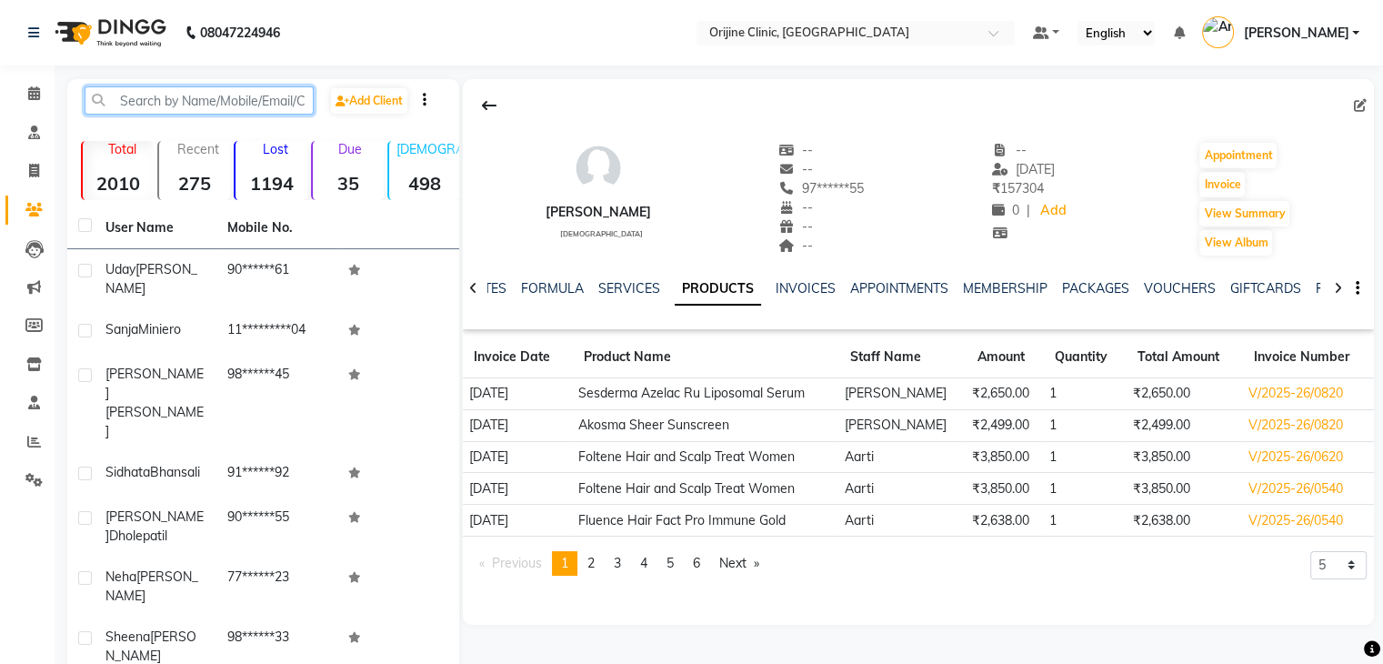
click at [231, 103] on input "text" at bounding box center [199, 100] width 229 height 28
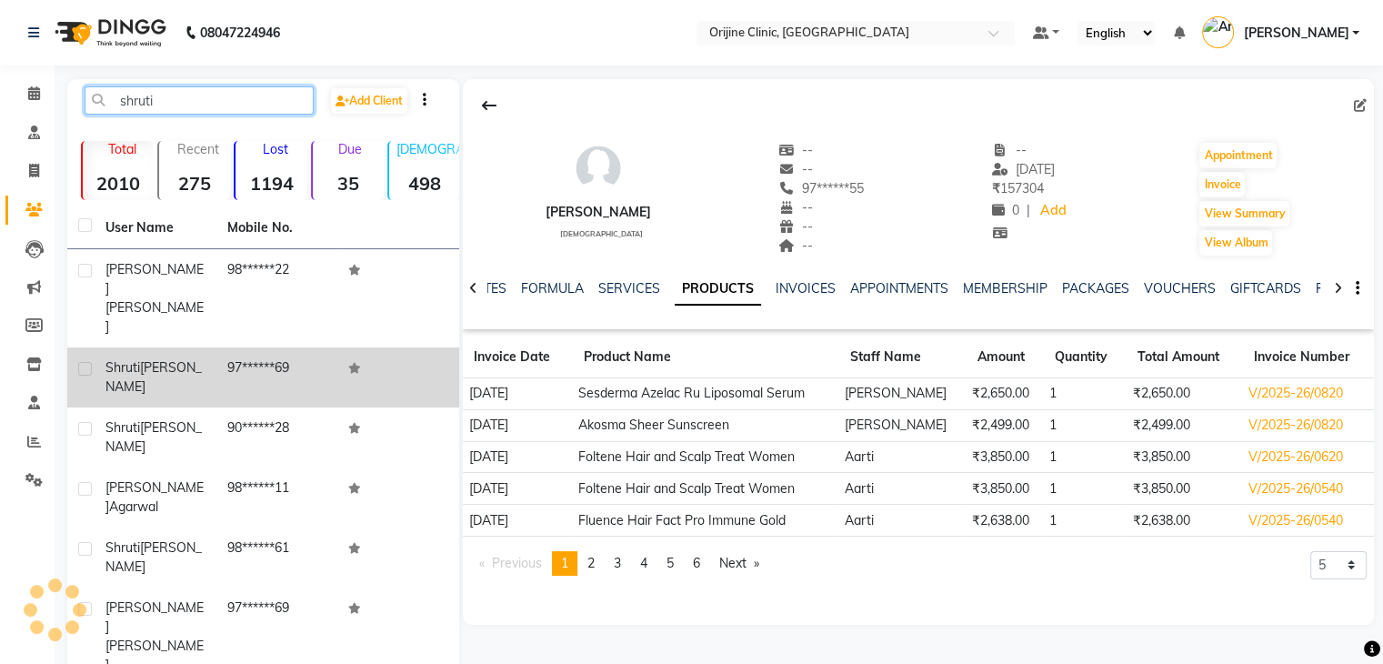
type input "shruti"
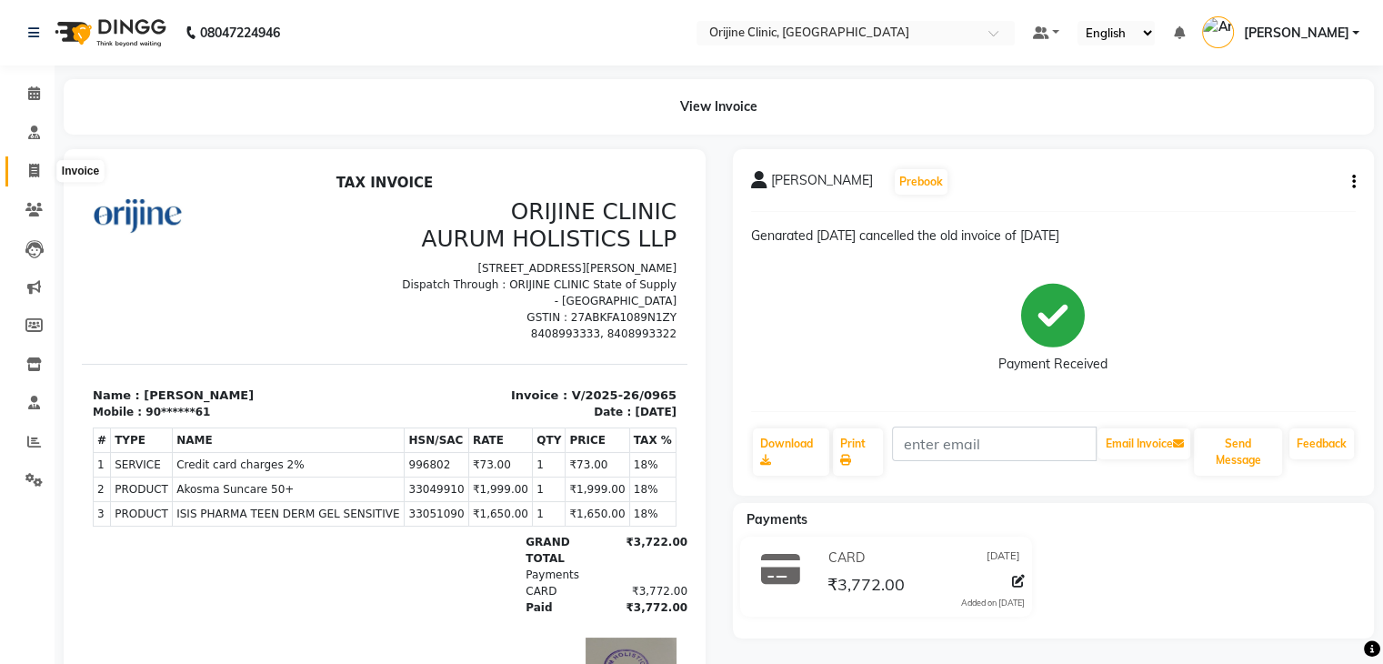
click at [27, 164] on span at bounding box center [34, 171] width 32 height 21
select select "service"
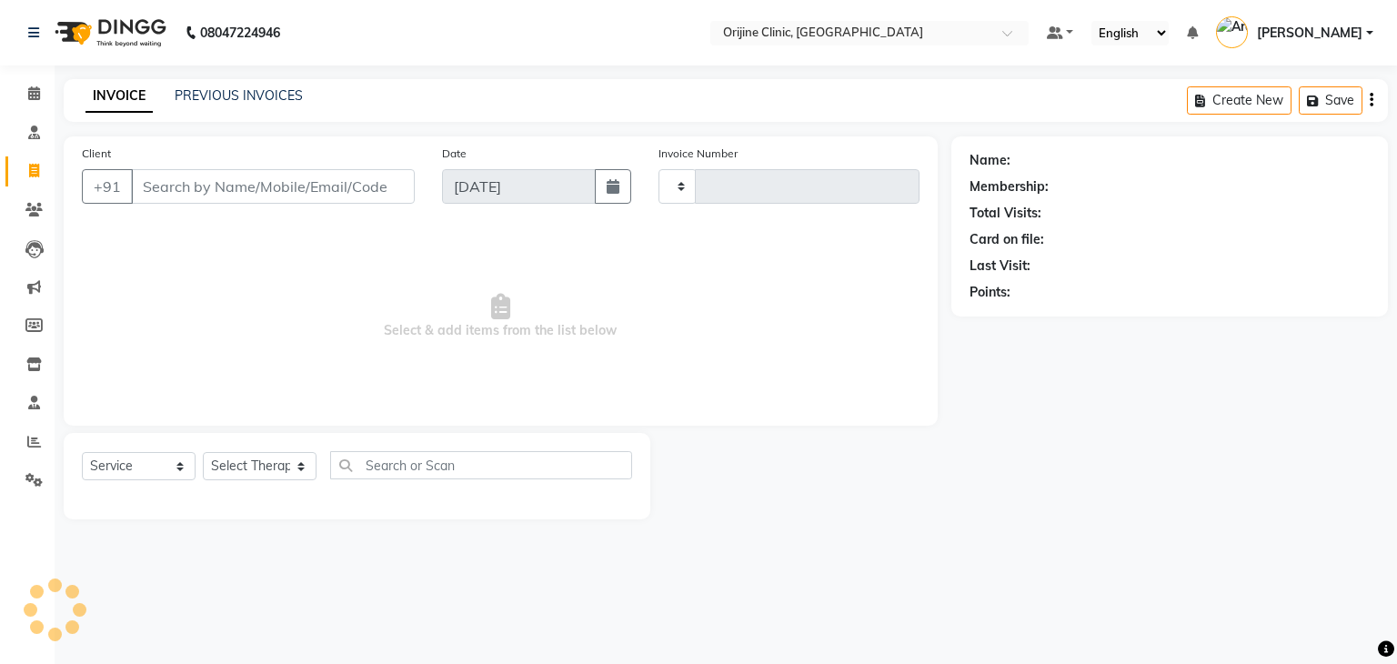
type input "0966"
select select "702"
click at [189, 186] on input "Client" at bounding box center [273, 186] width 284 height 35
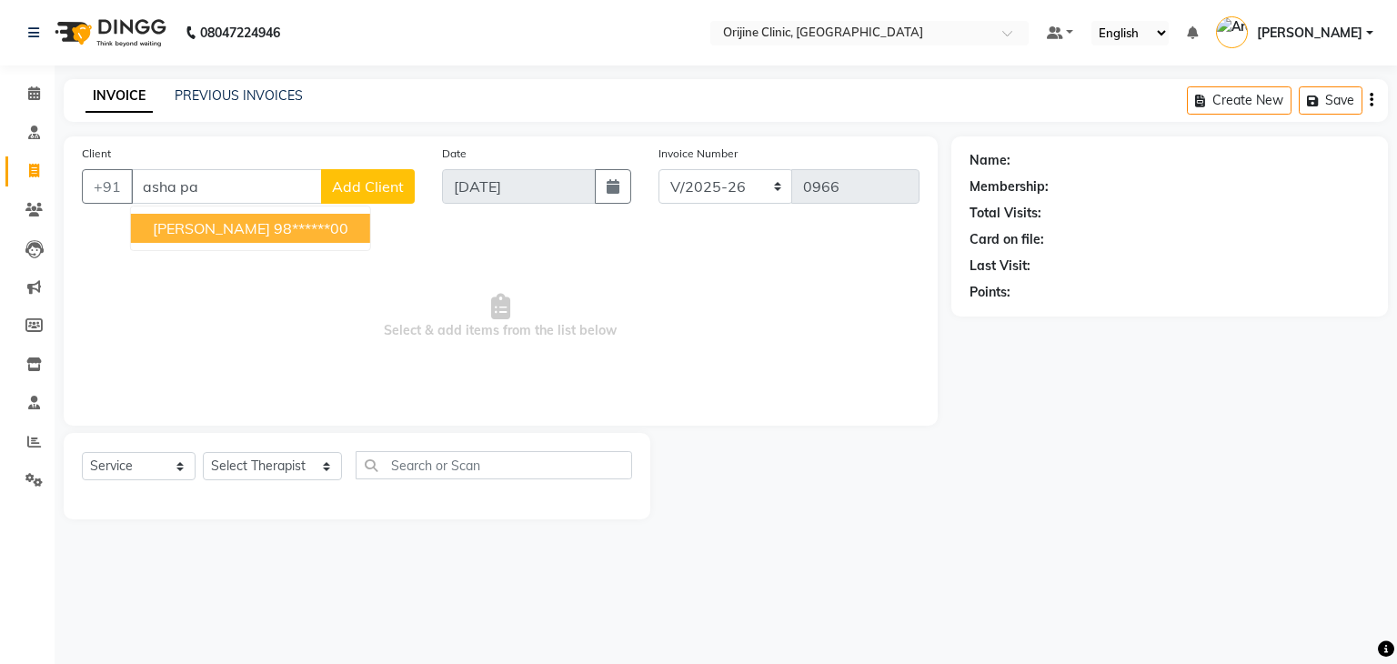
click at [195, 228] on span "[PERSON_NAME]" at bounding box center [211, 228] width 117 height 18
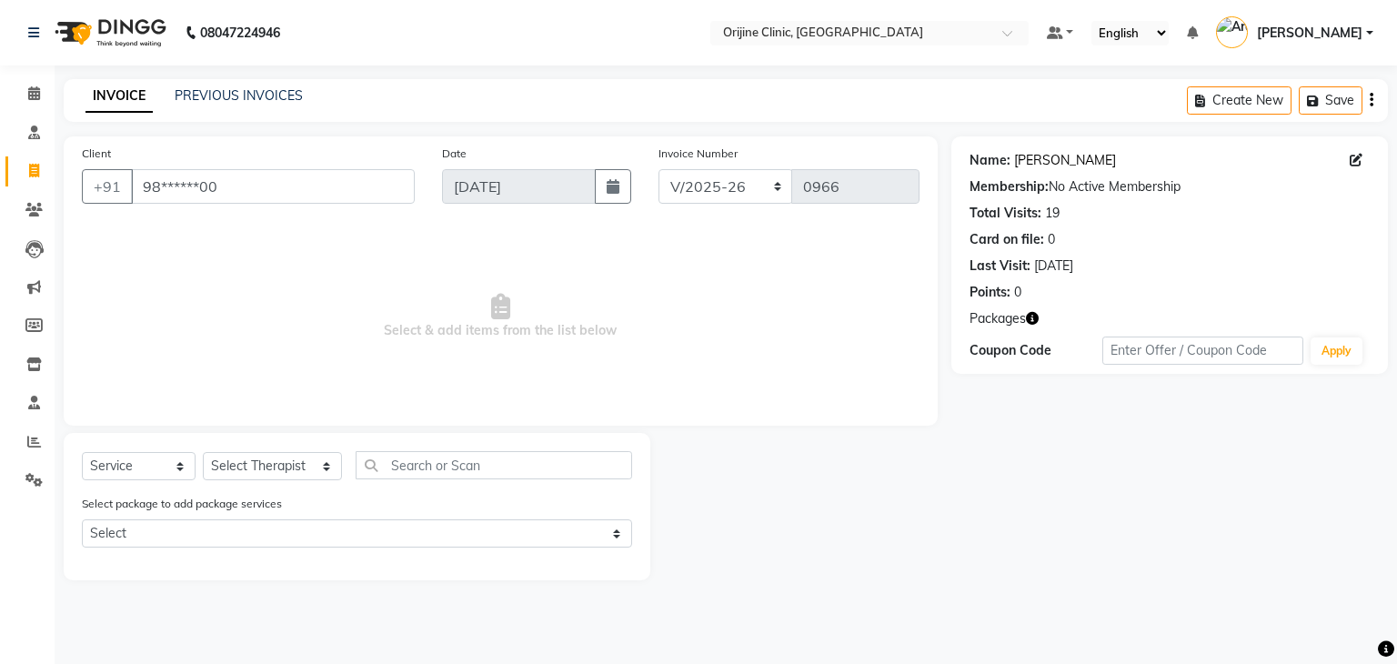
click at [1028, 161] on link "[PERSON_NAME]" at bounding box center [1065, 160] width 102 height 19
click at [276, 190] on input "98******00" at bounding box center [273, 186] width 284 height 35
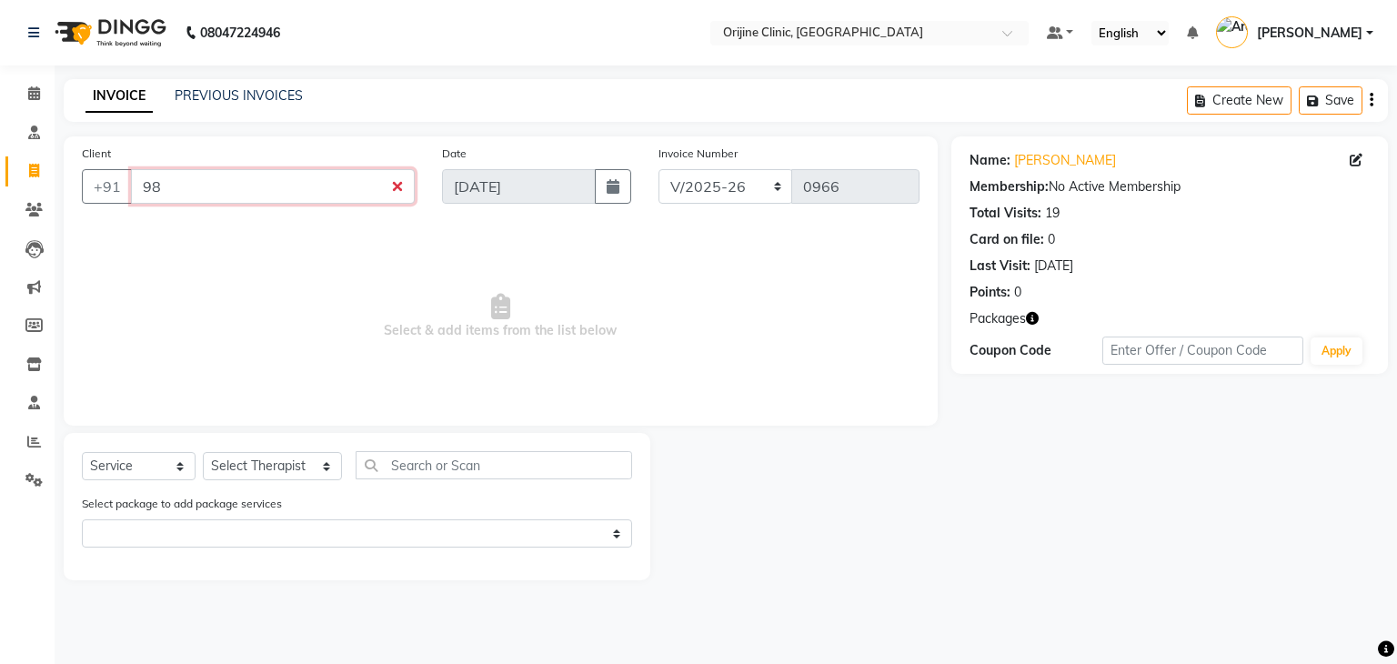
type input "9"
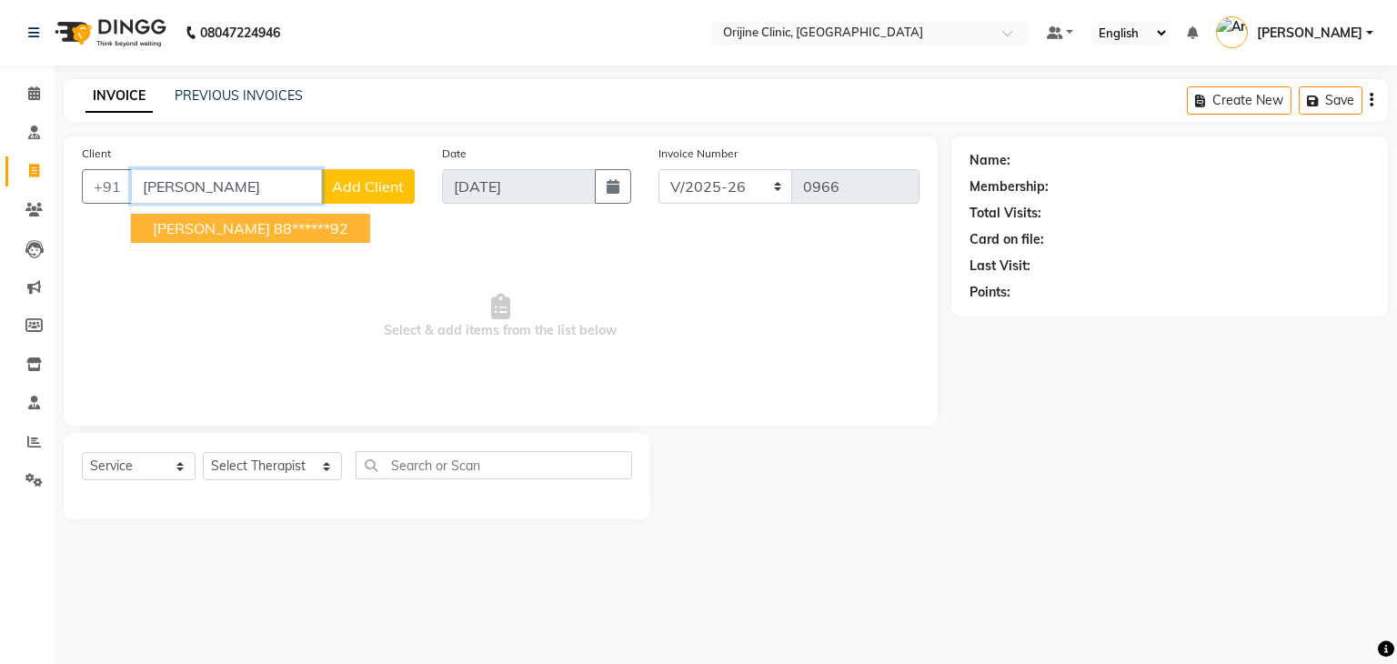
click at [274, 227] on ngb-highlight "88******92" at bounding box center [311, 228] width 75 height 18
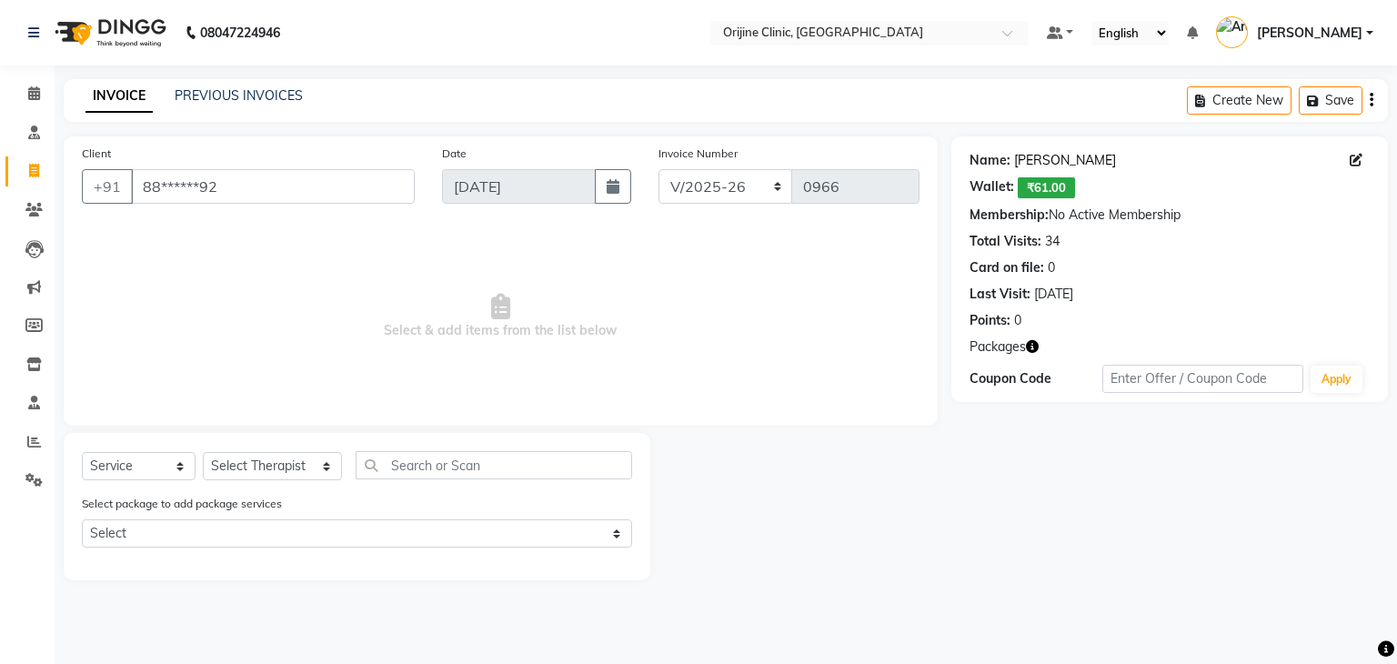
click at [1033, 155] on link "[PERSON_NAME]" at bounding box center [1065, 160] width 102 height 19
click at [305, 180] on input "88******92" at bounding box center [273, 186] width 284 height 35
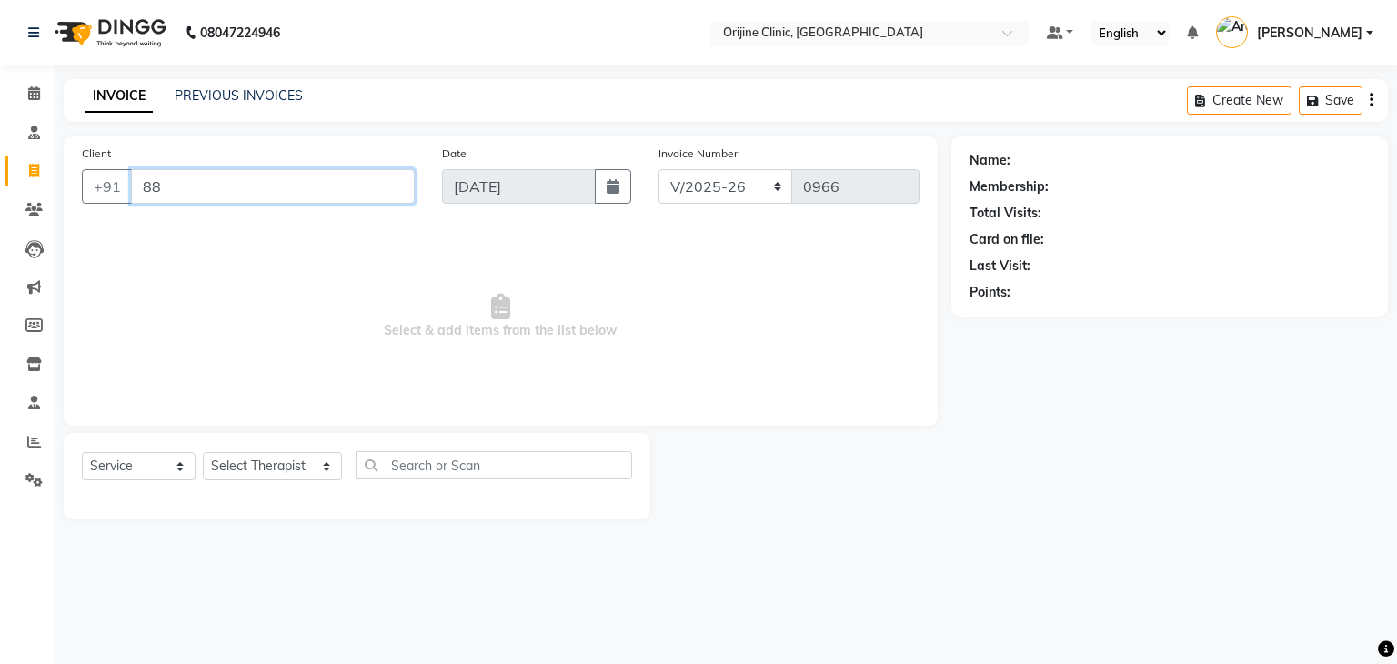
type input "8"
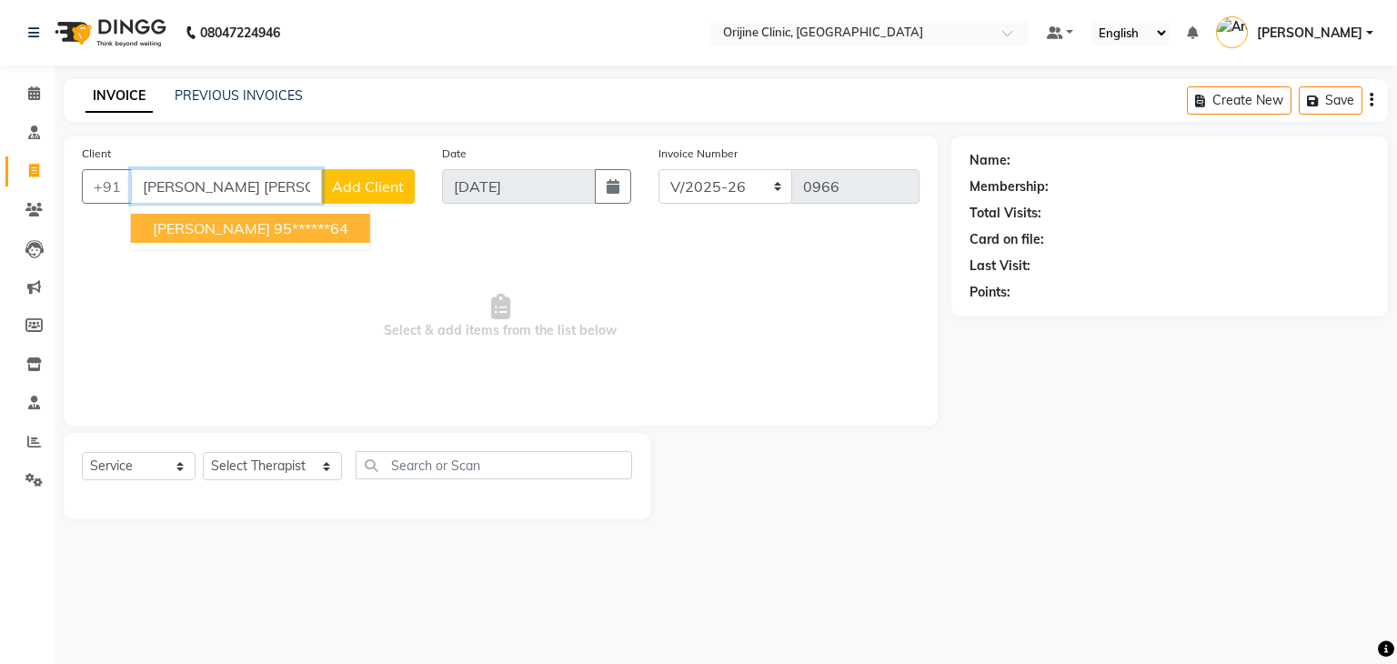
click at [236, 232] on span "[PERSON_NAME]" at bounding box center [211, 228] width 117 height 18
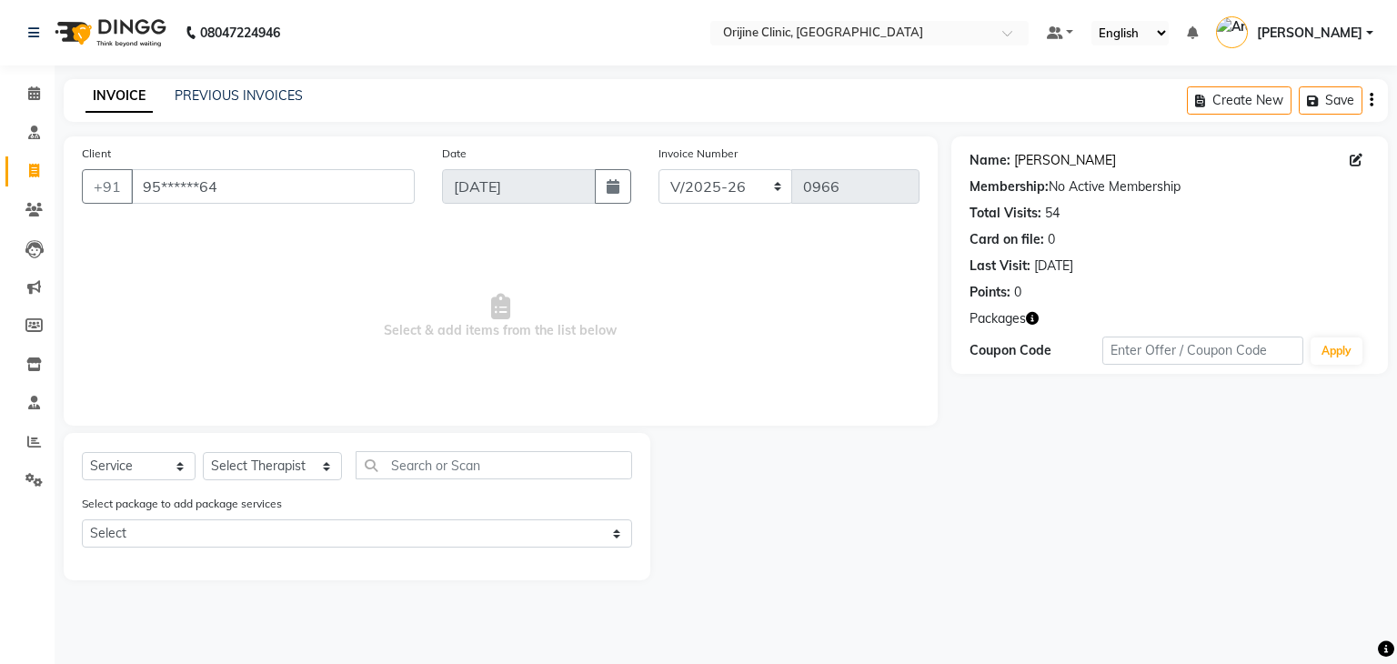
click at [1045, 161] on link "[PERSON_NAME]" at bounding box center [1065, 160] width 102 height 19
click at [273, 191] on input "95******64" at bounding box center [273, 186] width 284 height 35
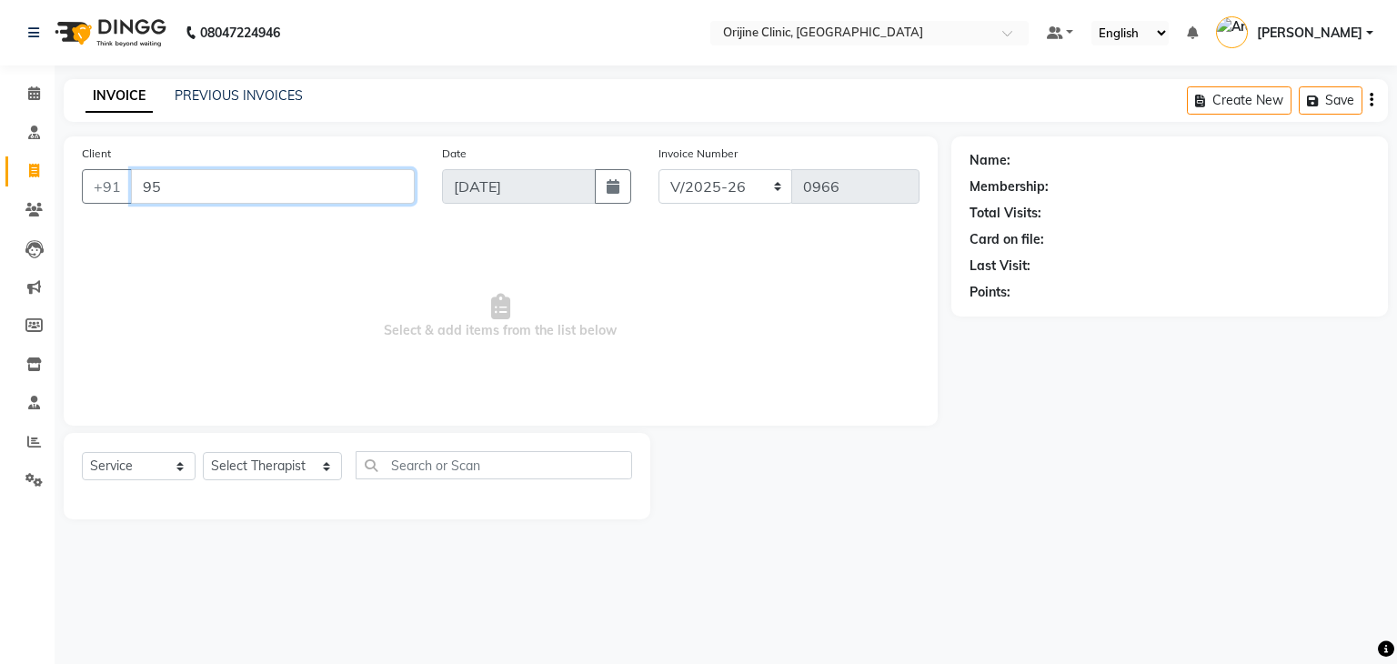
type input "9"
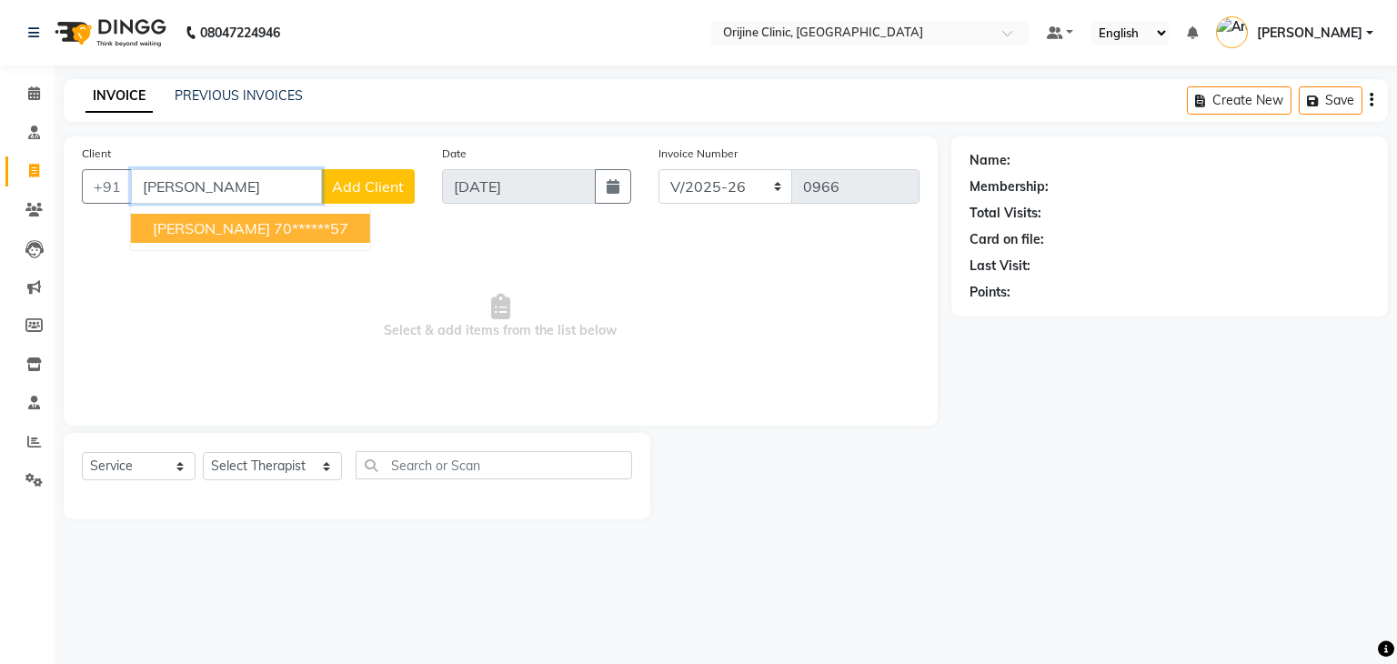
click at [224, 225] on span "[PERSON_NAME]" at bounding box center [211, 228] width 117 height 18
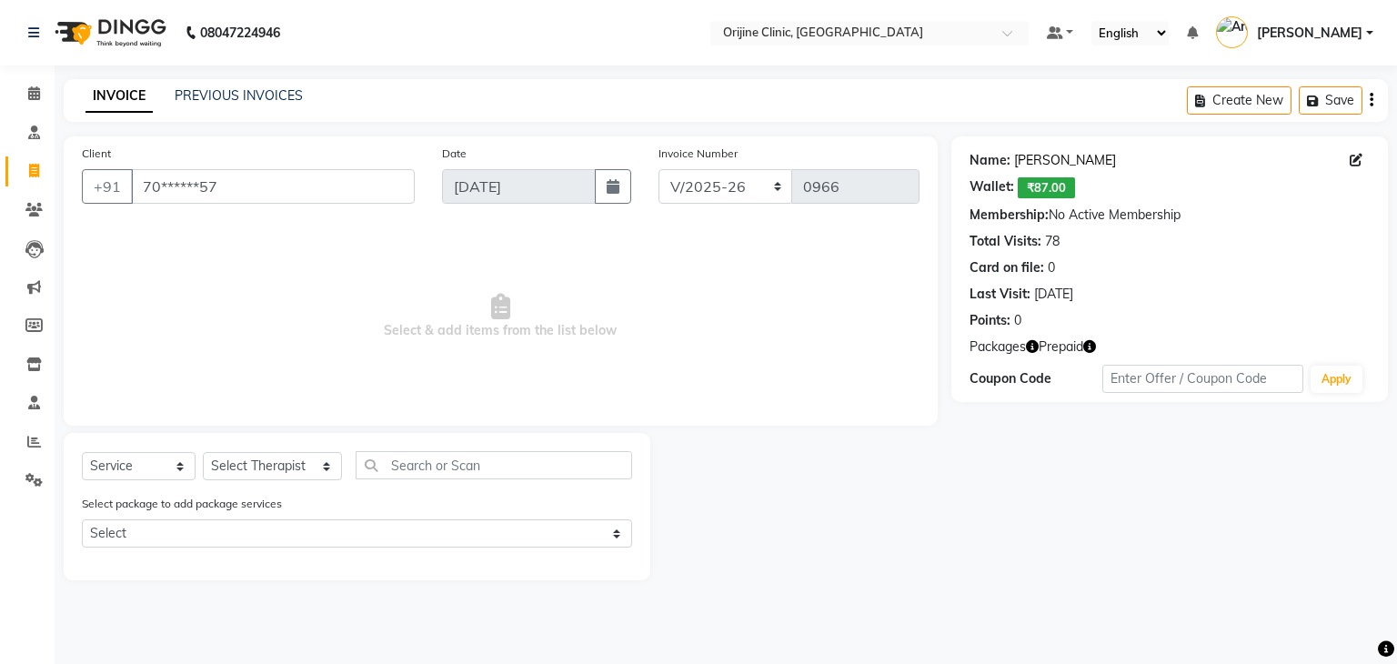
click at [1022, 157] on link "[PERSON_NAME]" at bounding box center [1065, 160] width 102 height 19
click at [306, 176] on input "70******57" at bounding box center [273, 186] width 284 height 35
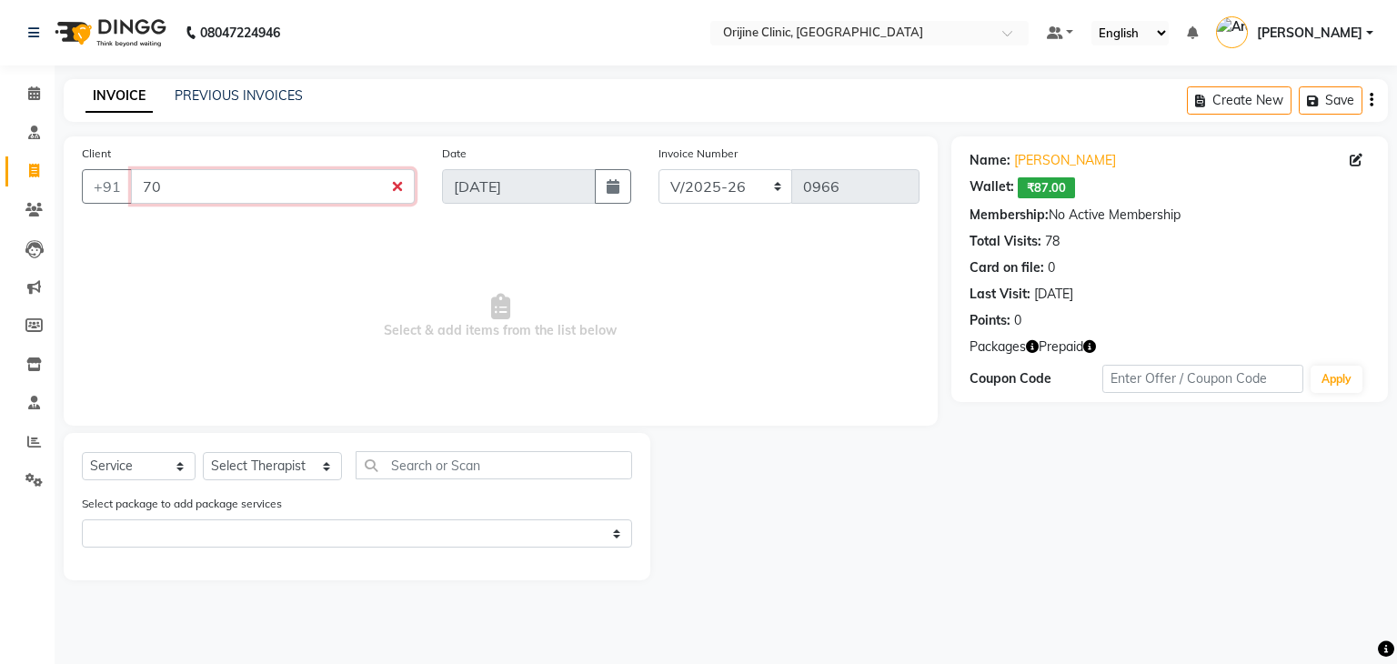
type input "7"
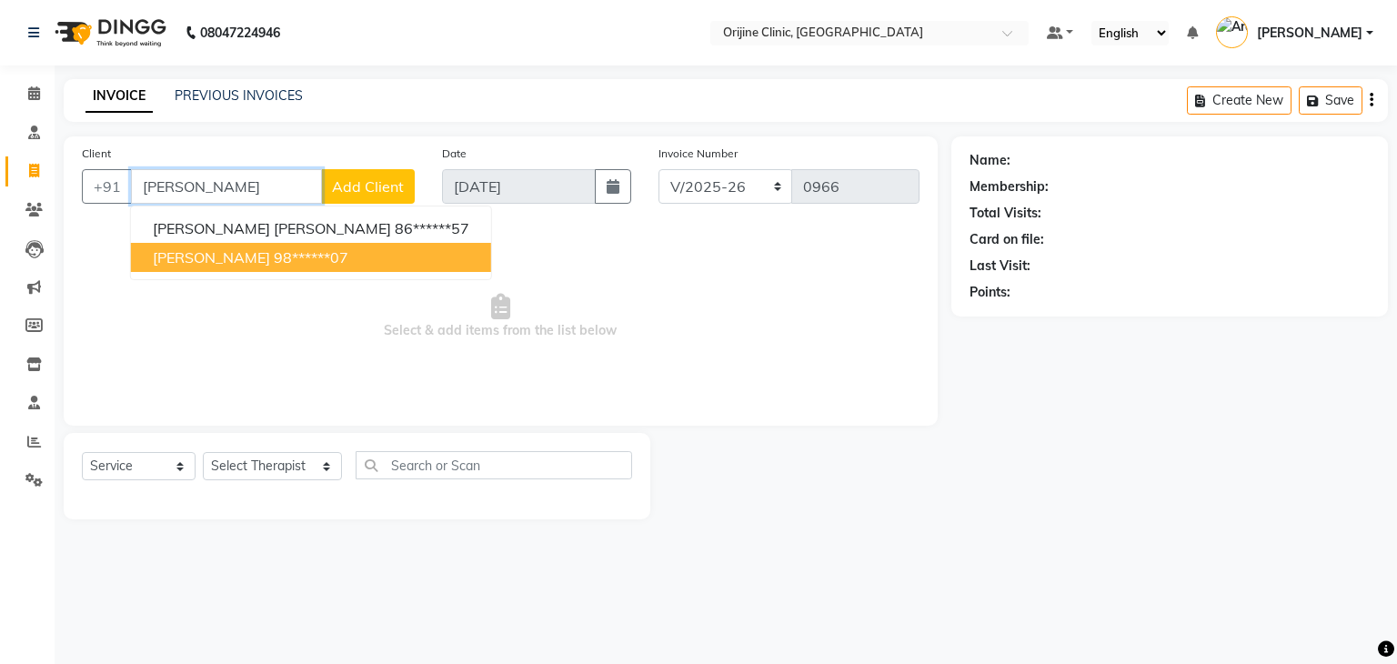
click at [274, 250] on ngb-highlight "98******07" at bounding box center [311, 257] width 75 height 18
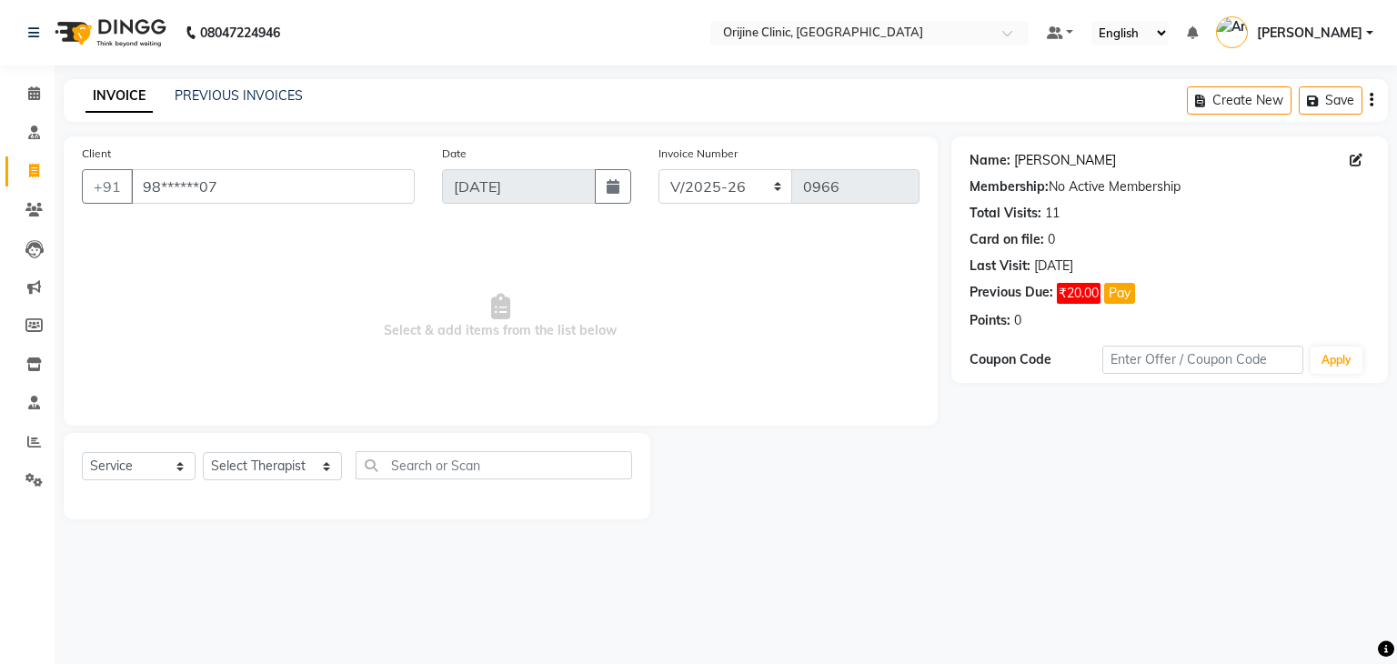
click at [1029, 163] on link "[PERSON_NAME]" at bounding box center [1065, 160] width 102 height 19
click at [272, 186] on input "98******07" at bounding box center [273, 186] width 284 height 35
type input "9"
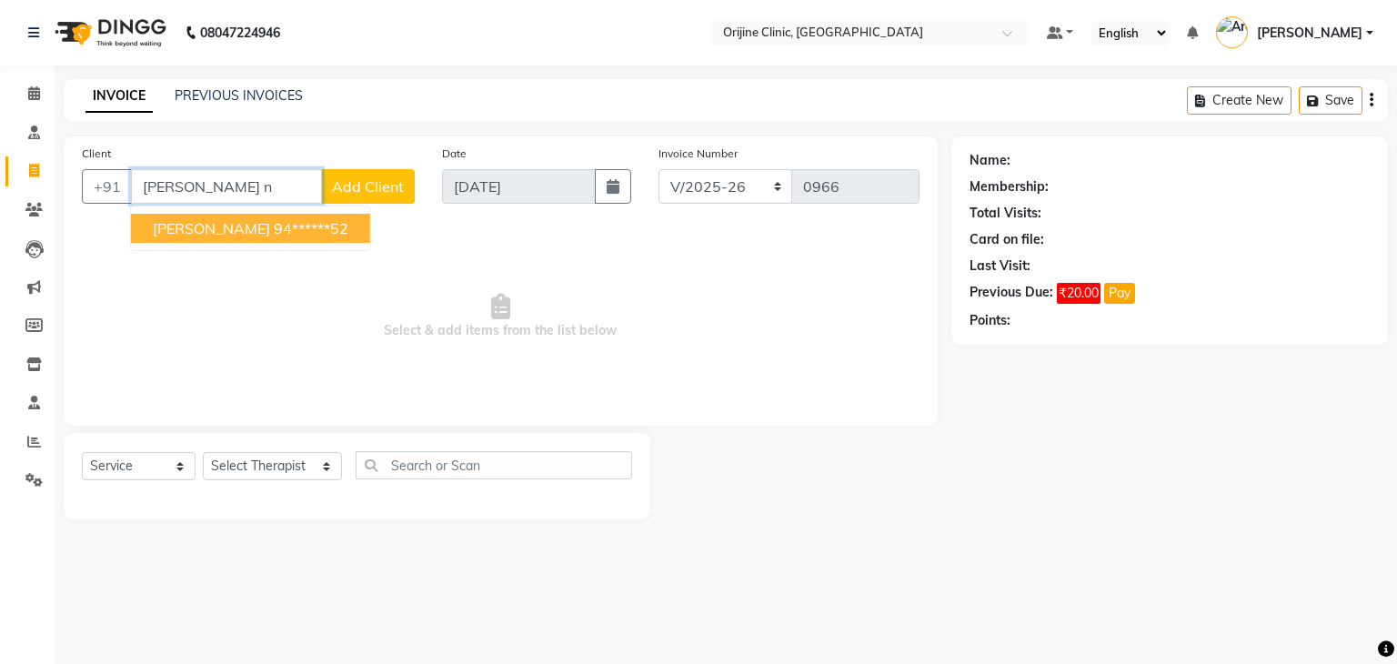
click at [213, 228] on span "[PERSON_NAME]" at bounding box center [211, 228] width 117 height 18
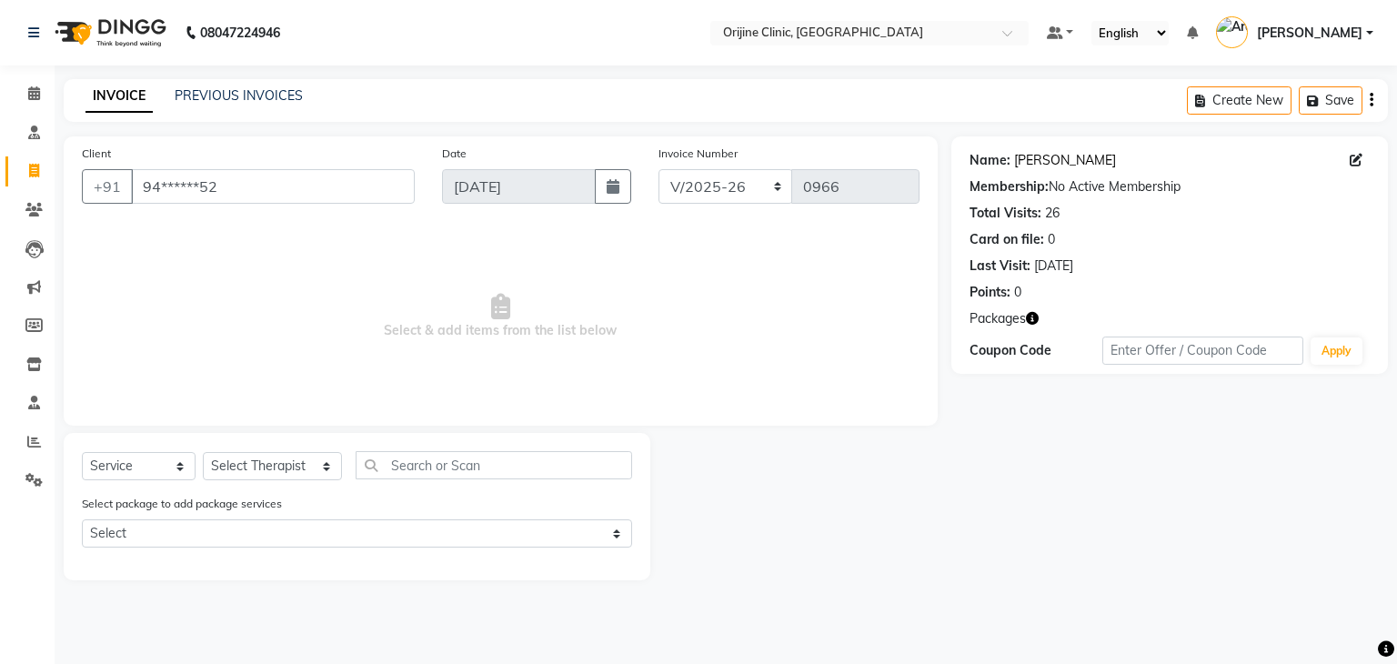
click at [1060, 161] on link "[PERSON_NAME]" at bounding box center [1065, 160] width 102 height 19
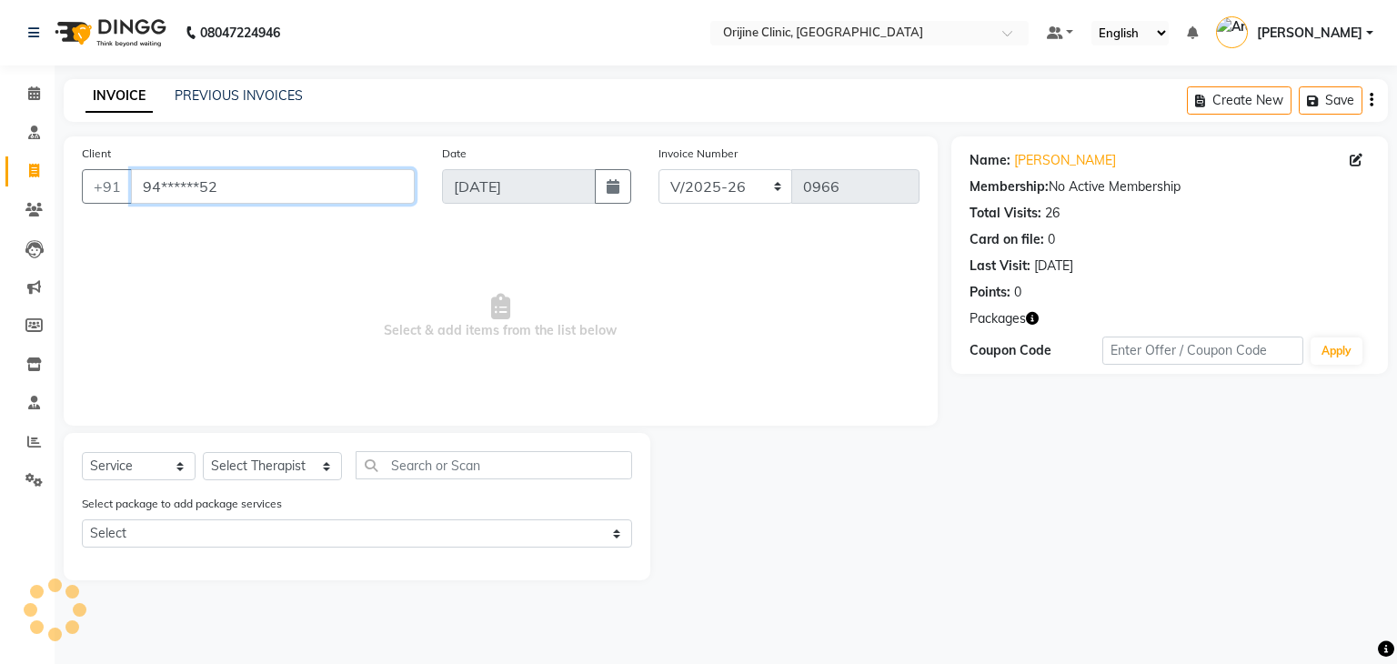
click at [314, 186] on input "94******52" at bounding box center [273, 186] width 284 height 35
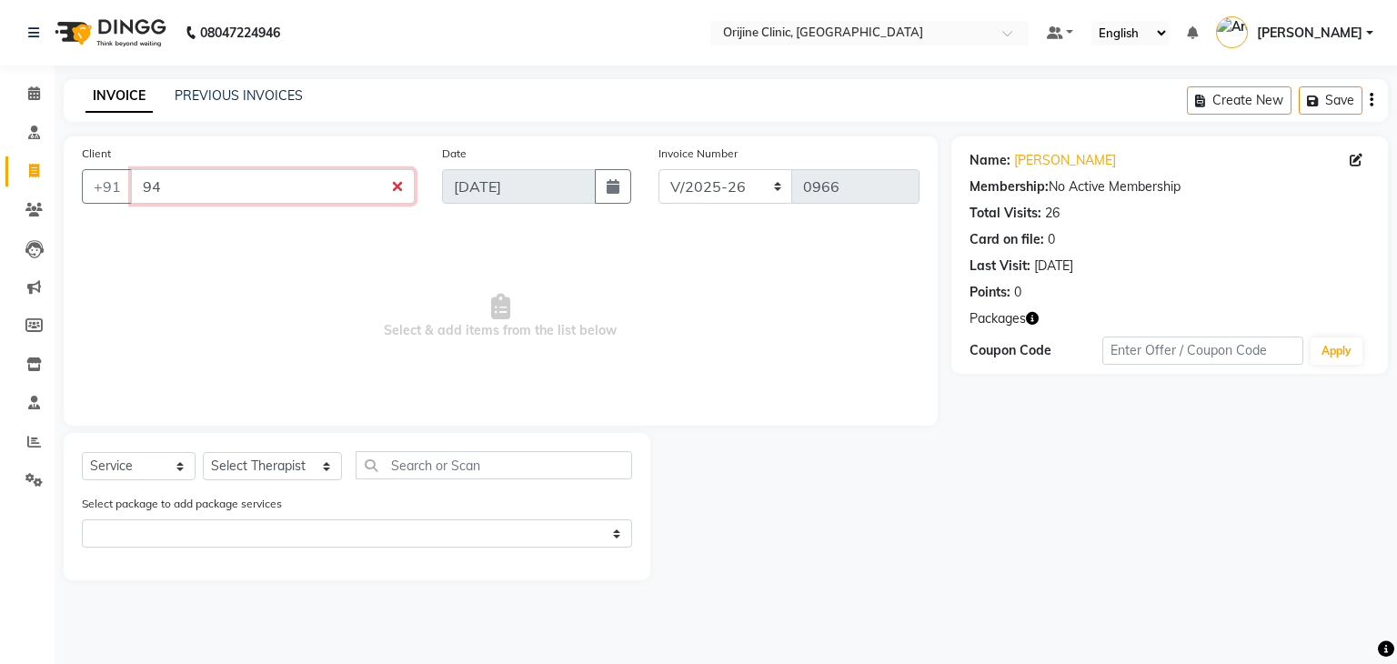
type input "9"
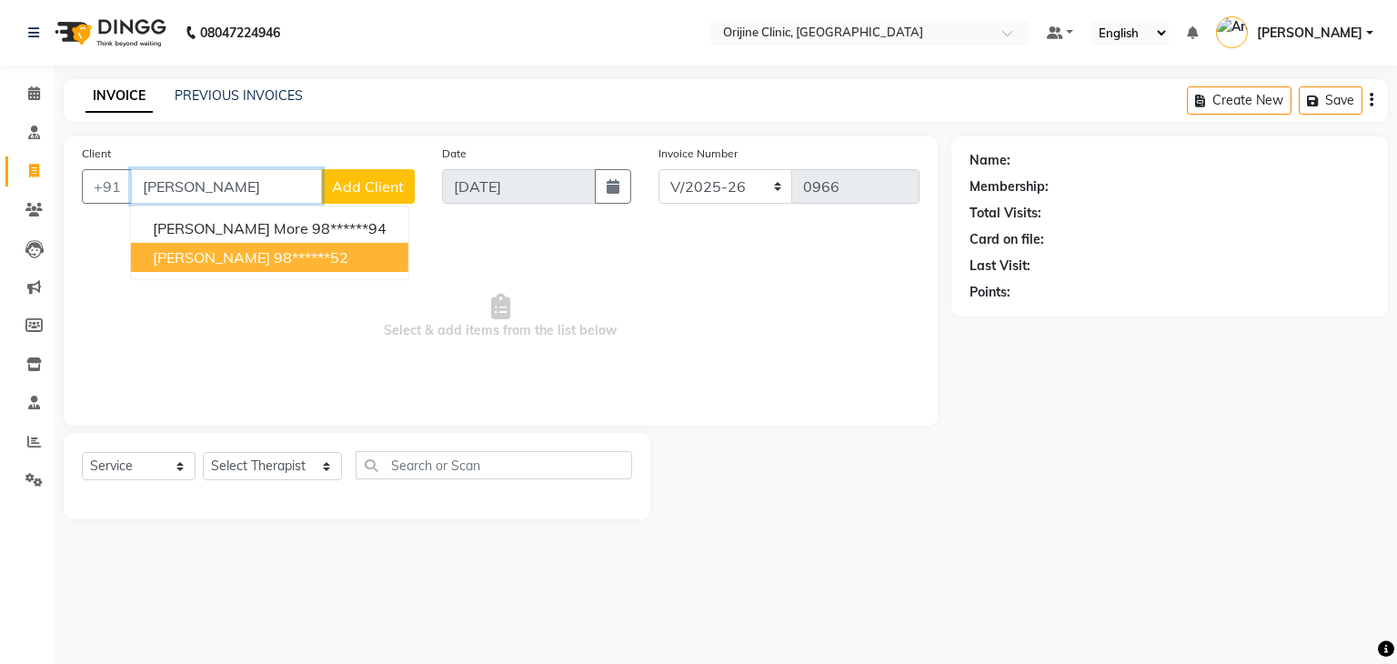
click at [274, 255] on ngb-highlight "98******52" at bounding box center [311, 257] width 75 height 18
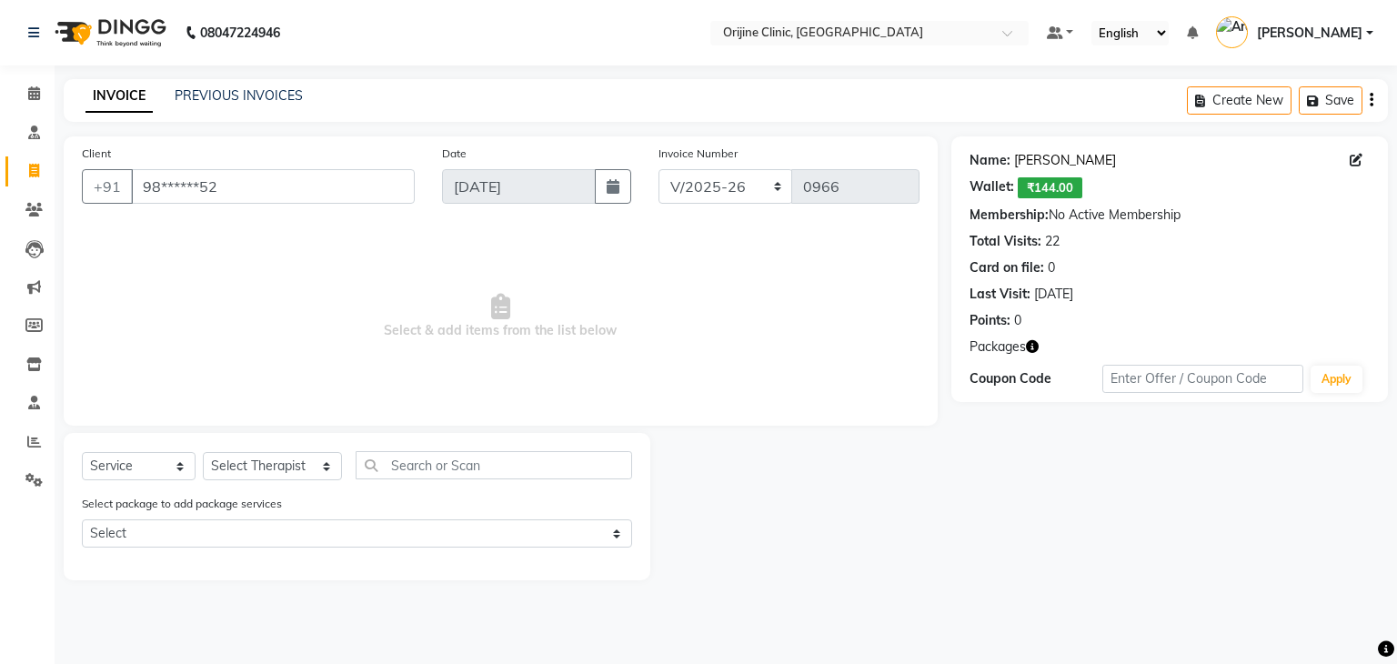
click at [1022, 159] on link "[PERSON_NAME]" at bounding box center [1065, 160] width 102 height 19
click at [286, 188] on input "98******52" at bounding box center [273, 186] width 284 height 35
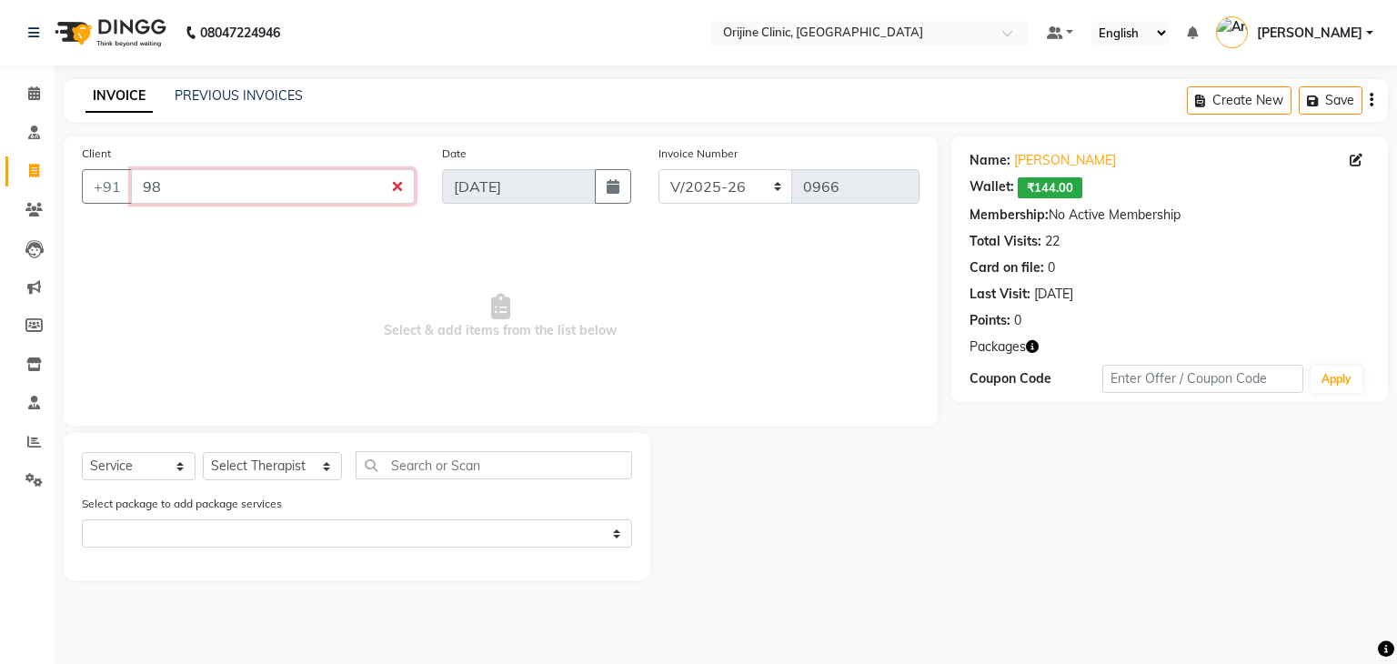
type input "9"
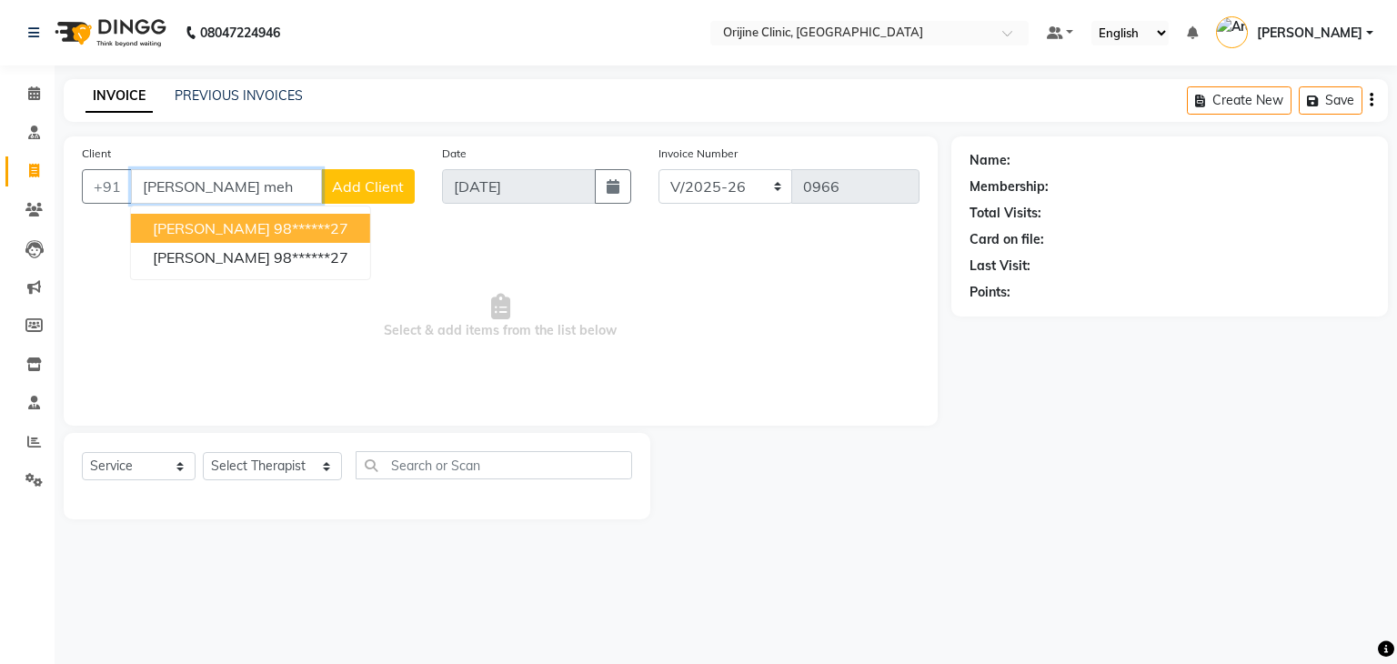
click at [167, 231] on span "[PERSON_NAME]" at bounding box center [211, 228] width 117 height 18
type input "98******27"
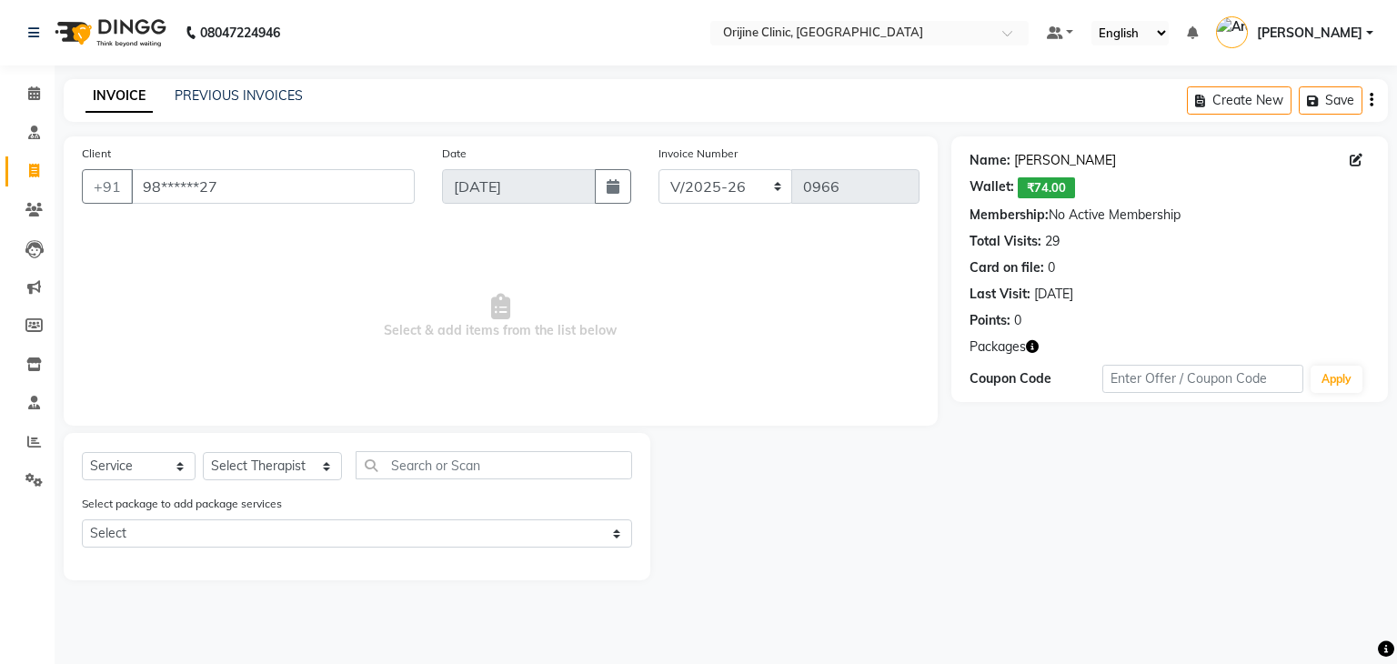
drag, startPoint x: 1030, startPoint y: 156, endPoint x: 1016, endPoint y: 157, distance: 14.7
click at [1016, 157] on link "[PERSON_NAME]" at bounding box center [1065, 160] width 102 height 19
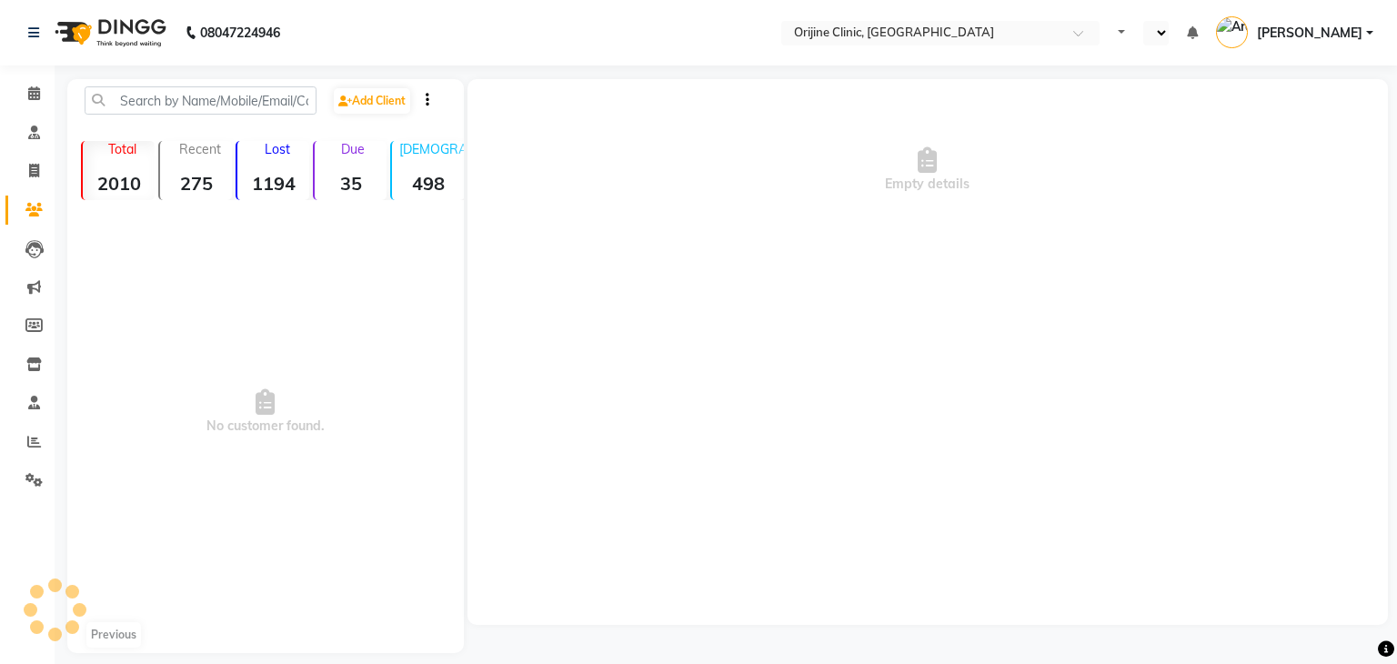
select select "en"
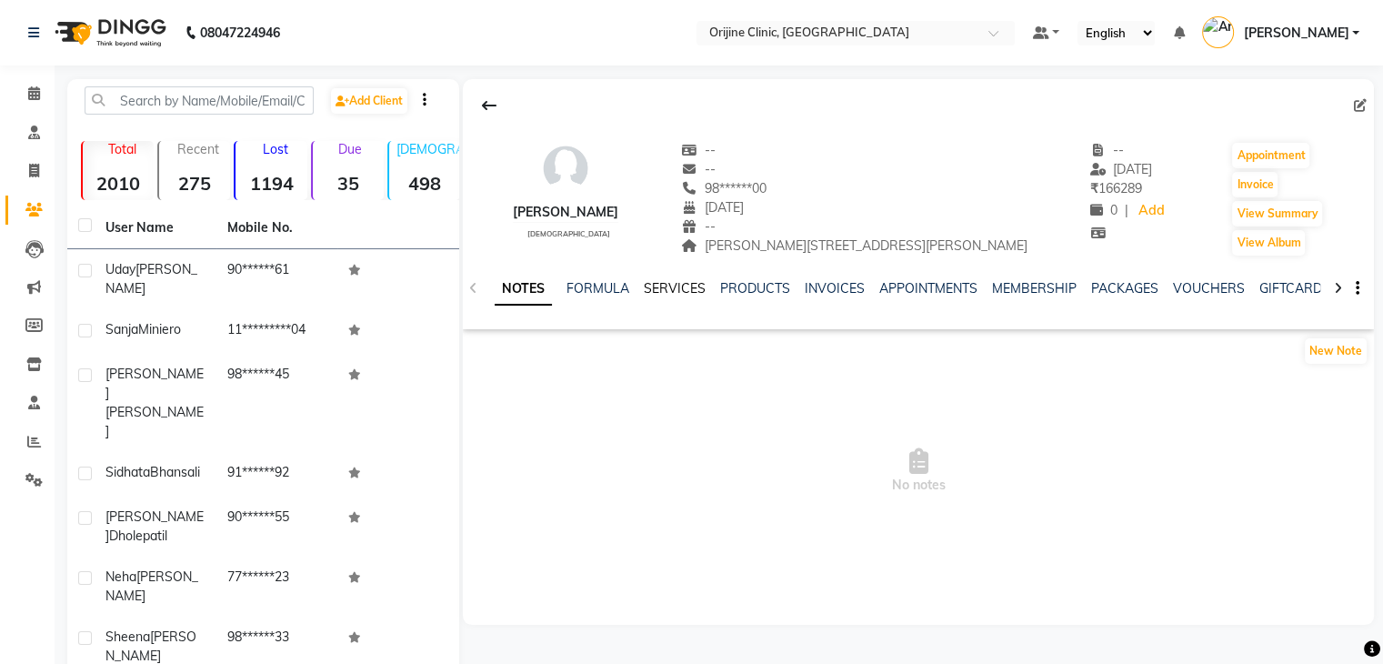
click at [678, 292] on link "SERVICES" at bounding box center [675, 288] width 62 height 16
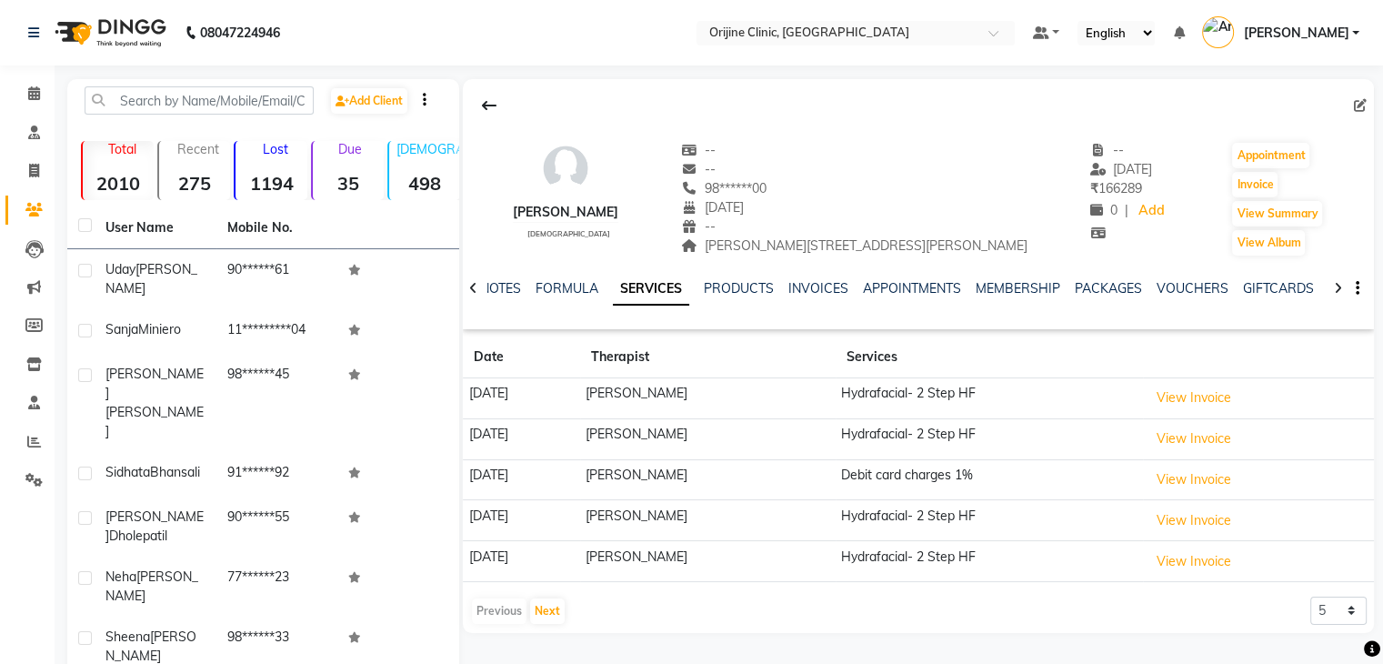
click at [678, 292] on link "SERVICES" at bounding box center [651, 289] width 76 height 33
click at [725, 286] on link "PRODUCTS" at bounding box center [739, 288] width 70 height 16
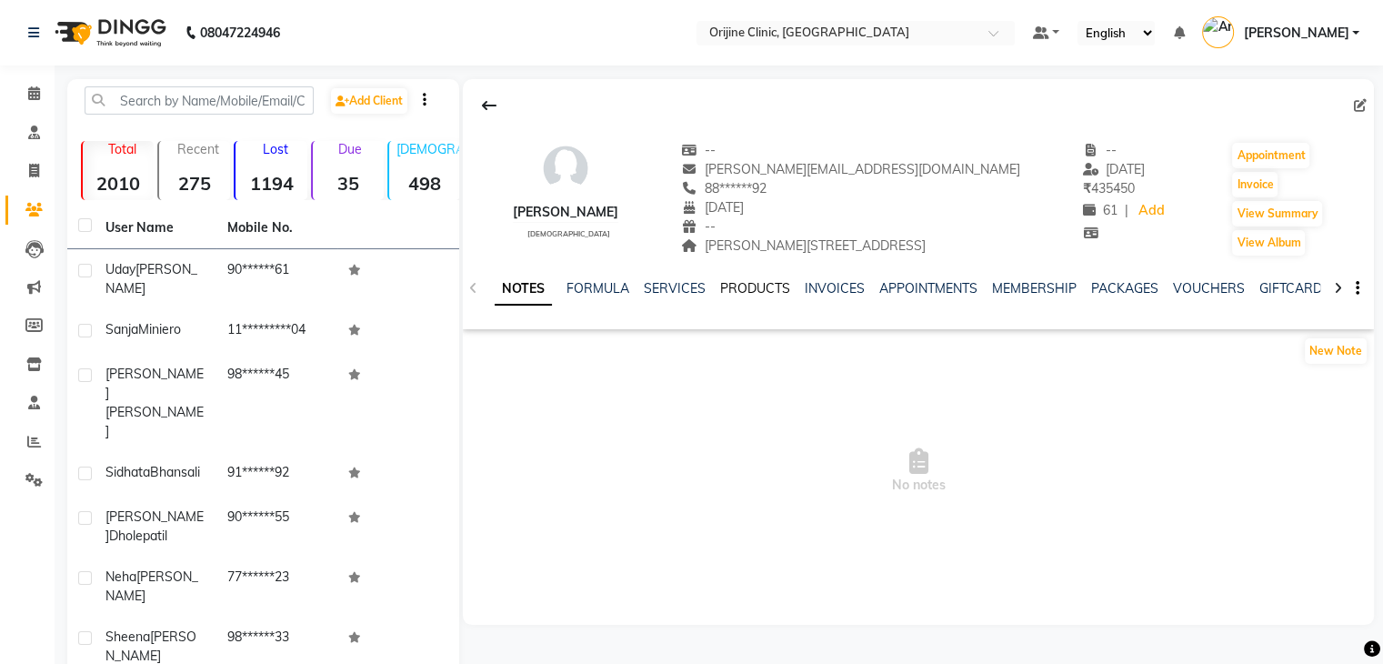
click at [748, 290] on link "PRODUCTS" at bounding box center [755, 288] width 70 height 16
click at [725, 293] on link "PRODUCTS" at bounding box center [755, 288] width 70 height 16
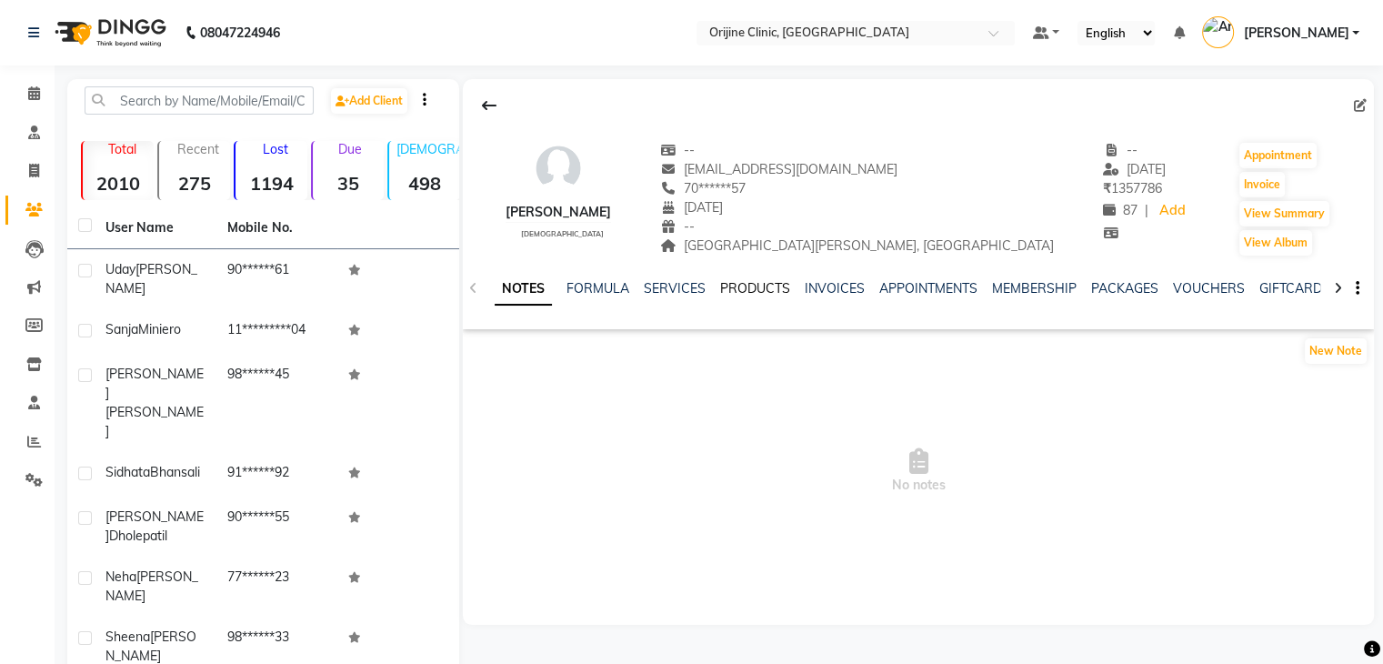
click at [736, 284] on link "PRODUCTS" at bounding box center [755, 288] width 70 height 16
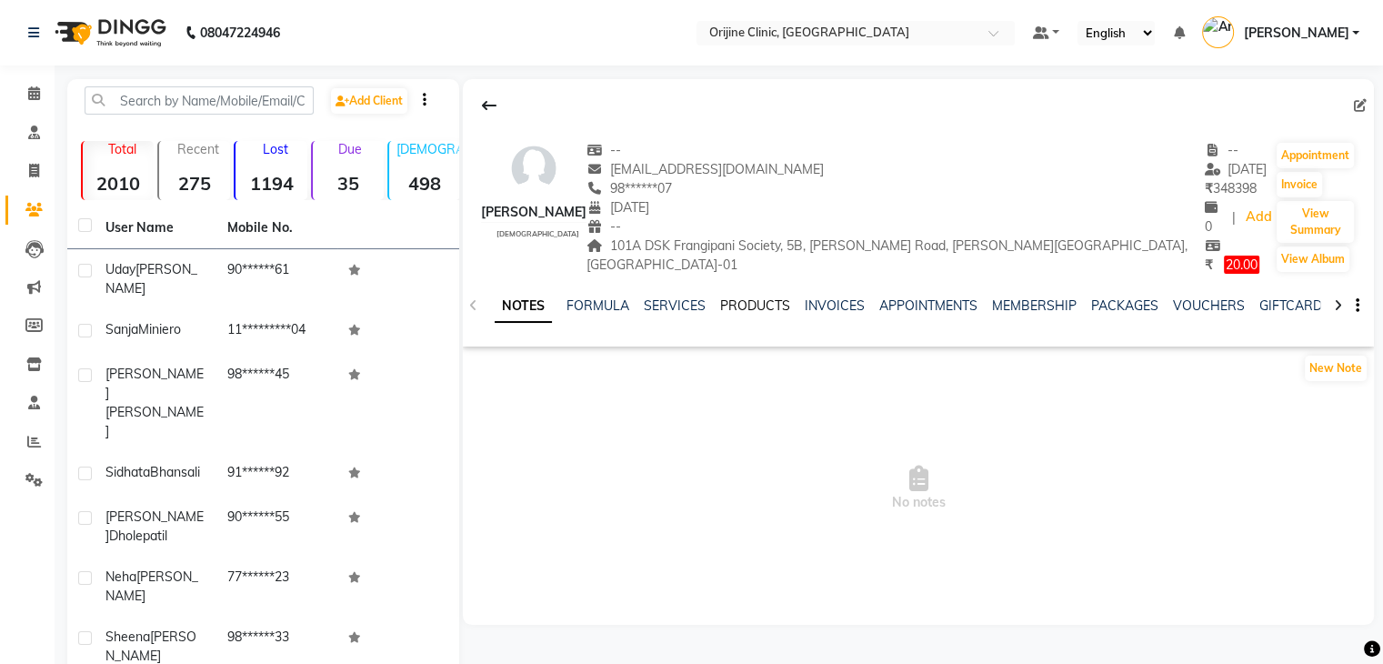
click at [751, 297] on link "PRODUCTS" at bounding box center [755, 305] width 70 height 16
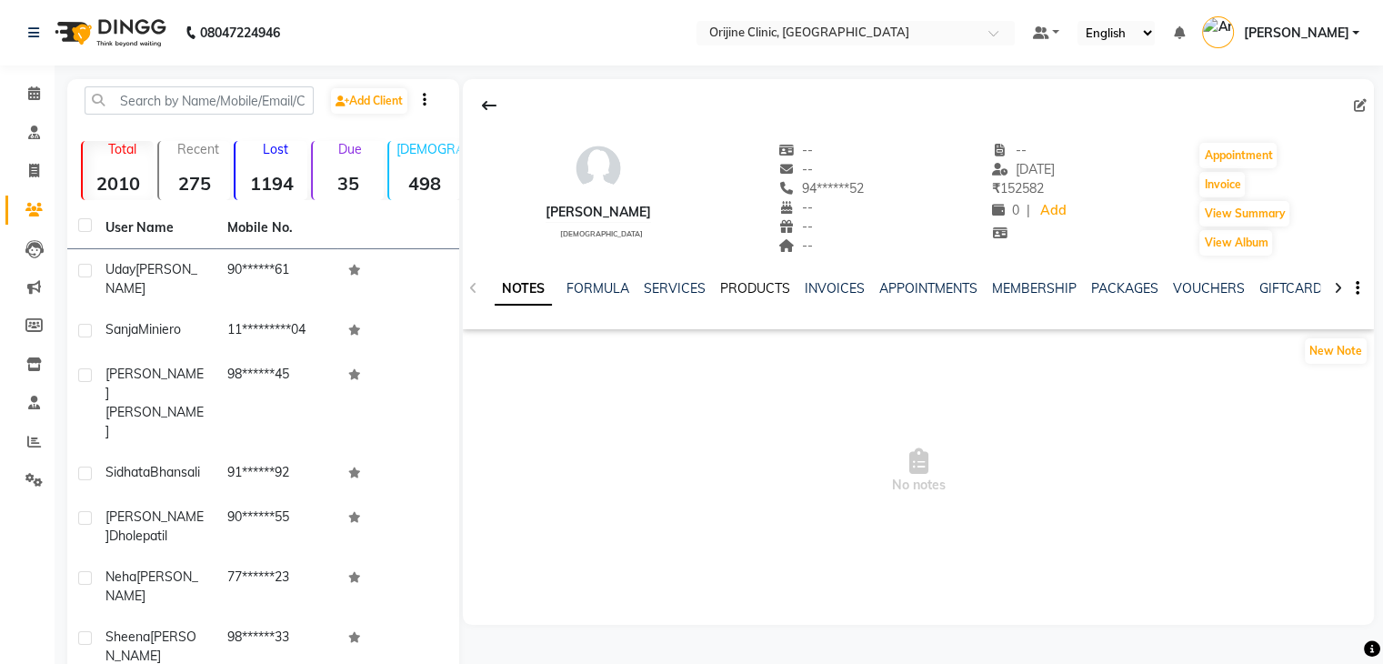
click at [786, 292] on link "PRODUCTS" at bounding box center [755, 288] width 70 height 16
click at [679, 281] on link "SERVICES" at bounding box center [675, 288] width 62 height 16
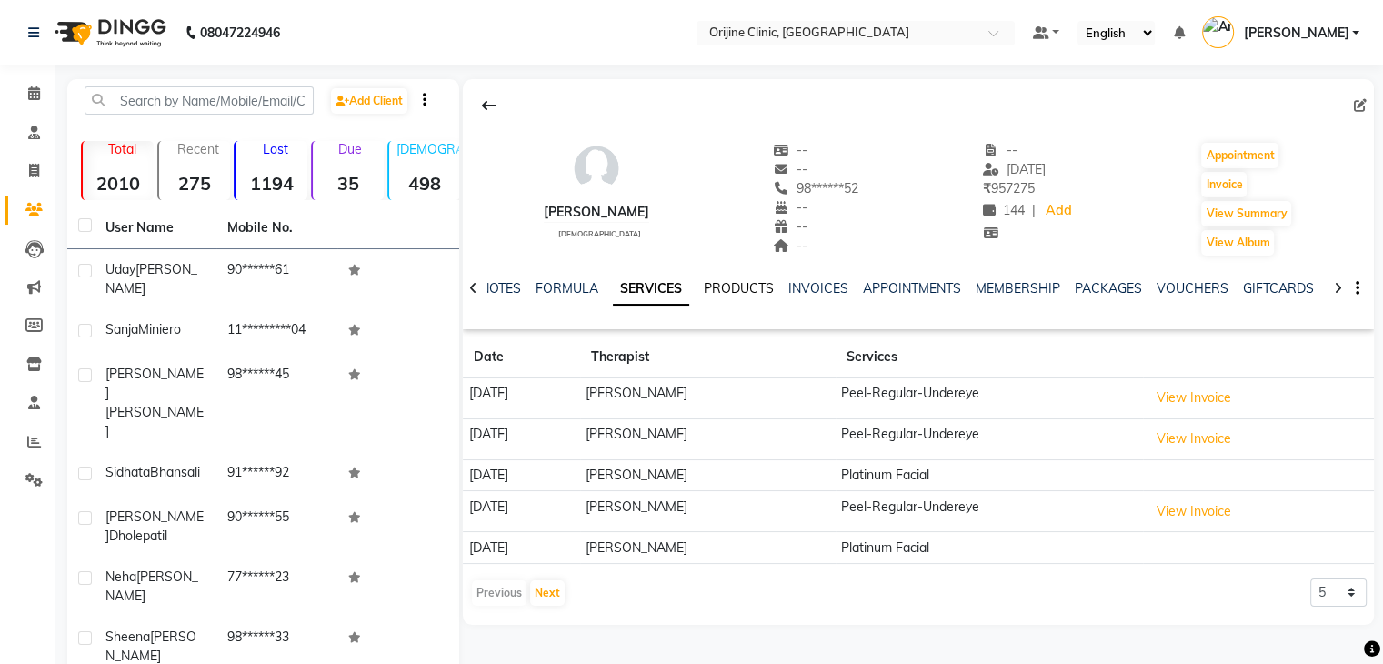
click at [739, 288] on link "PRODUCTS" at bounding box center [739, 288] width 70 height 16
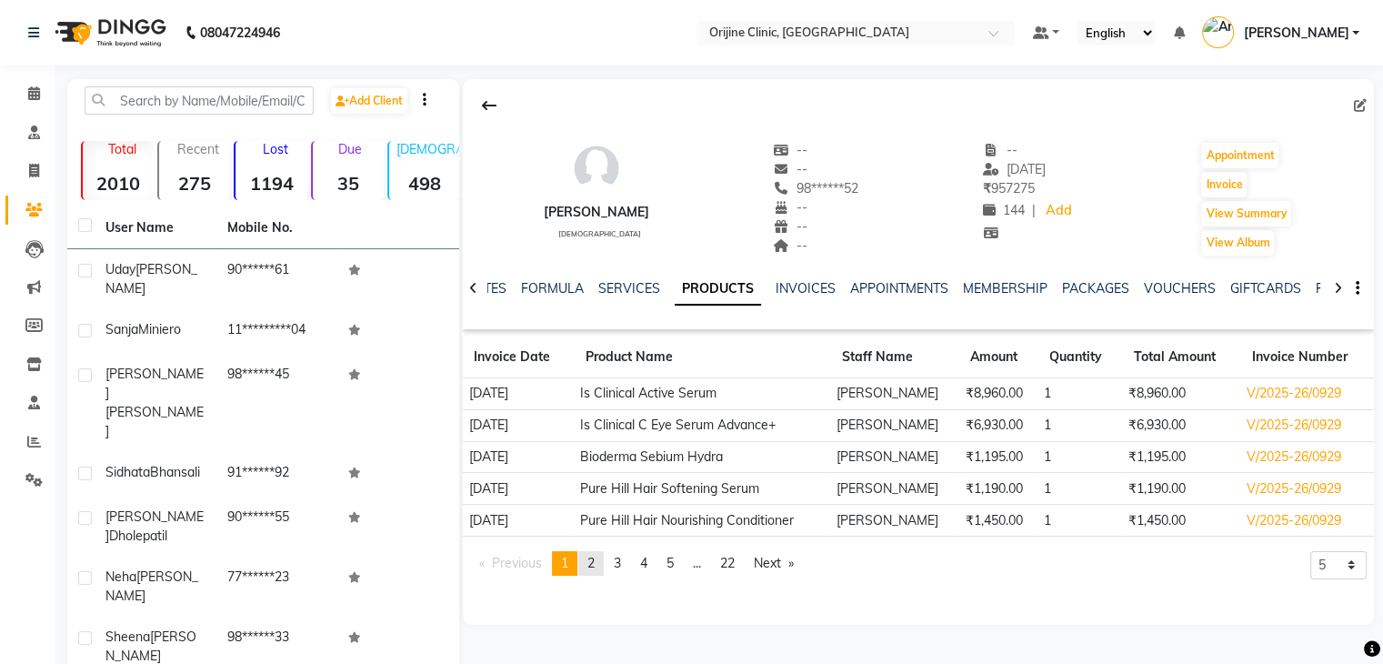
click at [593, 557] on span "2" at bounding box center [590, 563] width 7 height 16
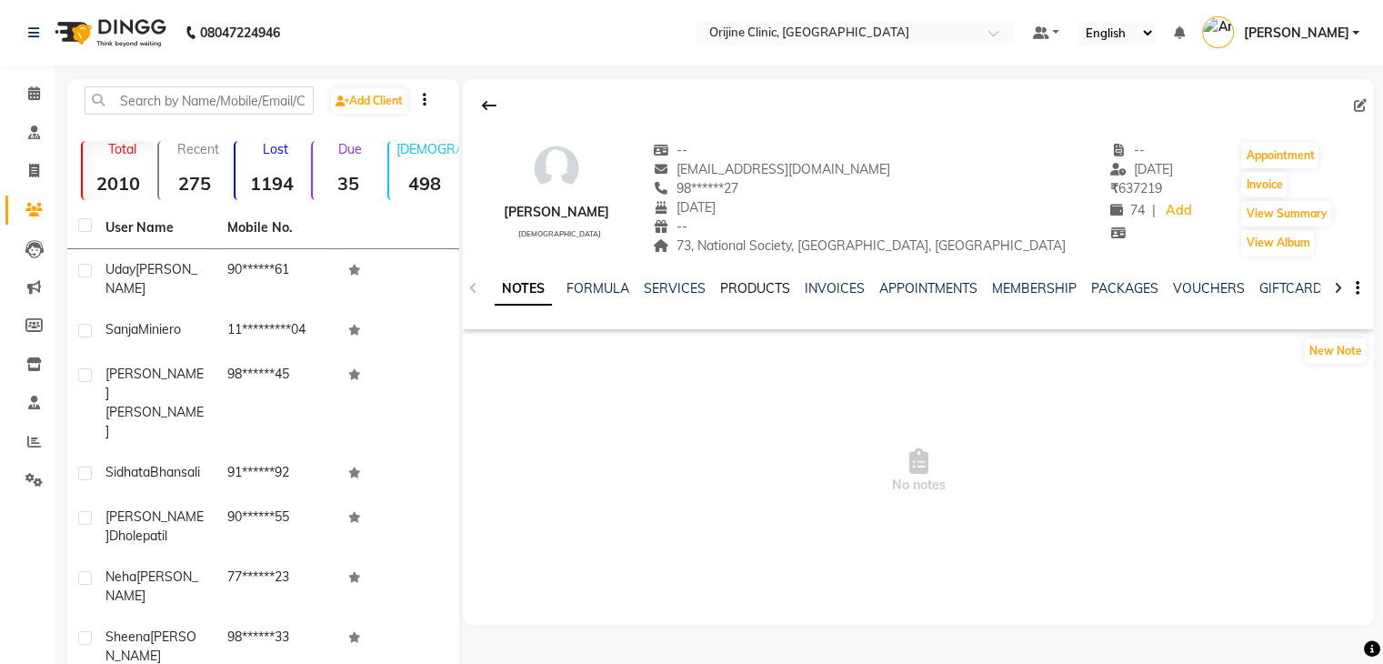
click at [753, 281] on link "PRODUCTS" at bounding box center [755, 288] width 70 height 16
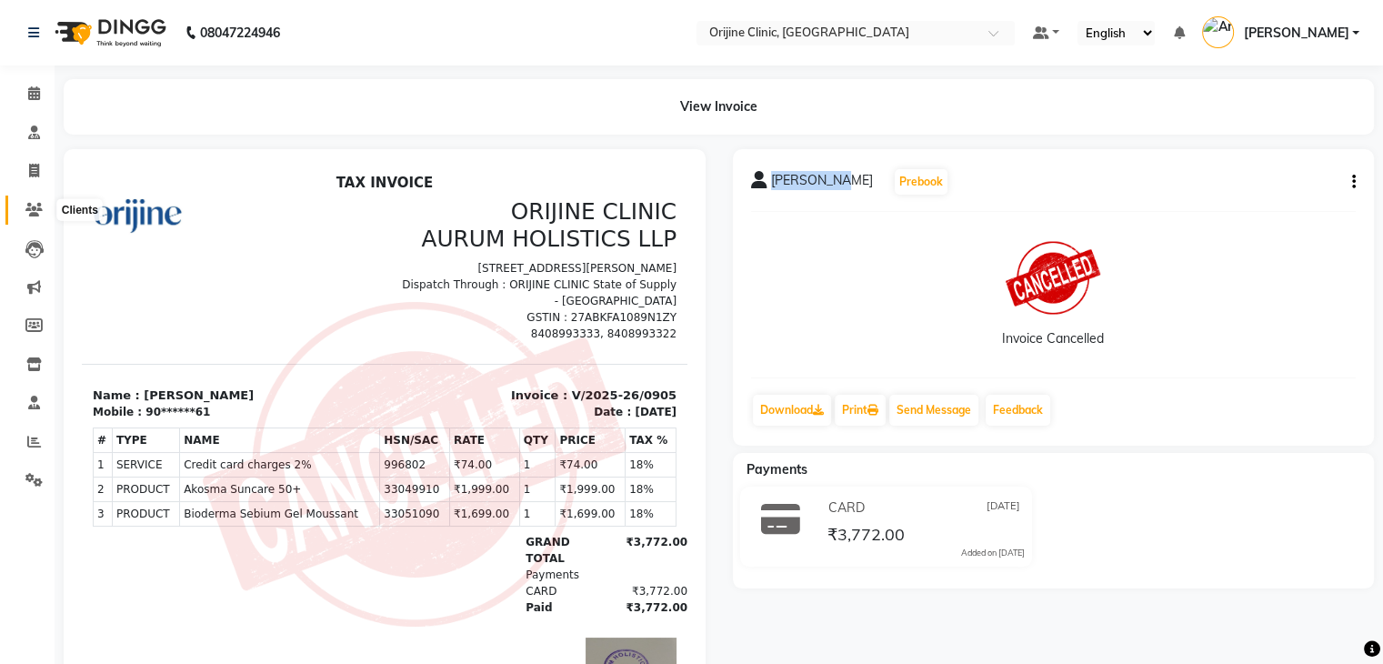
click at [37, 219] on span at bounding box center [34, 210] width 32 height 21
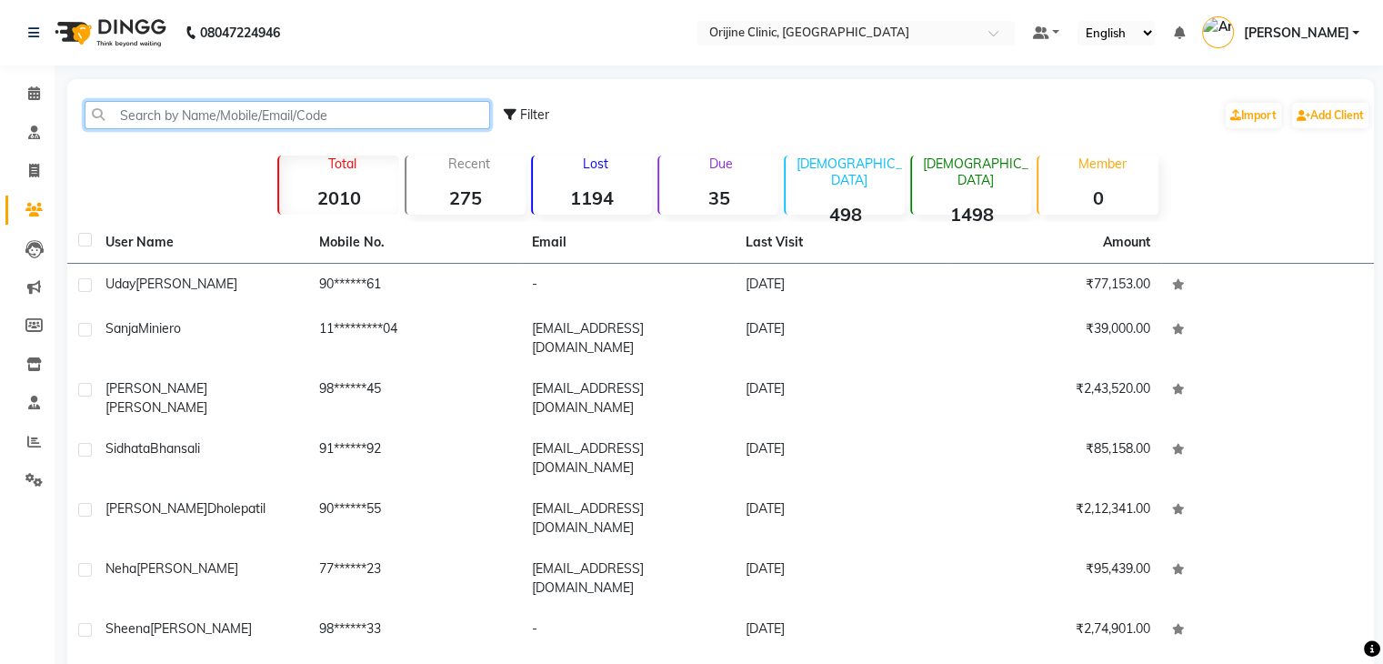
click at [223, 114] on input "text" at bounding box center [288, 115] width 406 height 28
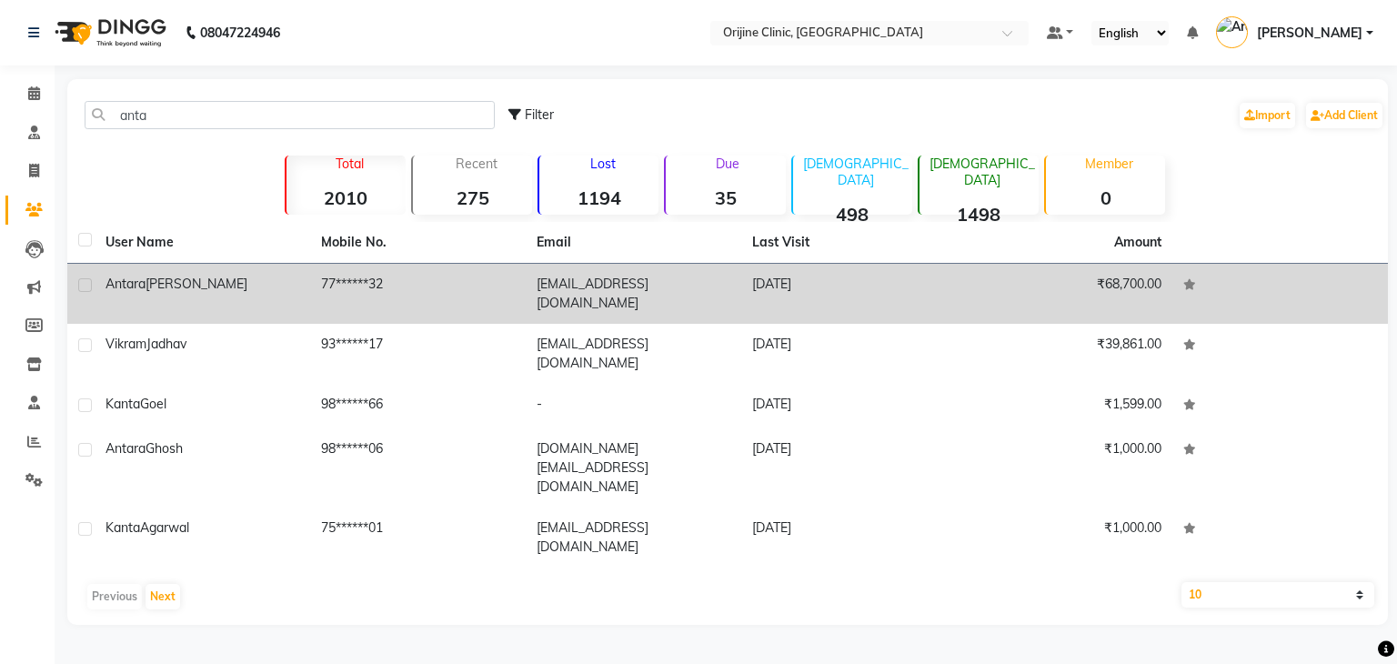
click at [284, 304] on td "[PERSON_NAME]" at bounding box center [203, 294] width 216 height 60
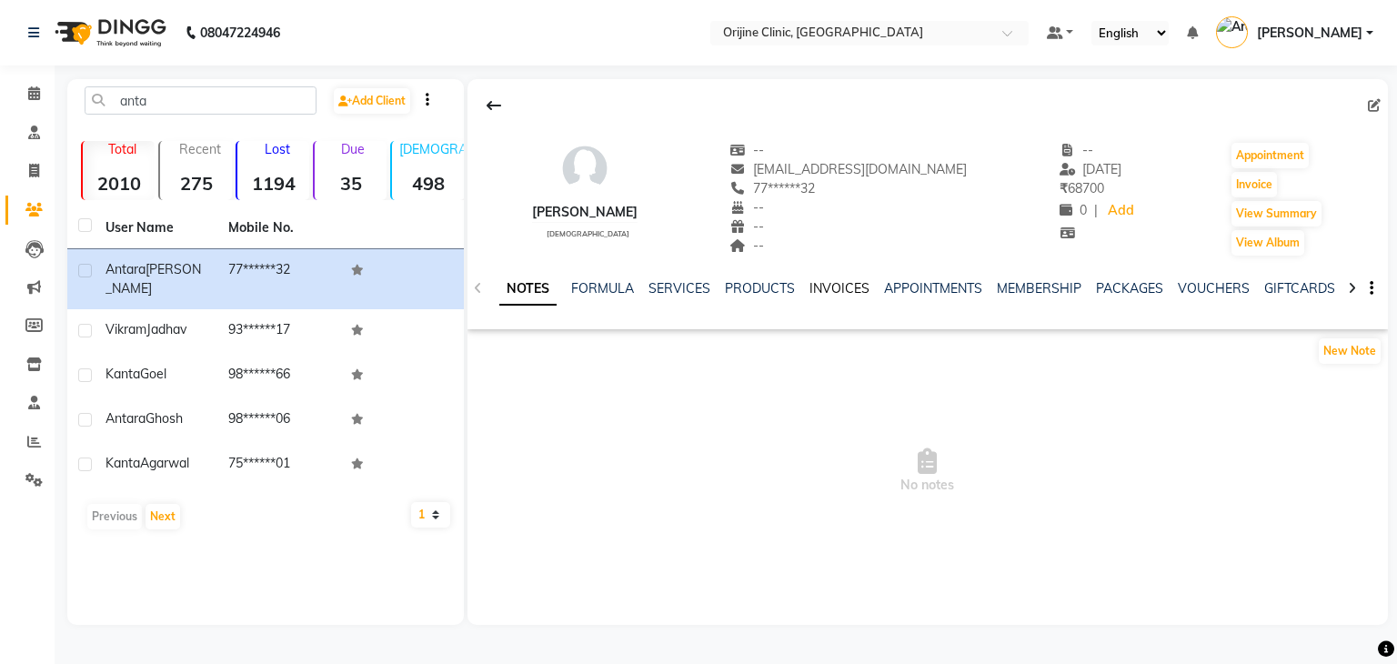
click at [845, 291] on link "INVOICES" at bounding box center [839, 288] width 60 height 16
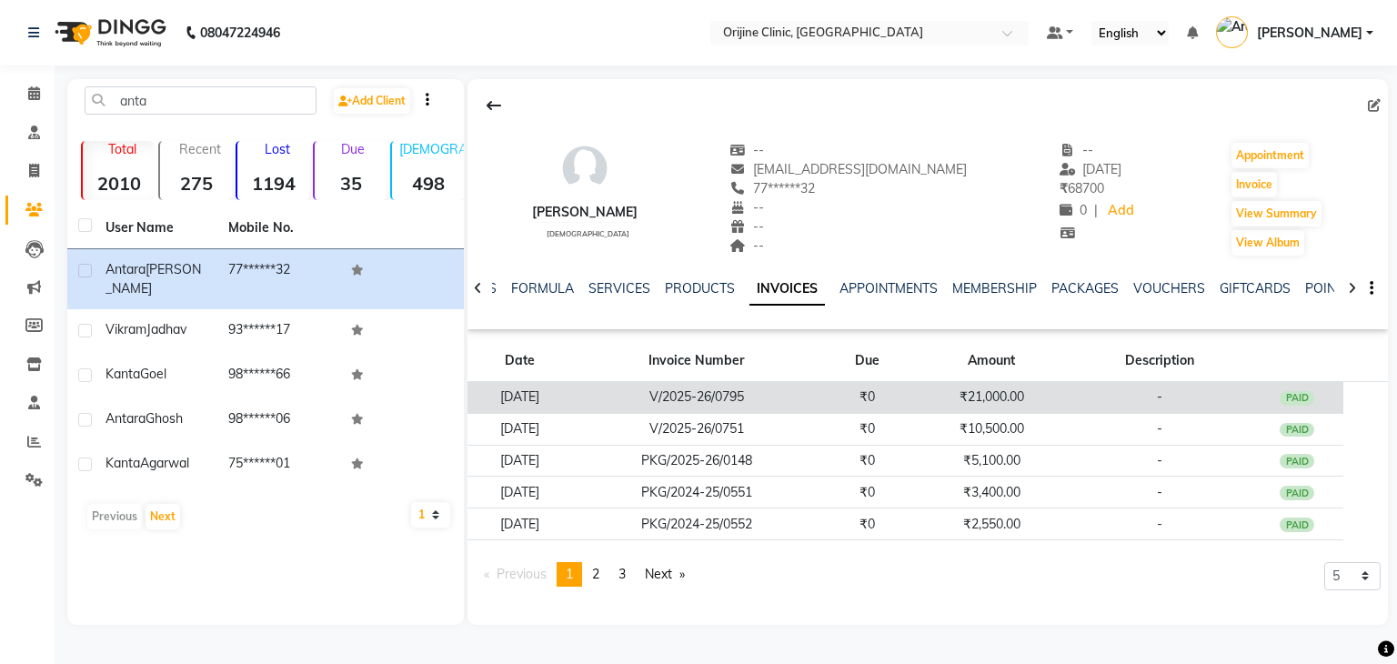
click at [820, 407] on td "V/2025-26/0795" at bounding box center [696, 398] width 248 height 32
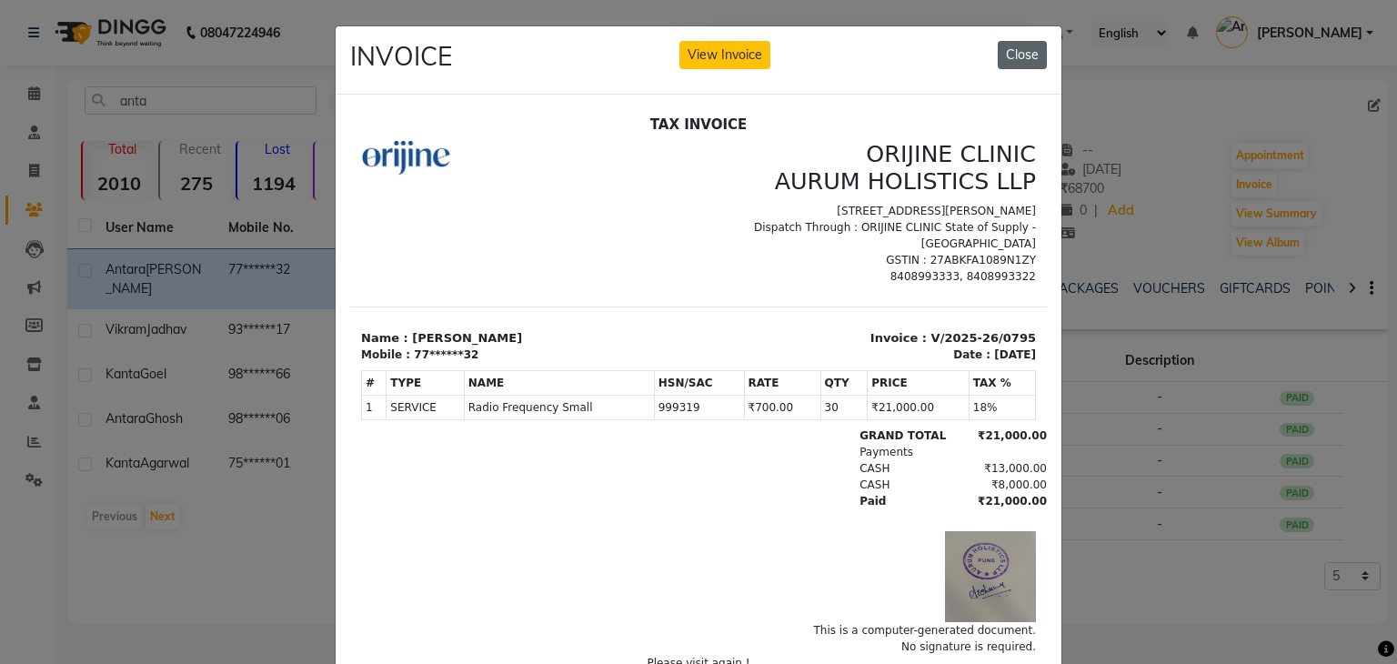
click at [1026, 57] on button "Close" at bounding box center [1022, 55] width 49 height 28
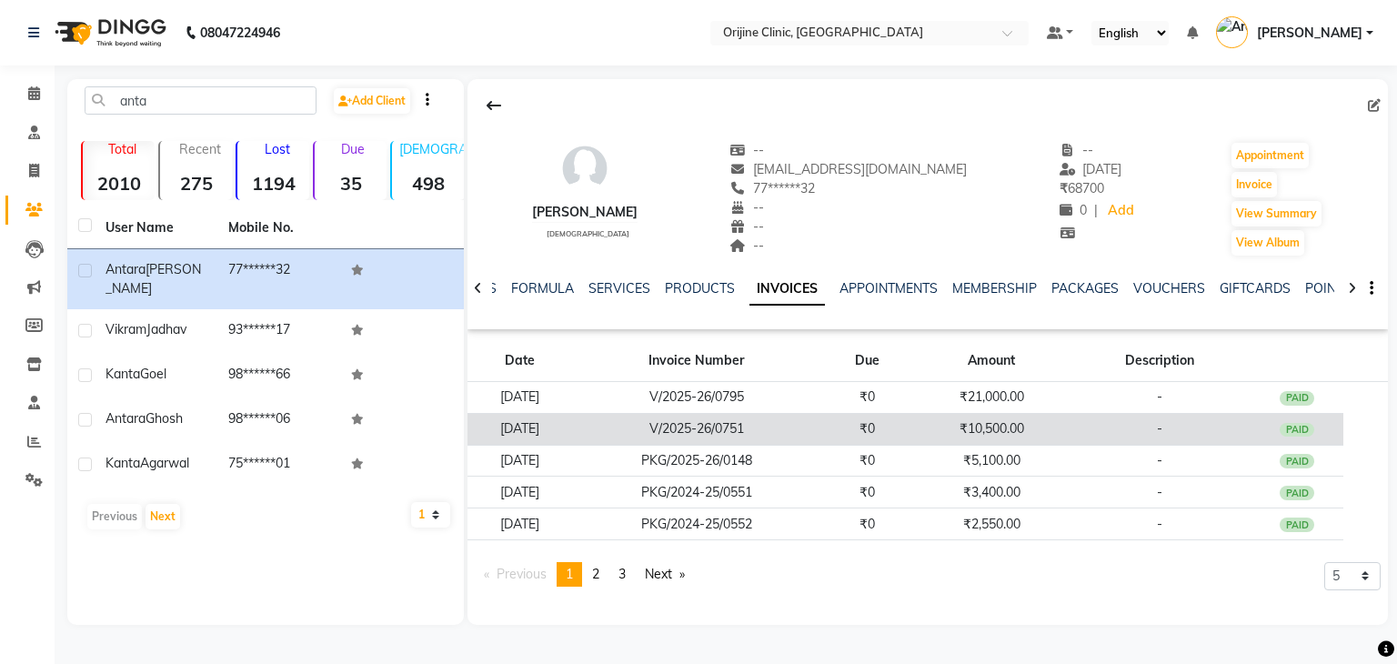
click at [797, 435] on td "V/2025-26/0751" at bounding box center [696, 429] width 248 height 32
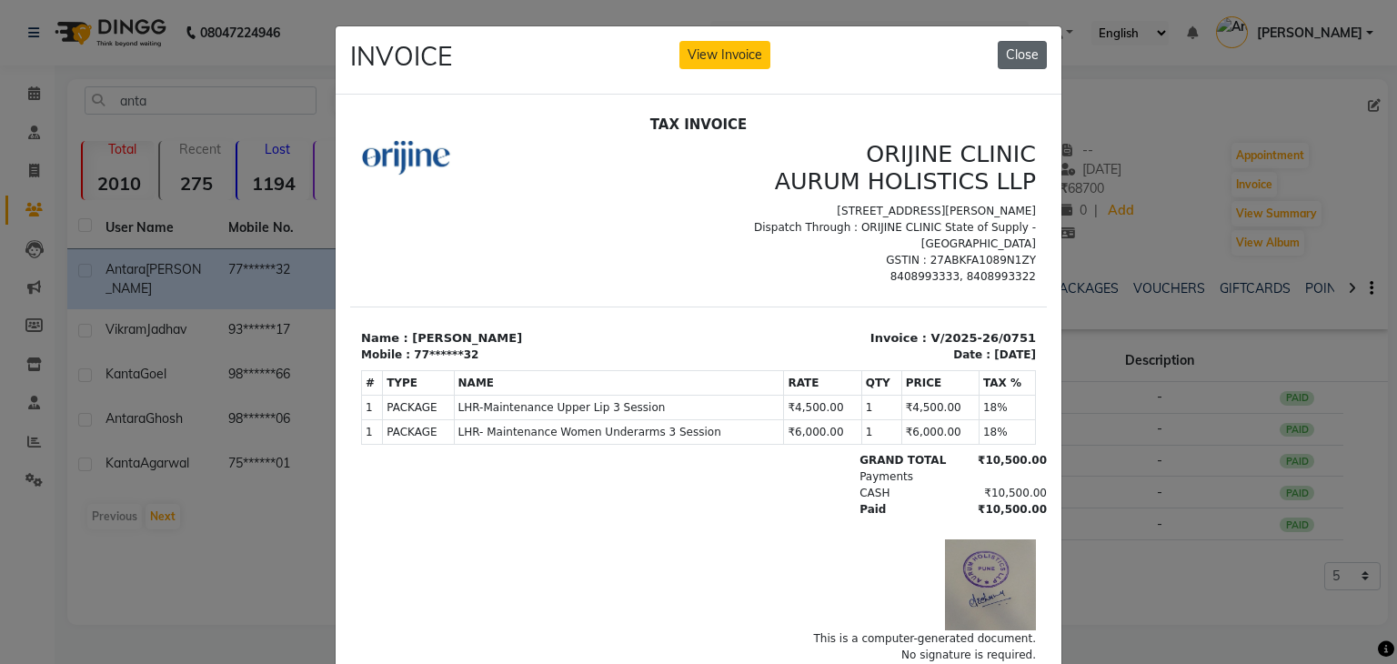
click at [1025, 48] on button "Close" at bounding box center [1022, 55] width 49 height 28
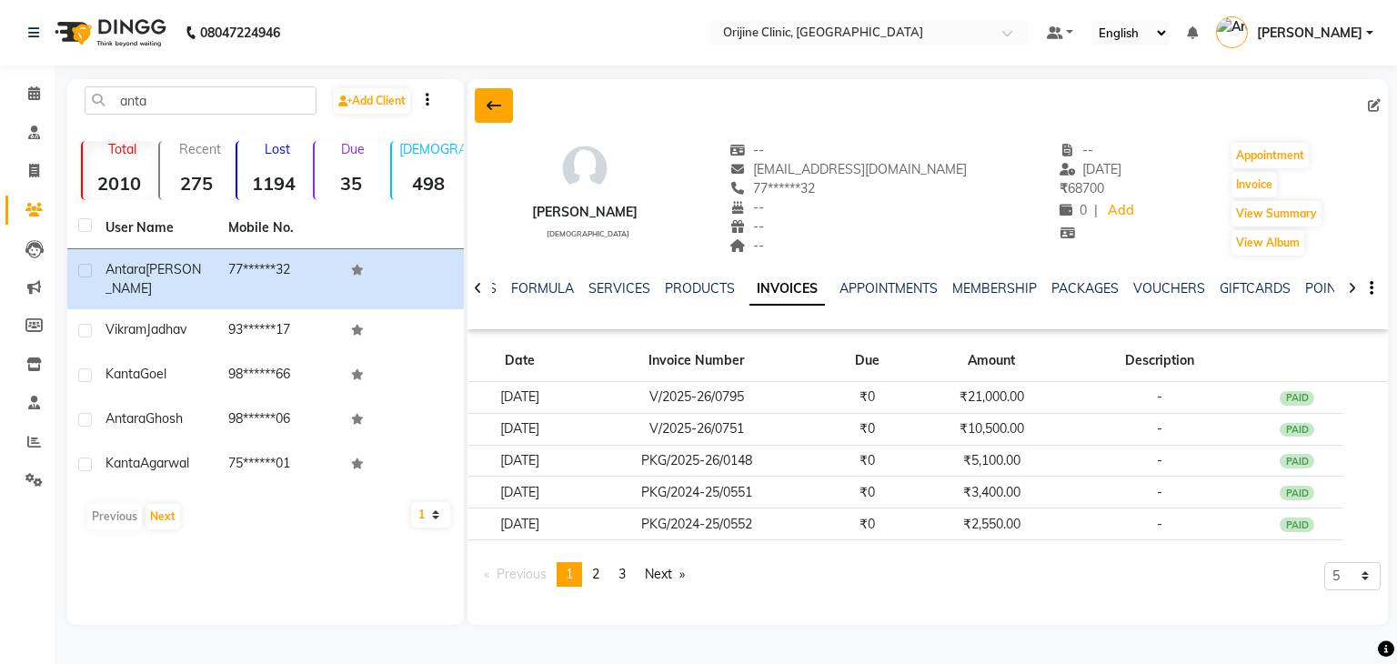
click at [490, 107] on icon at bounding box center [494, 105] width 15 height 15
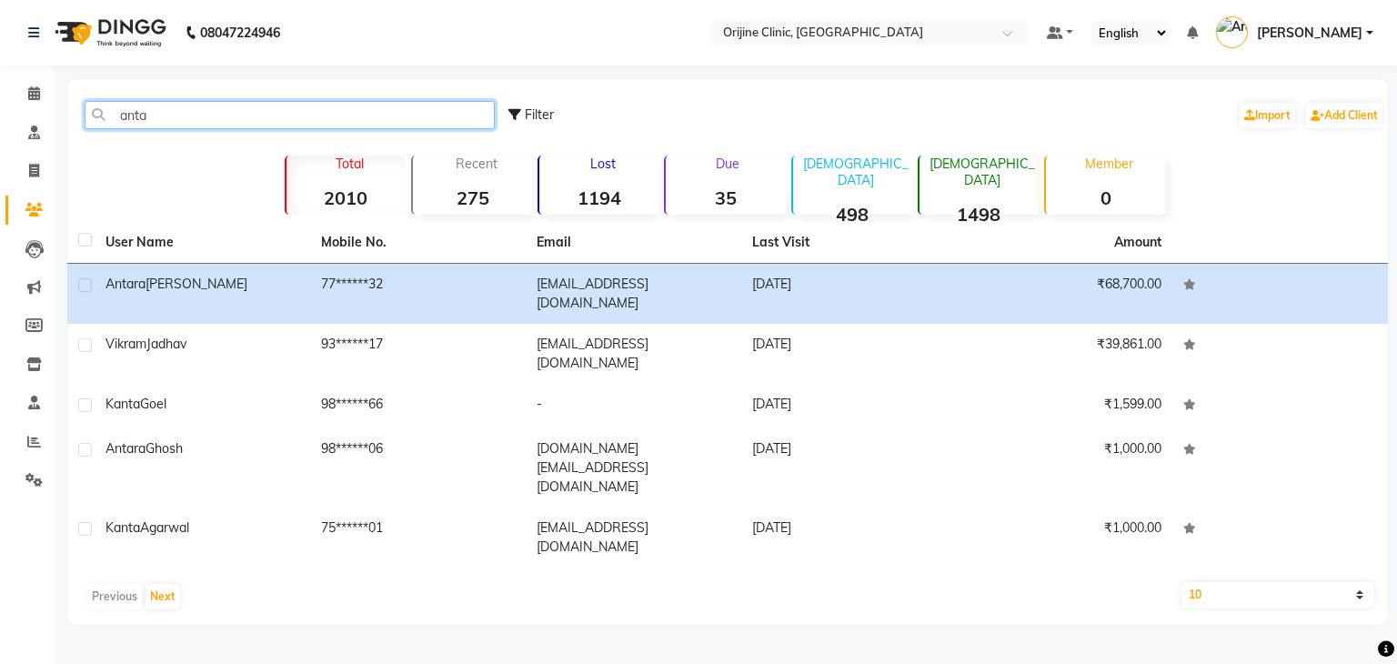
click at [129, 114] on input "anta" at bounding box center [290, 115] width 410 height 28
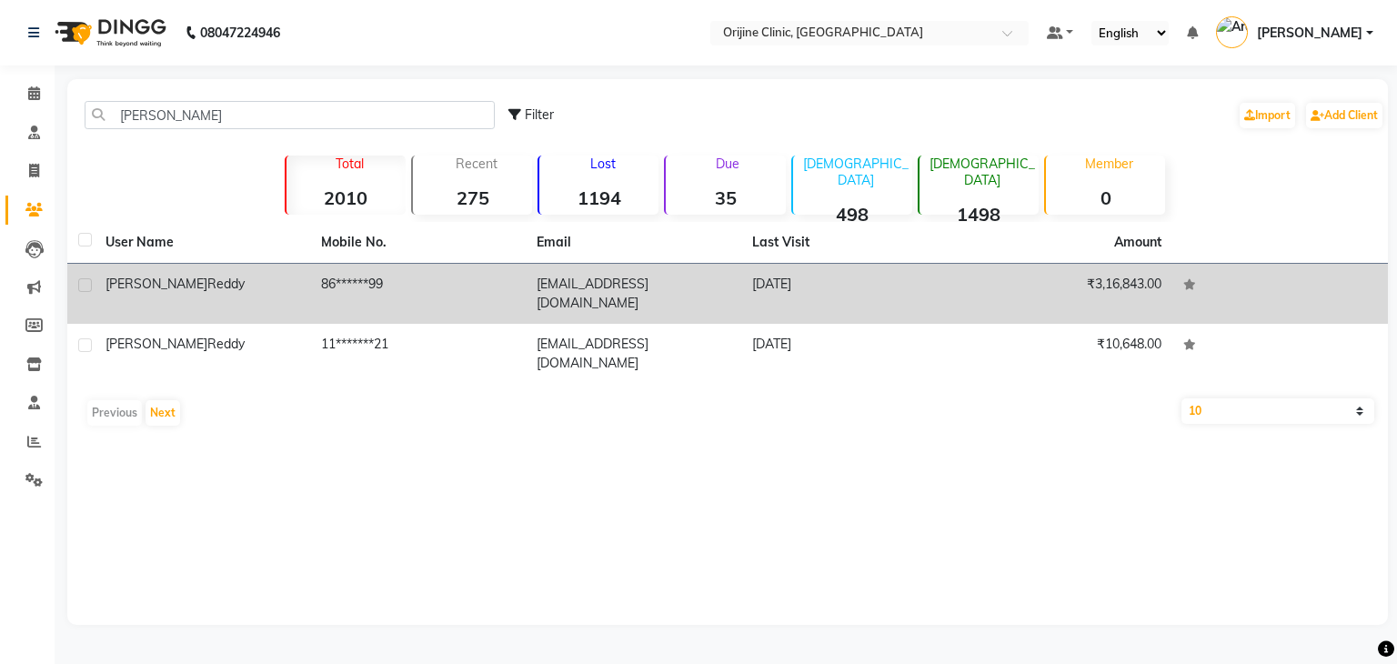
click at [341, 285] on td "86******99" at bounding box center [418, 294] width 216 height 60
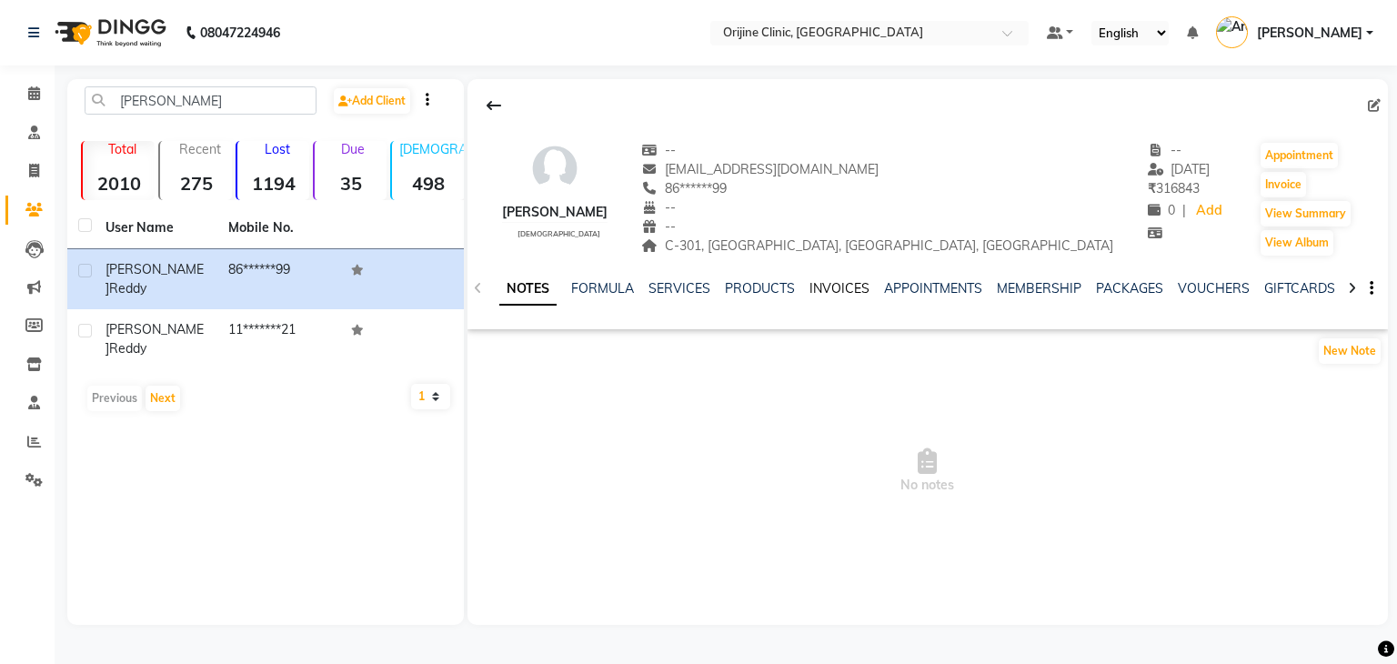
click at [837, 287] on link "INVOICES" at bounding box center [839, 288] width 60 height 16
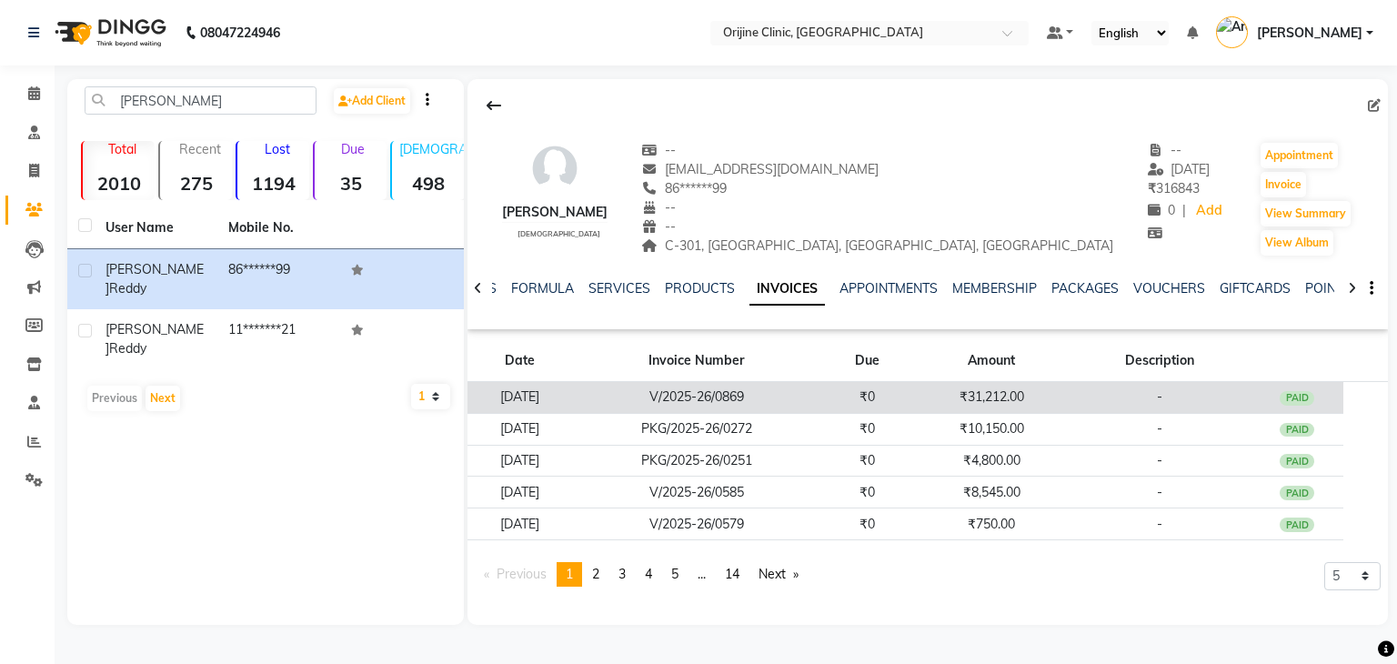
click at [793, 390] on td "V/2025-26/0869" at bounding box center [696, 398] width 248 height 32
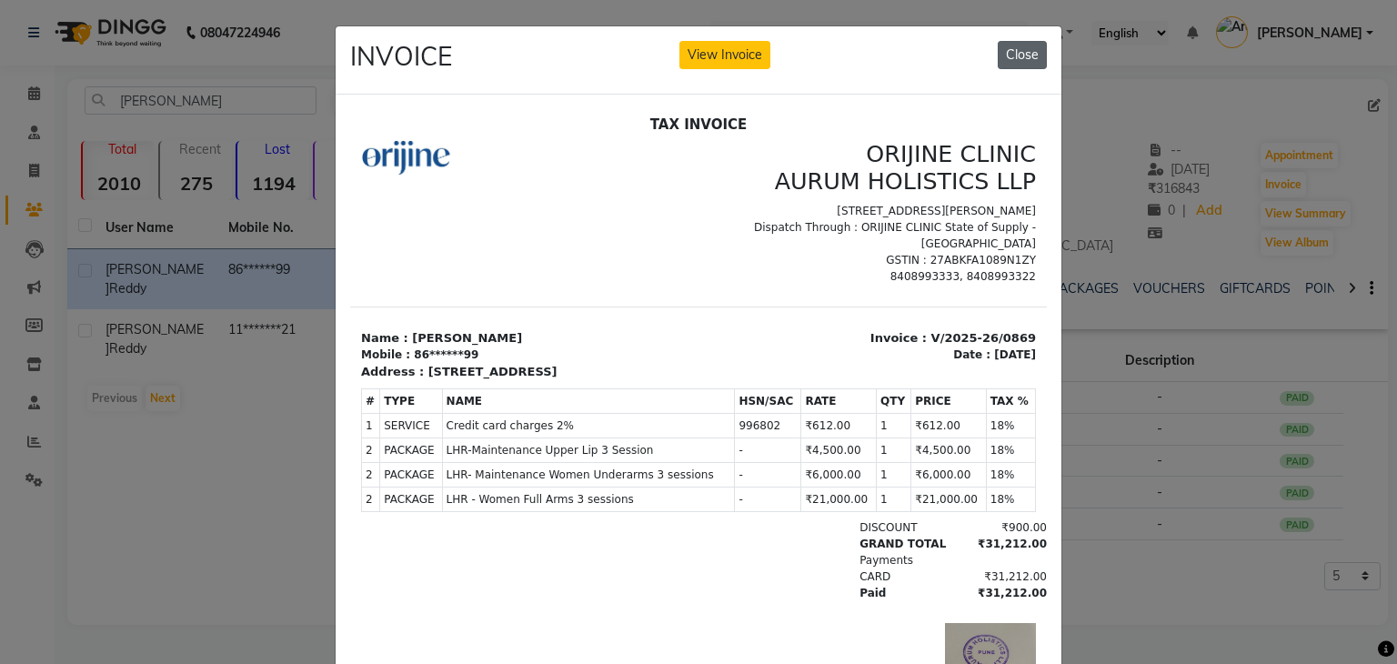
click at [1019, 50] on button "Close" at bounding box center [1022, 55] width 49 height 28
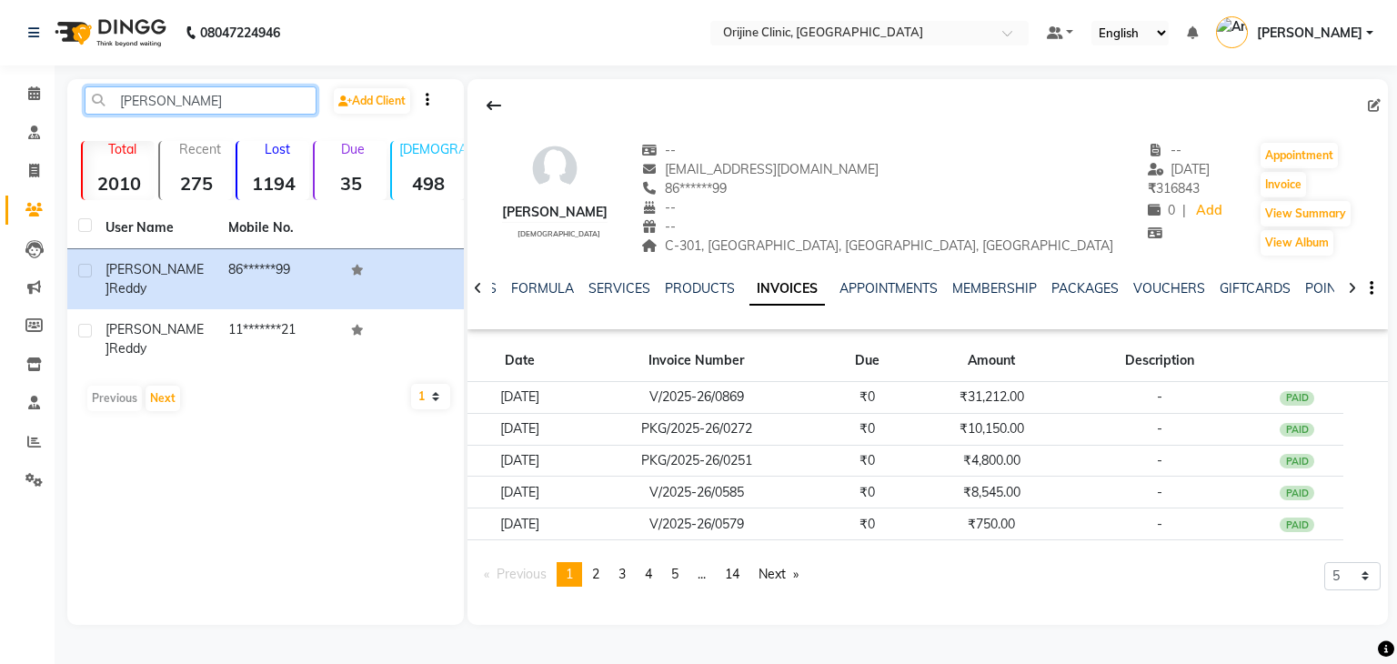
click at [122, 103] on input "[PERSON_NAME]" at bounding box center [201, 100] width 232 height 28
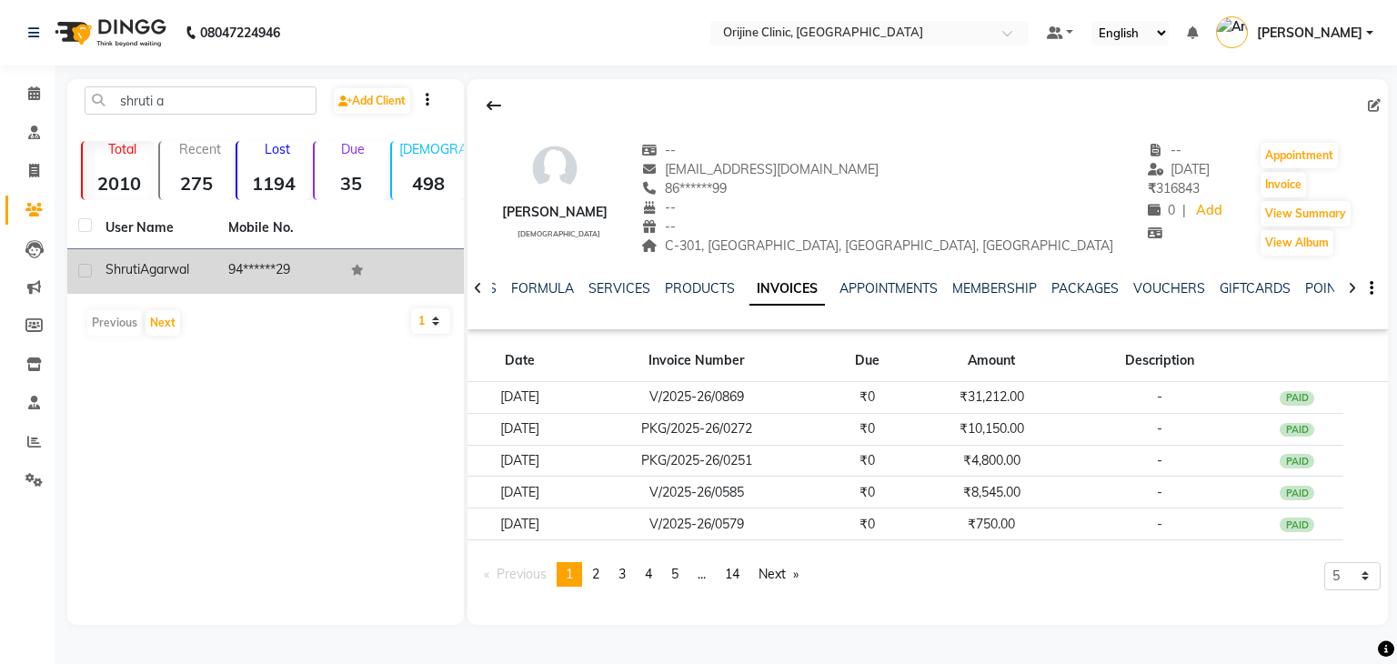
click at [108, 266] on span "Shruti" at bounding box center [122, 269] width 35 height 16
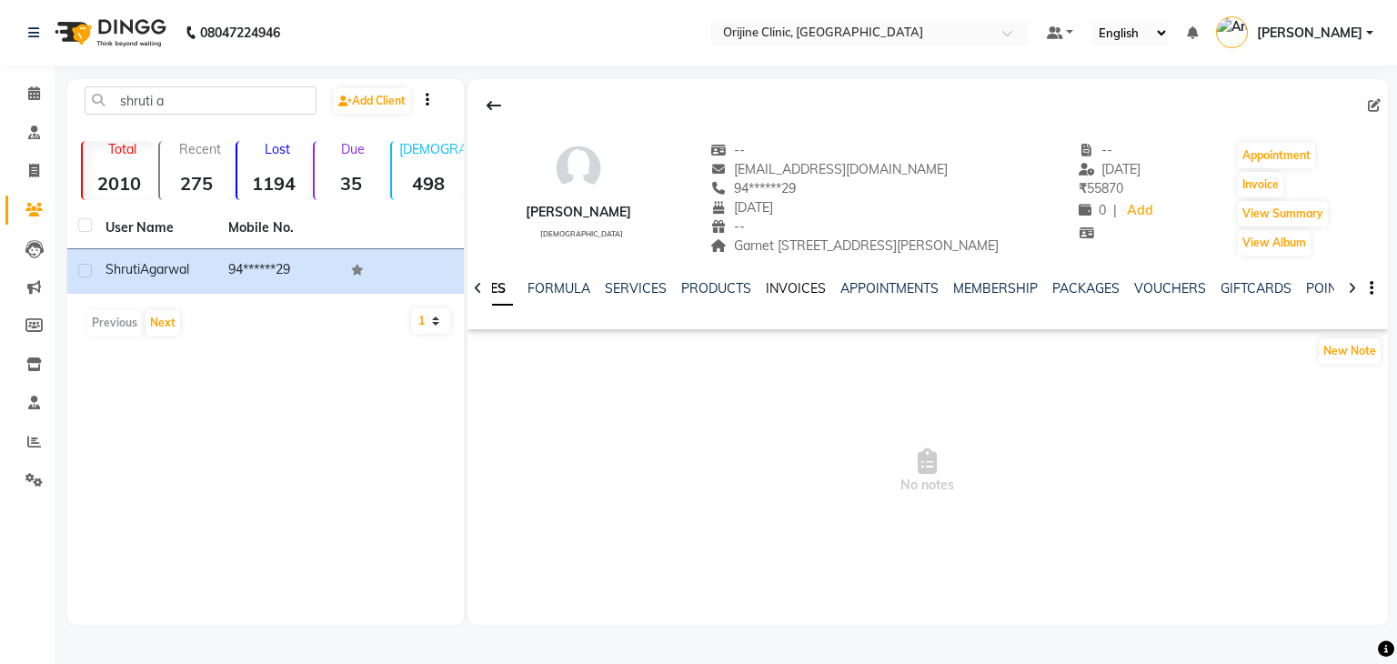
click at [782, 295] on link "INVOICES" at bounding box center [796, 288] width 60 height 16
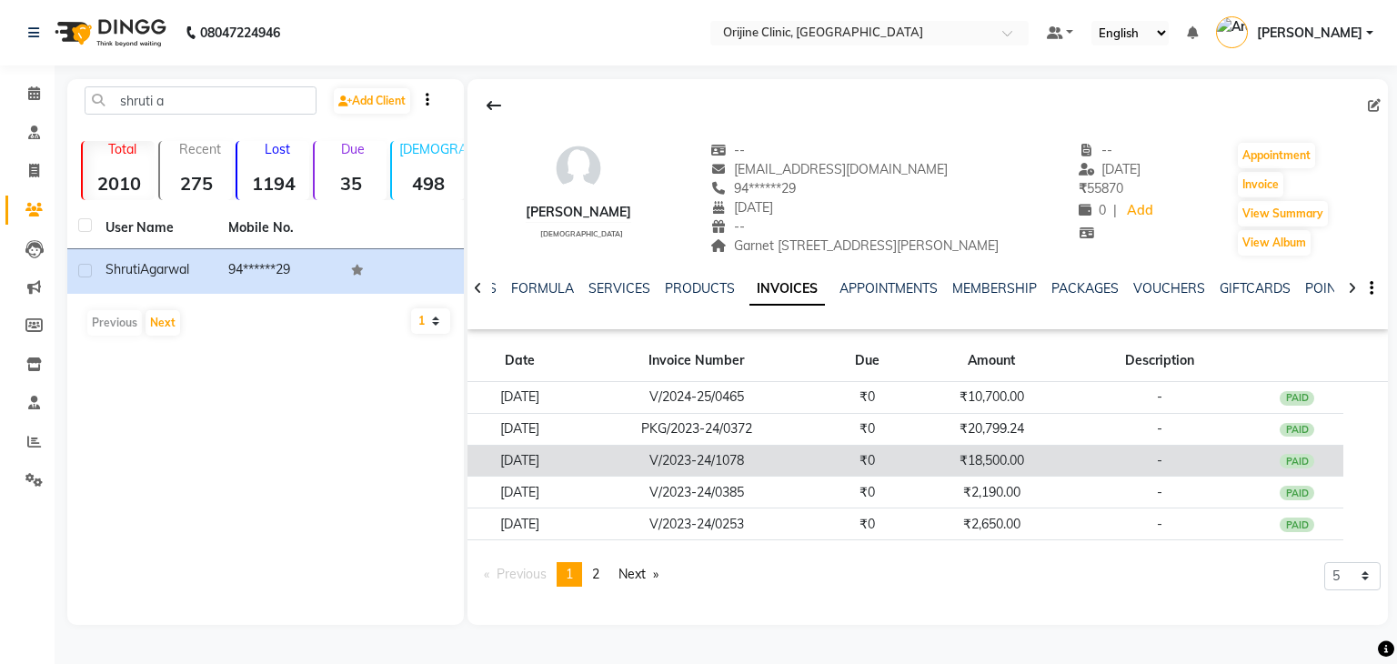
click at [818, 465] on td "V/2023-24/1078" at bounding box center [696, 461] width 248 height 32
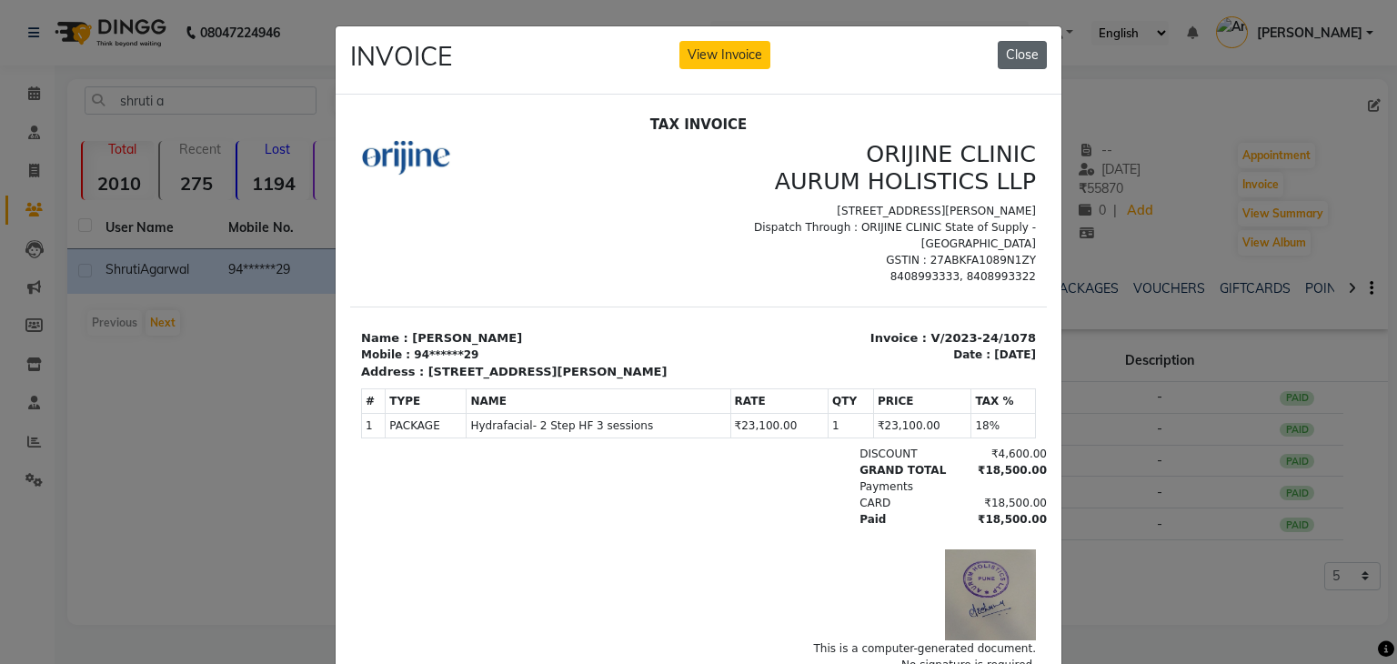
click at [1011, 54] on button "Close" at bounding box center [1022, 55] width 49 height 28
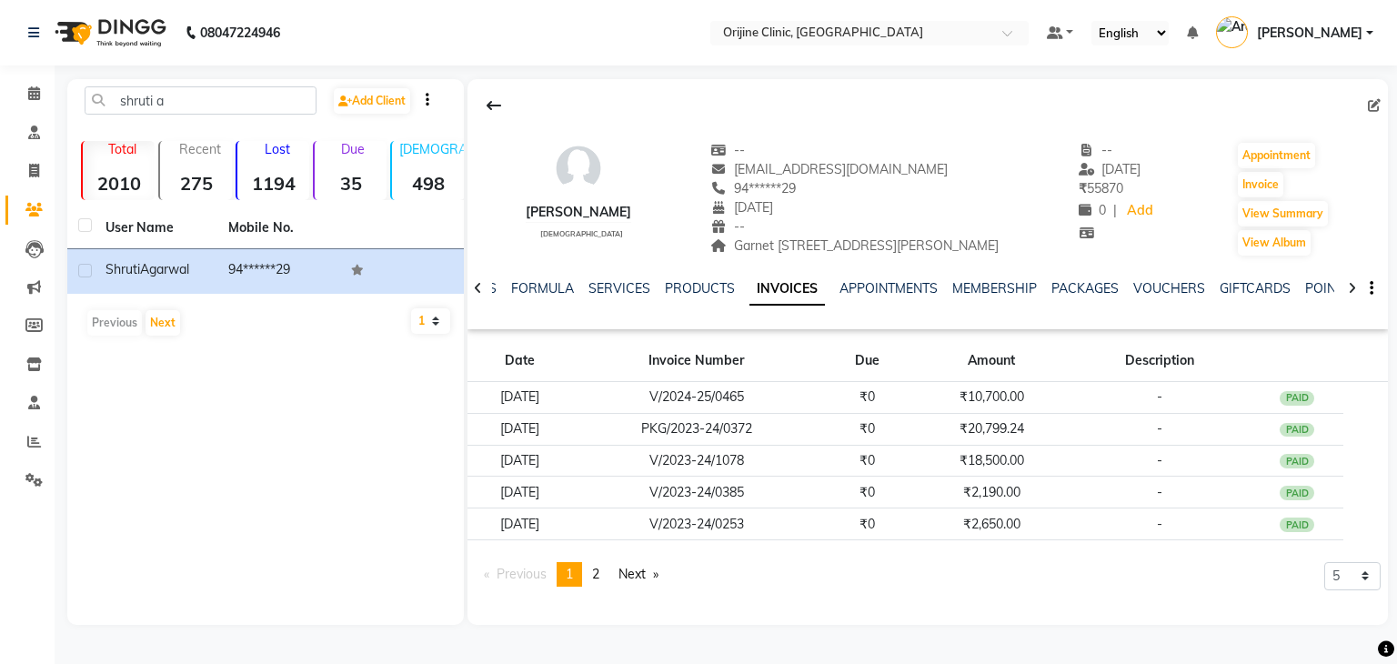
click at [568, 579] on span "1" at bounding box center [569, 574] width 7 height 16
click at [163, 93] on input "shruti a" at bounding box center [201, 100] width 232 height 28
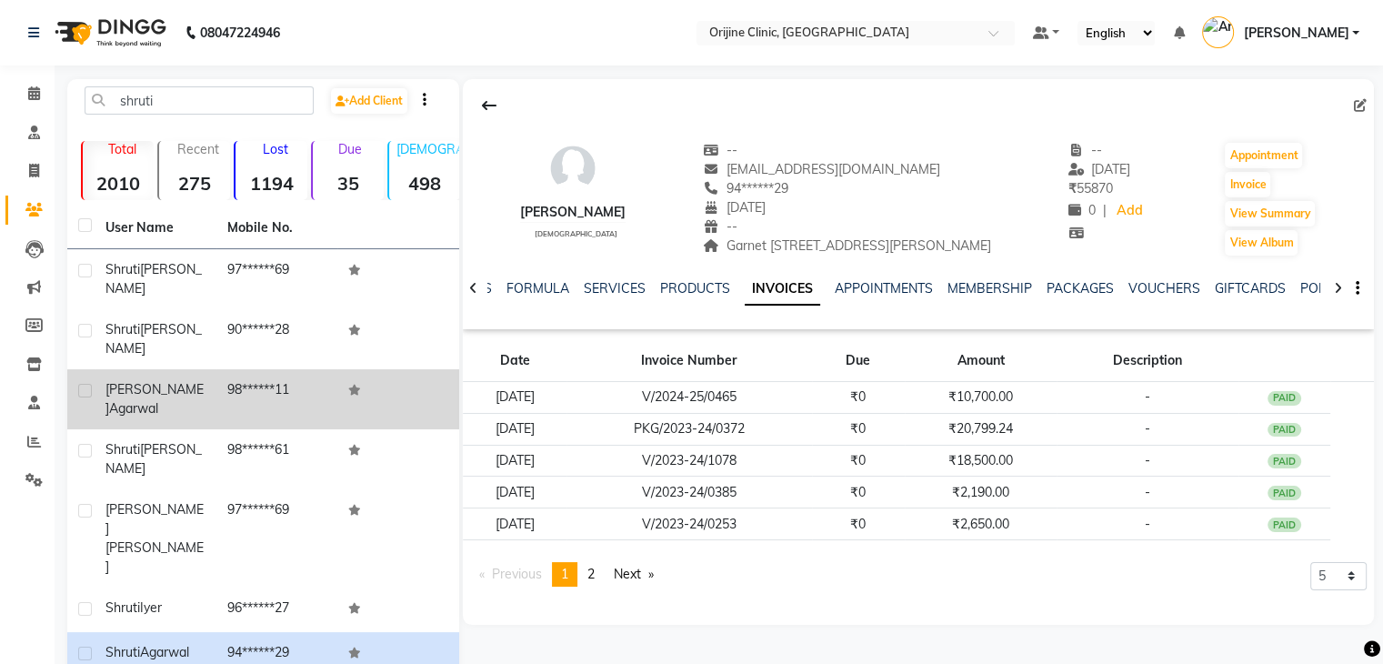
click at [146, 400] on span "Agarwal" at bounding box center [133, 408] width 49 height 16
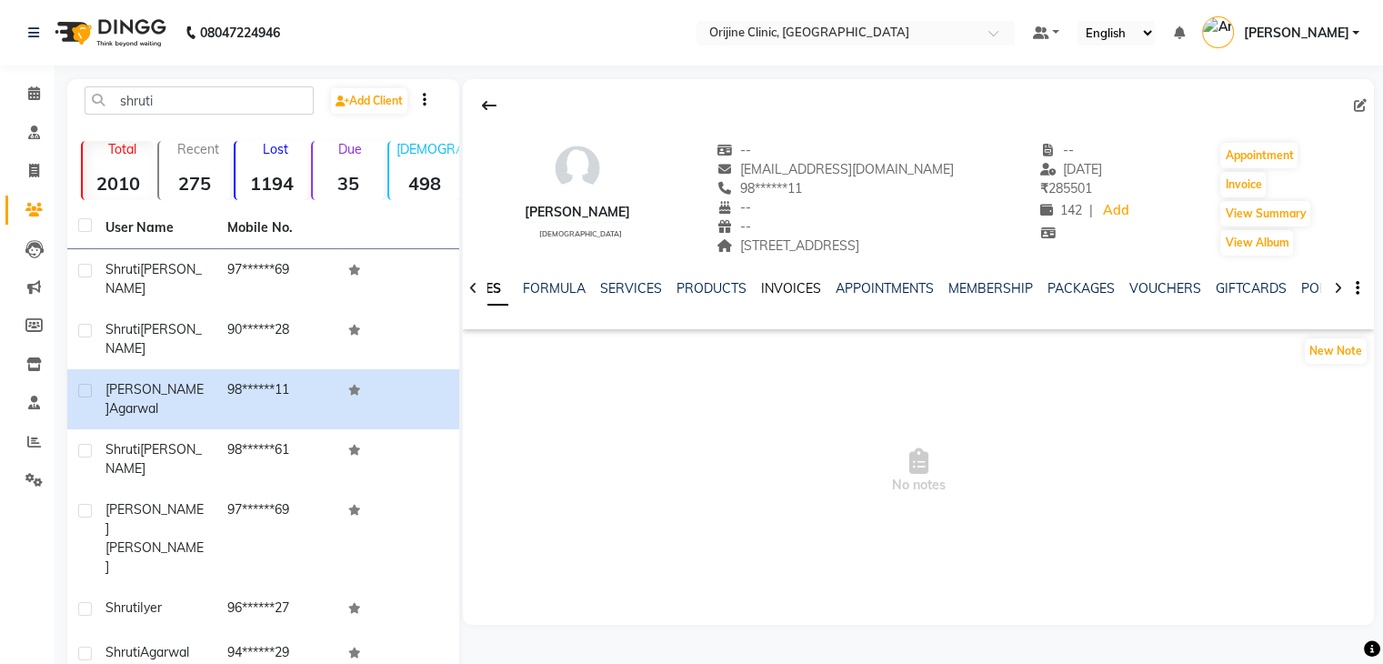
click at [781, 288] on link "INVOICES" at bounding box center [791, 288] width 60 height 16
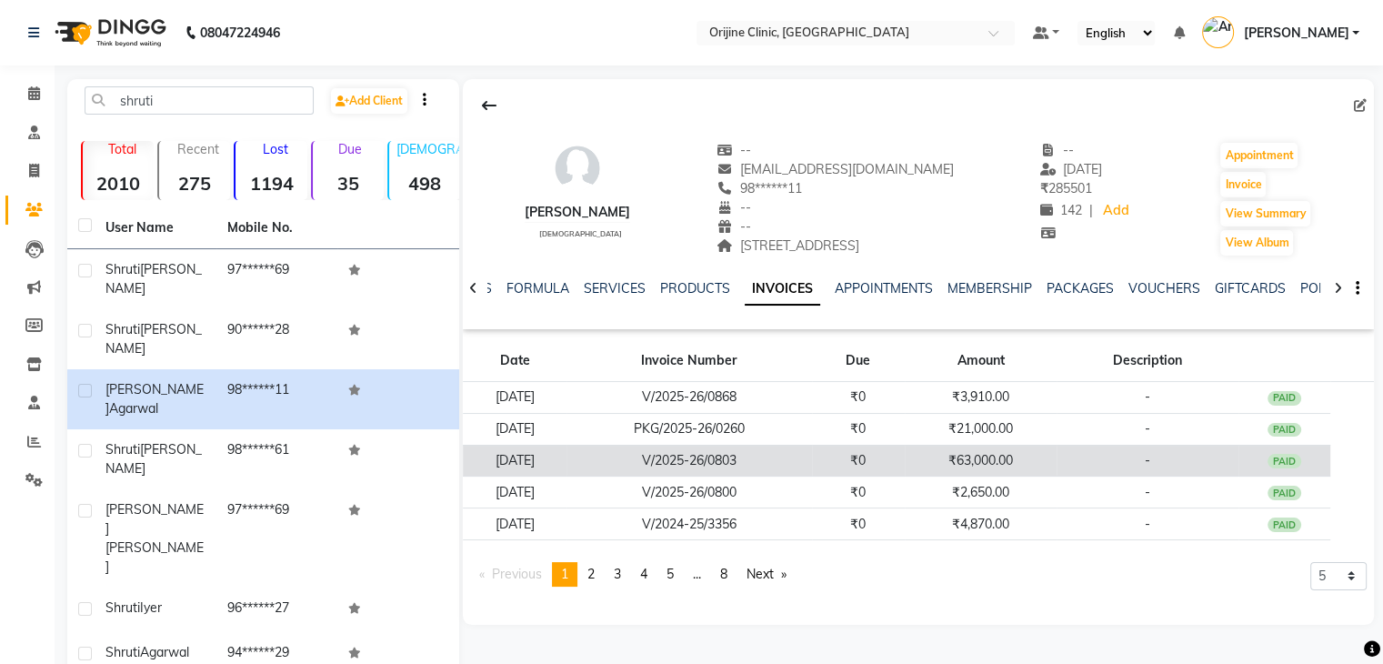
click at [720, 462] on td "V/2025-26/0803" at bounding box center [690, 461] width 246 height 32
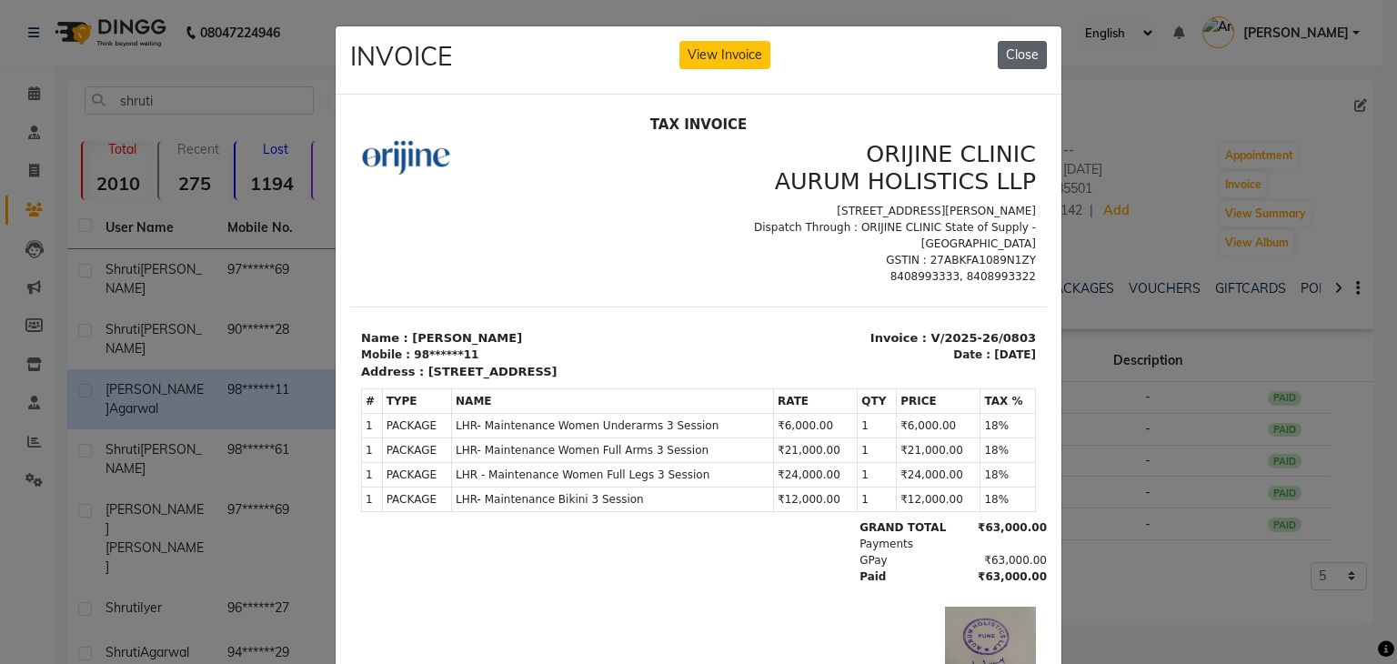
click at [1017, 48] on button "Close" at bounding box center [1022, 55] width 49 height 28
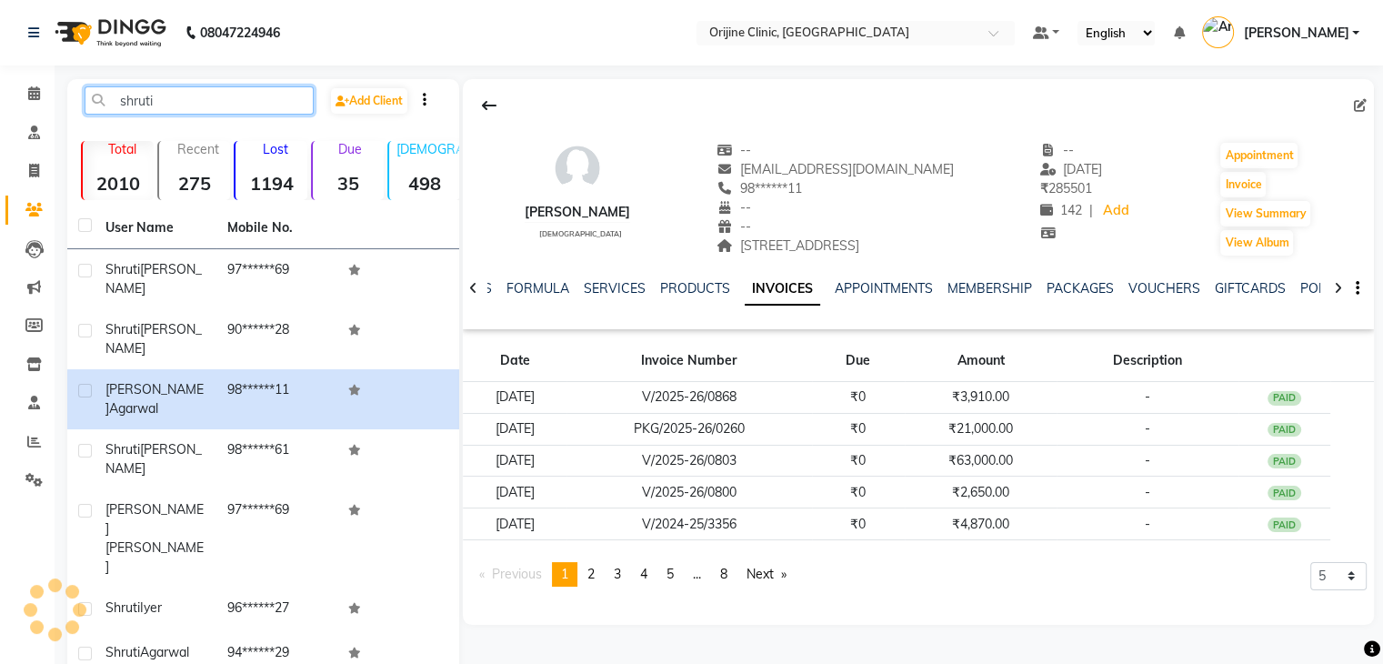
click at [137, 99] on input "shruti" at bounding box center [199, 100] width 229 height 28
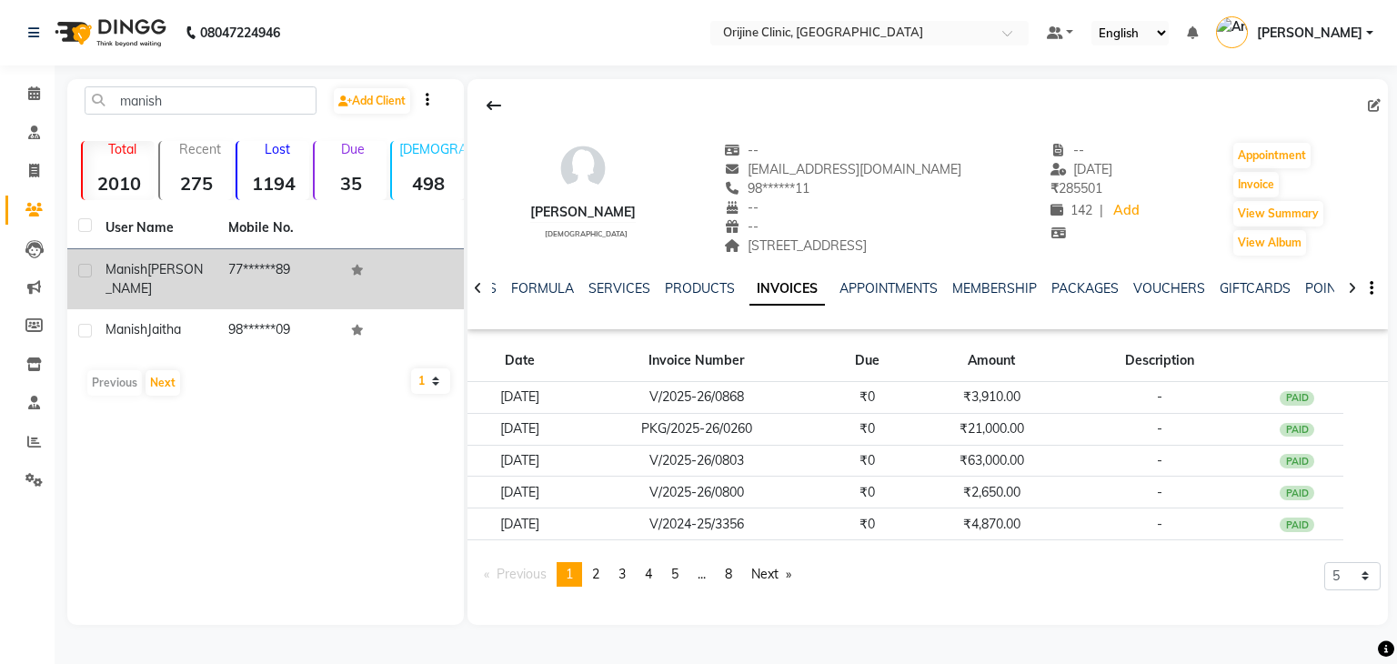
click at [178, 277] on div "[PERSON_NAME]" at bounding box center [155, 279] width 101 height 38
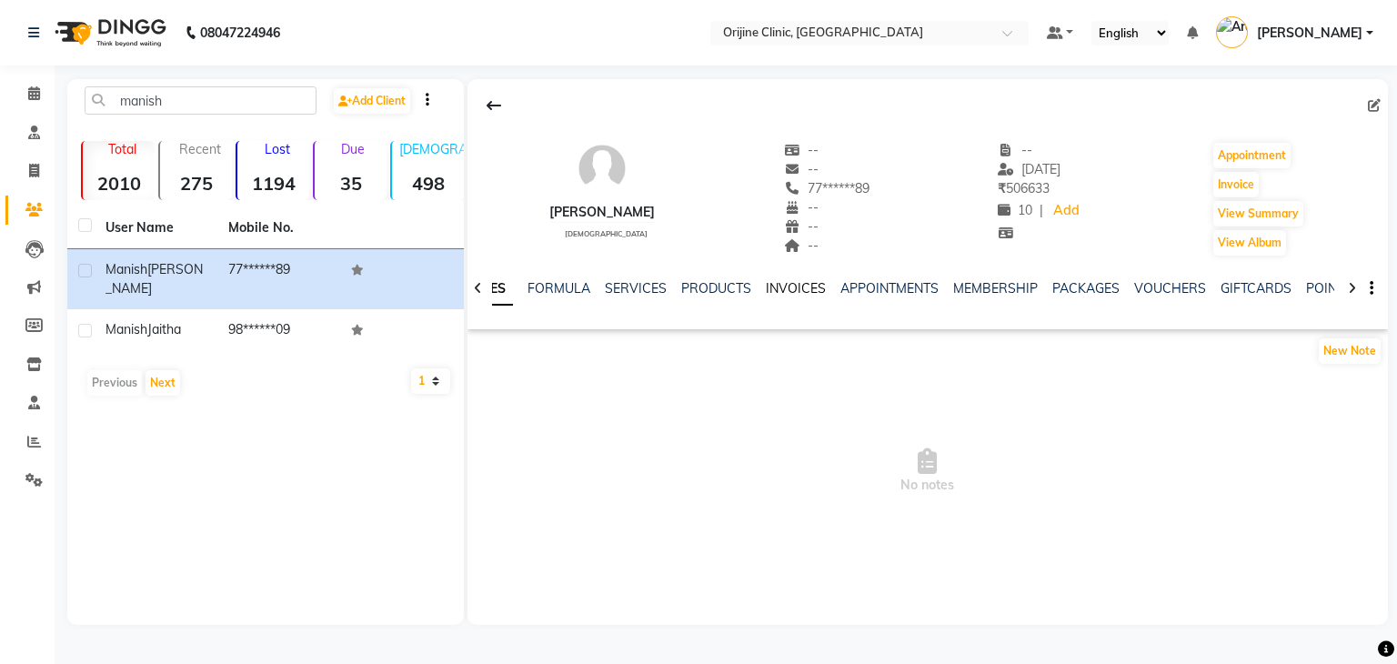
click at [775, 285] on link "INVOICES" at bounding box center [796, 288] width 60 height 16
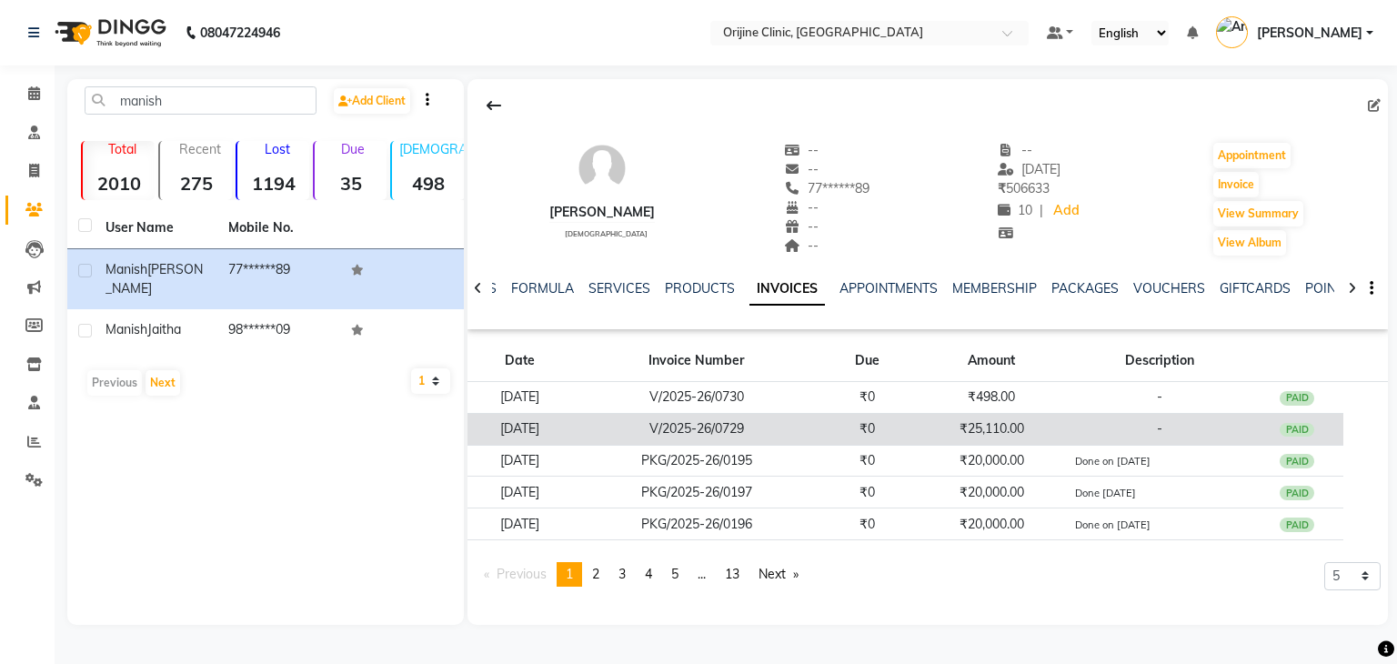
click at [753, 424] on td "V/2025-26/0729" at bounding box center [696, 429] width 248 height 32
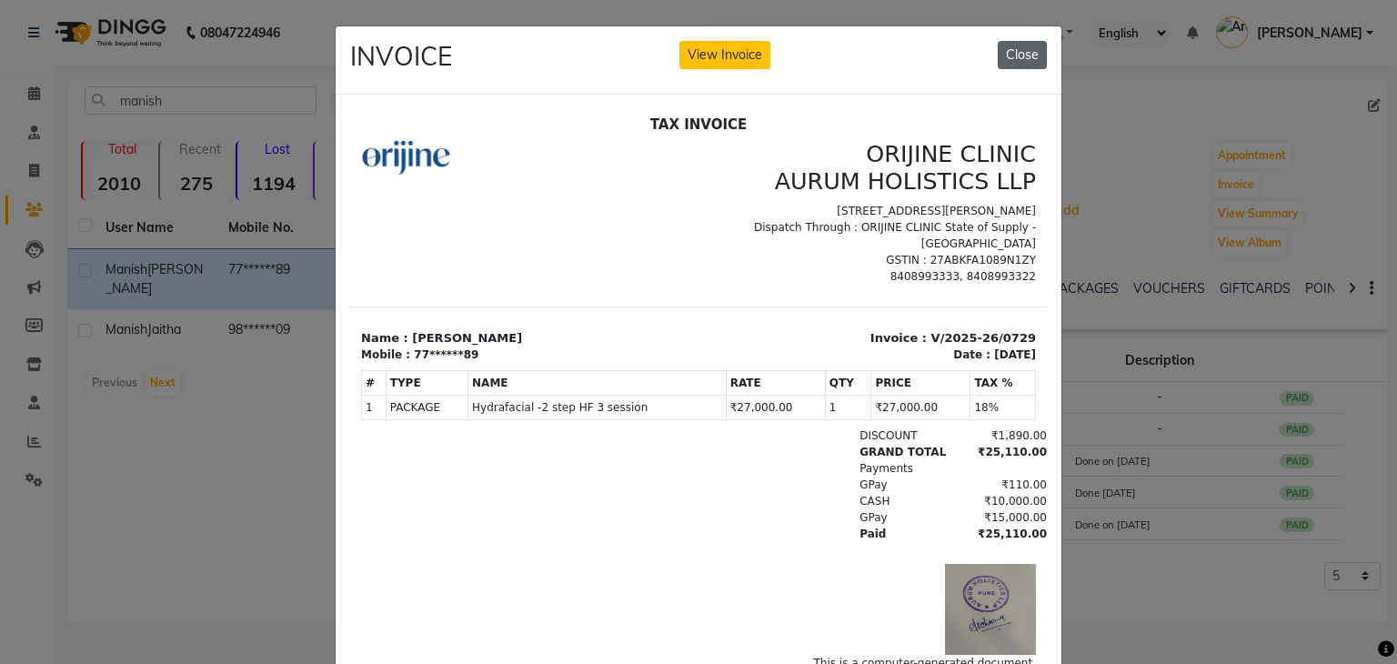
click at [1009, 57] on button "Close" at bounding box center [1022, 55] width 49 height 28
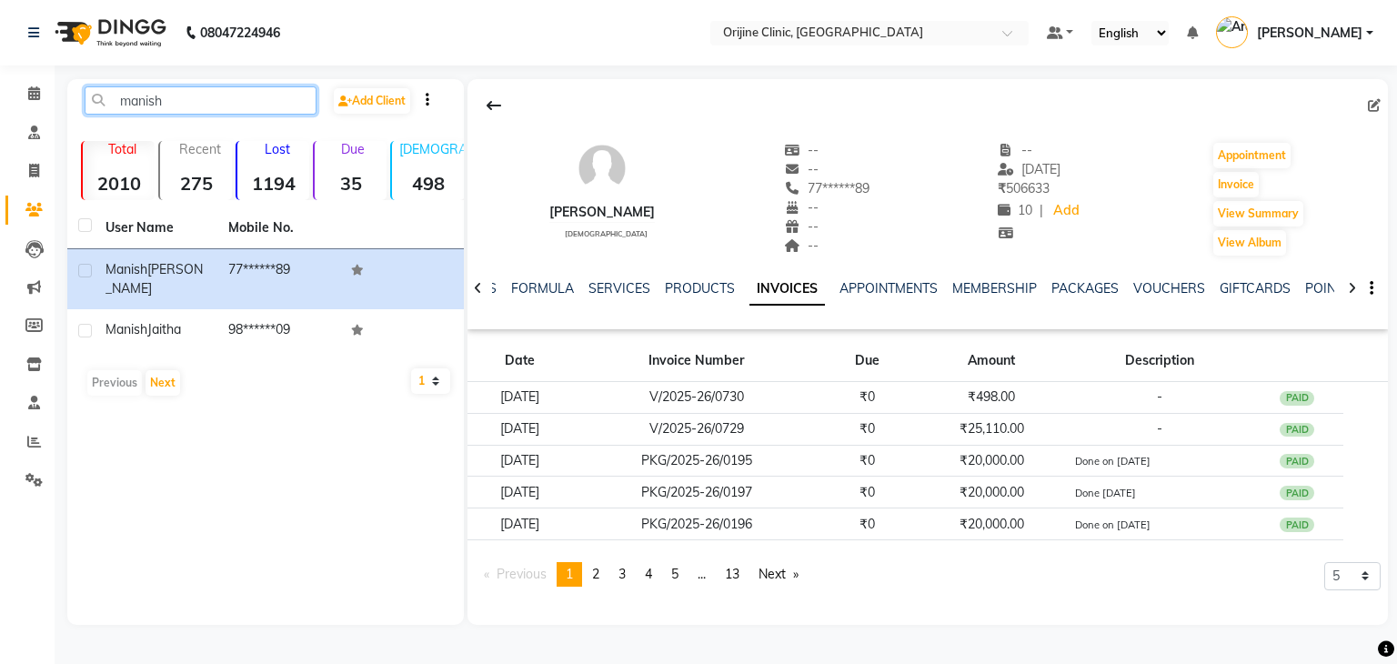
click at [135, 96] on input "manish" at bounding box center [201, 100] width 232 height 28
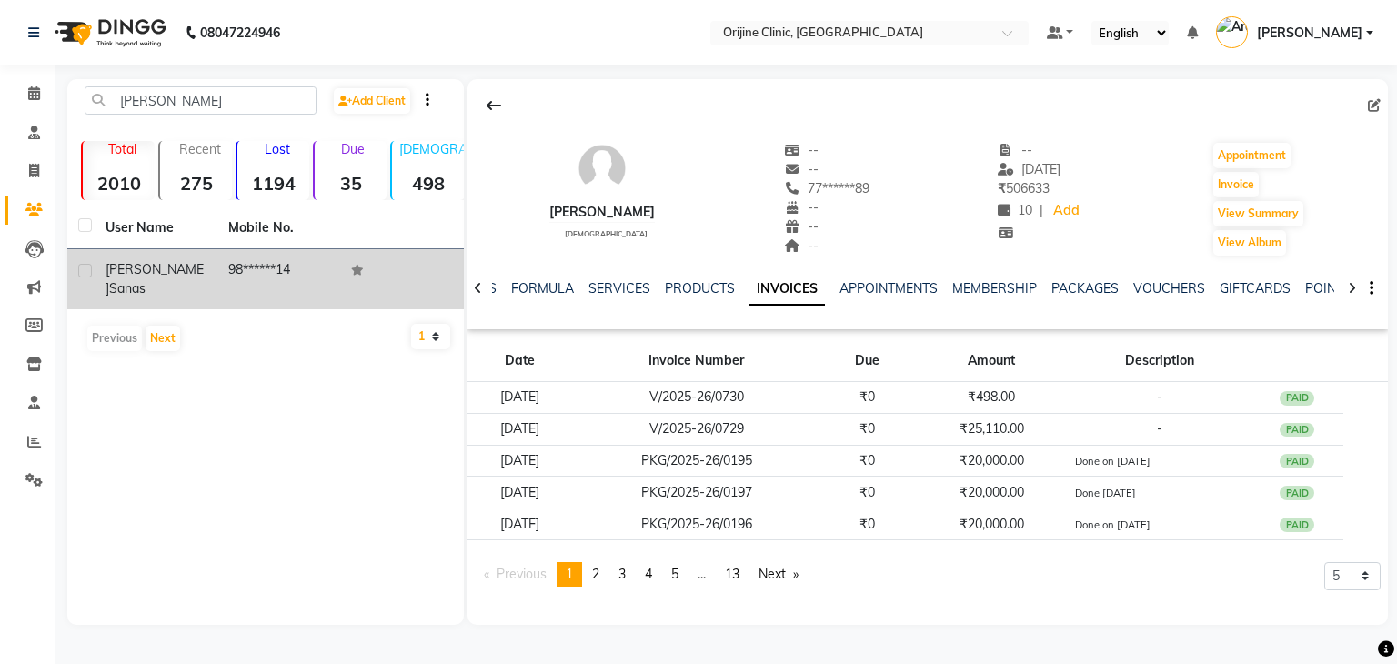
click at [126, 272] on span "[PERSON_NAME]" at bounding box center [154, 278] width 98 height 35
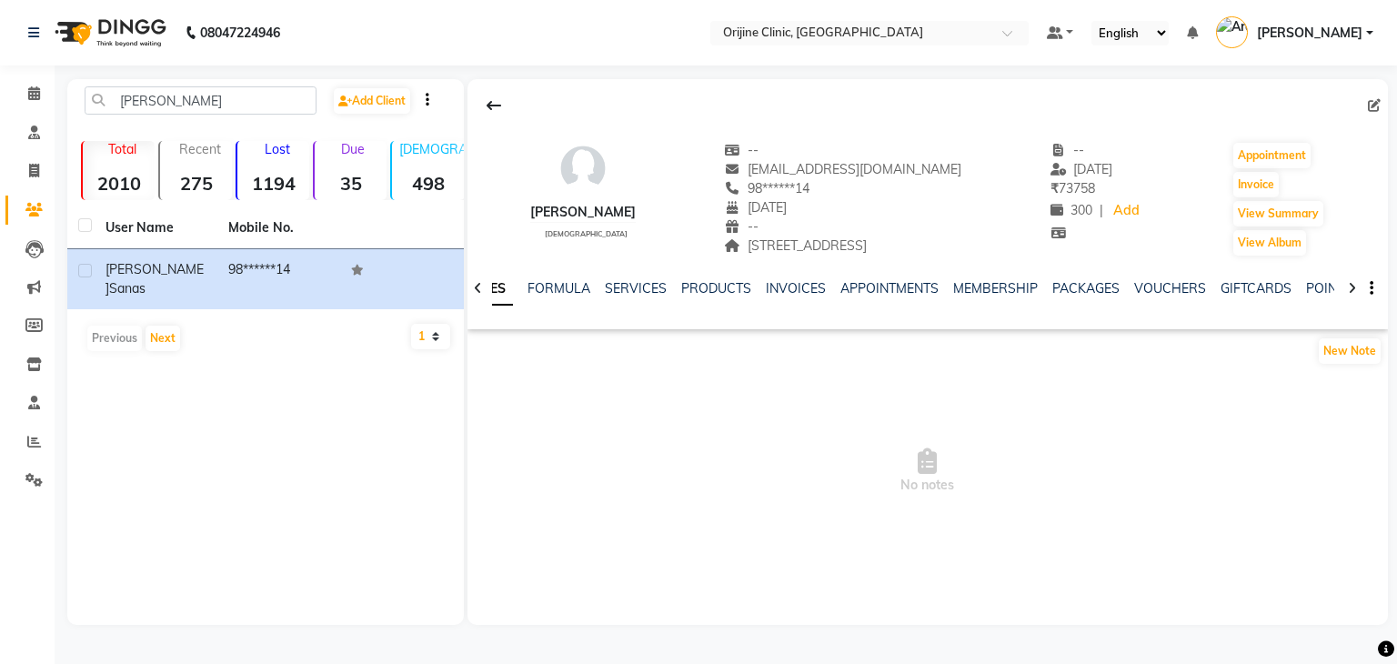
click at [778, 297] on div "INVOICES" at bounding box center [796, 288] width 60 height 19
click at [786, 289] on link "INVOICES" at bounding box center [796, 288] width 60 height 16
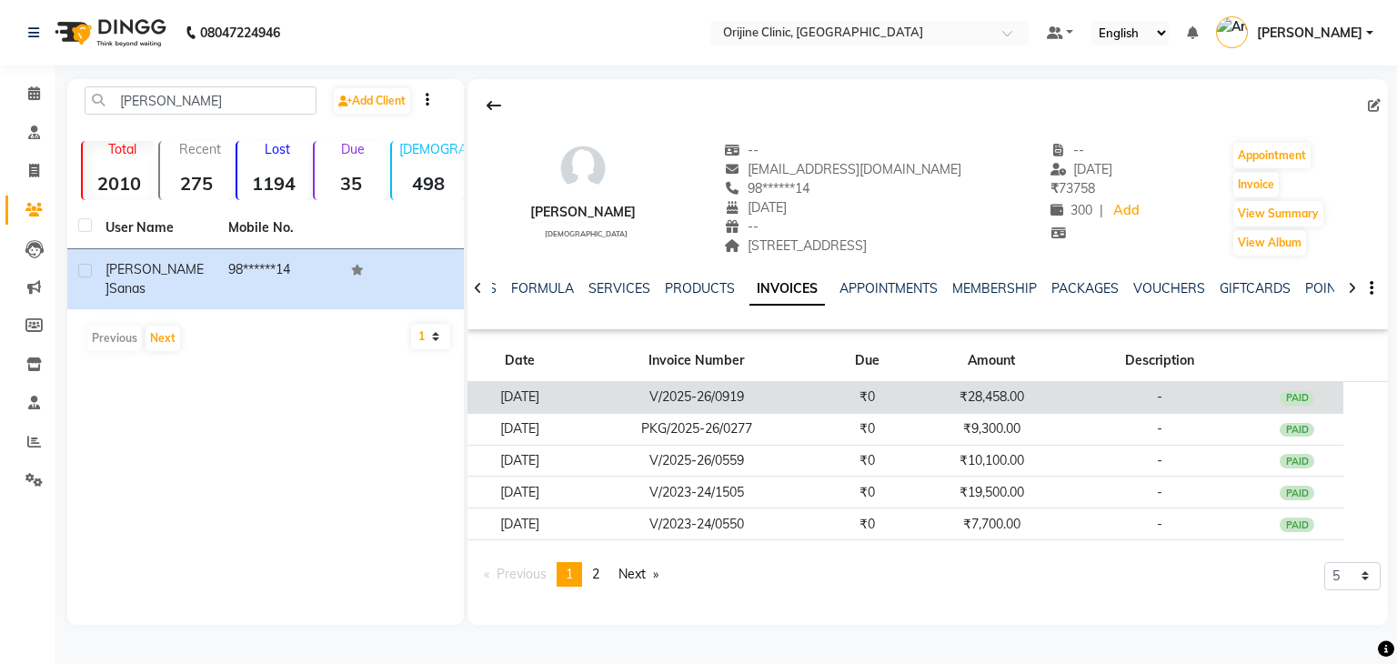
click at [713, 397] on td "V/2025-26/0919" at bounding box center [696, 398] width 248 height 32
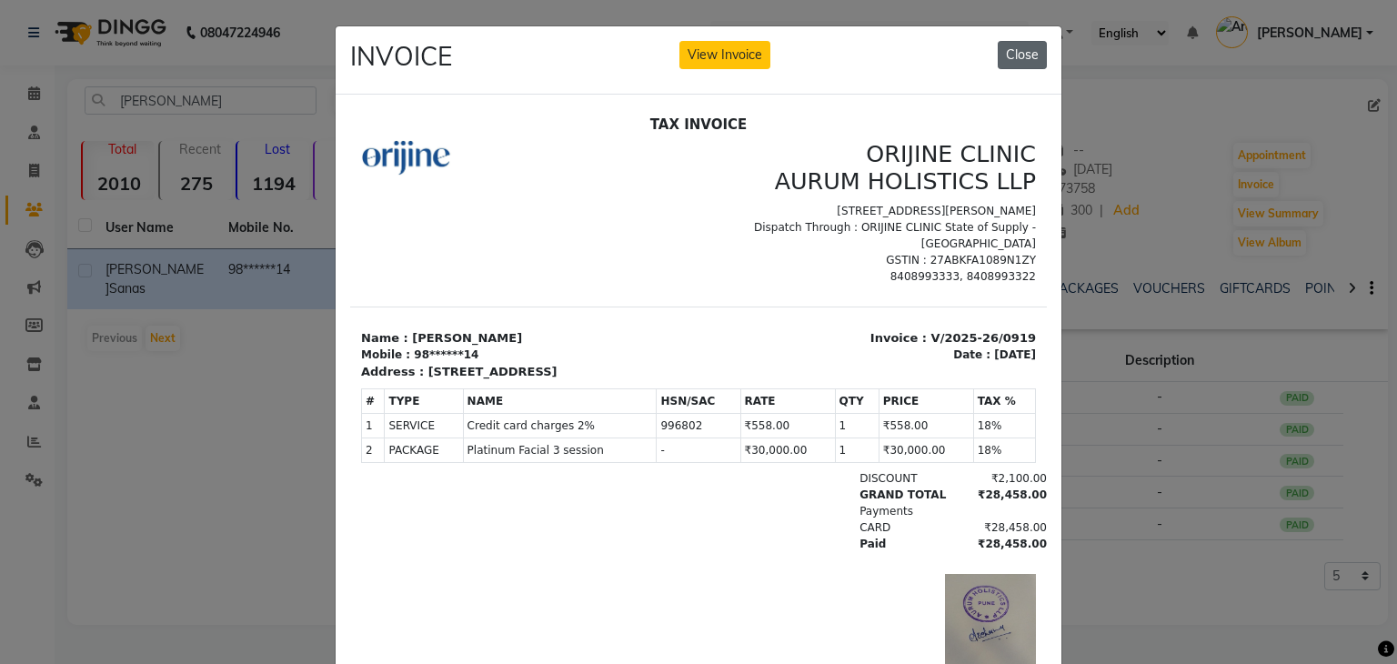
click at [1023, 50] on button "Close" at bounding box center [1022, 55] width 49 height 28
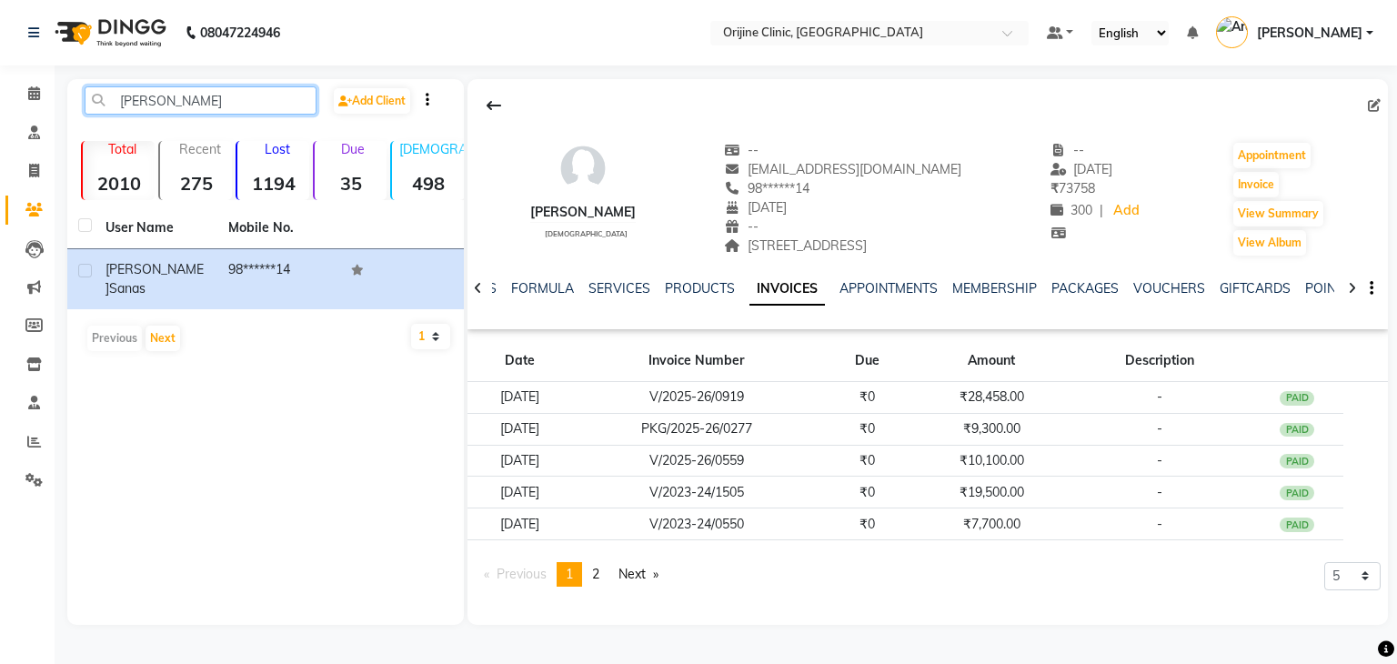
click at [149, 112] on input "[PERSON_NAME]" at bounding box center [201, 100] width 232 height 28
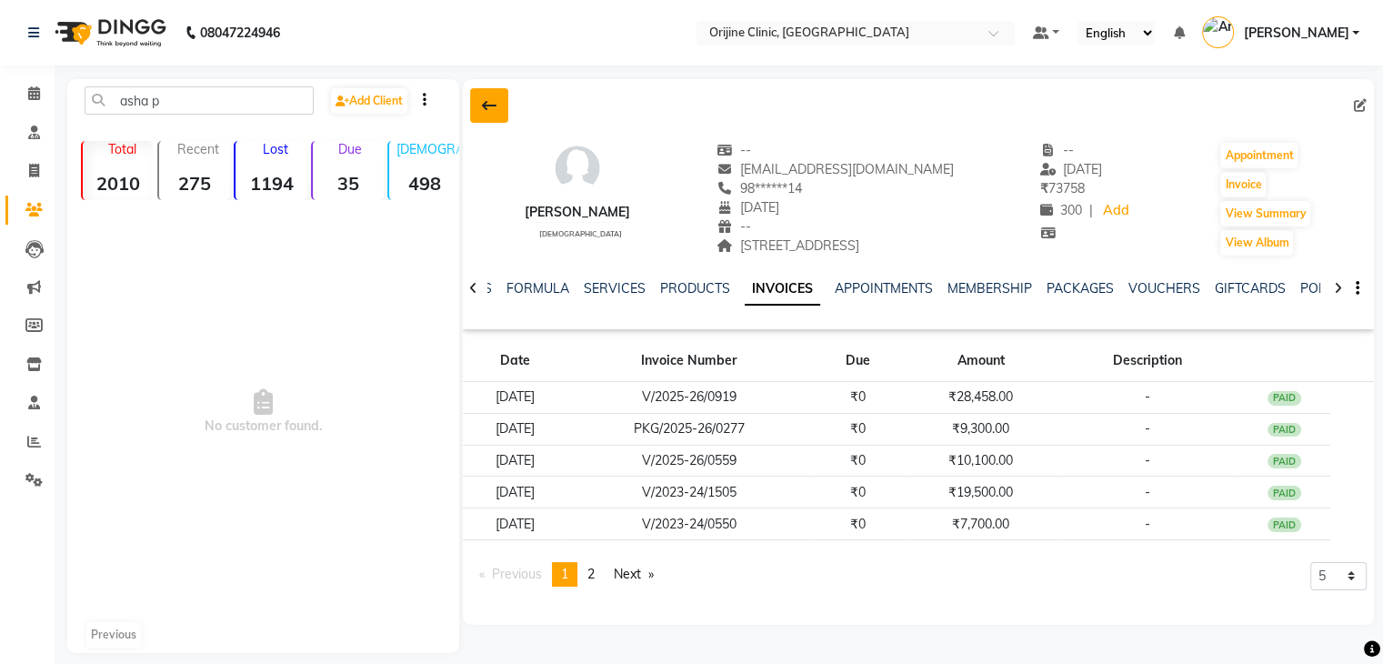
click at [484, 105] on icon at bounding box center [489, 105] width 15 height 15
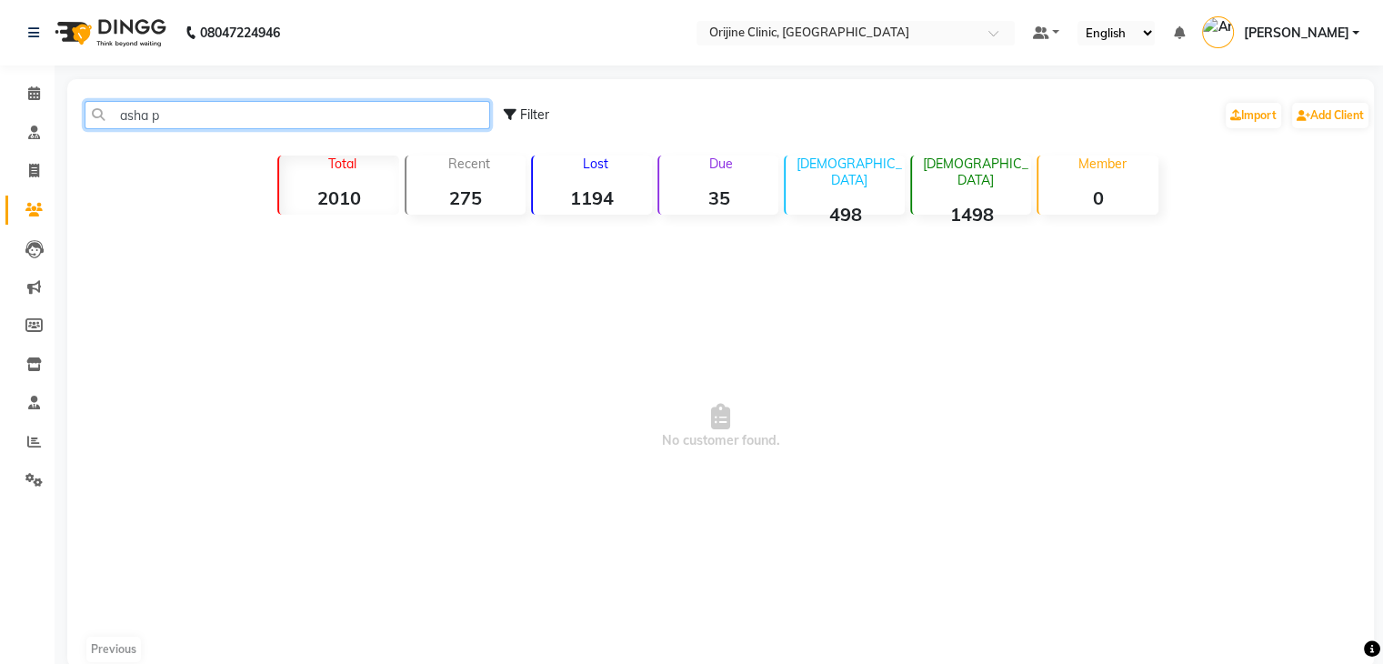
click at [239, 118] on input "asha p" at bounding box center [288, 115] width 406 height 28
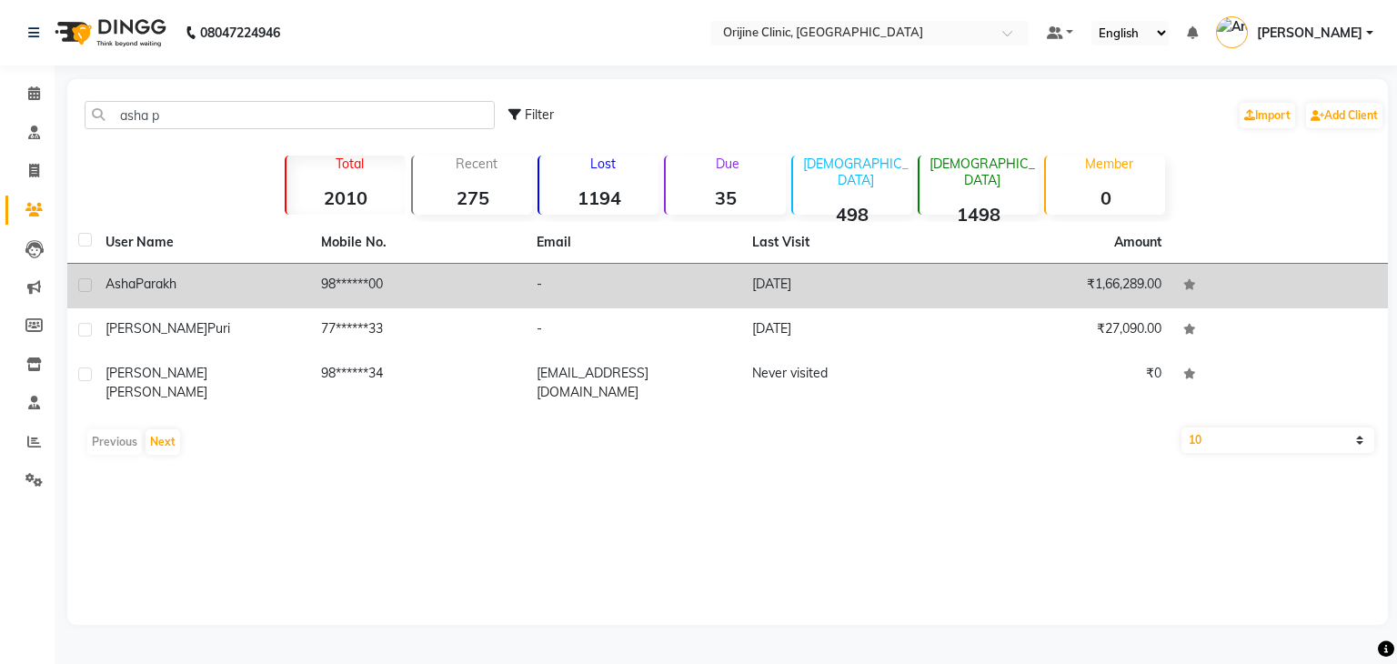
click at [164, 288] on span "Parakh" at bounding box center [156, 284] width 41 height 16
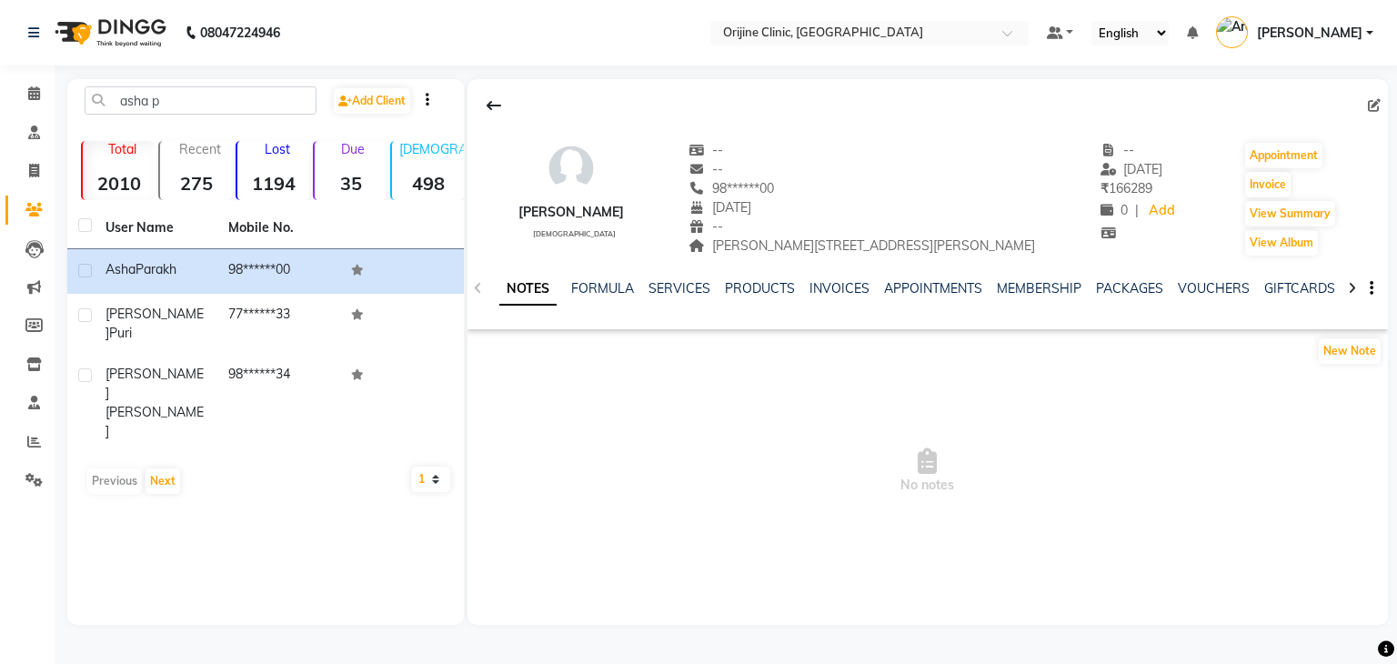
click at [830, 297] on div "INVOICES" at bounding box center [839, 288] width 60 height 19
click at [836, 285] on link "INVOICES" at bounding box center [839, 288] width 60 height 16
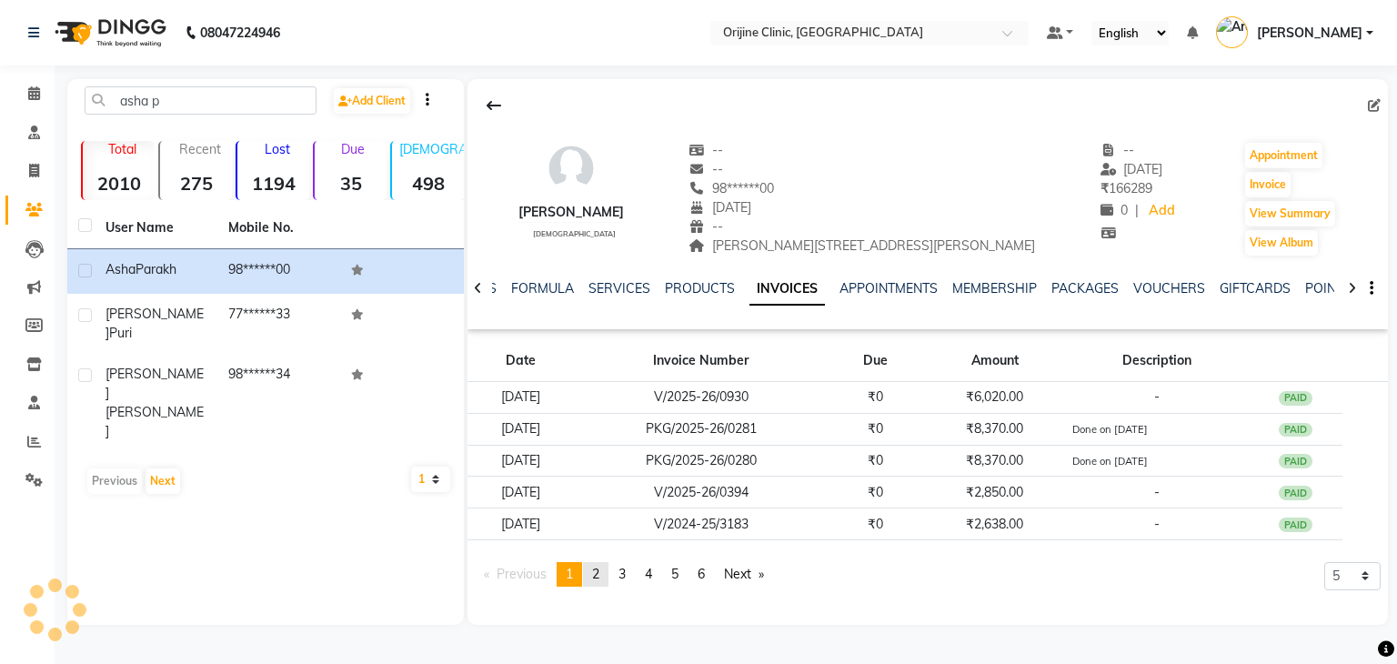
click at [597, 575] on span "2" at bounding box center [595, 574] width 7 height 16
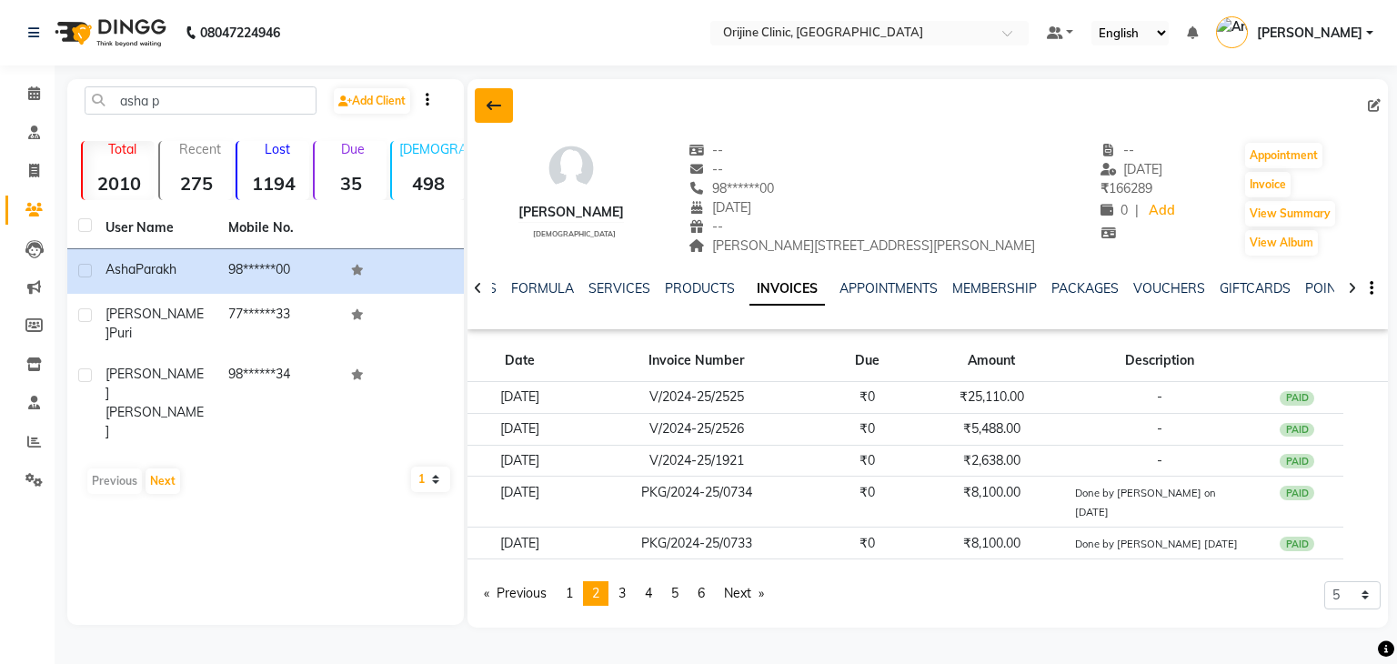
click at [487, 105] on icon at bounding box center [494, 105] width 15 height 15
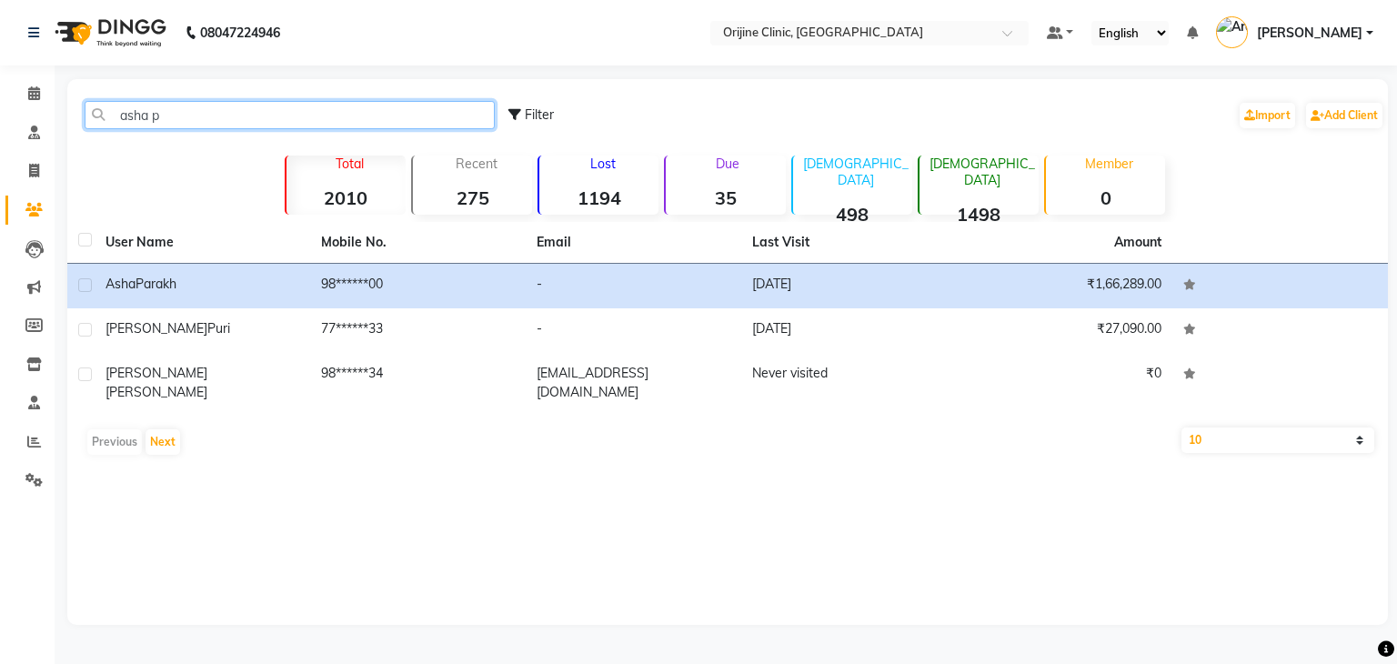
click at [150, 108] on input "asha p" at bounding box center [290, 115] width 410 height 28
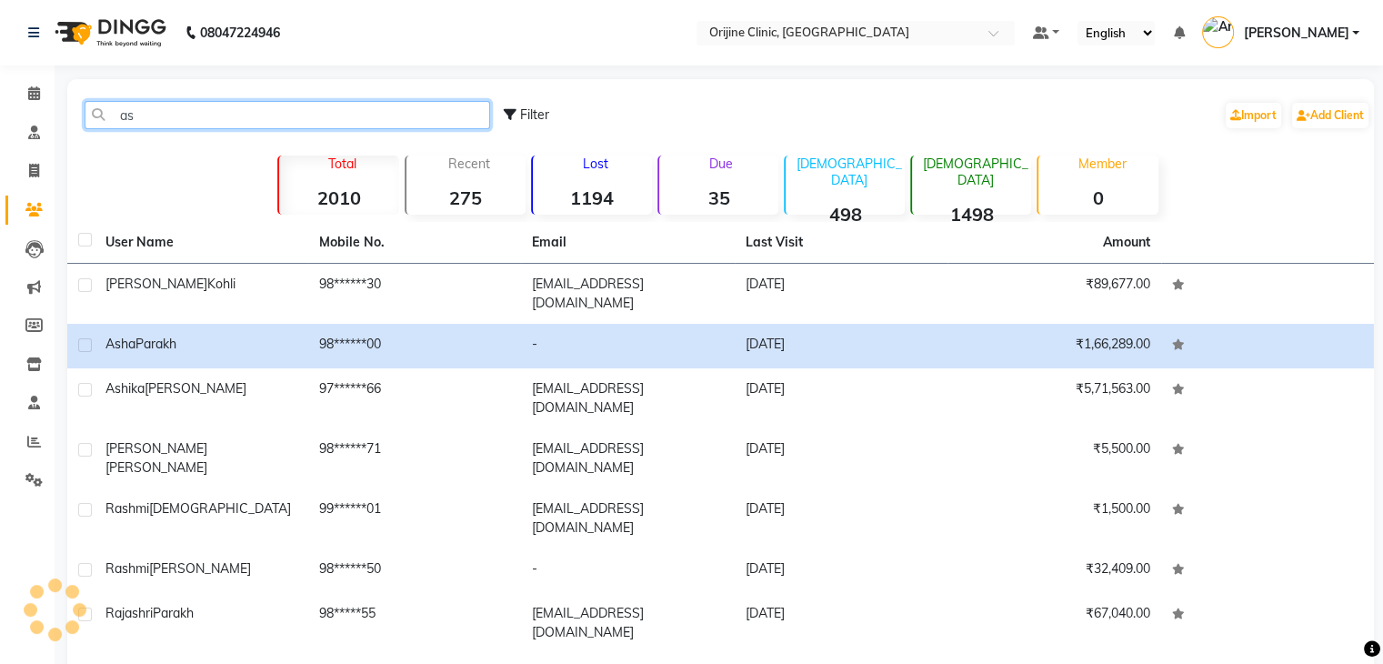
type input "a"
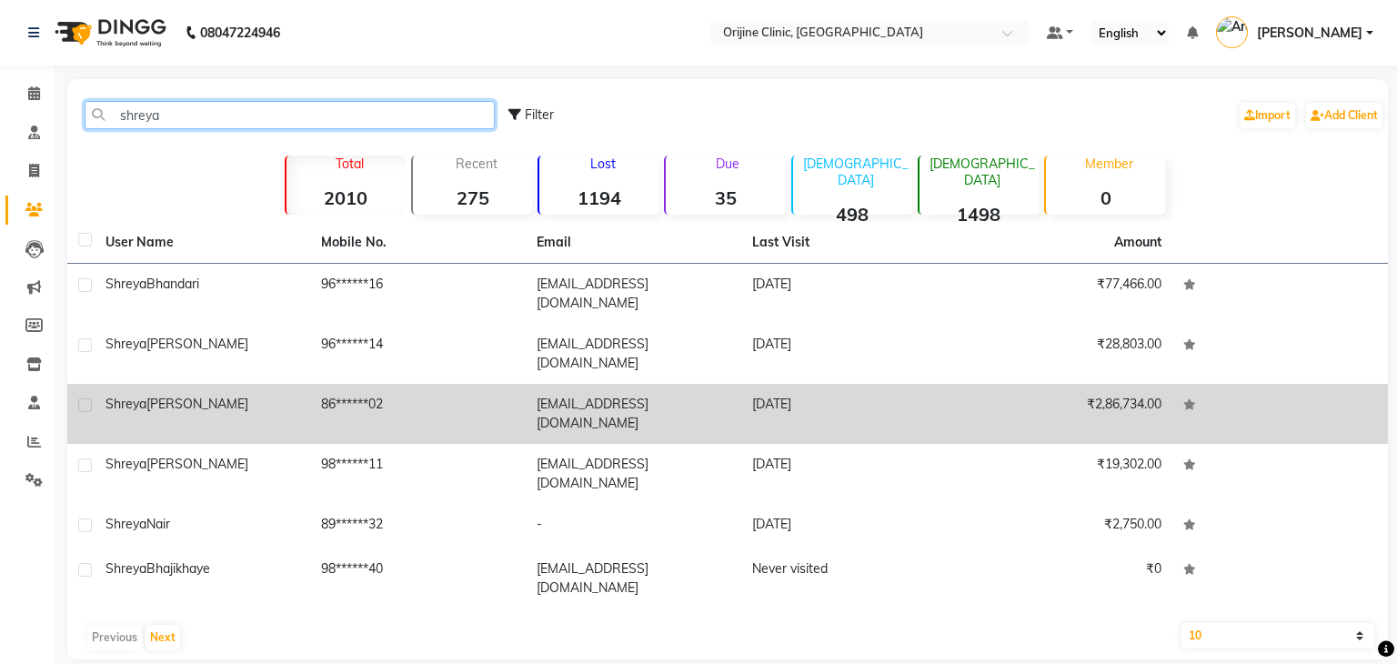
type input "shreya"
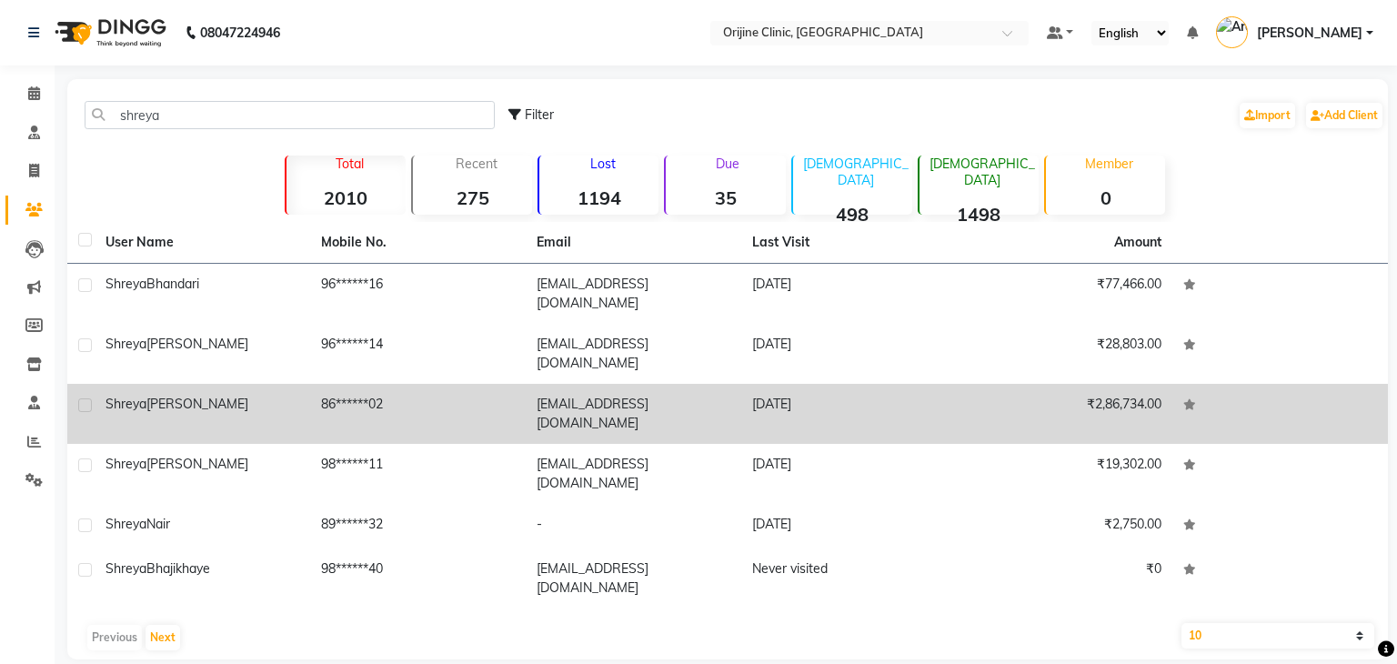
click at [146, 384] on td "[PERSON_NAME]" at bounding box center [203, 414] width 216 height 60
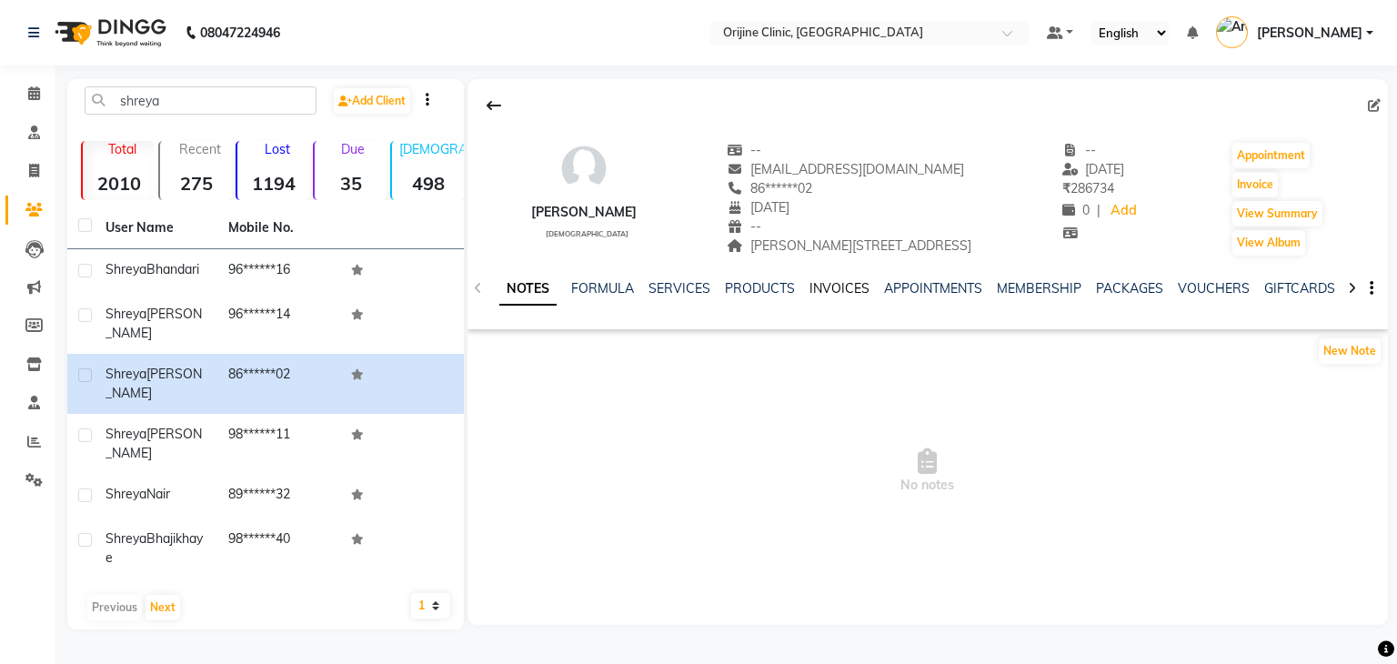
click at [822, 292] on link "INVOICES" at bounding box center [839, 288] width 60 height 16
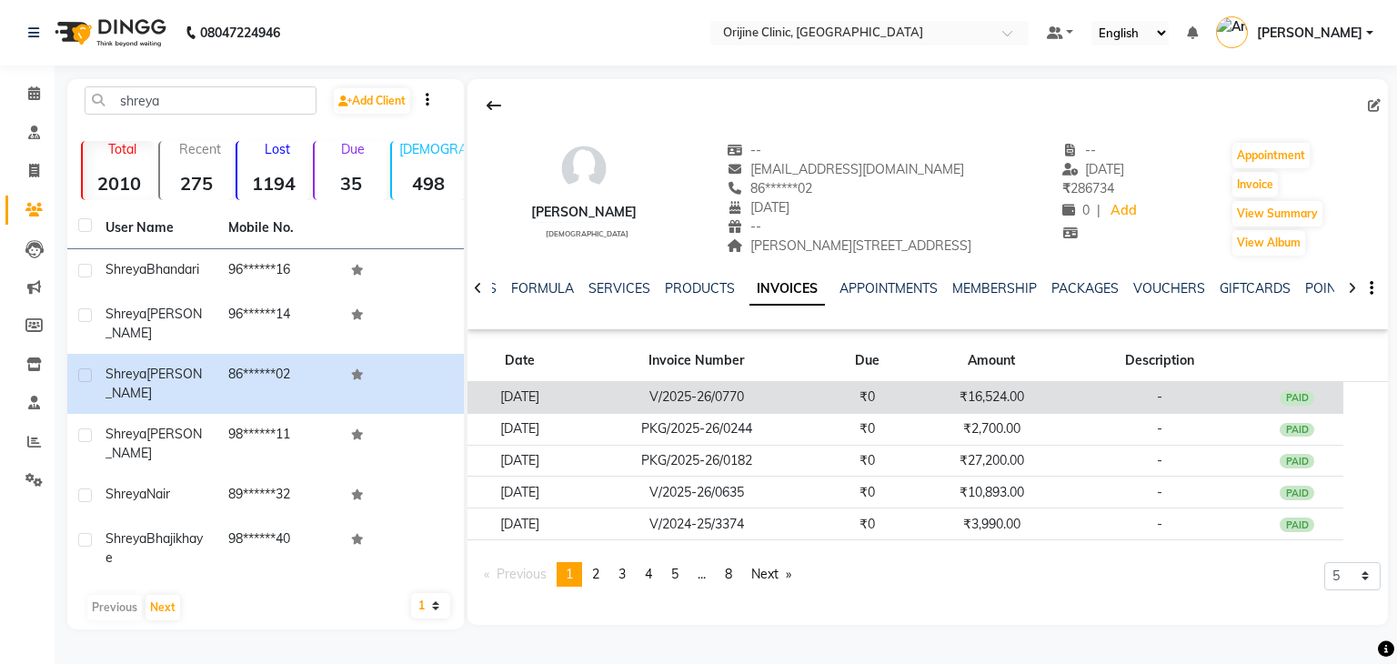
click at [782, 390] on td "V/2025-26/0770" at bounding box center [696, 398] width 248 height 32
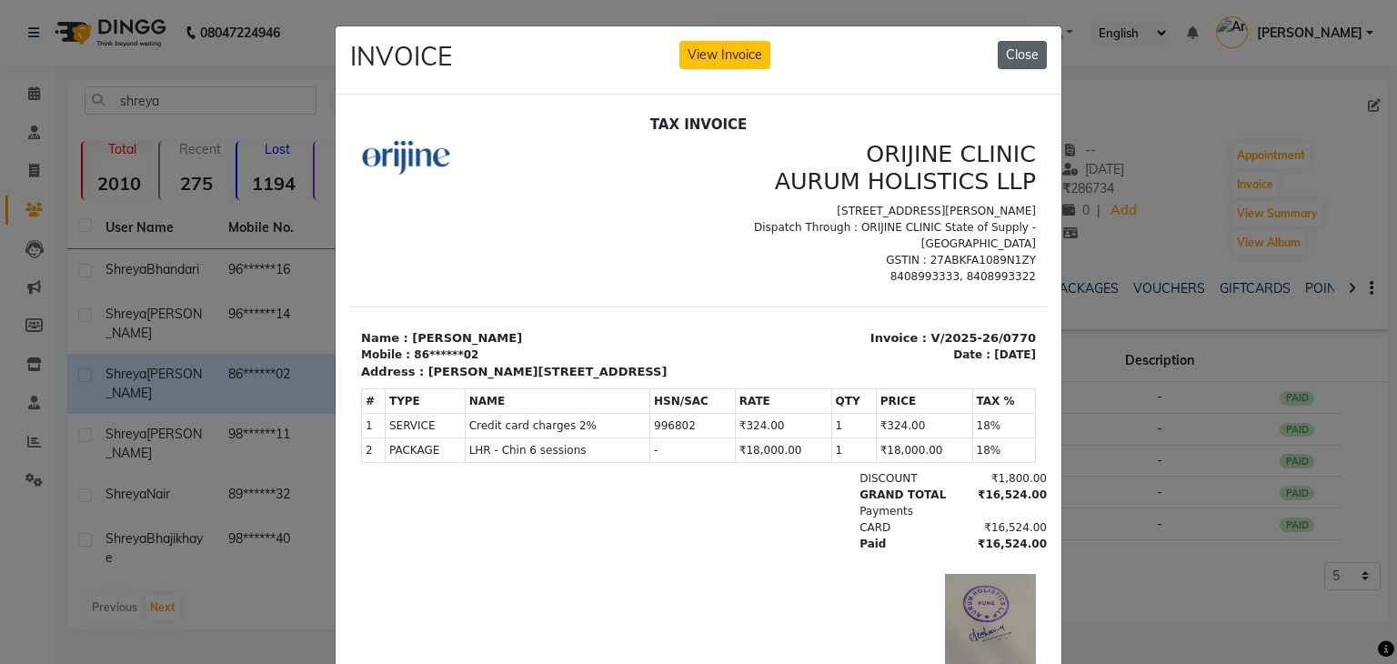
click at [1023, 63] on button "Close" at bounding box center [1022, 55] width 49 height 28
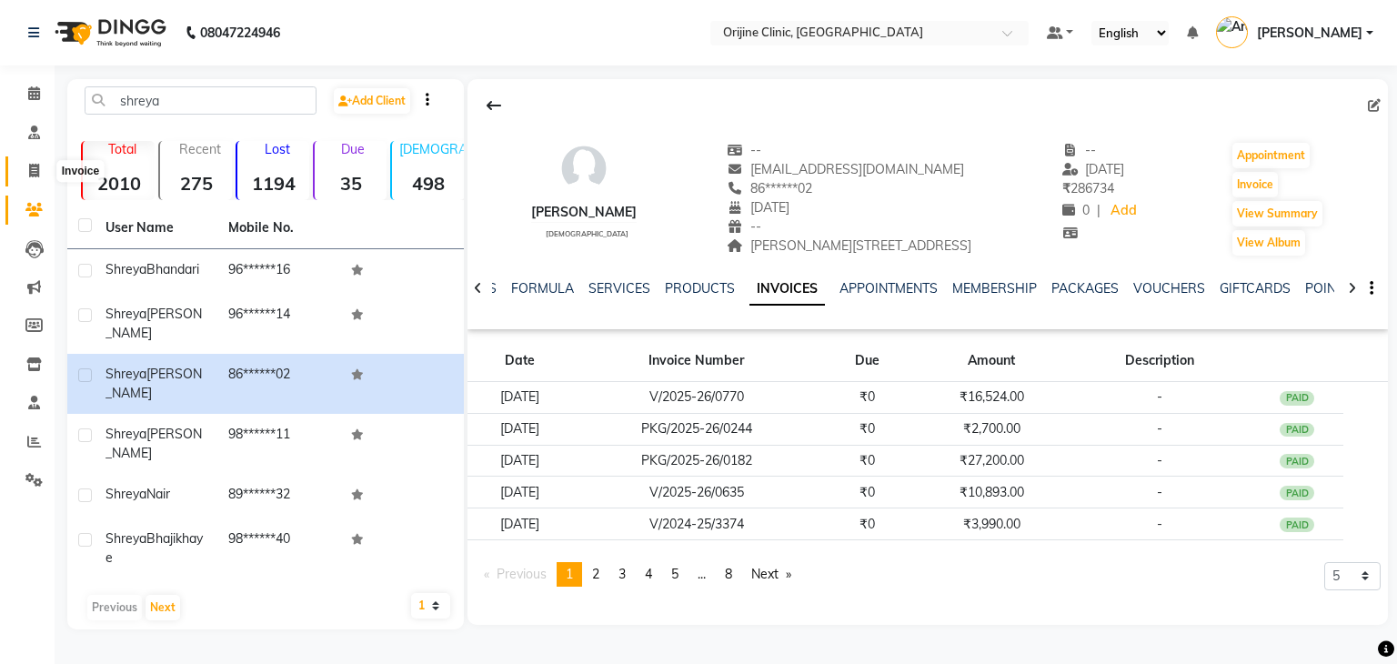
click at [35, 170] on icon at bounding box center [34, 171] width 10 height 14
select select "702"
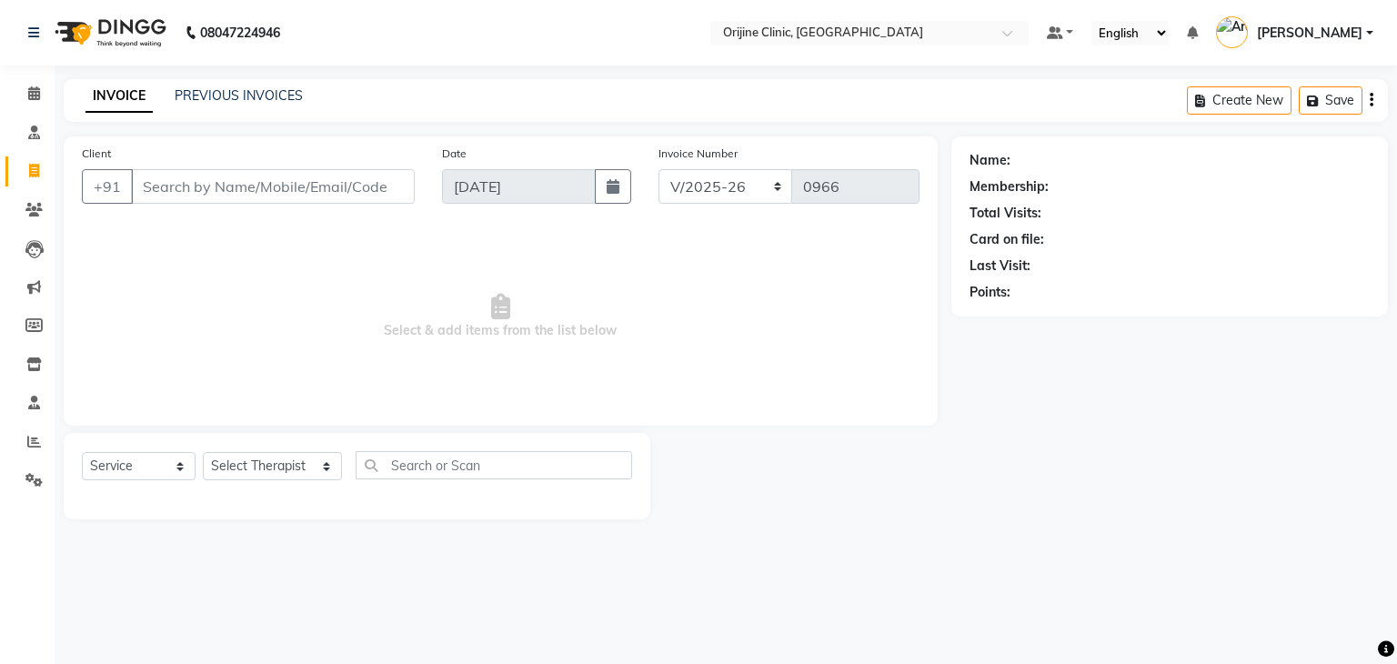
click at [131, 482] on div "Select Service Product Membership Package Voucher Prepaid Gift Card Select Ther…" at bounding box center [357, 472] width 550 height 43
click at [145, 472] on select "Select Service Product Membership Package Voucher Prepaid Gift Card" at bounding box center [139, 466] width 114 height 28
select select "product"
click at [82, 453] on select "Select Service Product Membership Package Voucher Prepaid Gift Card" at bounding box center [139, 466] width 114 height 28
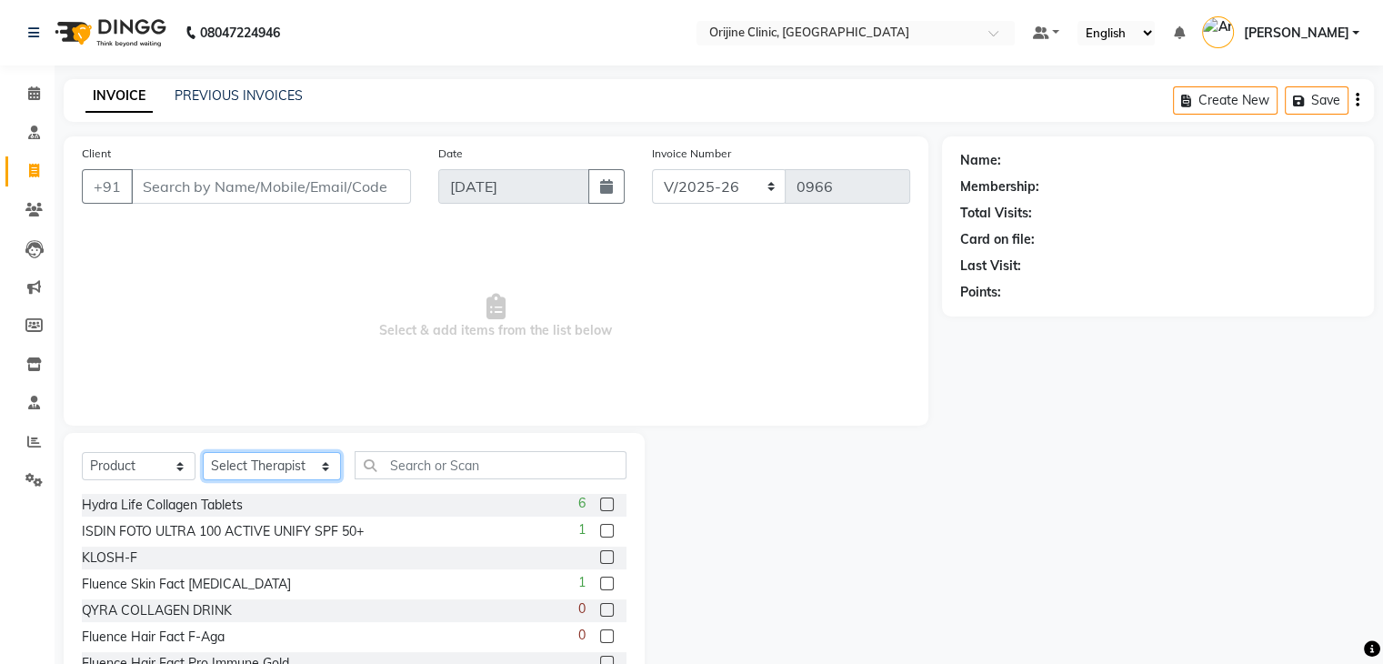
click at [245, 471] on select "Select Therapist [PERSON_NAME][GEOGRAPHIC_DATA] [PERSON_NAME] [PERSON_NAME] [PE…" at bounding box center [272, 466] width 138 height 28
select select "10775"
click at [203, 453] on select "Select Therapist [PERSON_NAME][GEOGRAPHIC_DATA] [PERSON_NAME] [PERSON_NAME] [PE…" at bounding box center [272, 466] width 138 height 28
click at [410, 468] on input "a" at bounding box center [491, 465] width 272 height 28
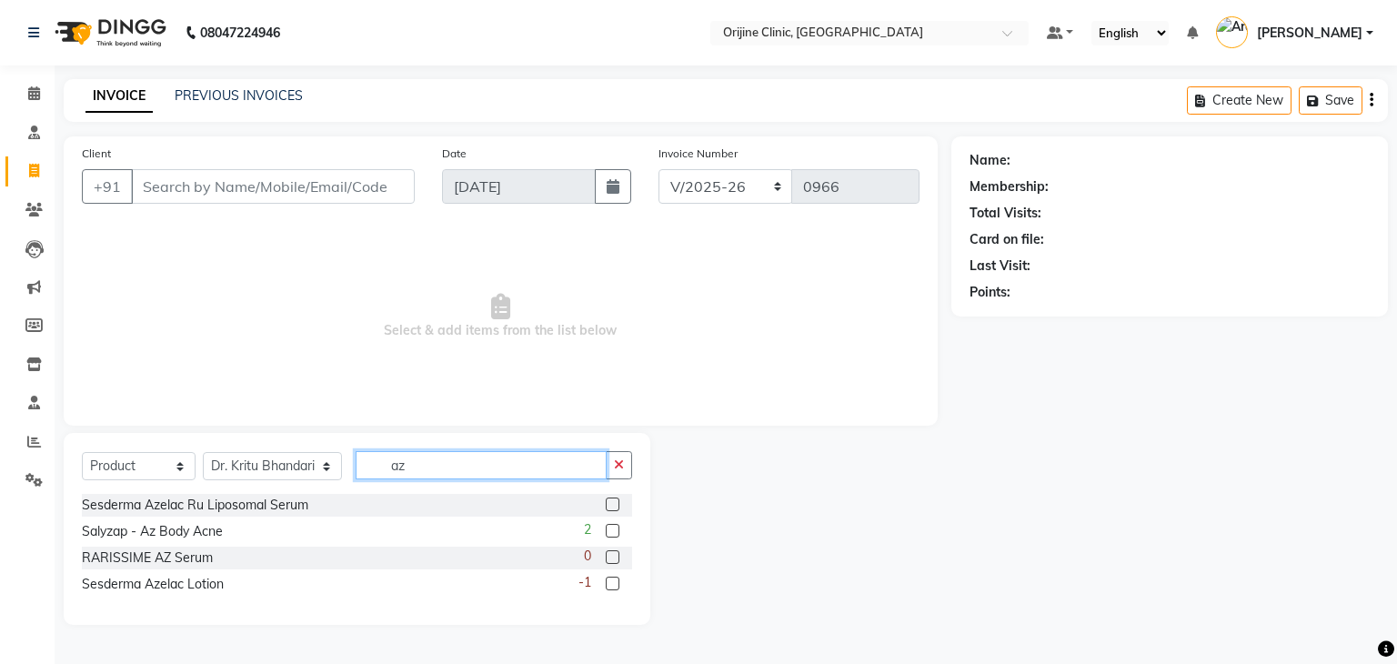
type input "az"
click at [615, 504] on label at bounding box center [613, 504] width 14 height 14
click at [615, 504] on input "checkbox" at bounding box center [612, 505] width 12 height 12
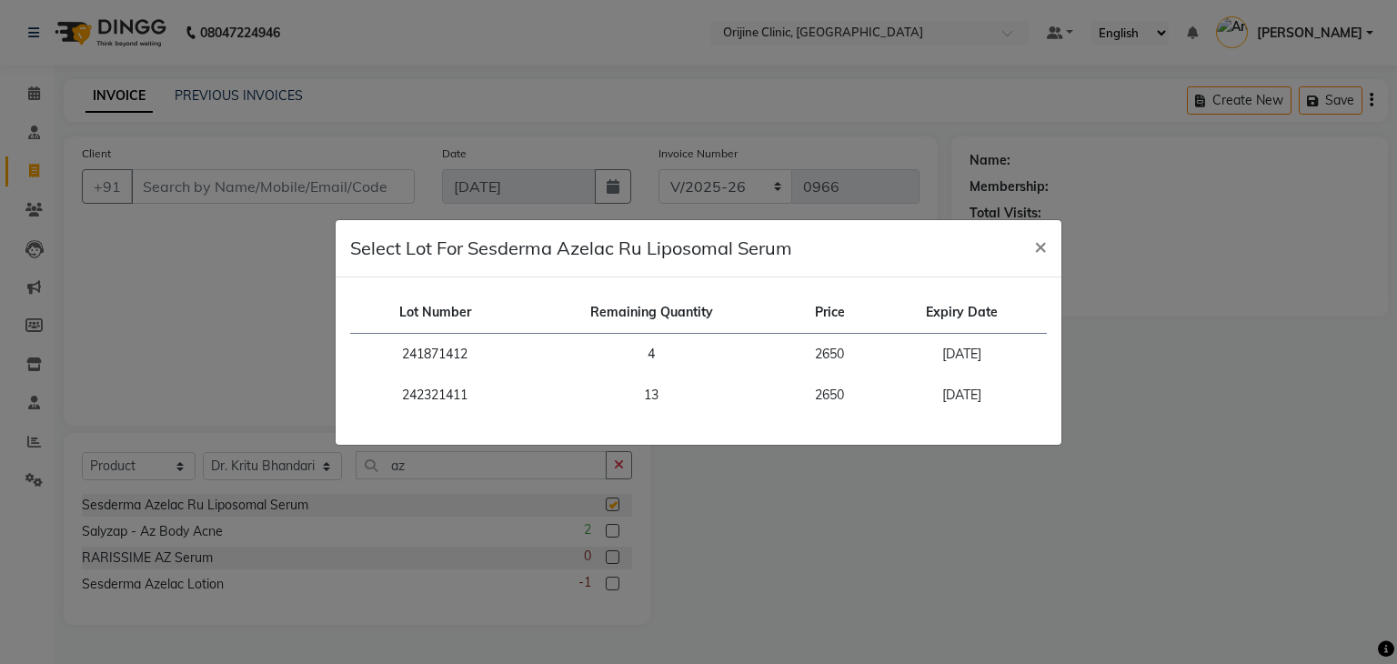
checkbox input "false"
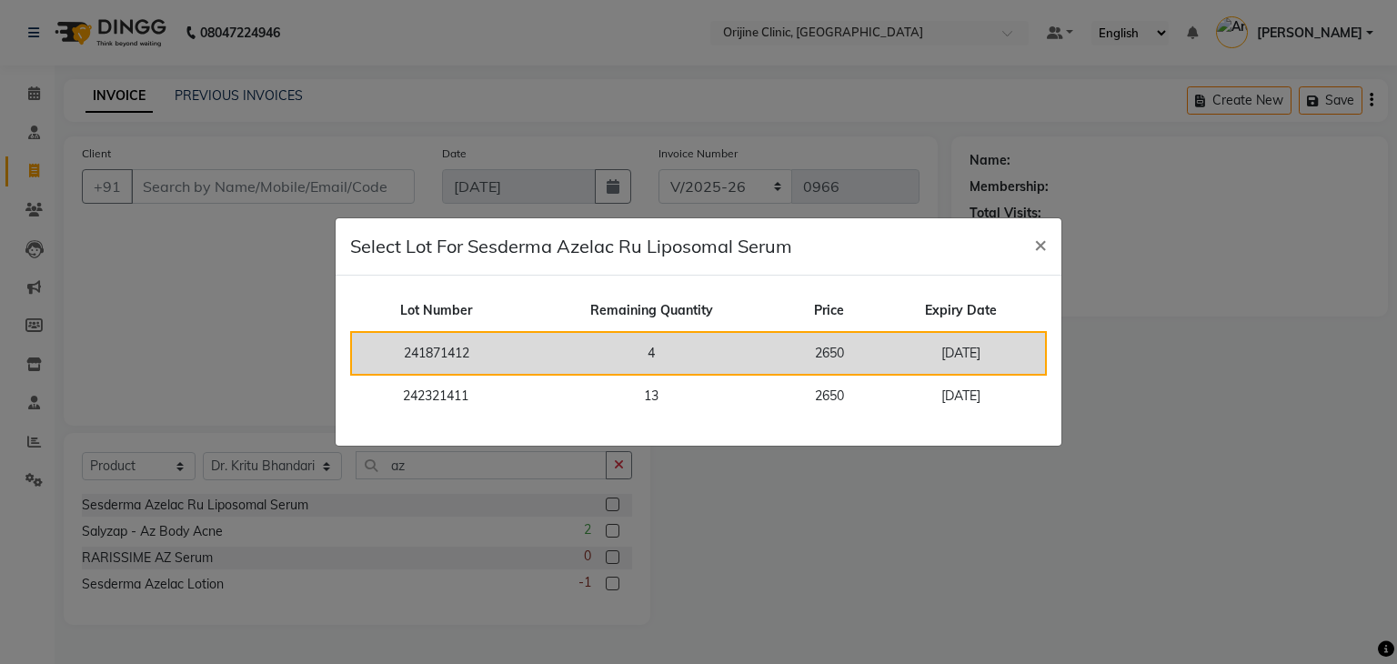
click at [670, 354] on td "4" at bounding box center [651, 353] width 262 height 43
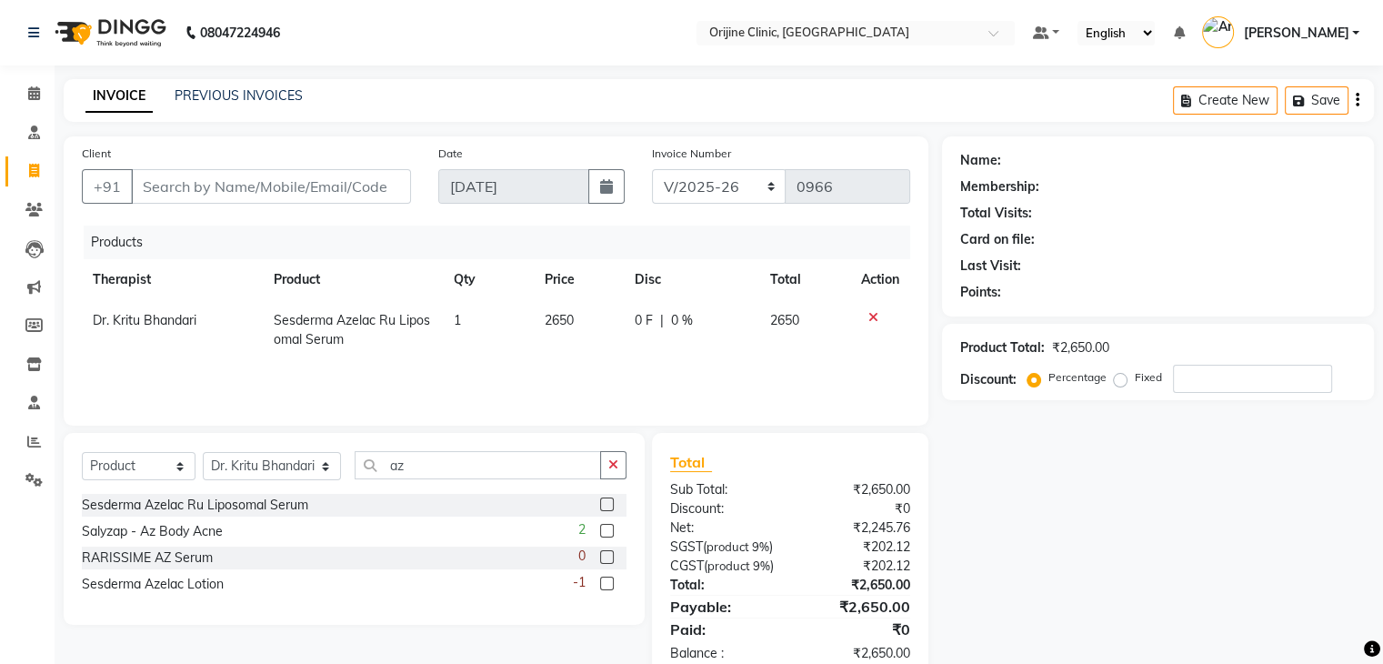
click at [477, 327] on td "1" at bounding box center [488, 330] width 90 height 60
select select "10775"
click at [477, 327] on input "1" at bounding box center [469, 325] width 64 height 28
type input "3"
click at [815, 465] on div "Total" at bounding box center [790, 462] width 240 height 22
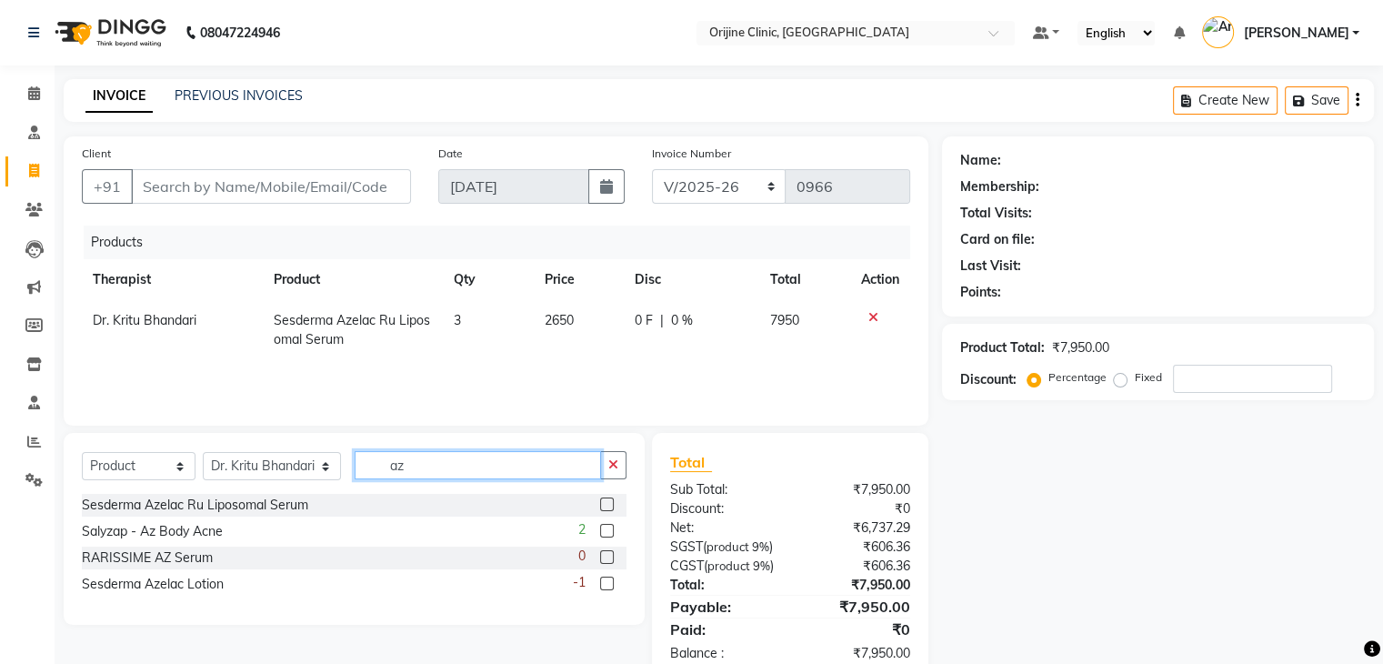
click at [364, 467] on input "az" at bounding box center [478, 465] width 246 height 28
type input "sebi"
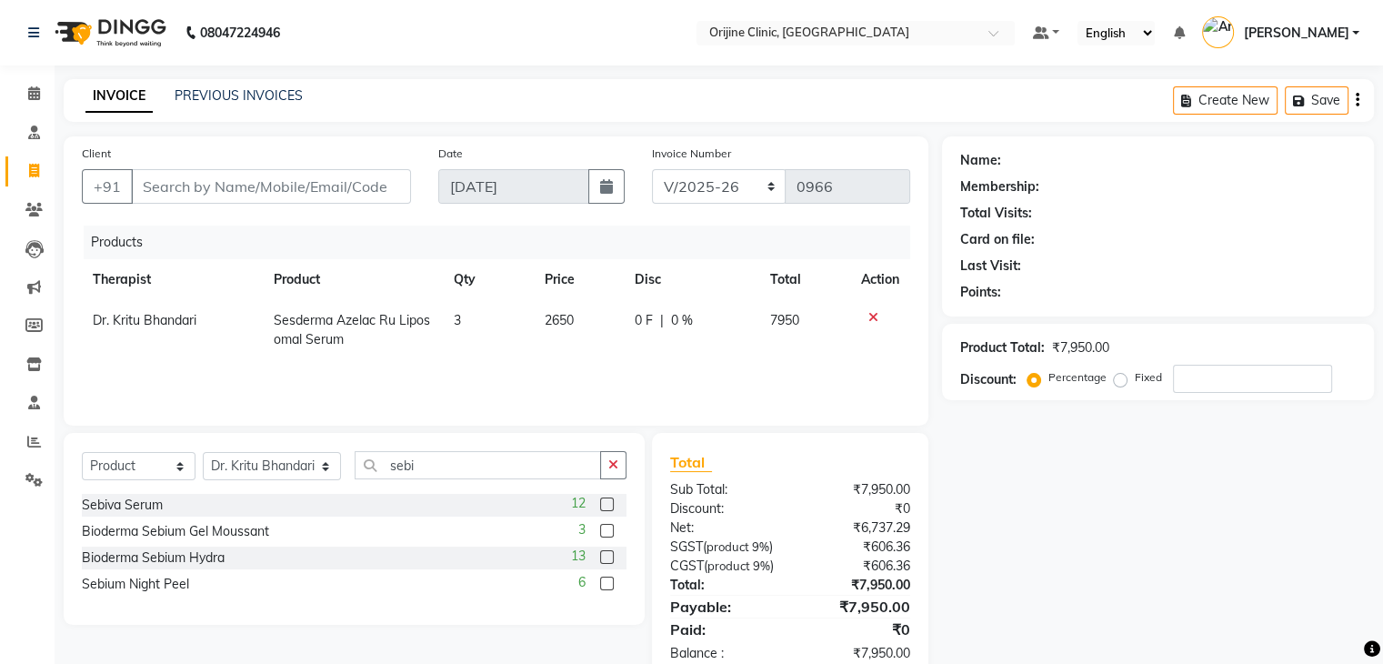
click at [608, 501] on label at bounding box center [607, 504] width 14 height 14
click at [608, 501] on input "checkbox" at bounding box center [606, 505] width 12 height 12
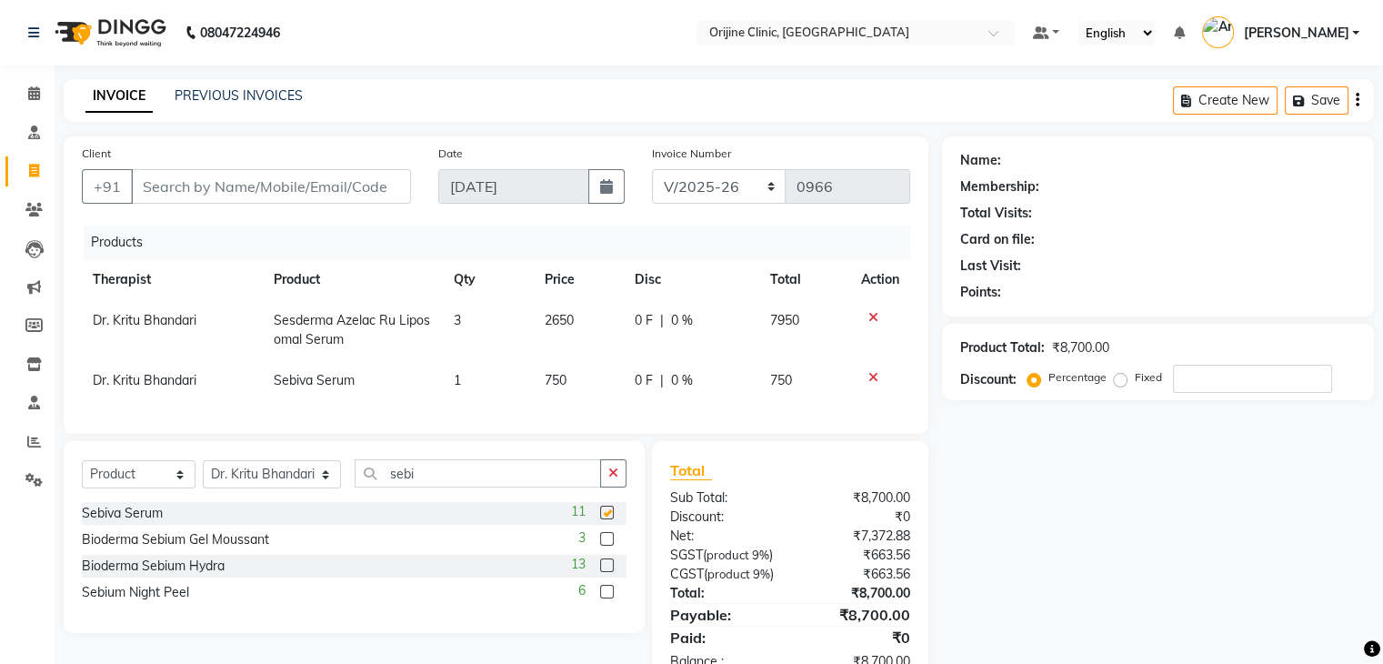
checkbox input "false"
click at [459, 379] on span "1" at bounding box center [457, 380] width 7 height 16
select select "10775"
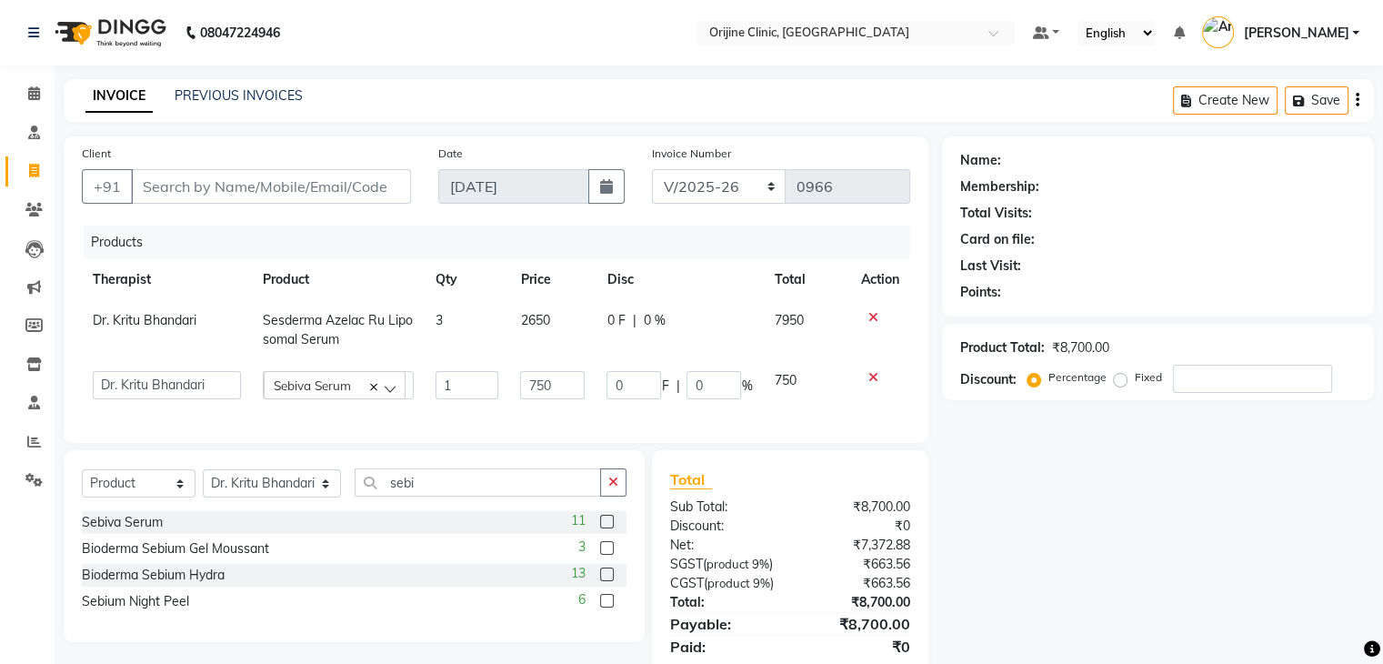
click at [459, 379] on input "1" at bounding box center [468, 385] width 64 height 28
type input "3"
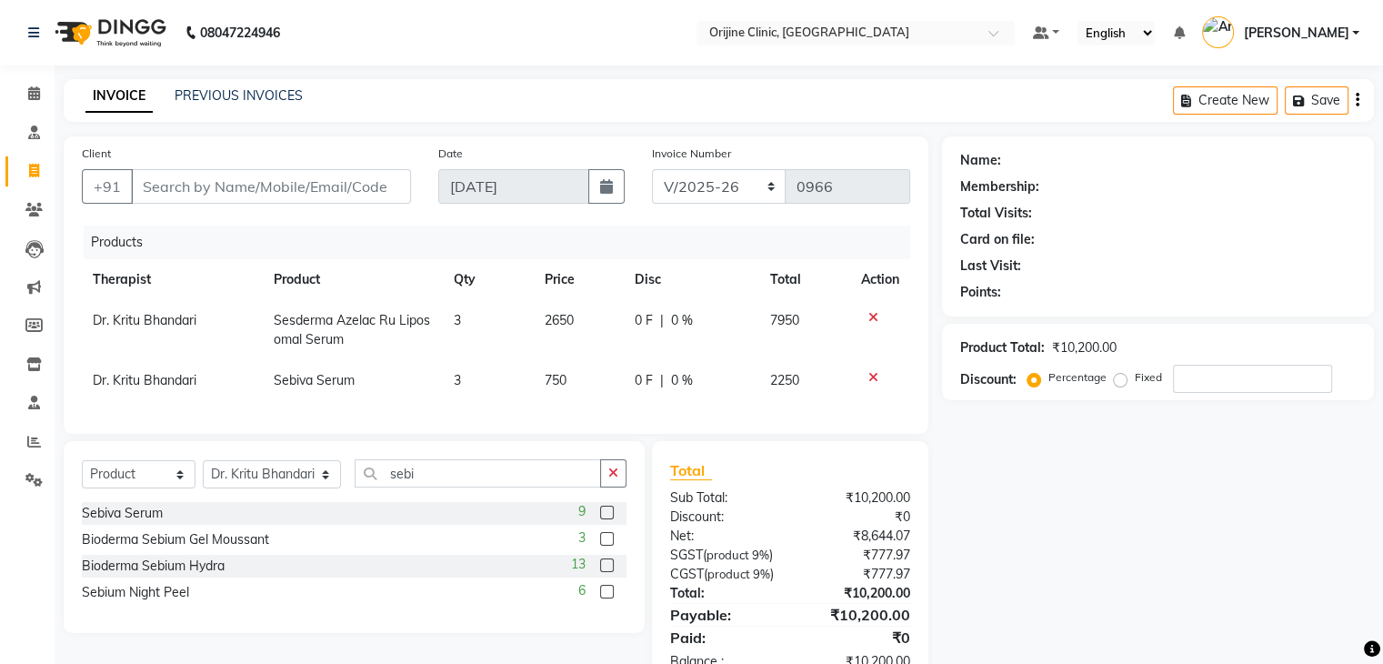
click at [768, 501] on div "Total Sub Total: ₹10,200.00 Discount: ₹0 Net: ₹8,644.07 SGST ( product 9% ) ₹77…" at bounding box center [790, 565] width 240 height 212
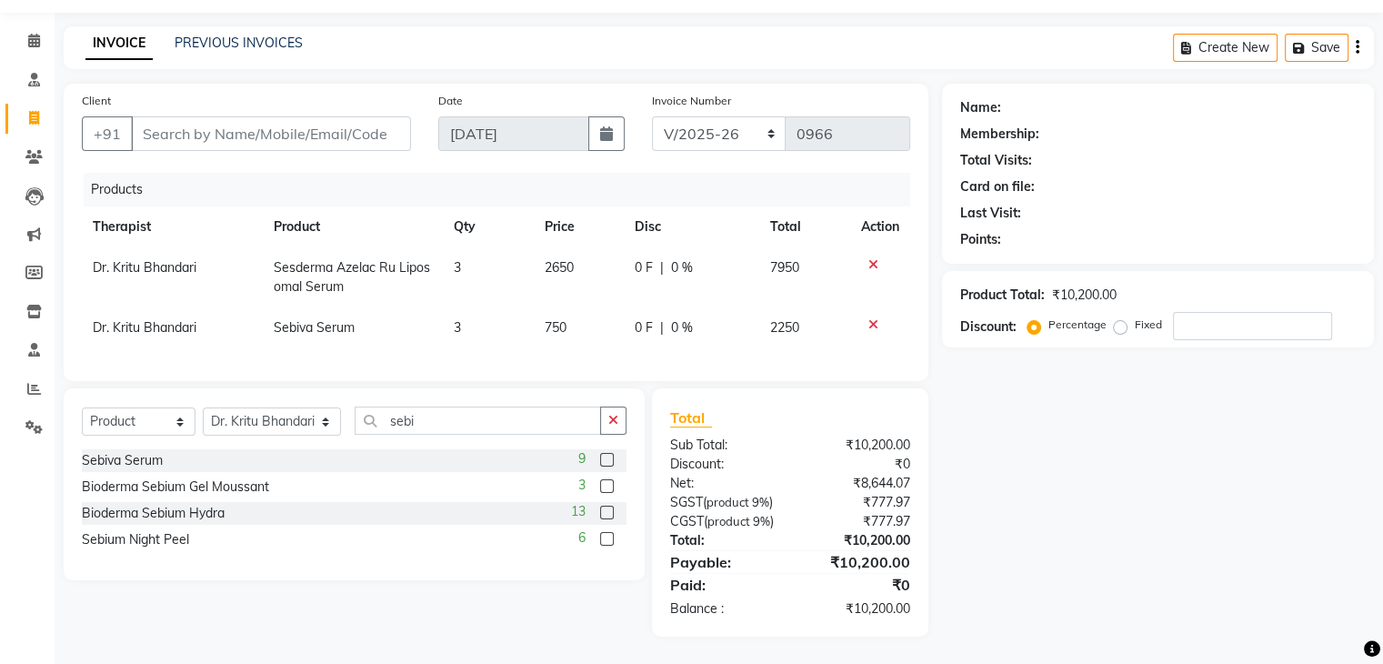
scroll to position [86, 0]
click at [873, 258] on icon at bounding box center [874, 264] width 10 height 13
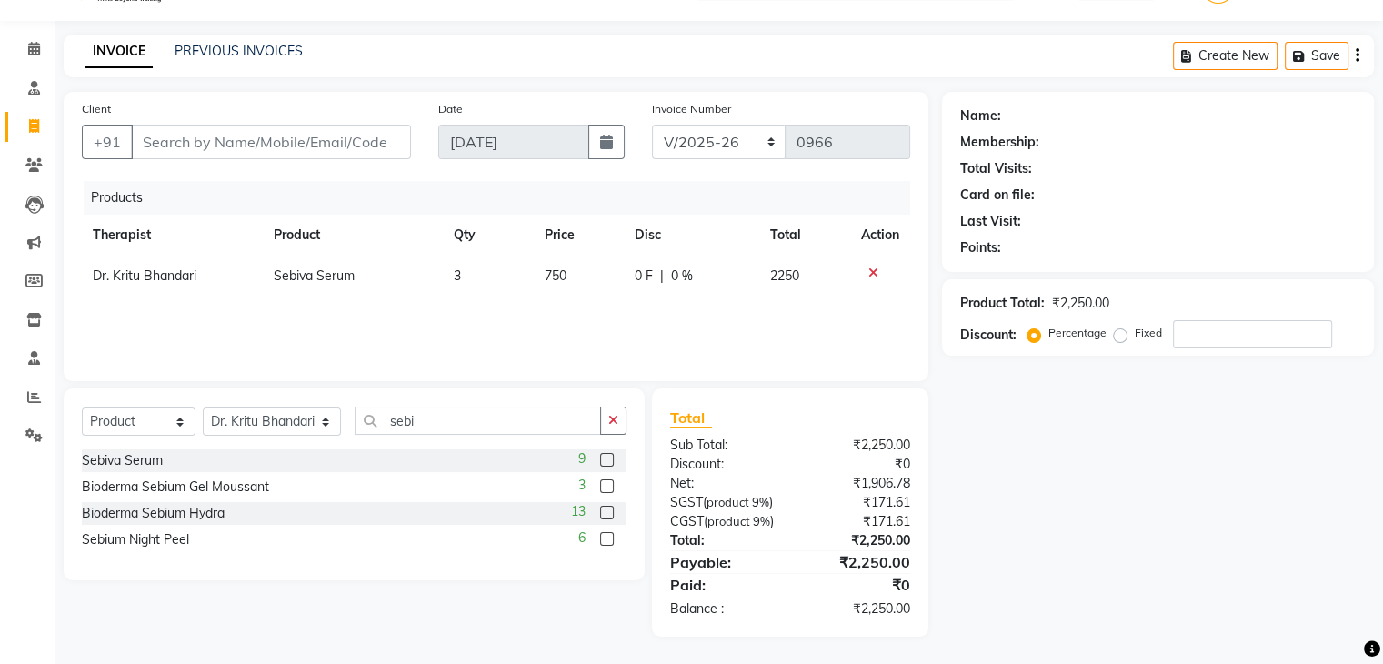
scroll to position [65, 0]
click at [872, 266] on icon at bounding box center [874, 272] width 10 height 13
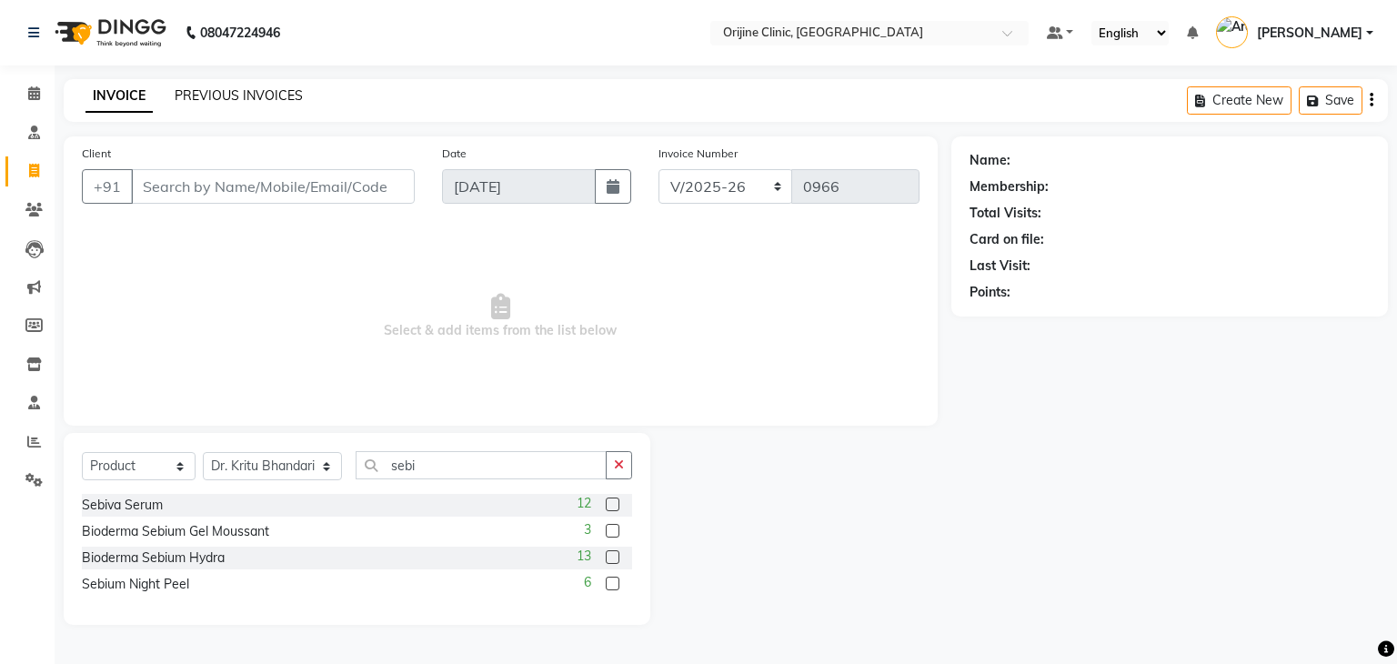
click at [244, 103] on link "PREVIOUS INVOICES" at bounding box center [239, 95] width 128 height 16
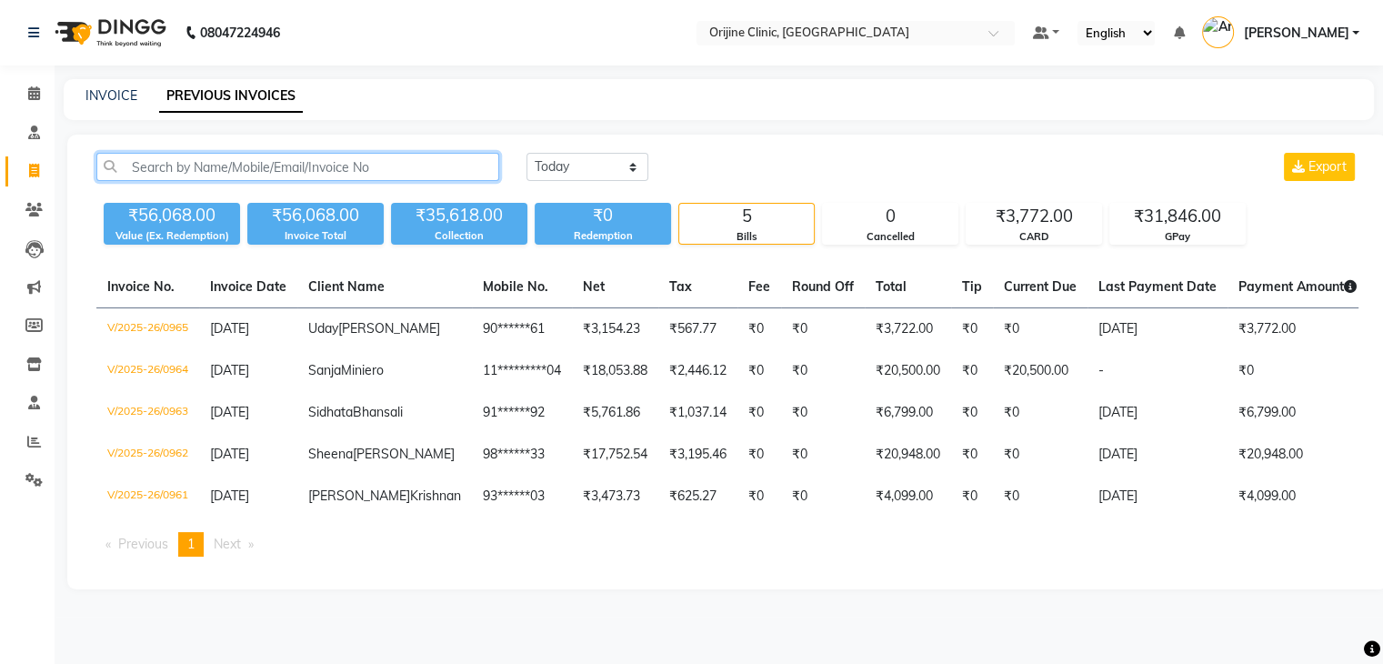
click at [207, 173] on input "text" at bounding box center [297, 167] width 403 height 28
click at [108, 88] on link "INVOICE" at bounding box center [111, 95] width 52 height 16
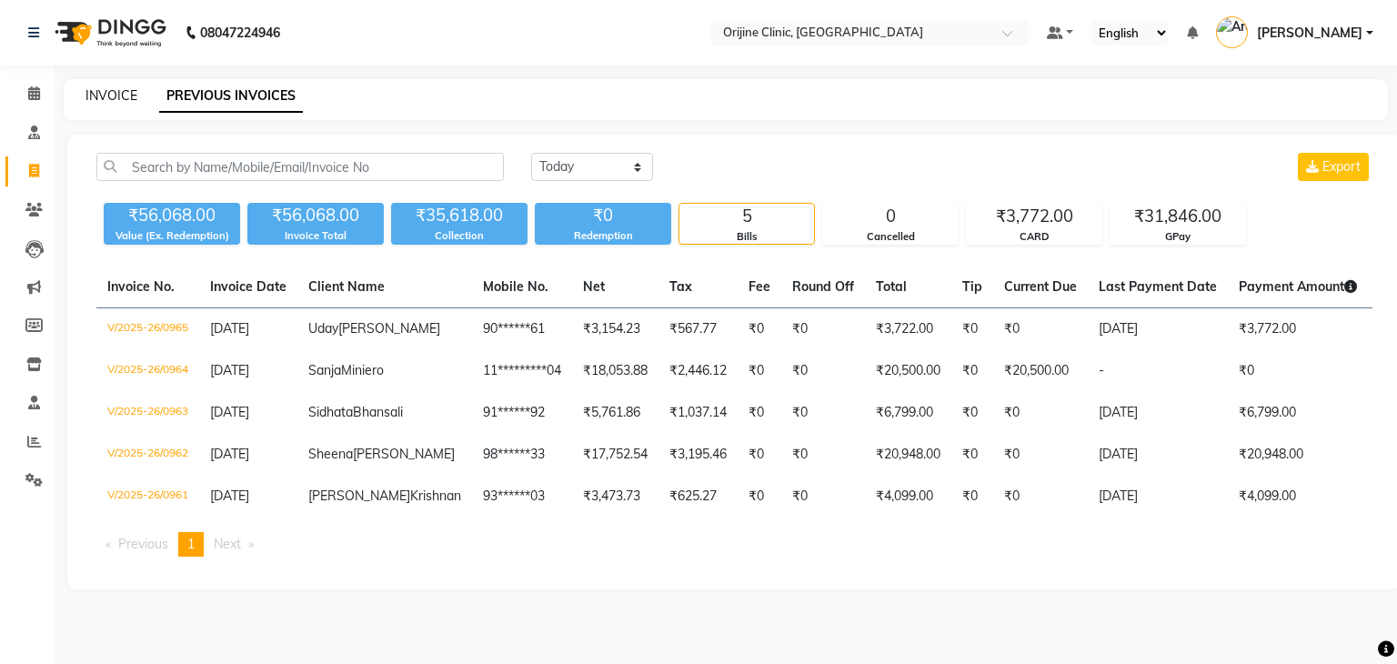
select select "service"
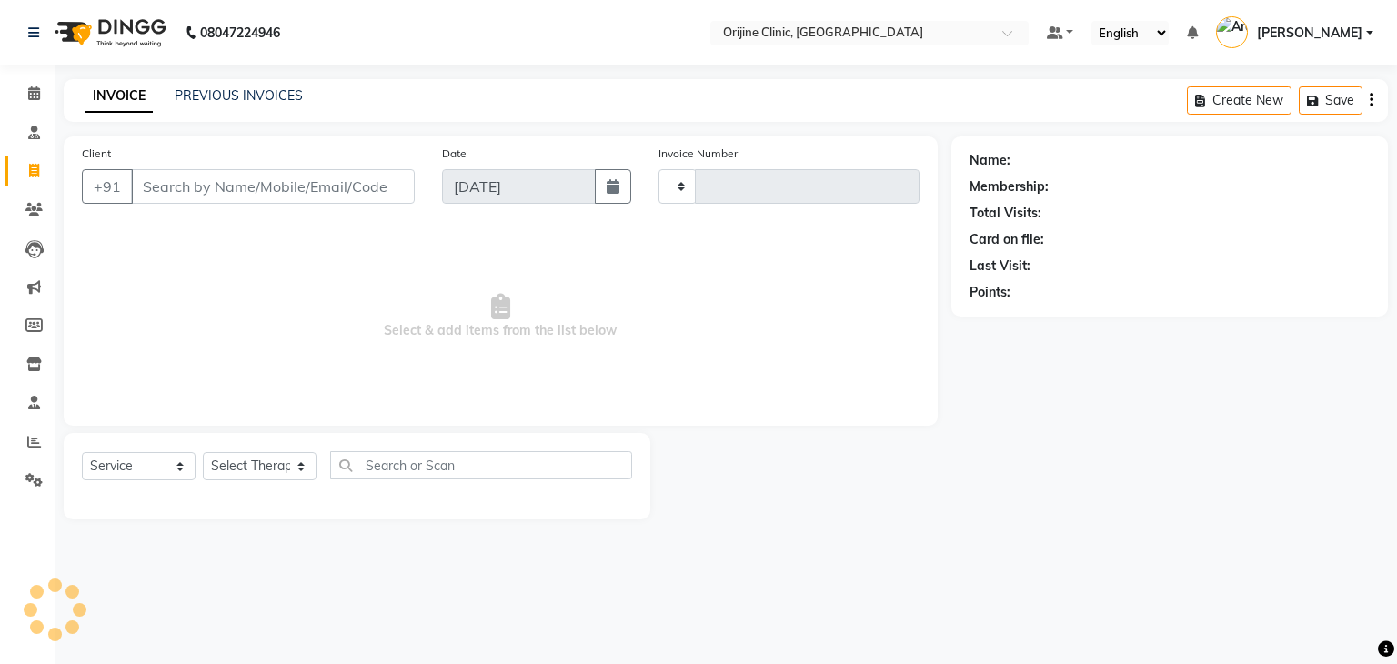
type input "0966"
click at [160, 183] on input "Client" at bounding box center [273, 186] width 284 height 35
select select "702"
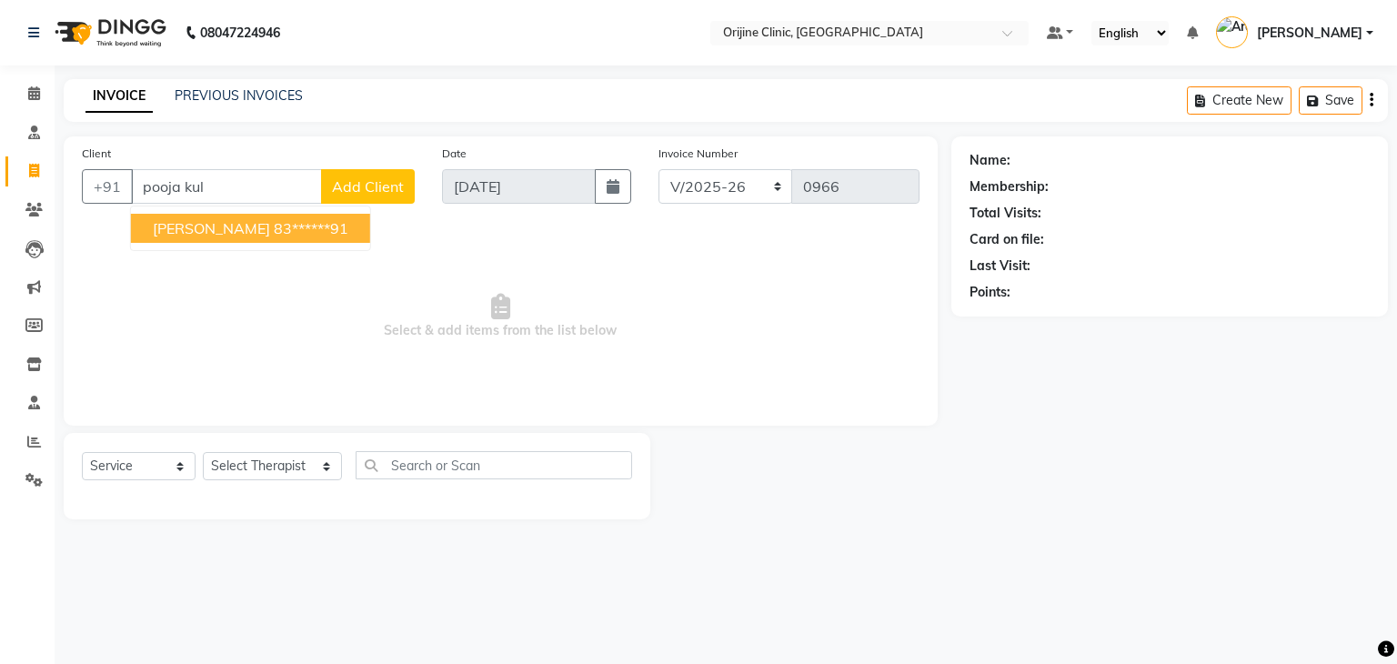
click at [294, 233] on ngb-highlight "83******91" at bounding box center [311, 228] width 75 height 18
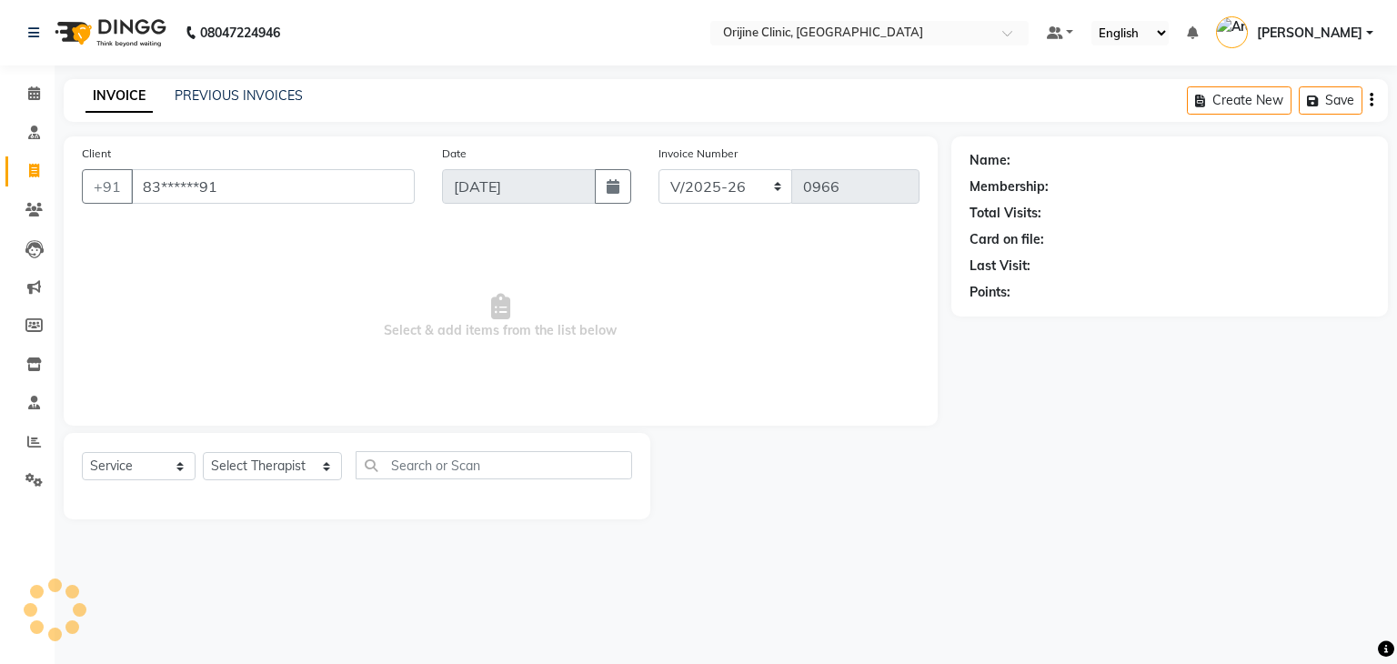
type input "83******91"
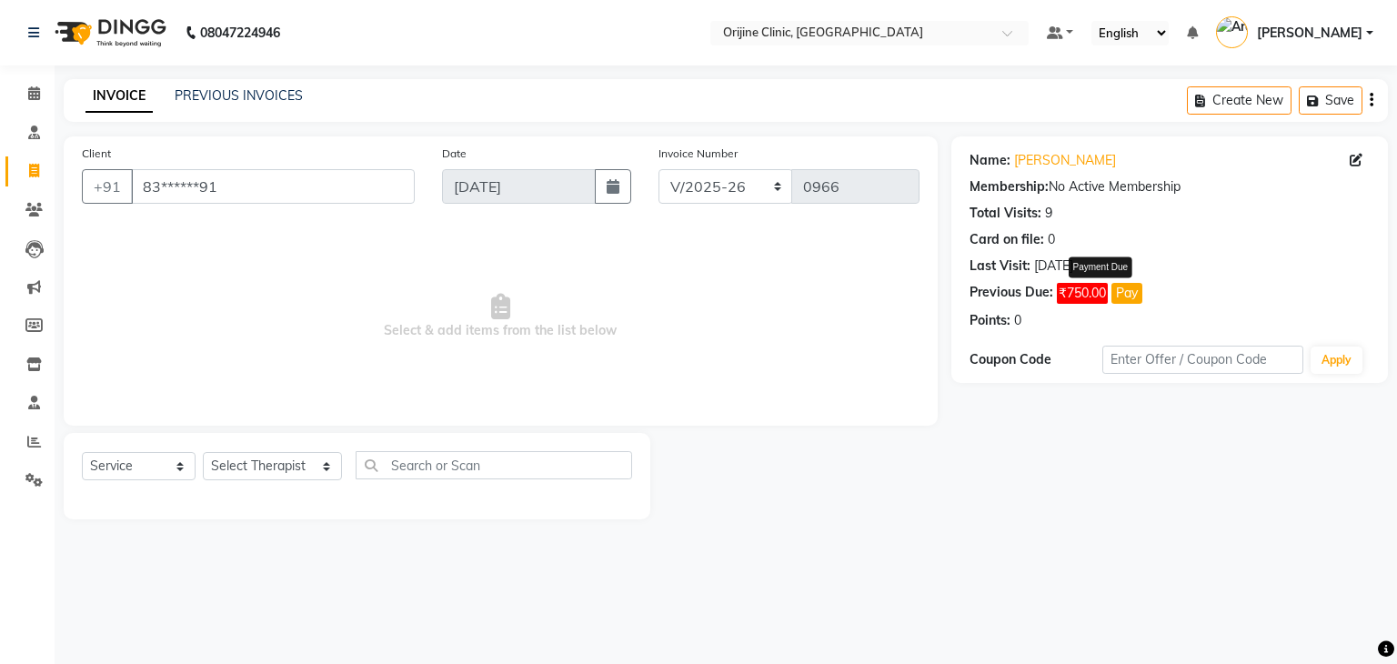
click at [1130, 292] on button "Pay" at bounding box center [1126, 293] width 31 height 21
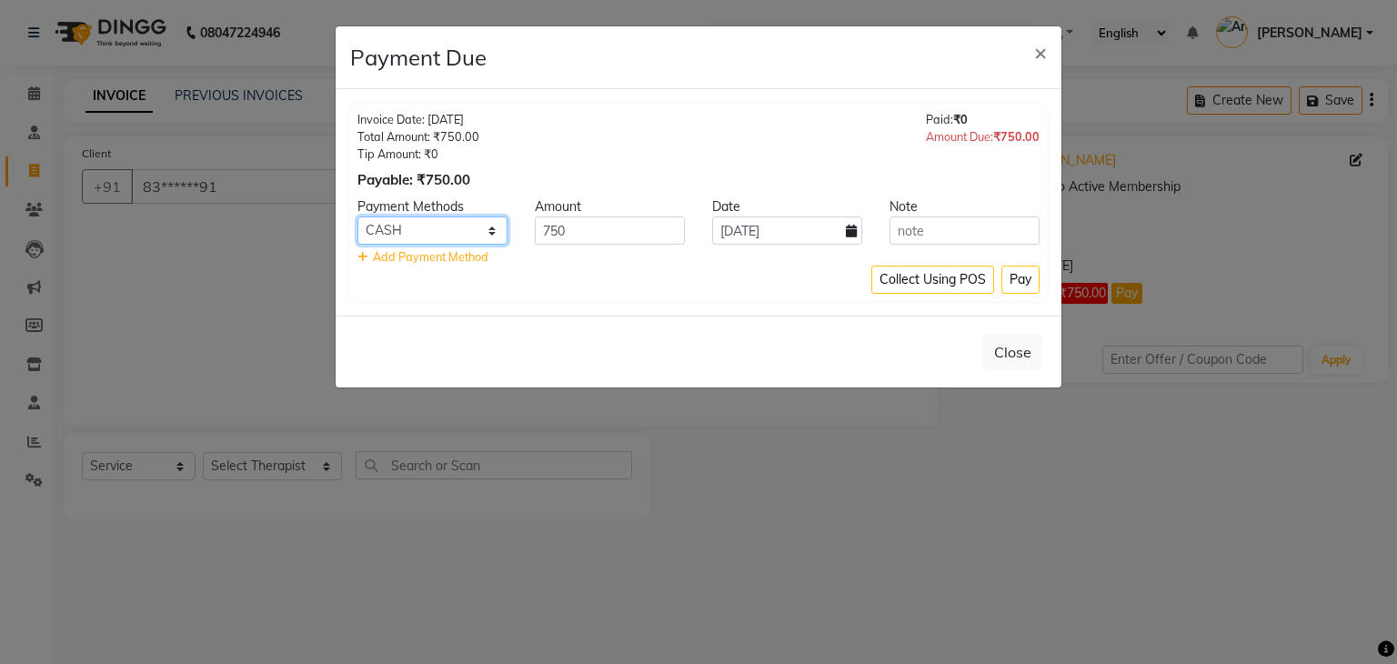
click at [488, 230] on select "GPay PayTM Complimentary Bank CARD UPI GMoney ONLINE CASH PhonePe Cheque Family" at bounding box center [432, 230] width 150 height 28
select select "5"
click at [357, 216] on select "GPay PayTM Complimentary Bank CARD UPI GMoney ONLINE CASH PhonePe Cheque Family" at bounding box center [432, 230] width 150 height 28
click at [1022, 272] on button "Pay" at bounding box center [1020, 280] width 38 height 28
